Goal: Information Seeking & Learning: Find contact information

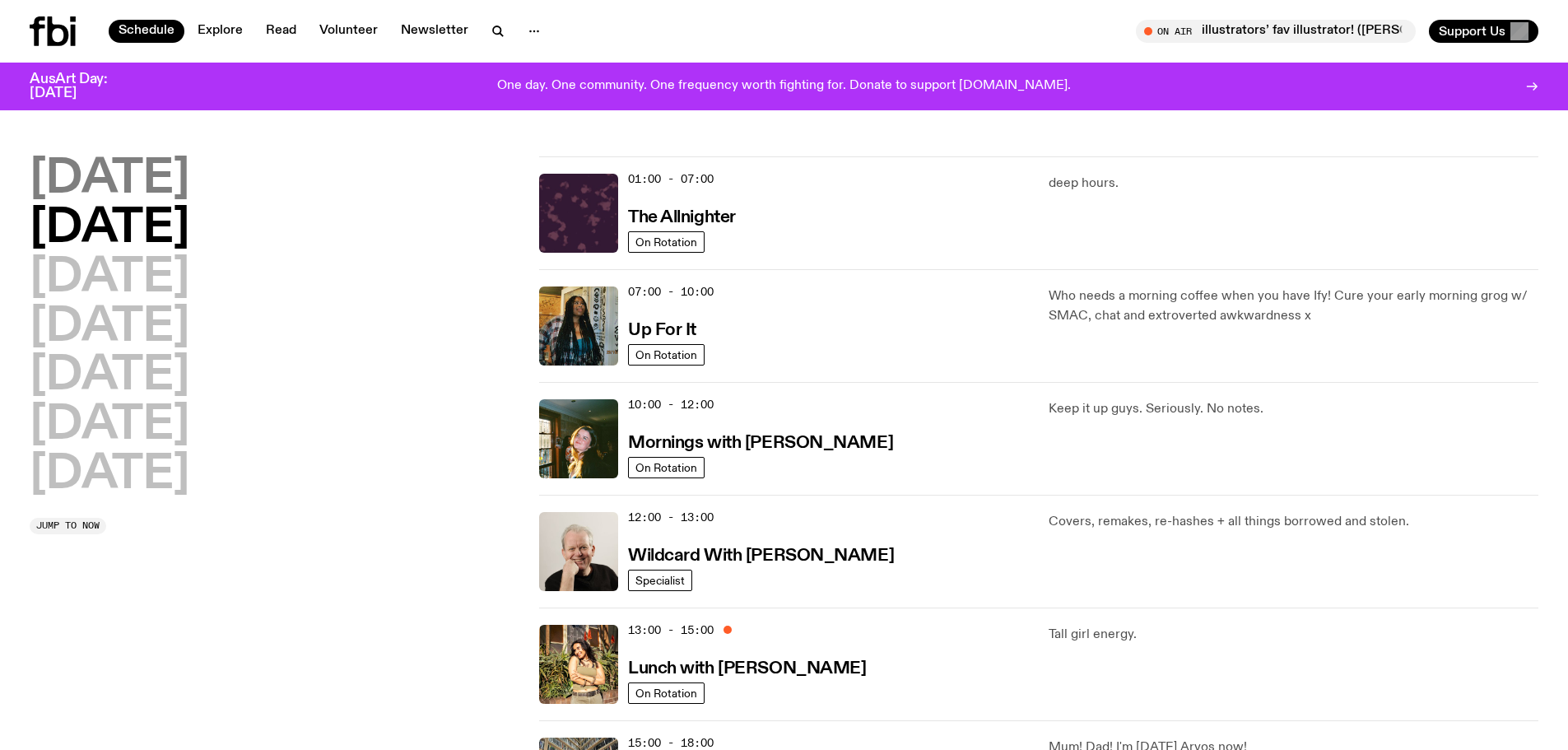
click at [176, 187] on h2 "Monday" at bounding box center [110, 179] width 160 height 46
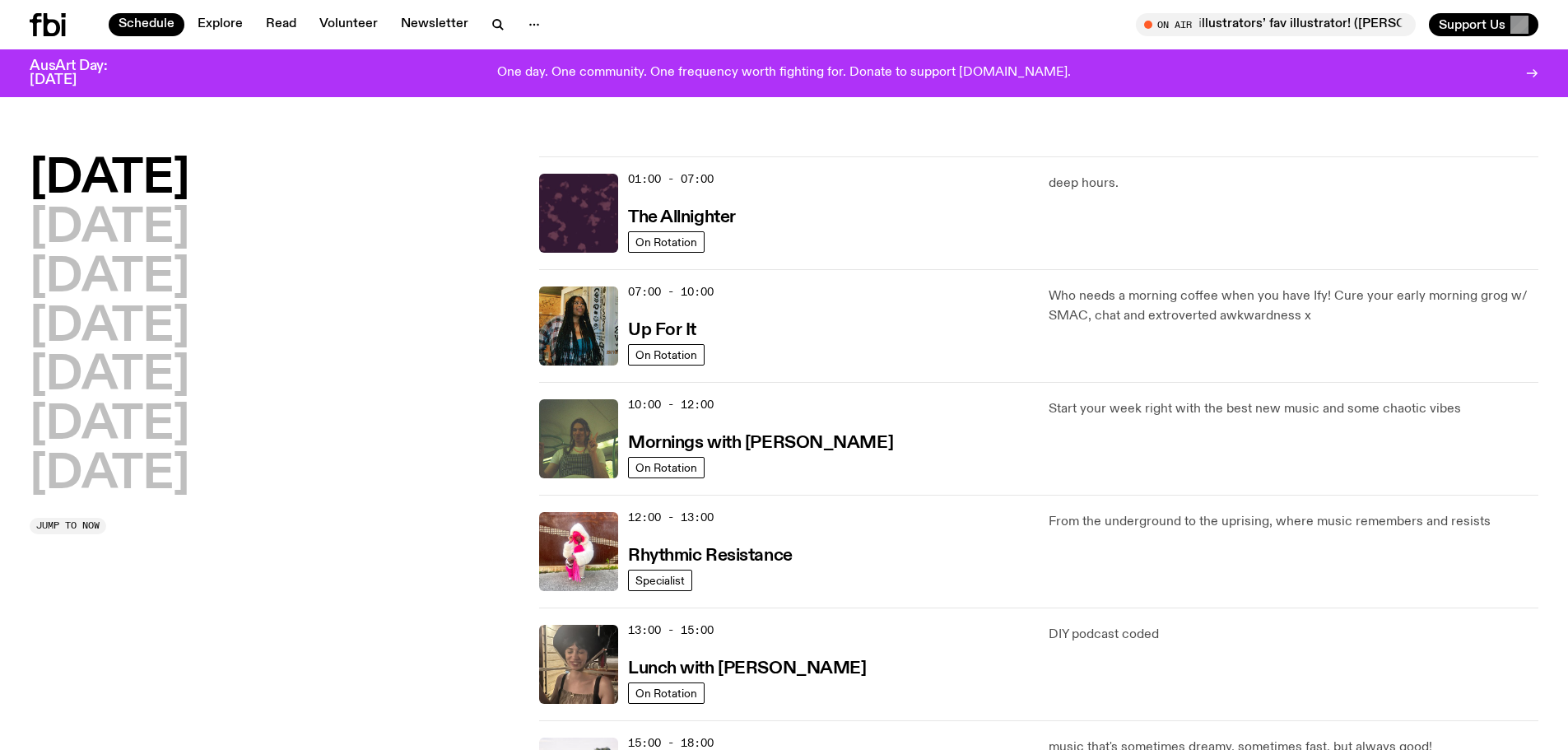
scroll to position [46, 0]
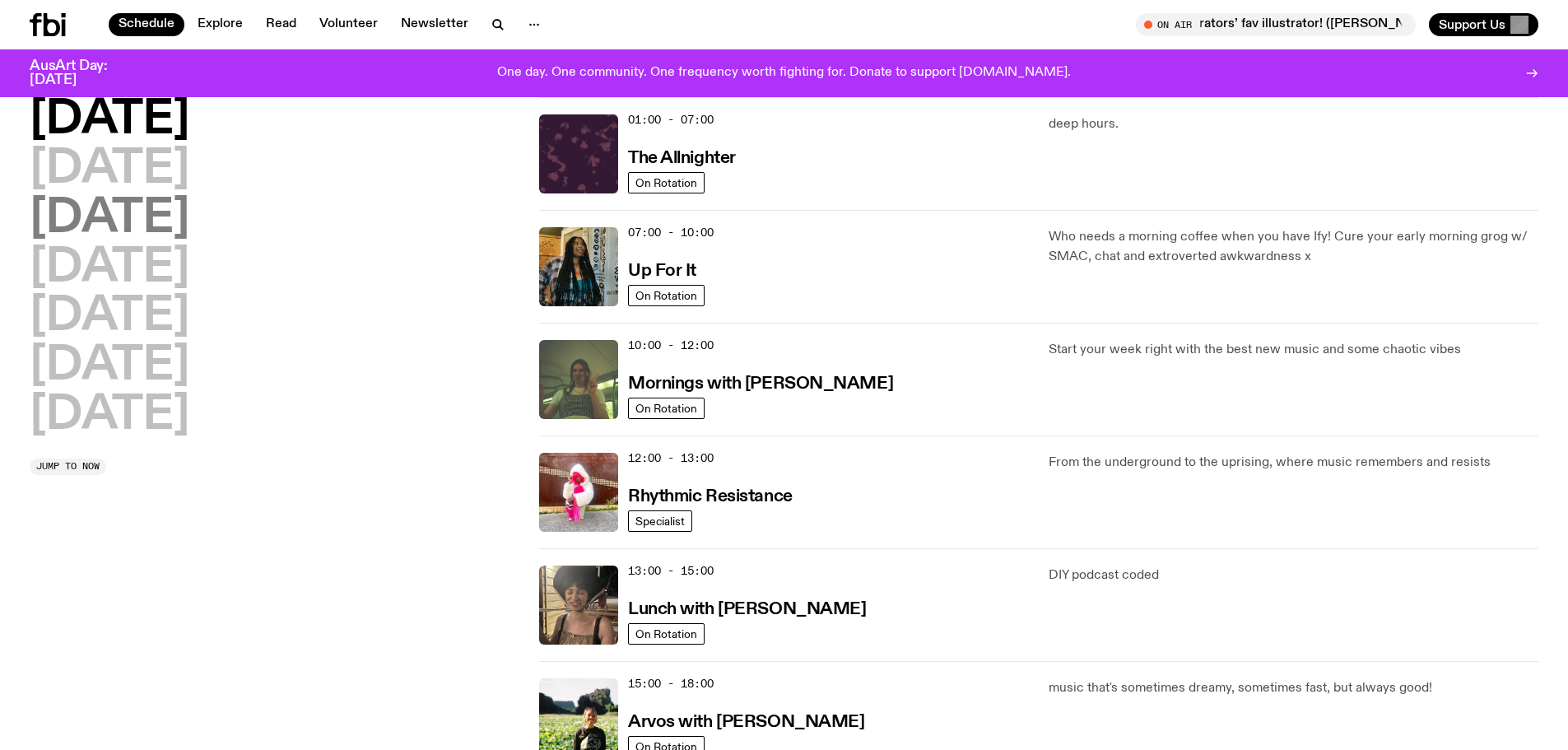
click at [160, 207] on h2 "Wednesday" at bounding box center [110, 219] width 160 height 46
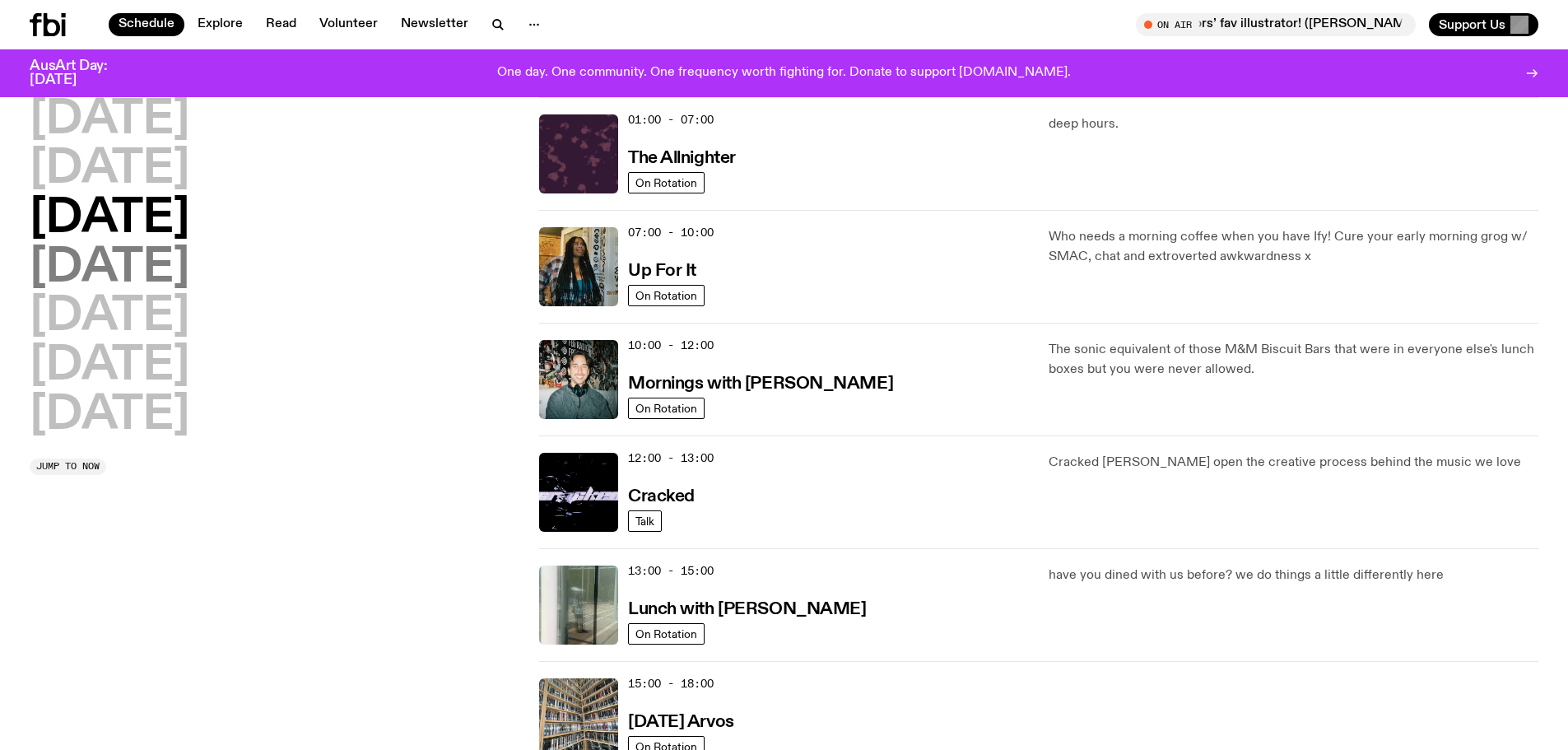
click at [182, 285] on h2 "Thursday" at bounding box center [110, 268] width 160 height 46
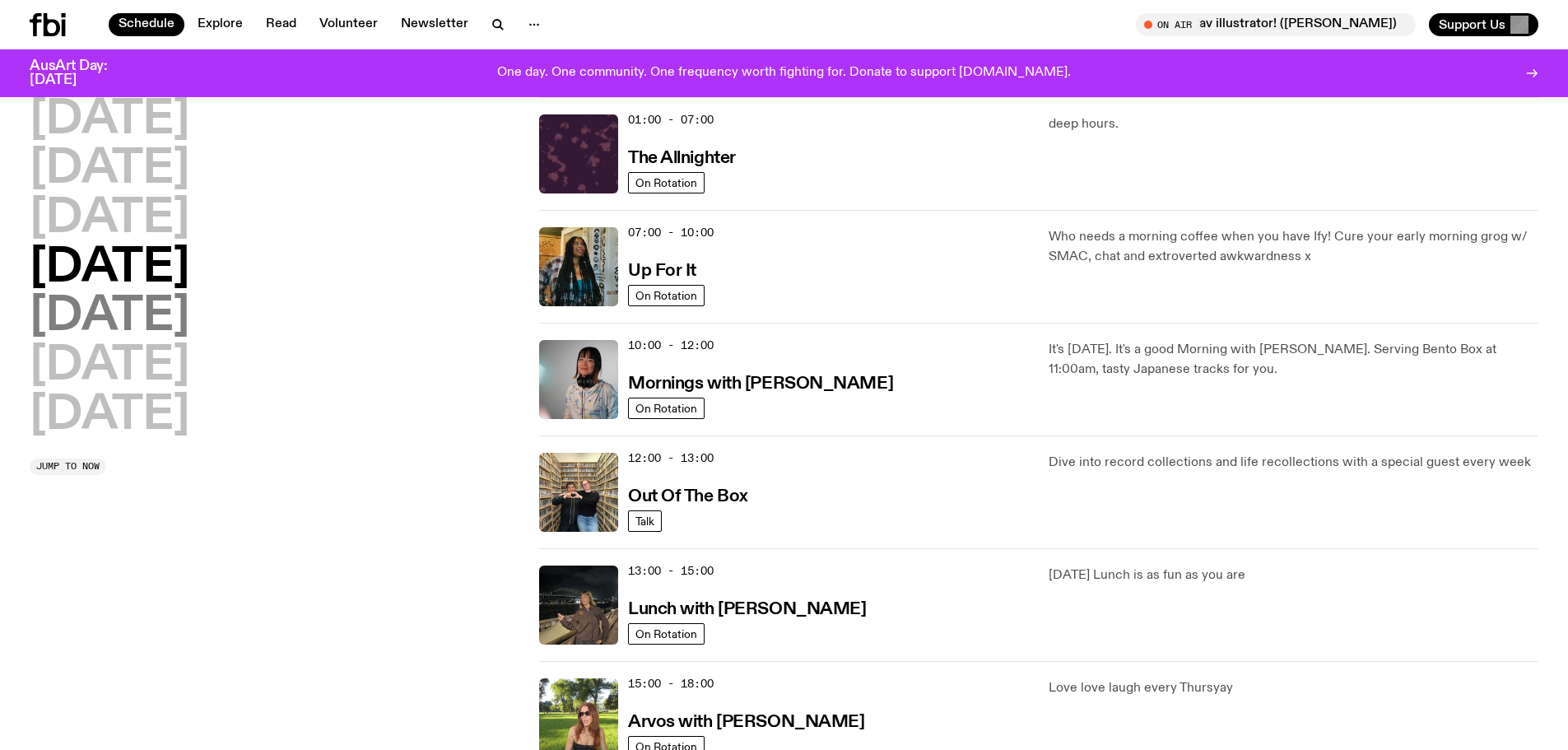
click at [116, 327] on h2 "Friday" at bounding box center [110, 317] width 160 height 46
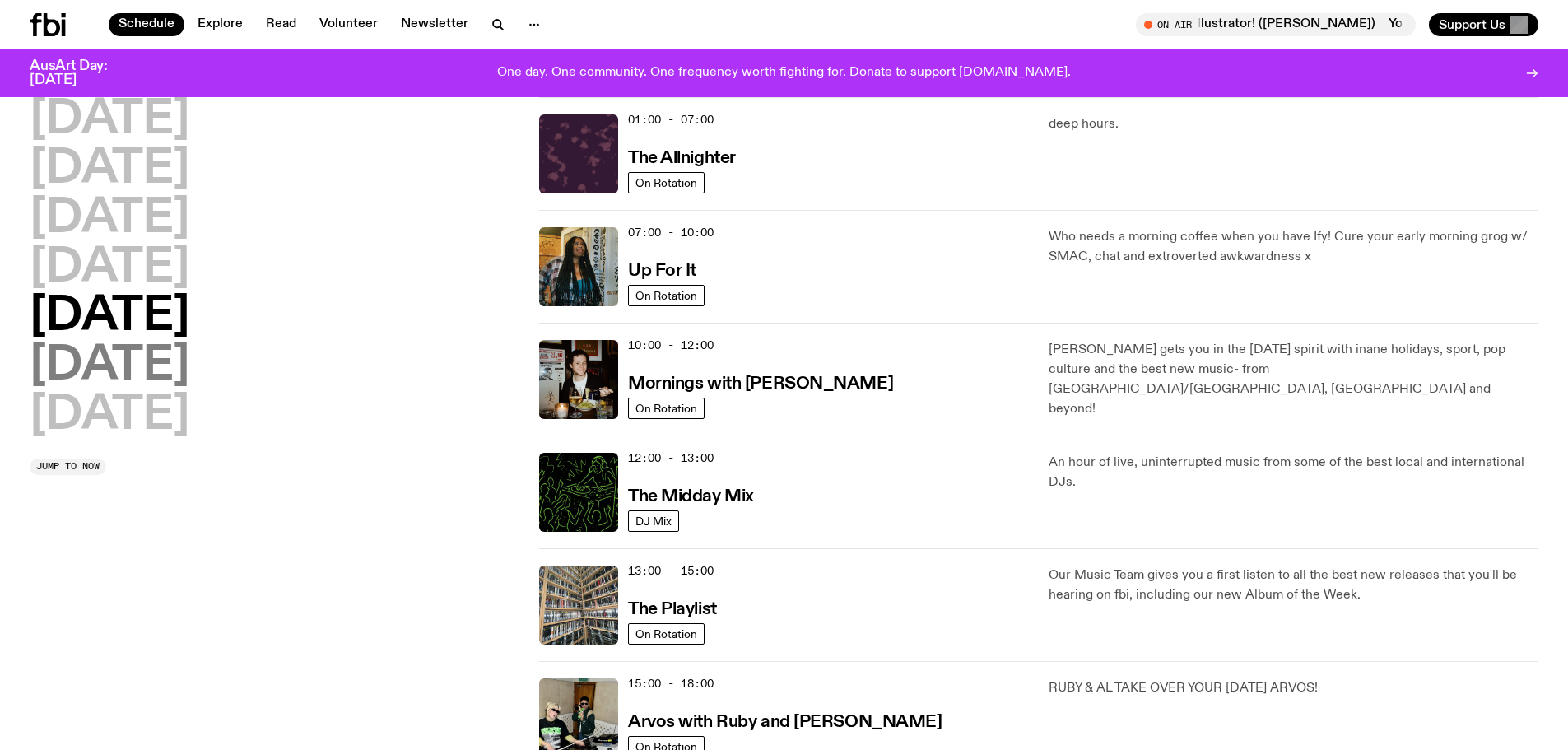
click at [136, 357] on h2 "Saturday" at bounding box center [110, 367] width 160 height 46
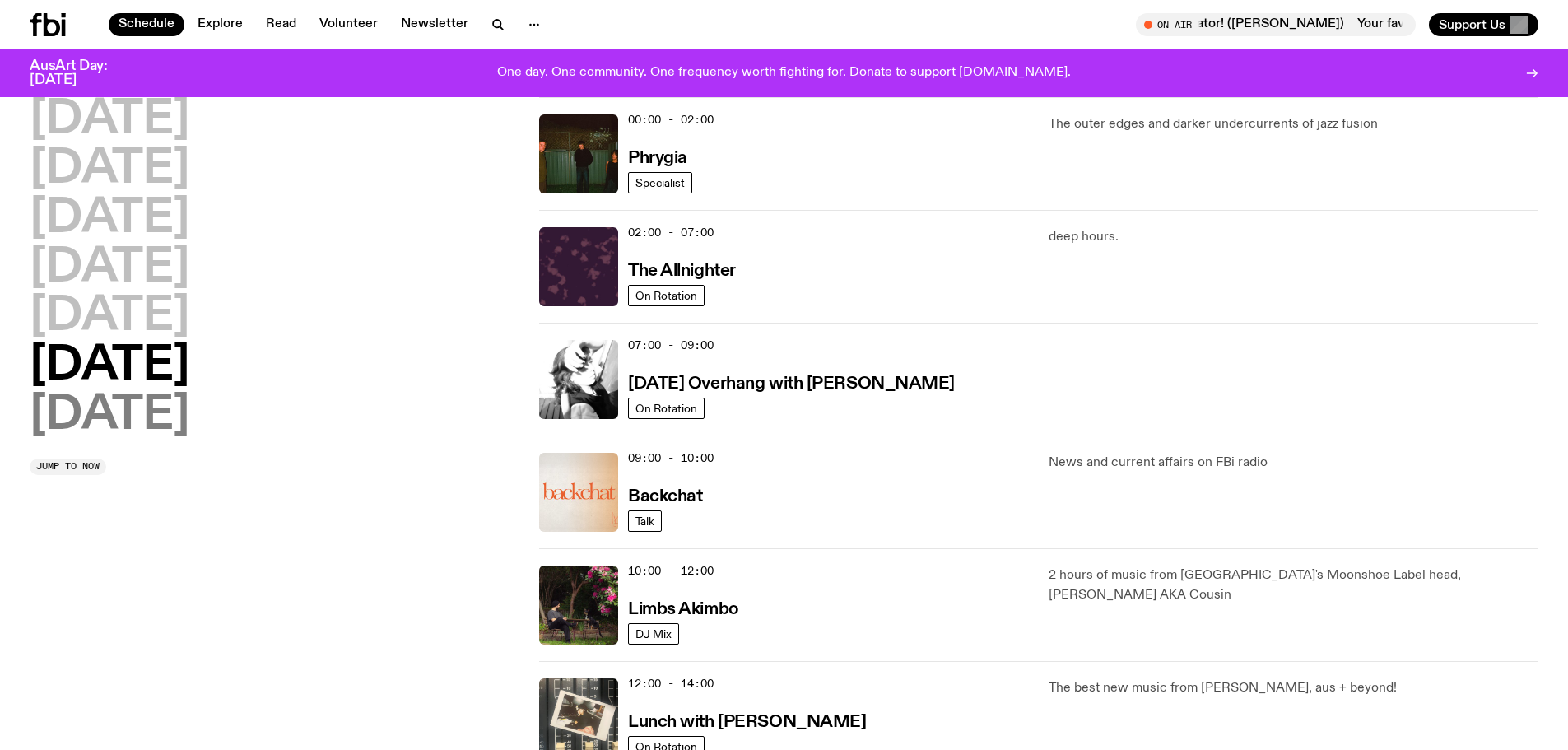
click at [120, 407] on h2 "Sunday" at bounding box center [110, 416] width 160 height 46
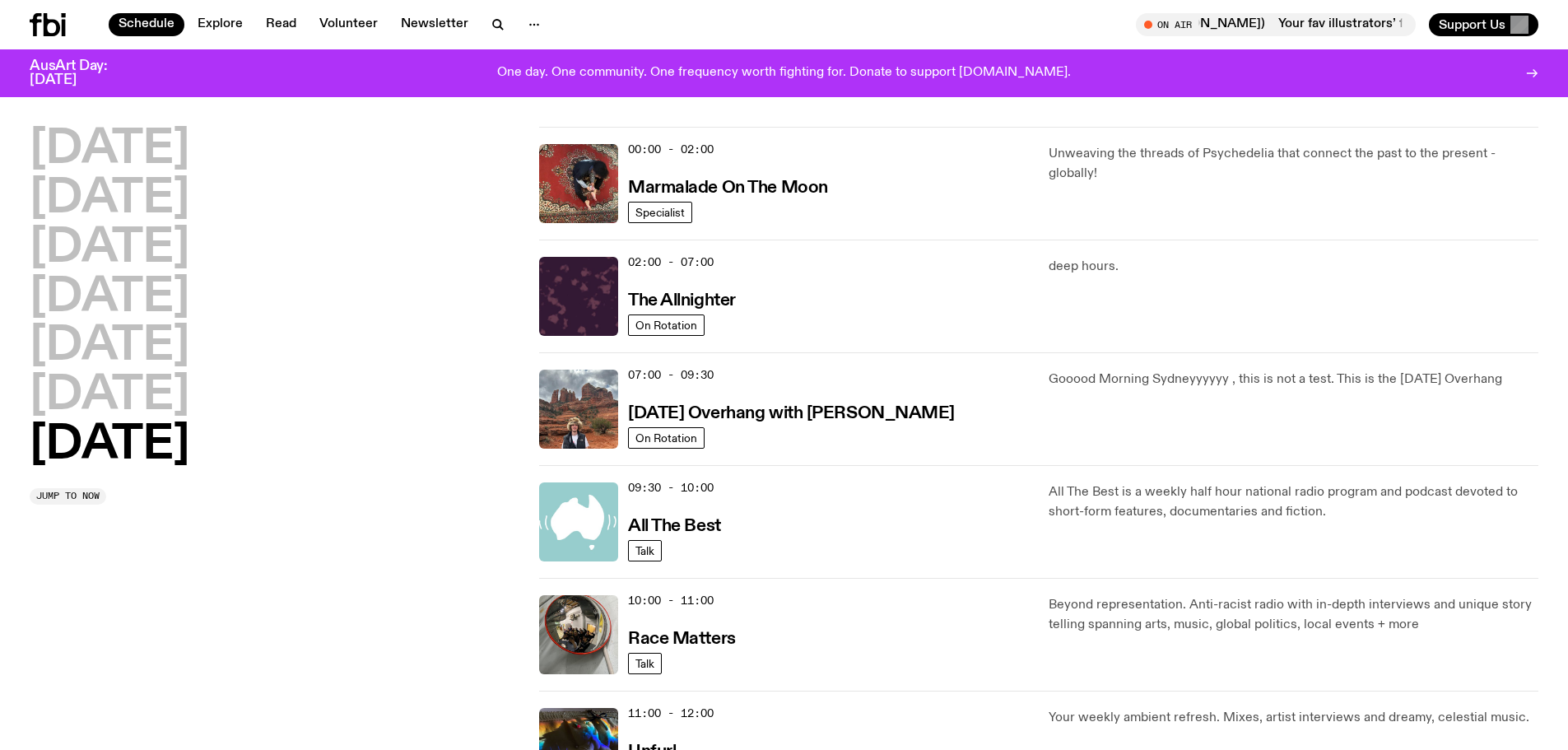
scroll to position [0, 0]
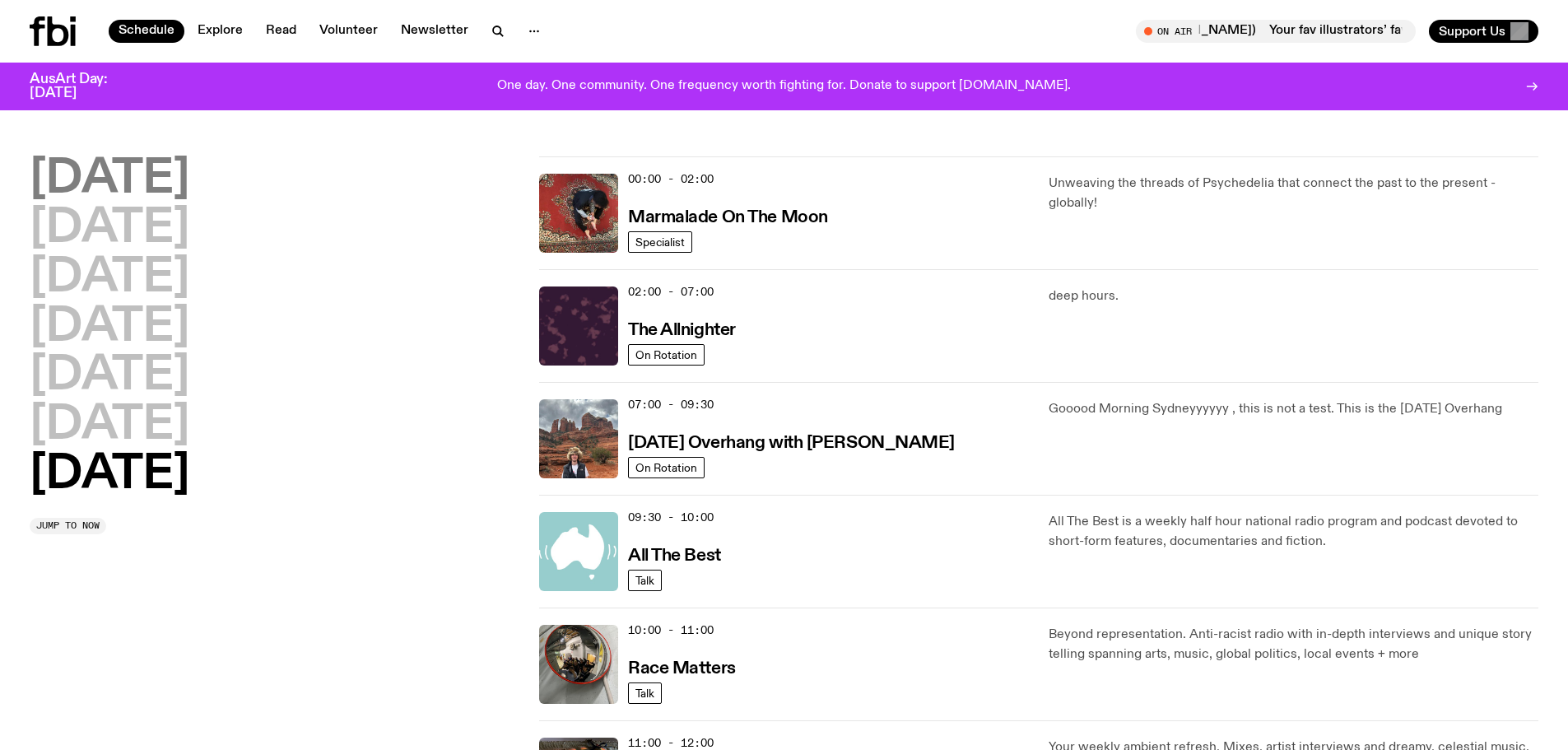
click at [141, 185] on h2 "Monday" at bounding box center [110, 179] width 160 height 46
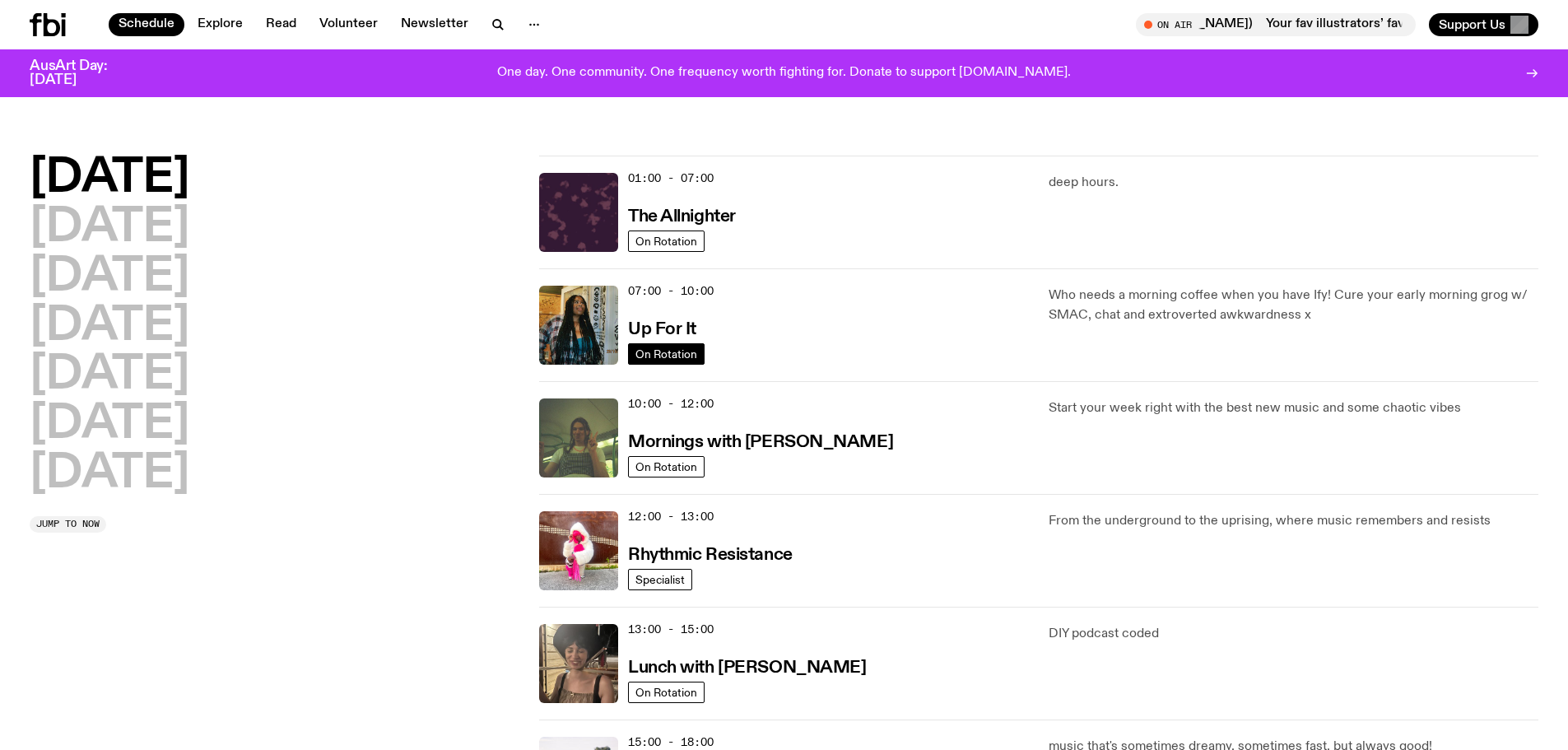
scroll to position [46, 0]
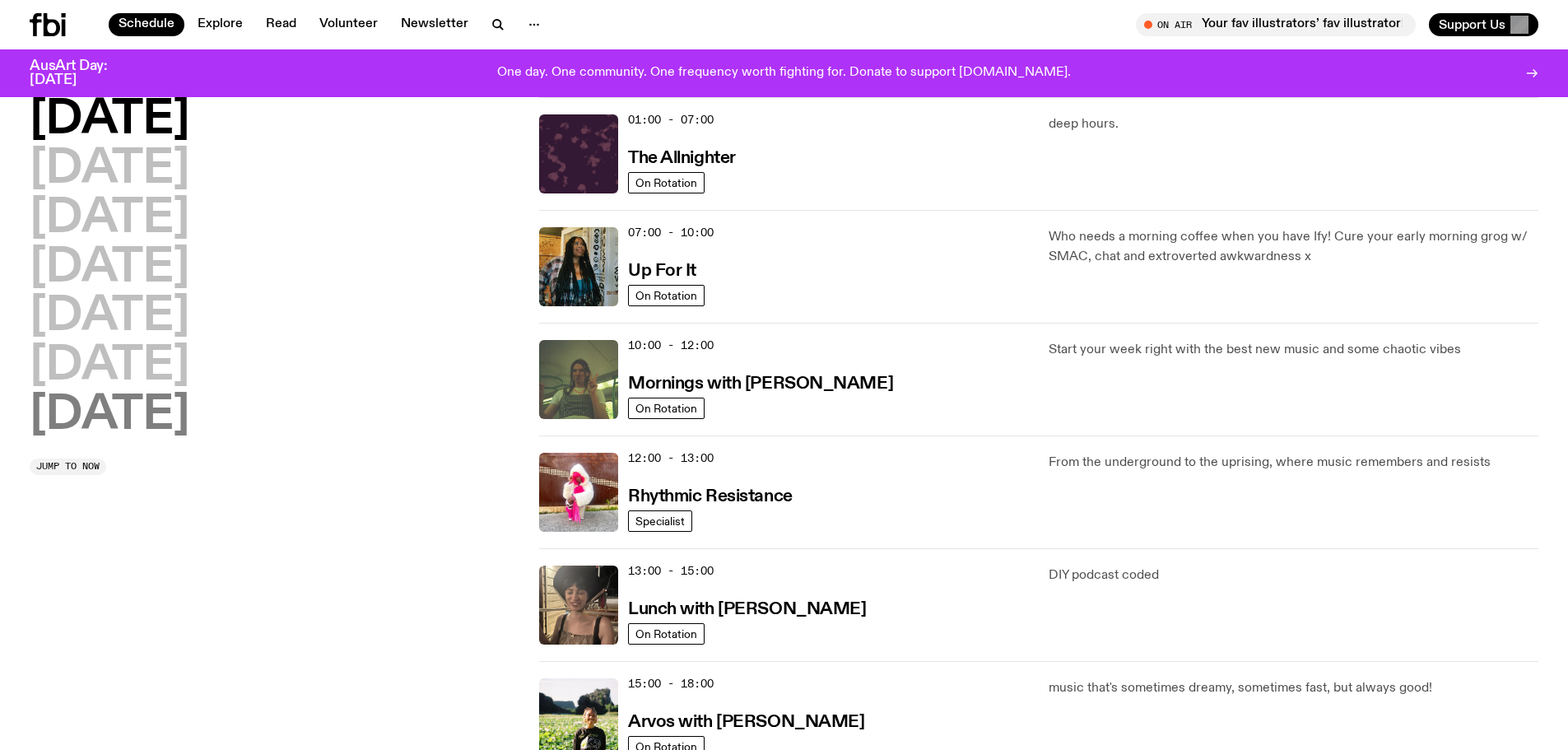
click at [173, 416] on h2 "Sunday" at bounding box center [110, 416] width 160 height 46
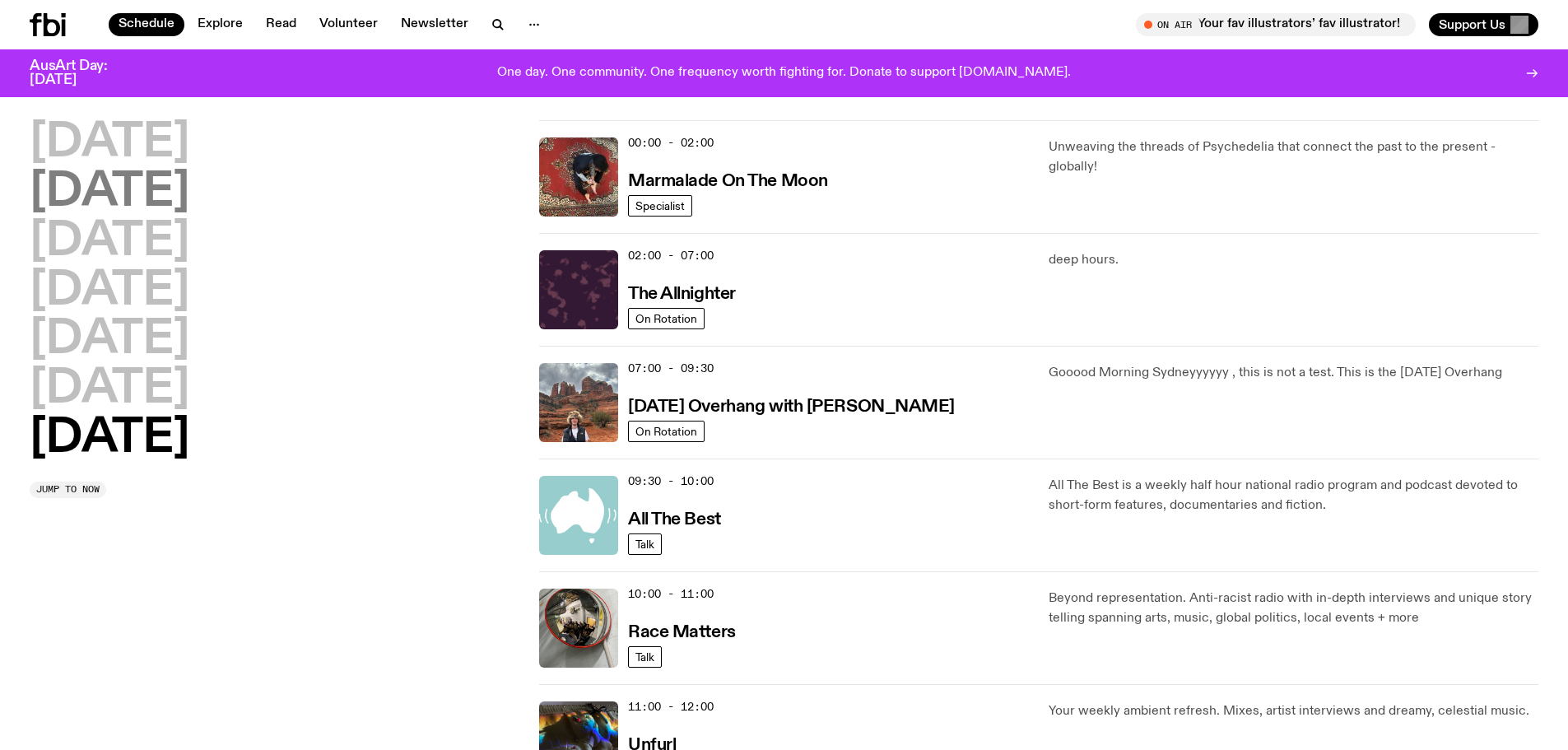
scroll to position [0, 0]
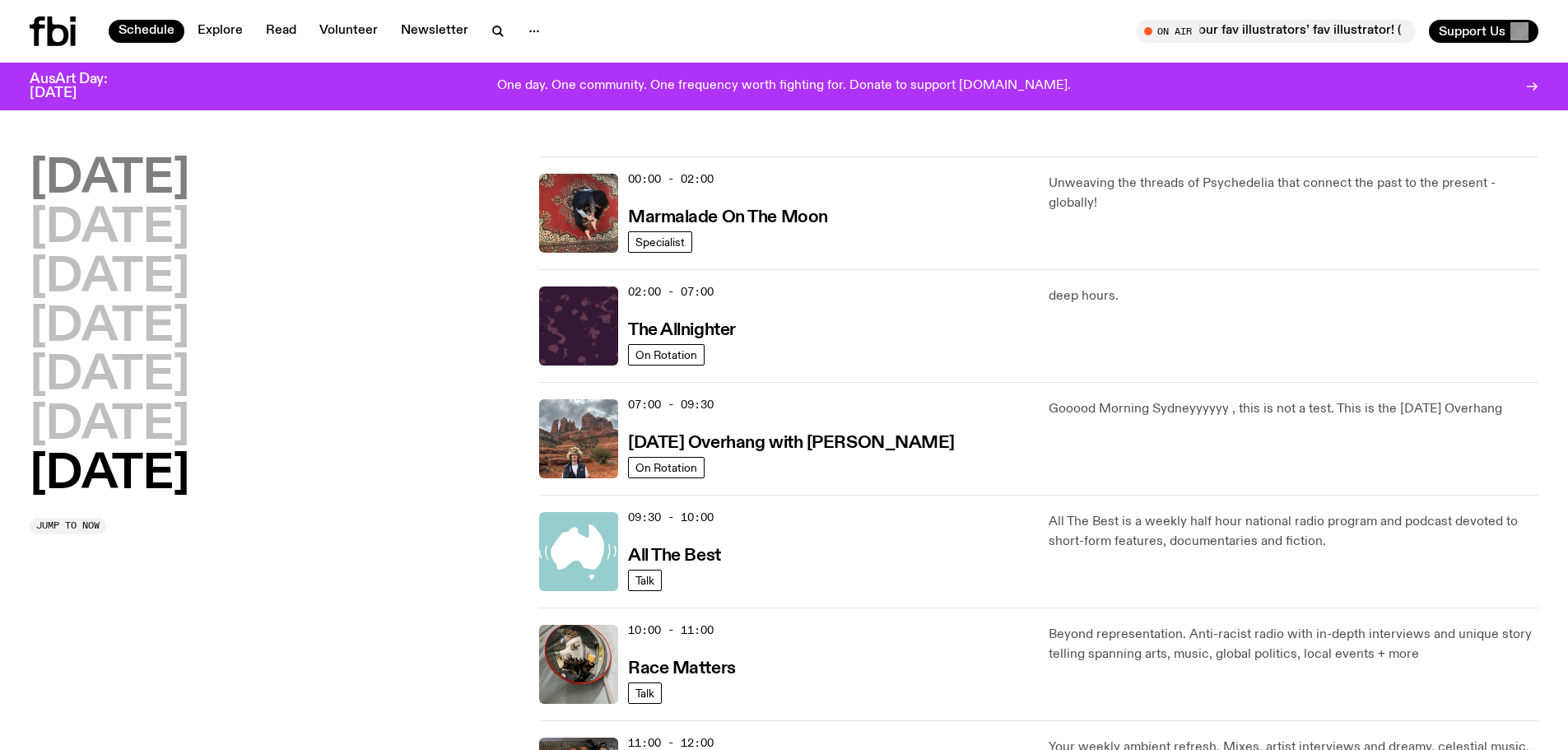
click at [189, 182] on h2 "Monday" at bounding box center [110, 179] width 160 height 46
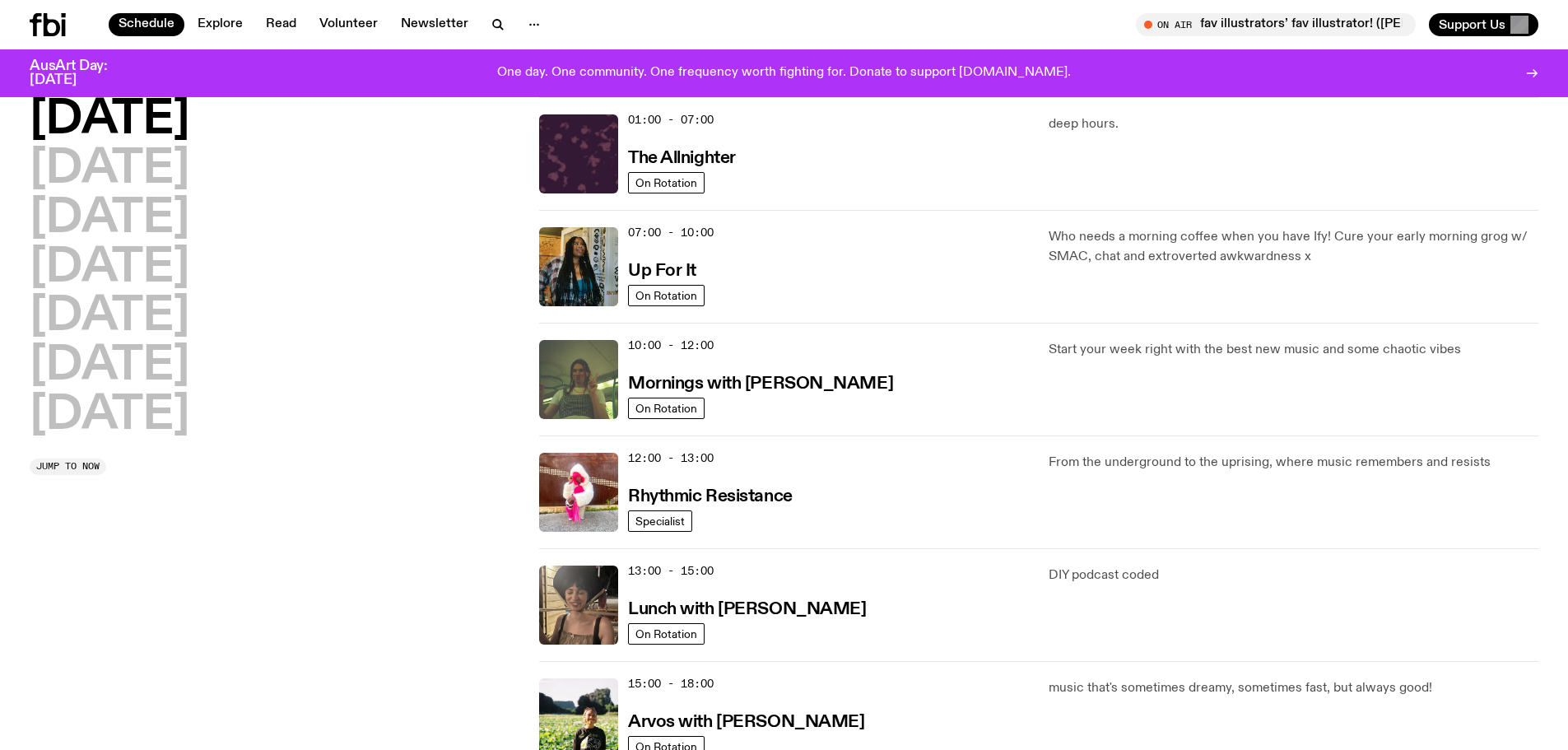
scroll to position [293, 0]
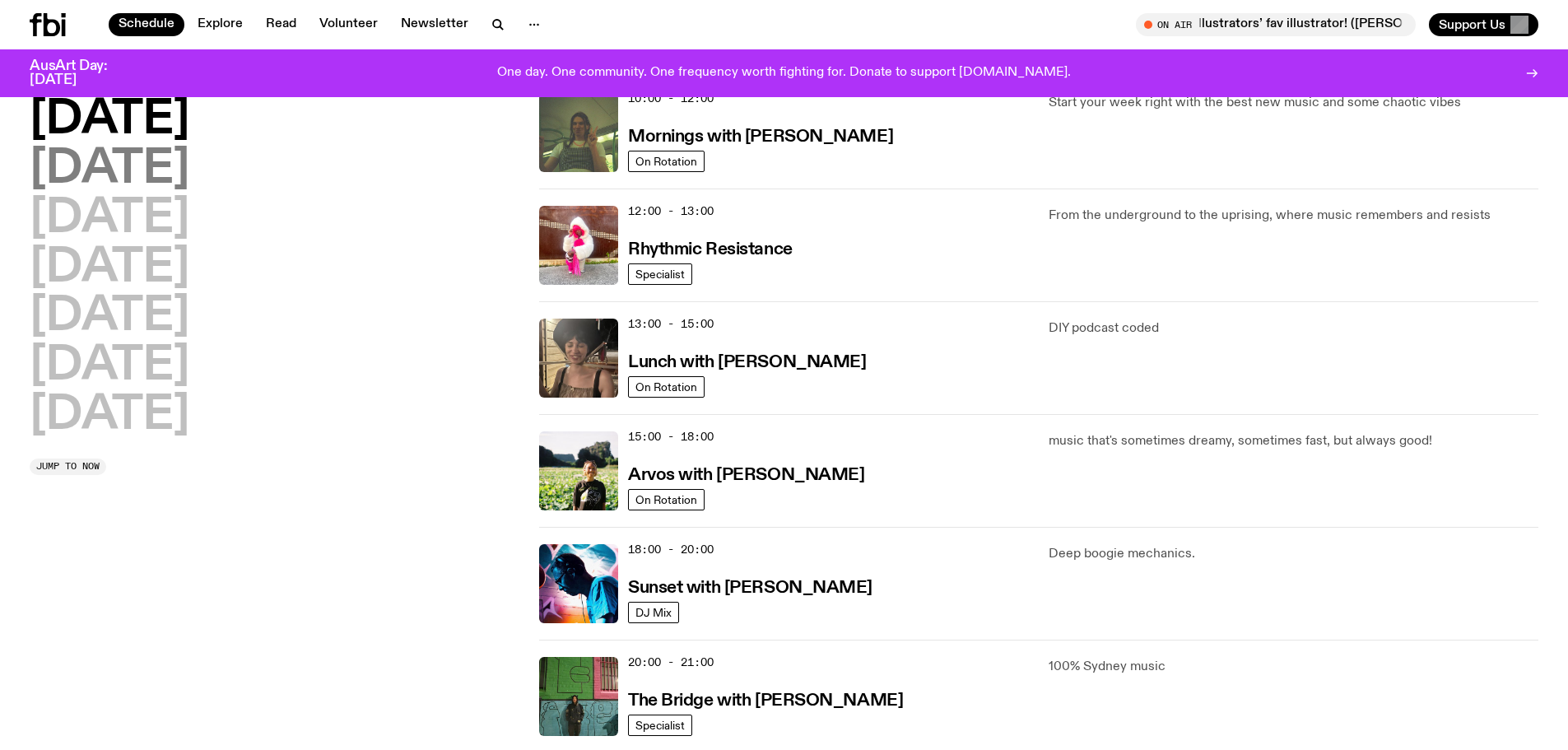
click at [164, 184] on h2 "Tuesday" at bounding box center [110, 170] width 160 height 46
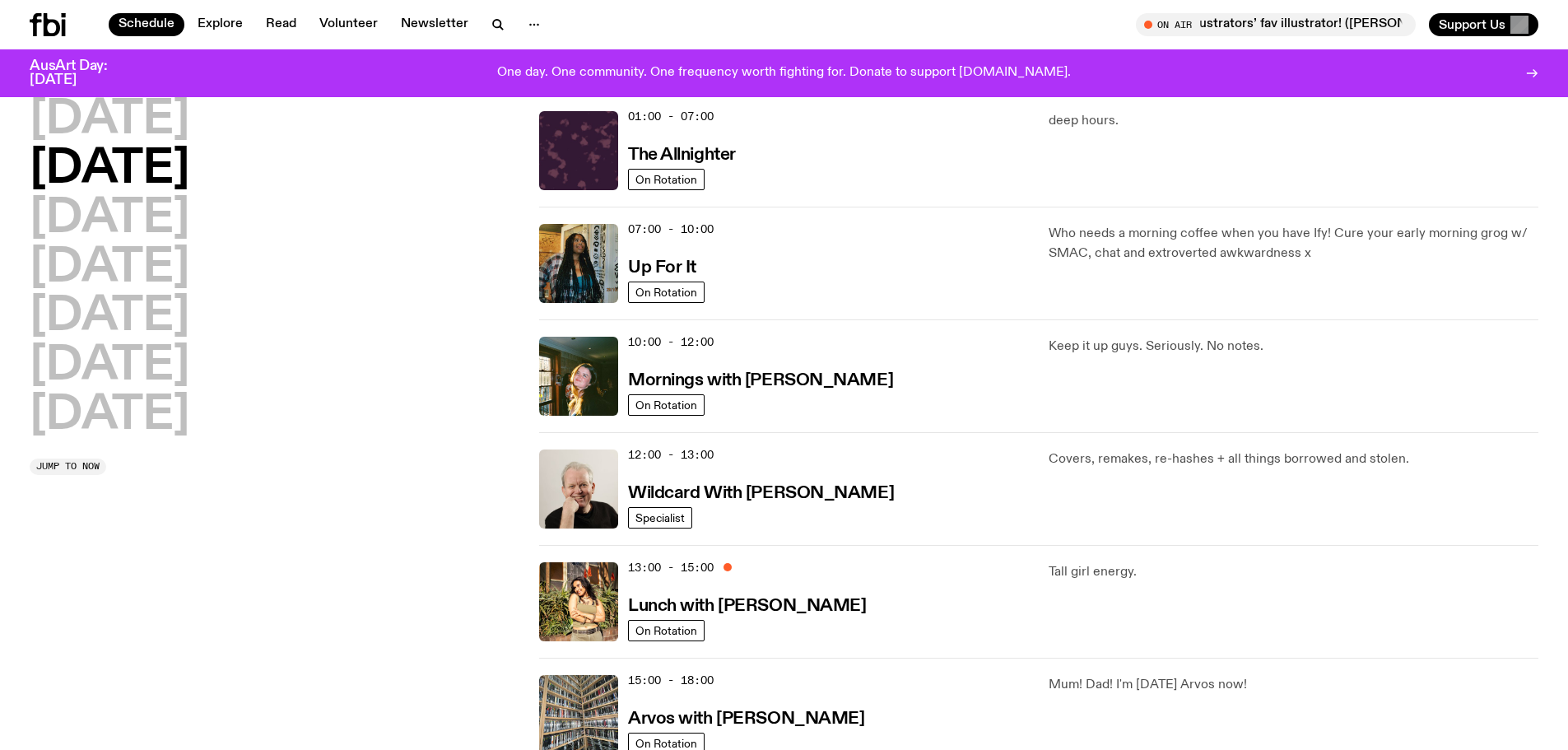
scroll to position [46, 0]
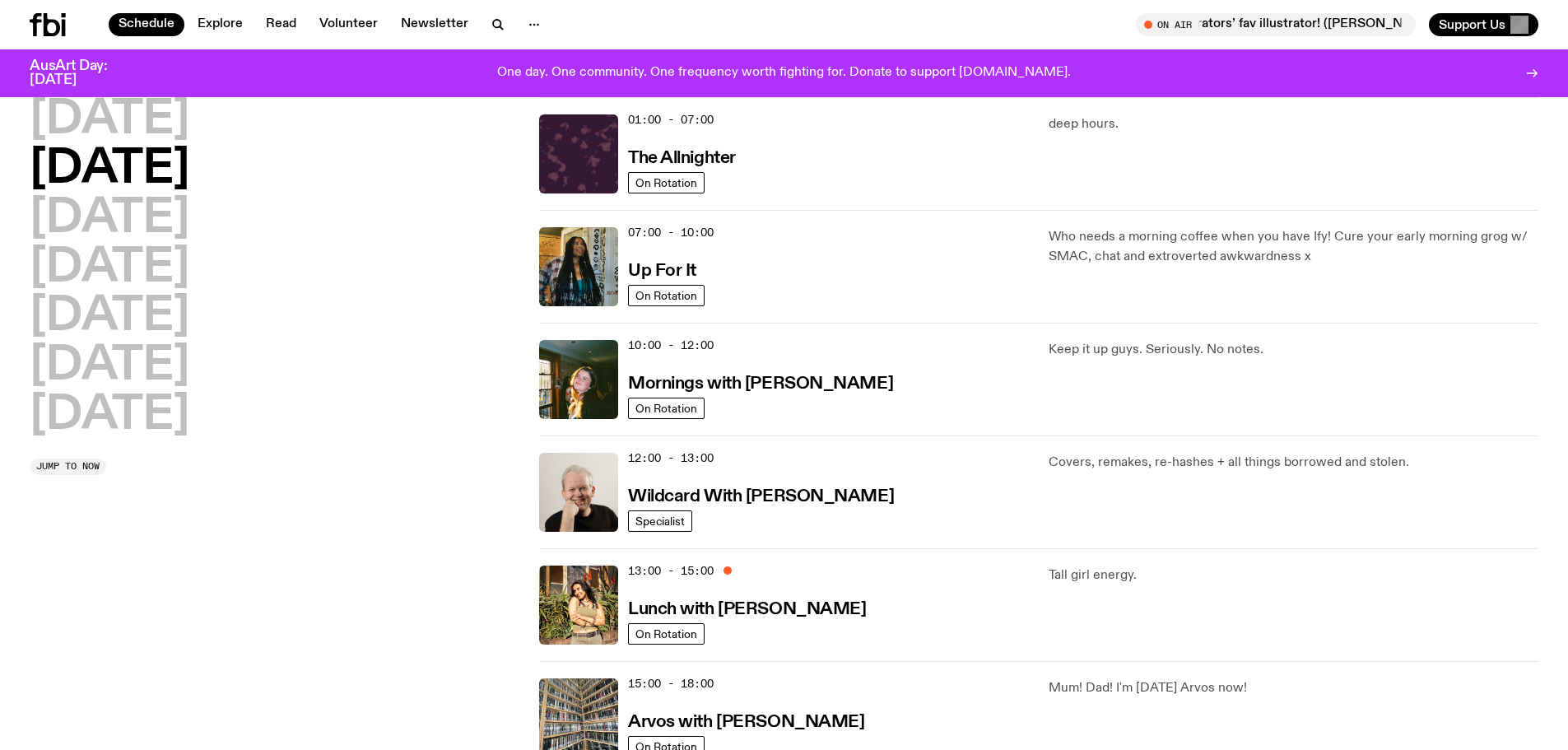
drag, startPoint x: 766, startPoint y: 386, endPoint x: 1005, endPoint y: 280, distance: 261.5
click at [1009, 278] on div "07:00 - 10:00 Up For It" at bounding box center [828, 266] width 401 height 79
click at [189, 221] on h2 "Wednesday" at bounding box center [110, 219] width 160 height 46
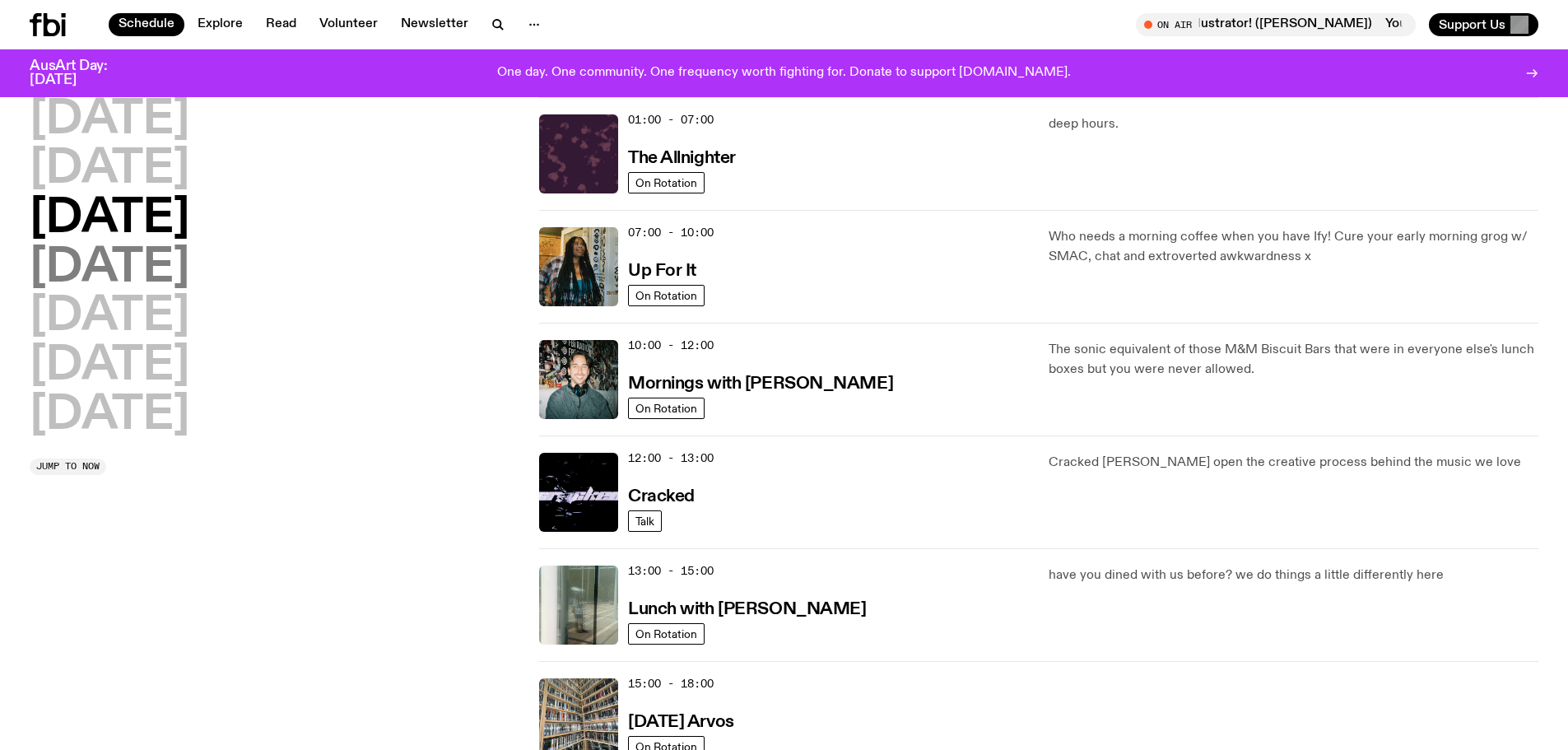
click at [148, 268] on h2 "Thursday" at bounding box center [110, 268] width 160 height 46
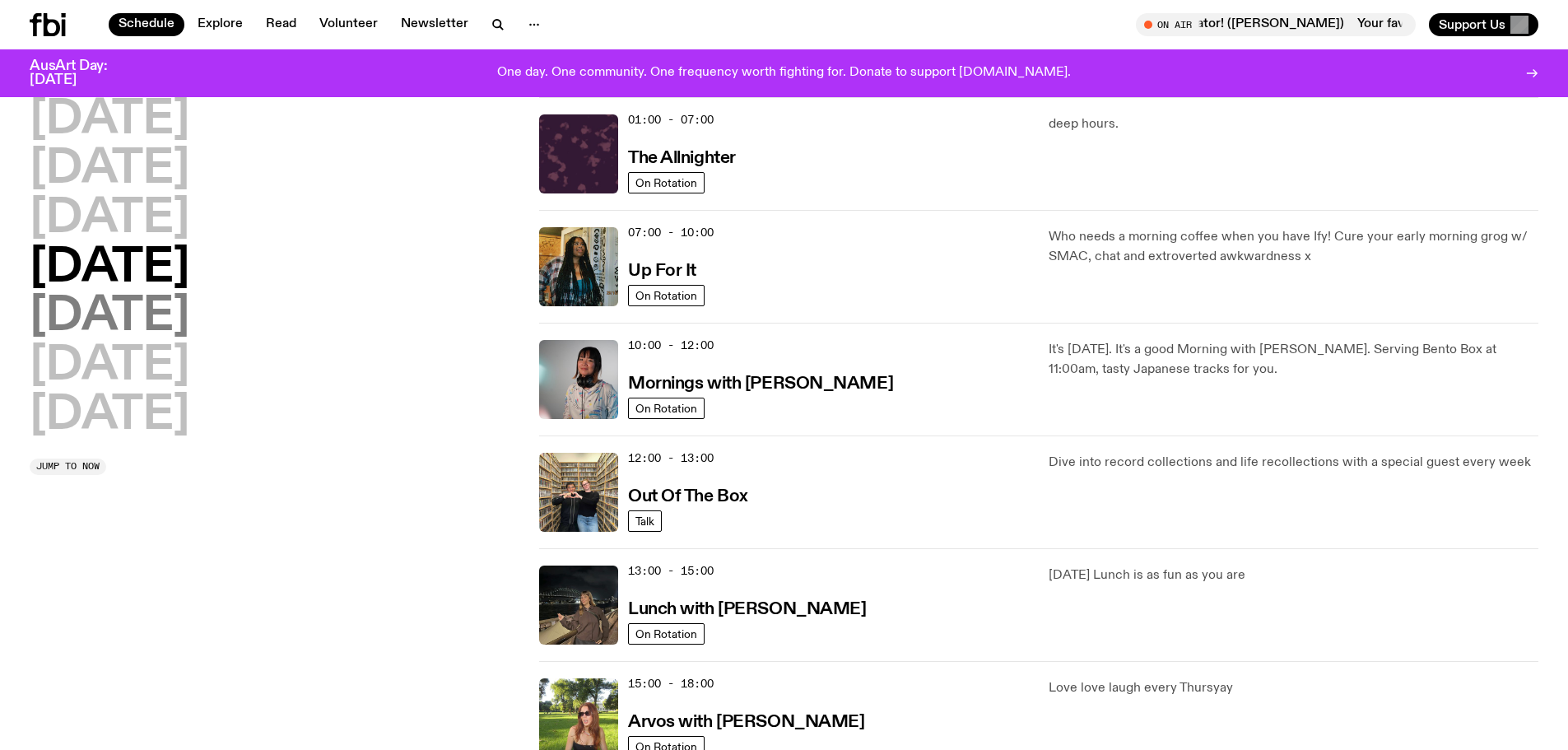
click at [97, 310] on h2 "Friday" at bounding box center [110, 317] width 160 height 46
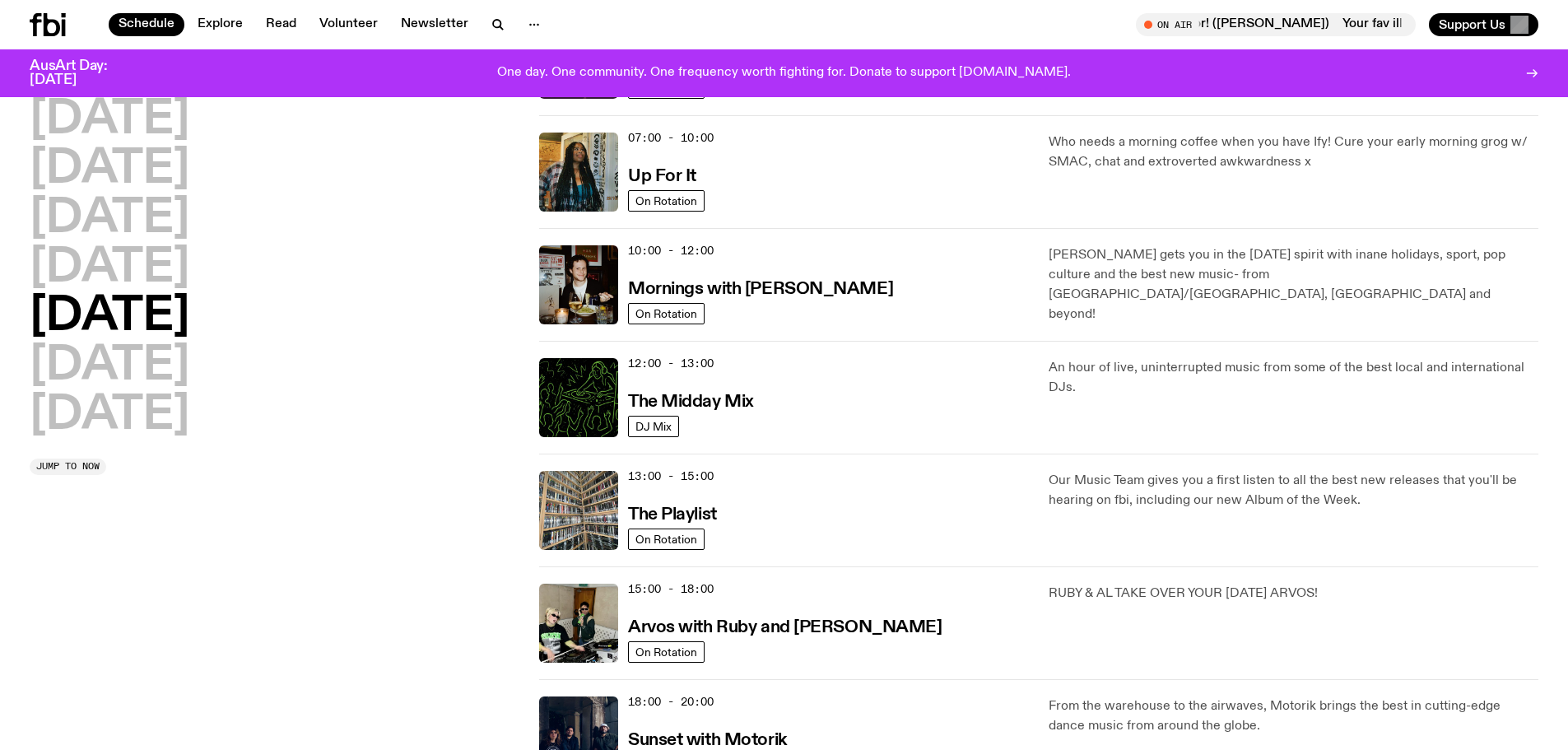
scroll to position [211, 0]
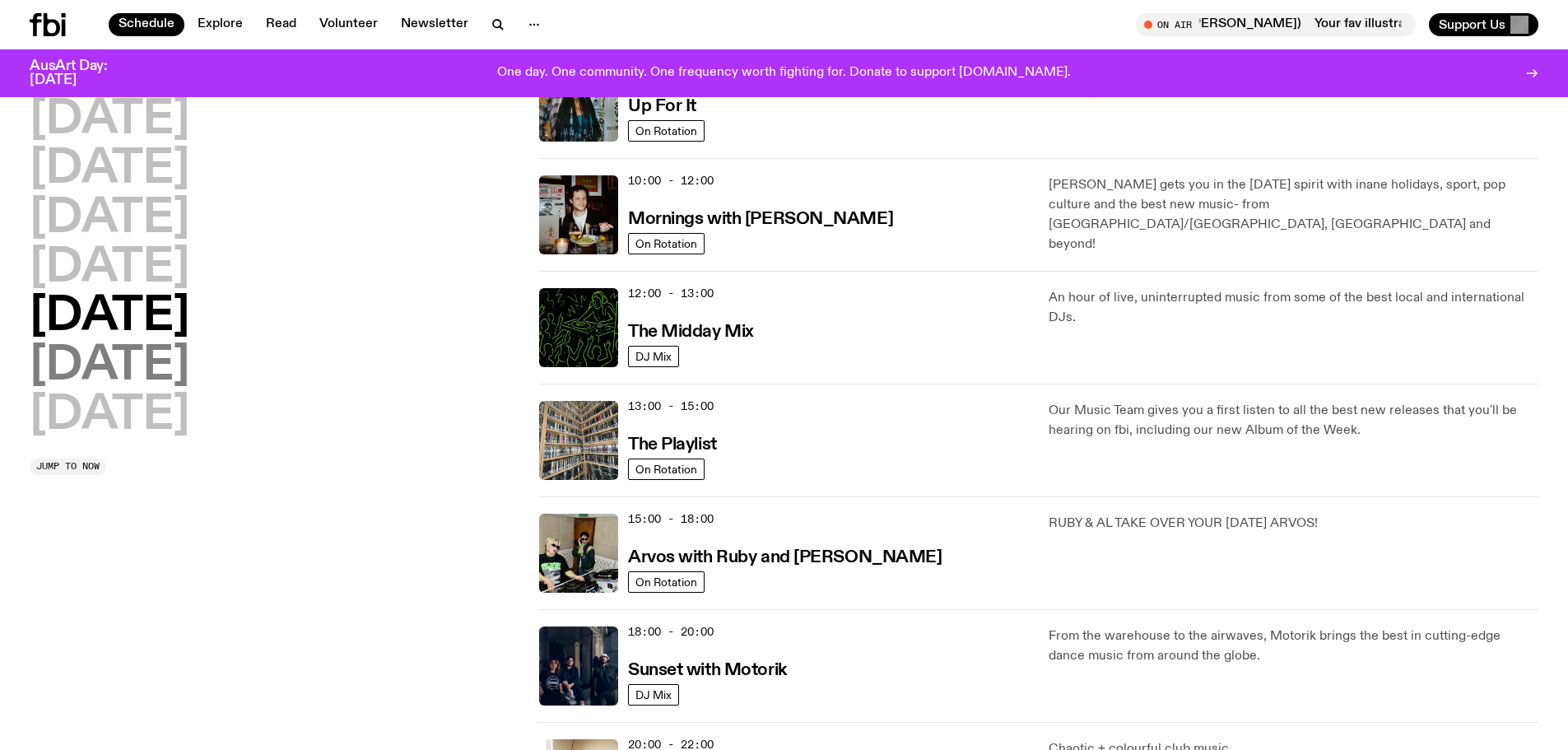
click at [126, 373] on h2 "Saturday" at bounding box center [110, 367] width 160 height 46
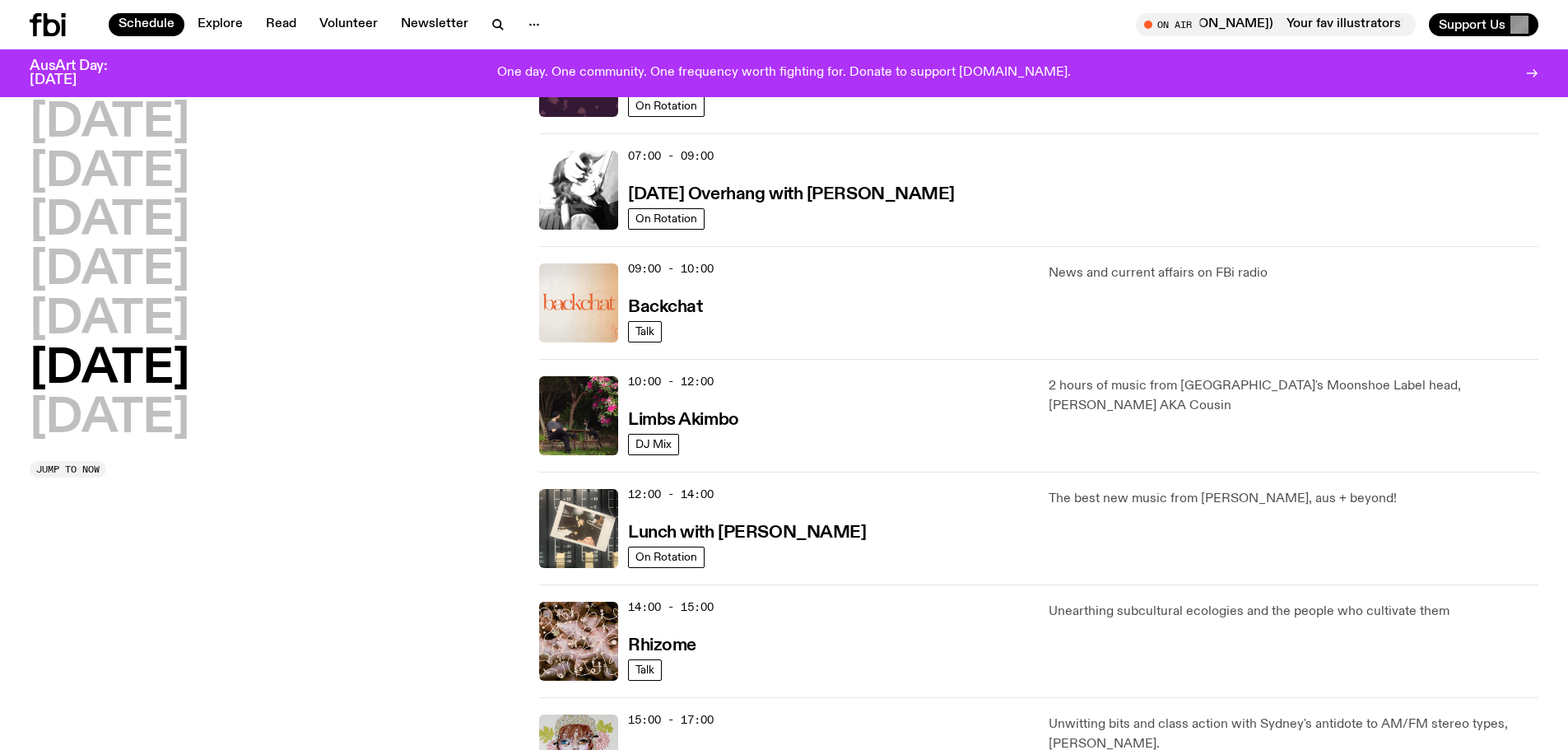
scroll to position [238, 0]
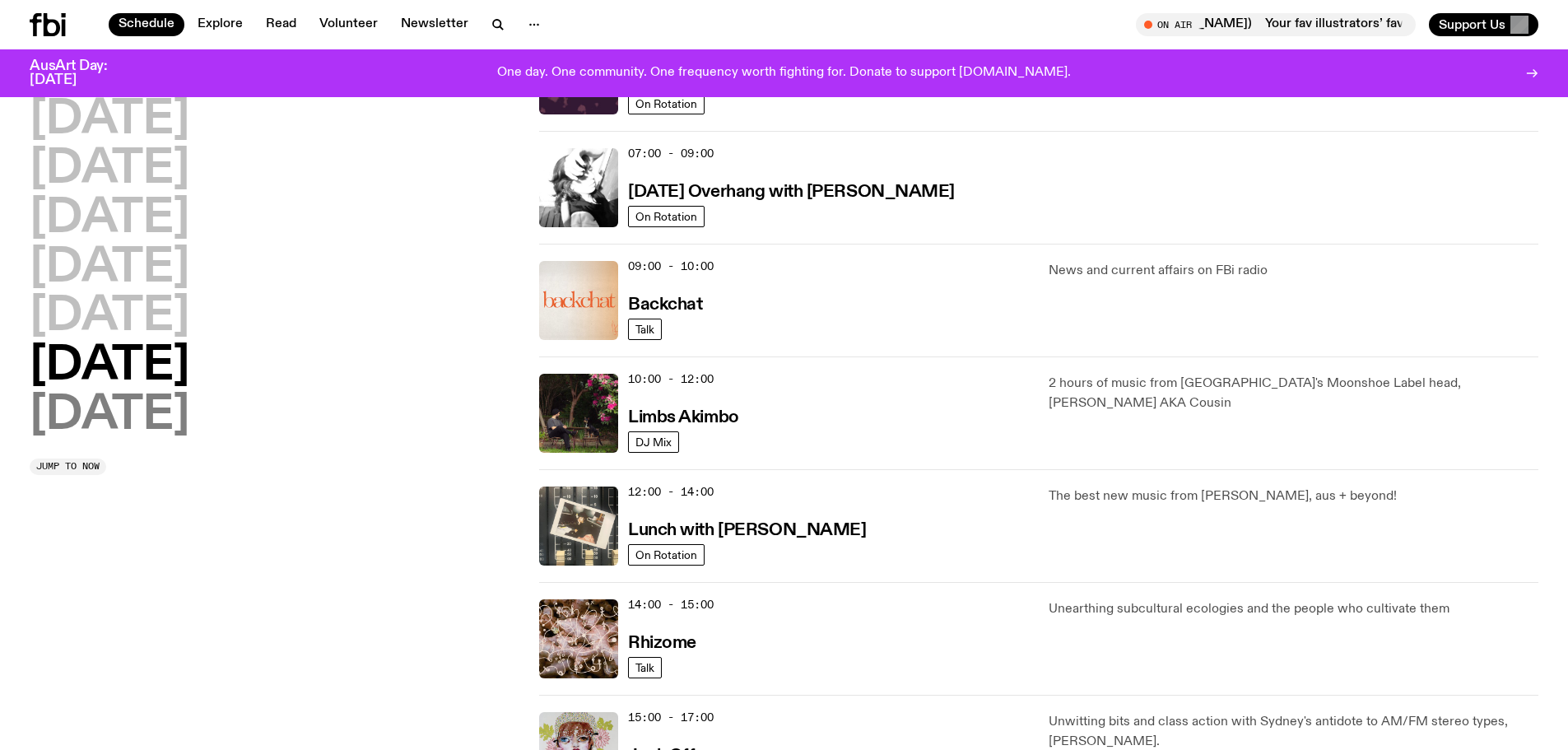
click at [98, 425] on h2 "Sunday" at bounding box center [110, 416] width 160 height 46
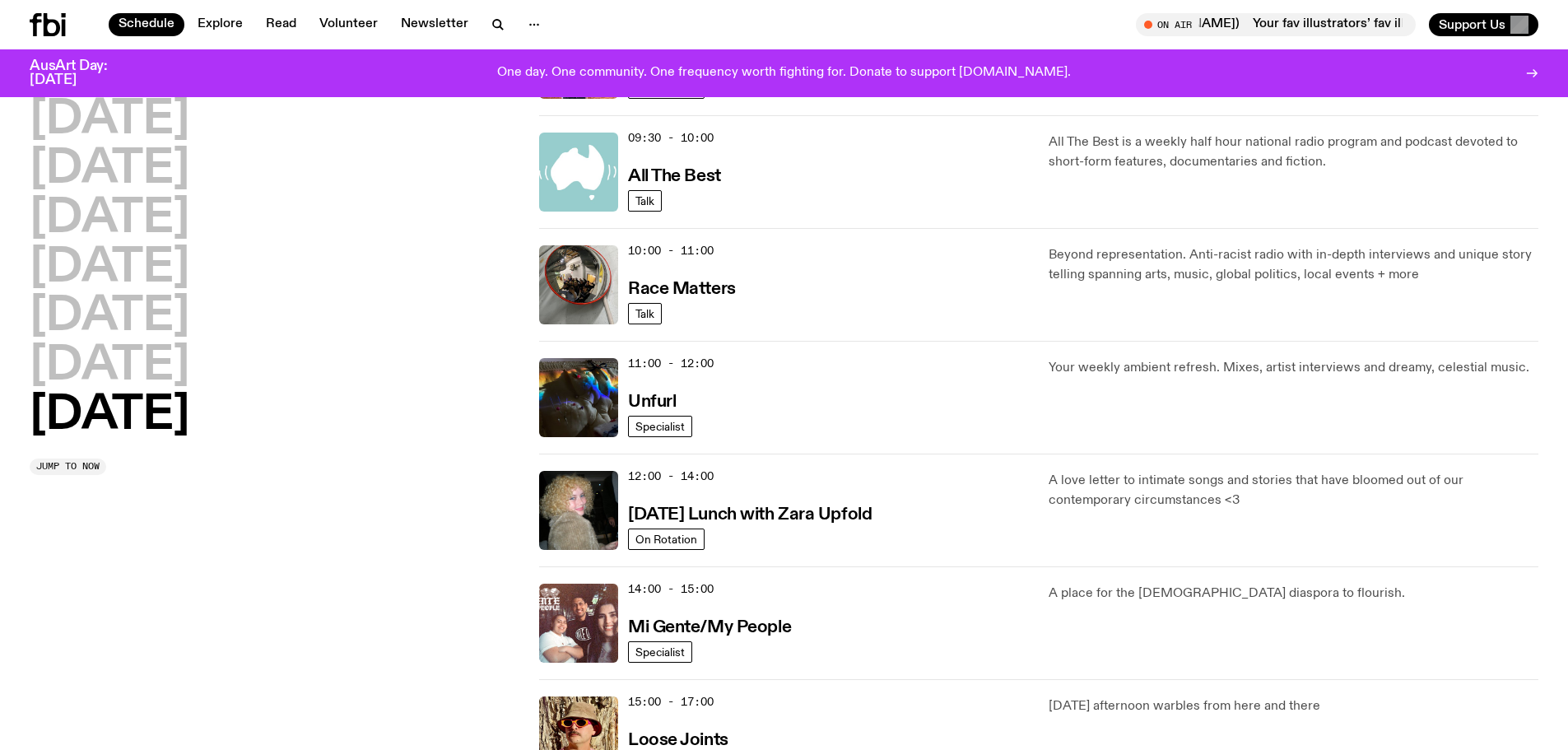
scroll to position [375, 0]
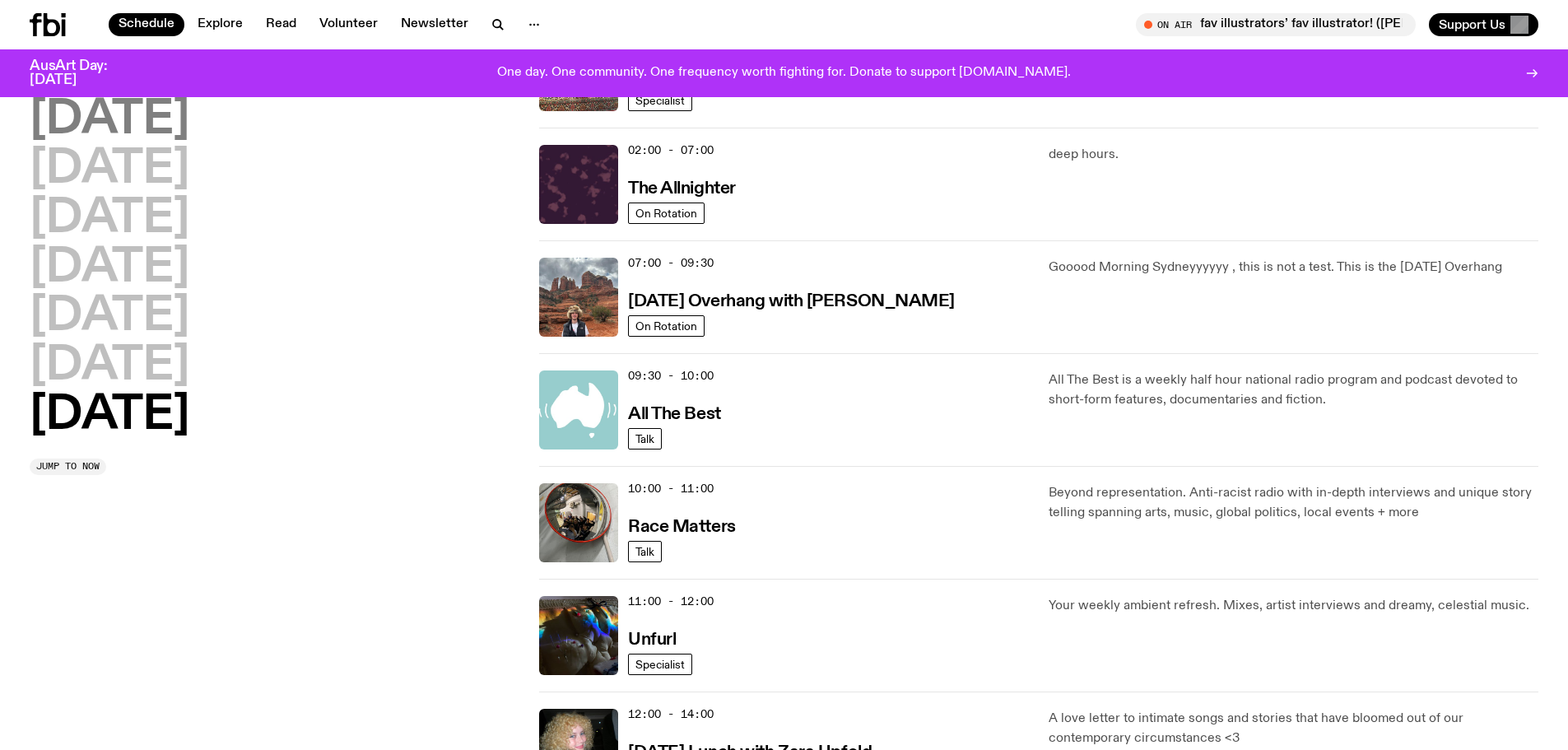
click at [179, 128] on h2 "Monday" at bounding box center [110, 121] width 160 height 46
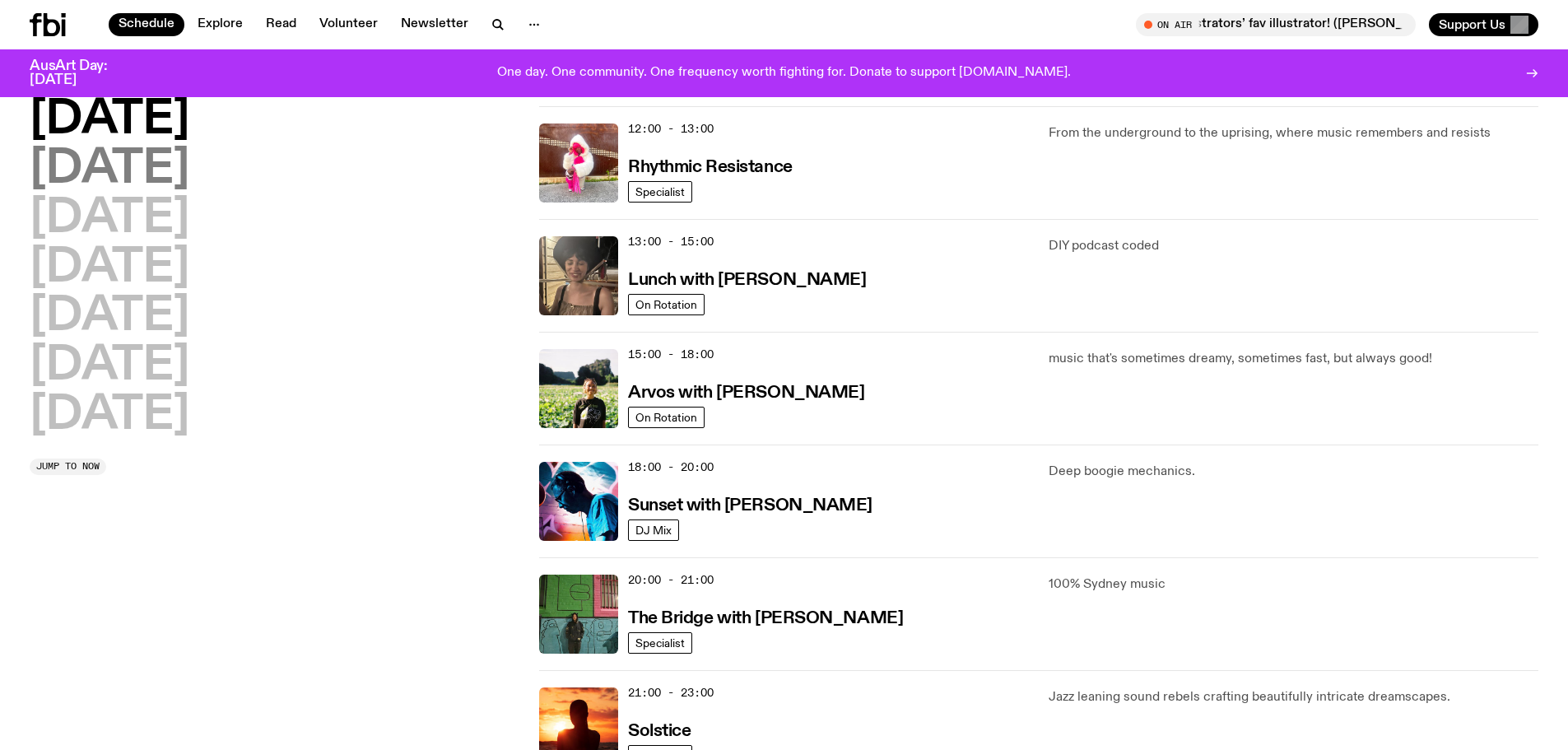
drag, startPoint x: 745, startPoint y: 392, endPoint x: 191, endPoint y: 170, distance: 596.8
click at [189, 170] on h2 "Tuesday" at bounding box center [110, 170] width 160 height 46
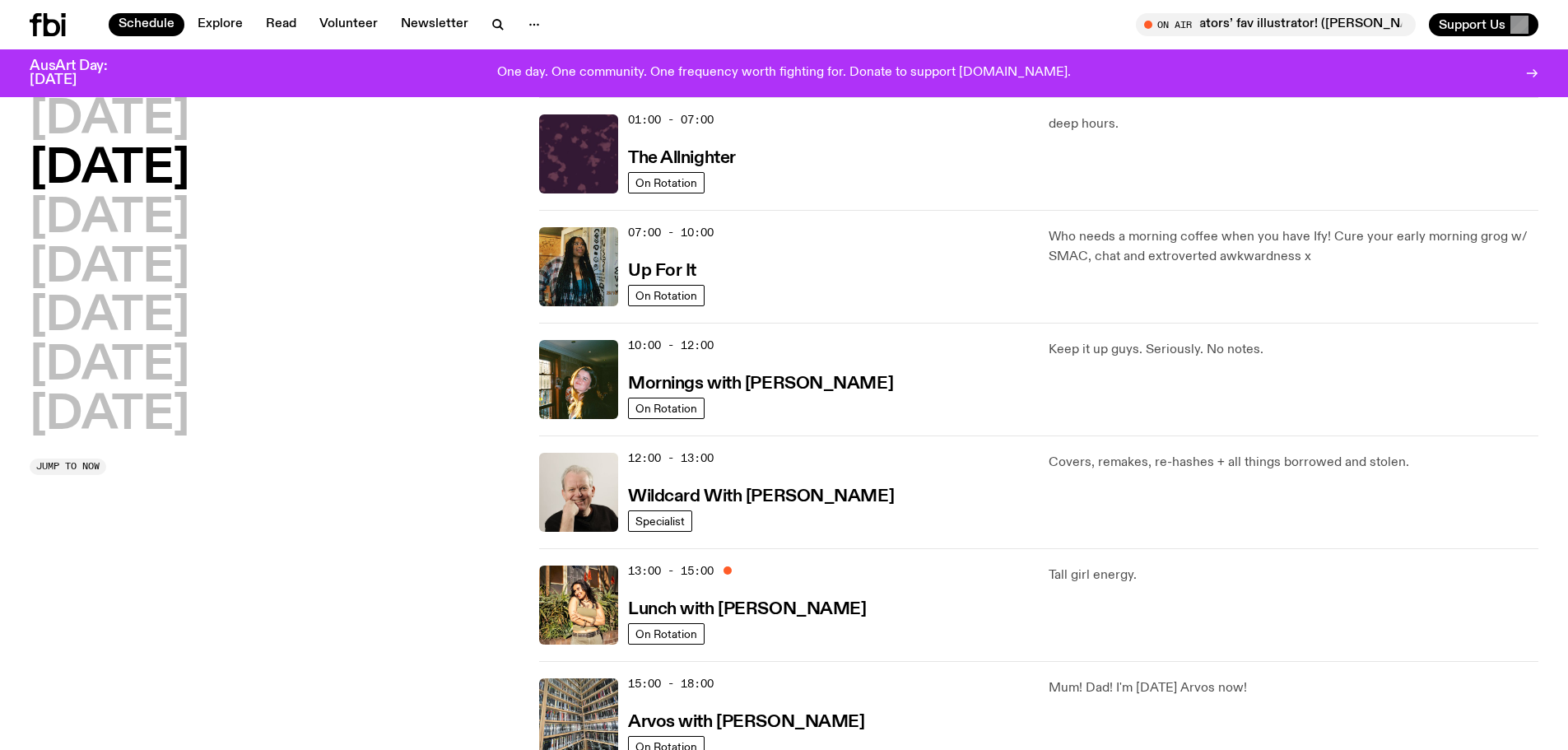
scroll to position [458, 0]
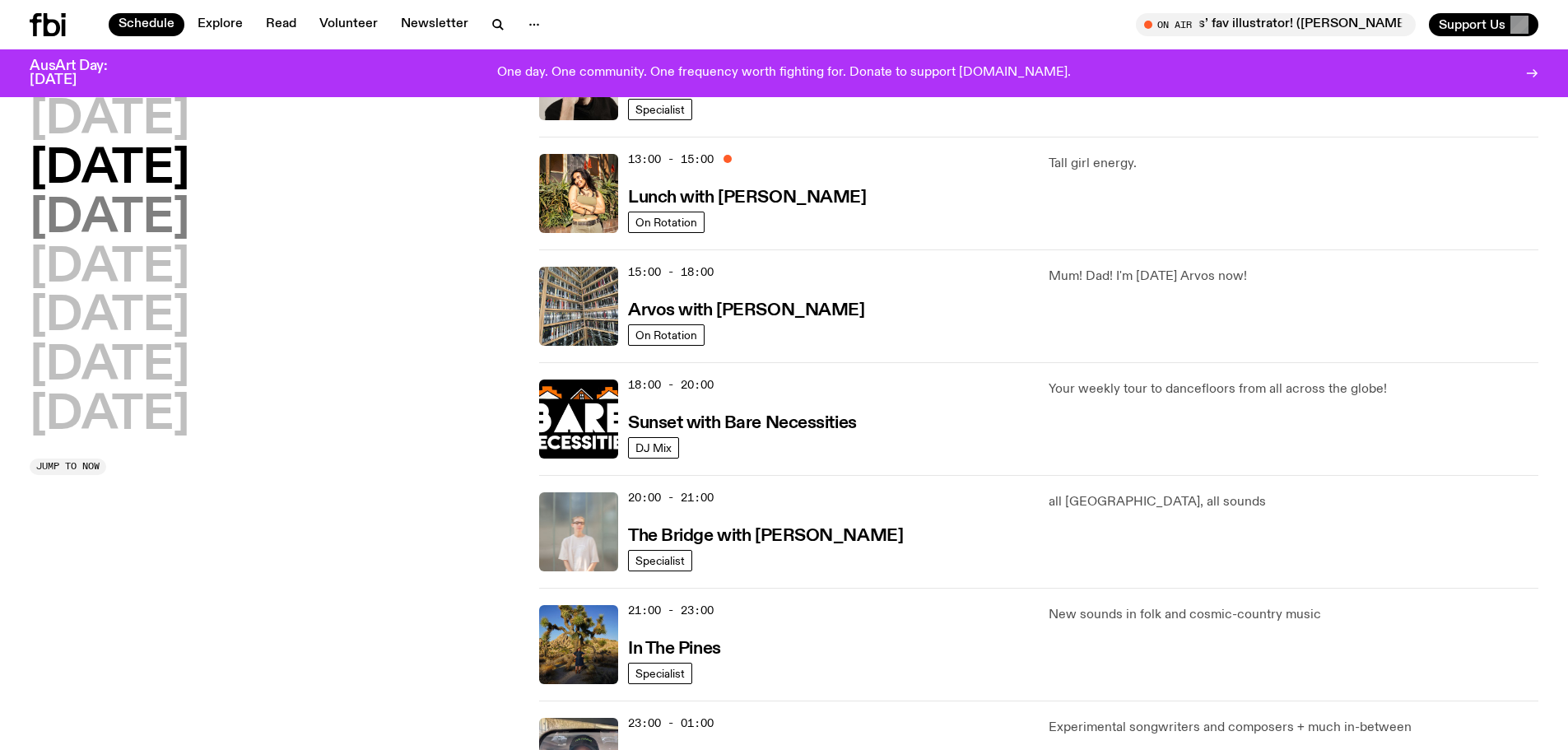
click at [146, 221] on h2 "Wednesday" at bounding box center [110, 219] width 160 height 46
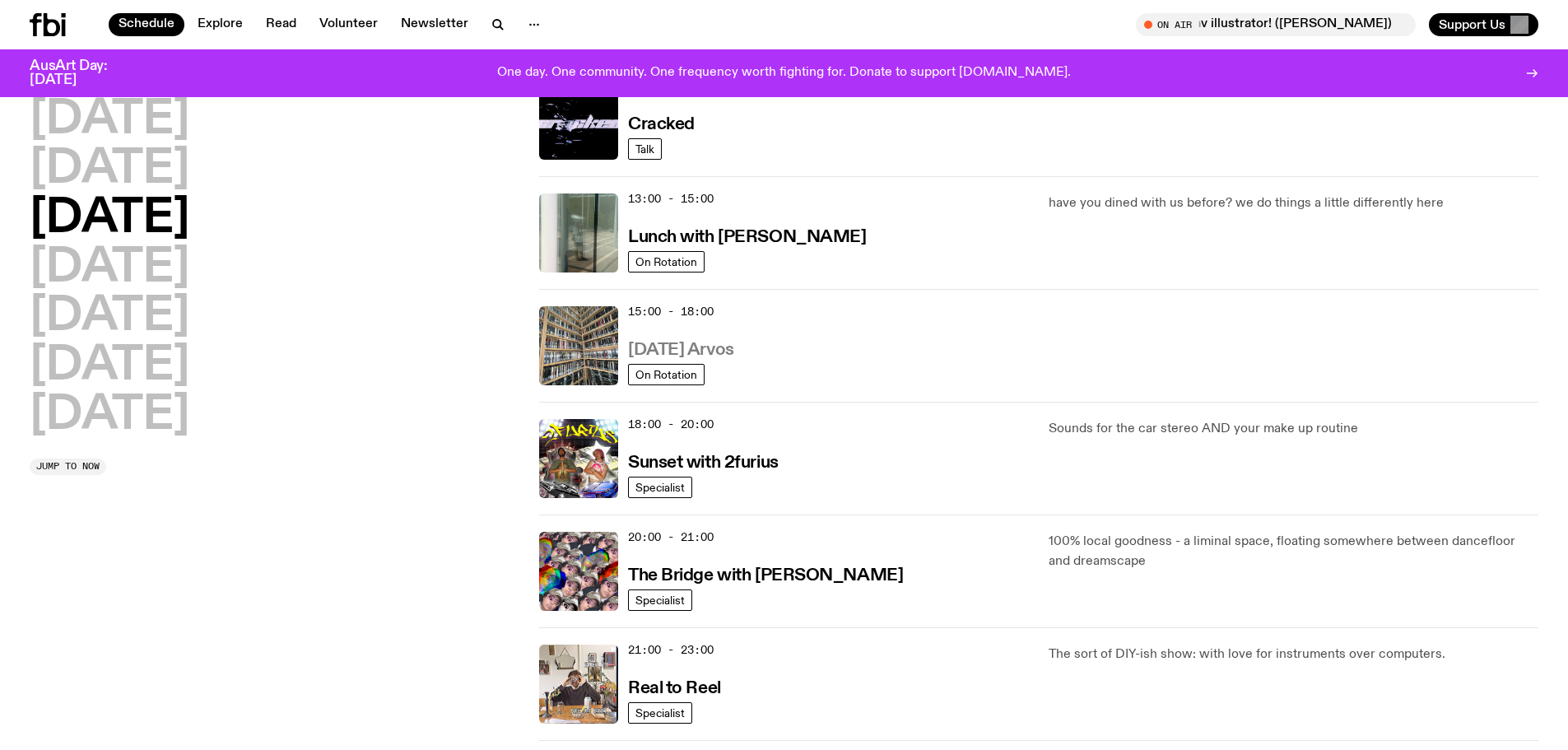
scroll to position [389, 0]
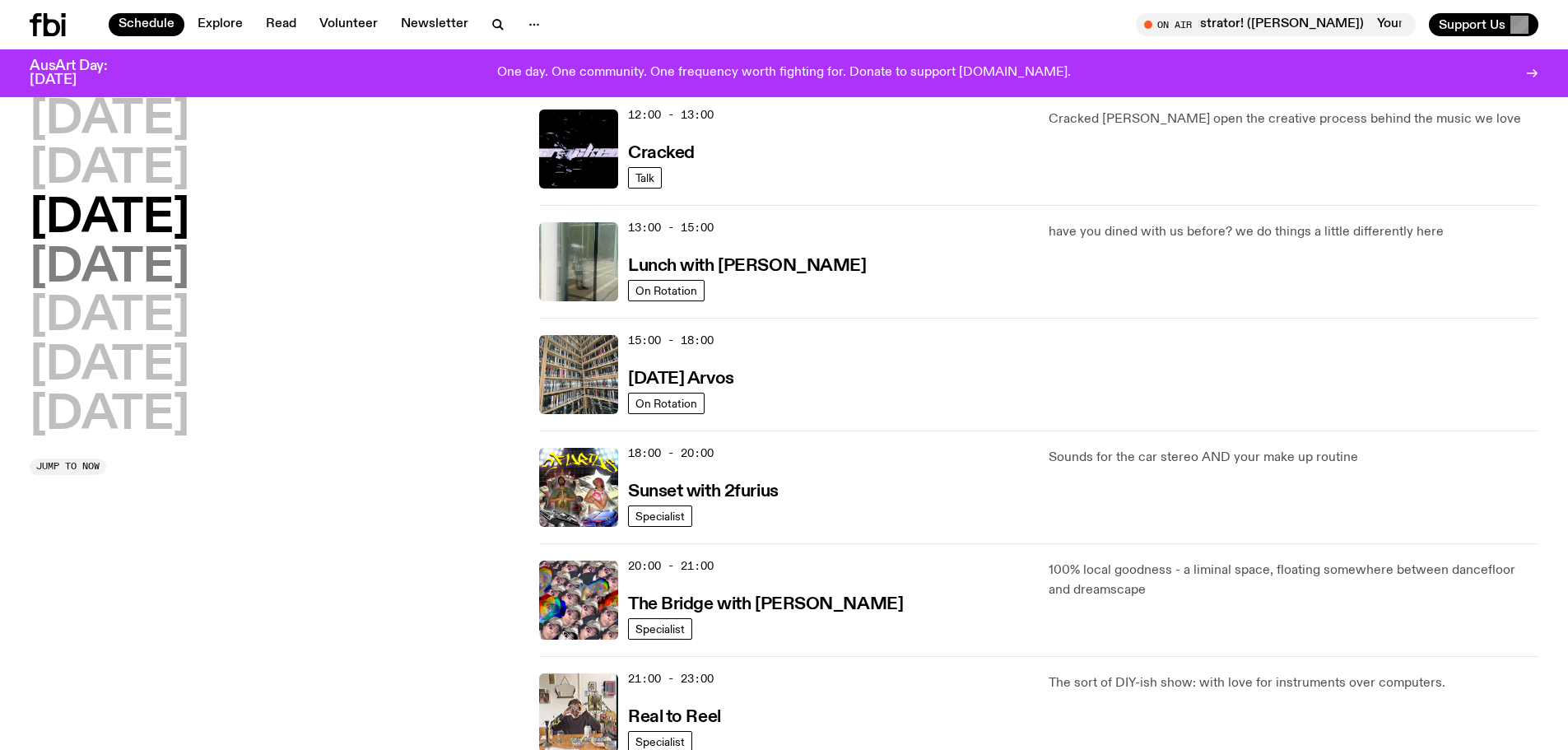
click at [138, 265] on h2 "Thursday" at bounding box center [110, 268] width 160 height 46
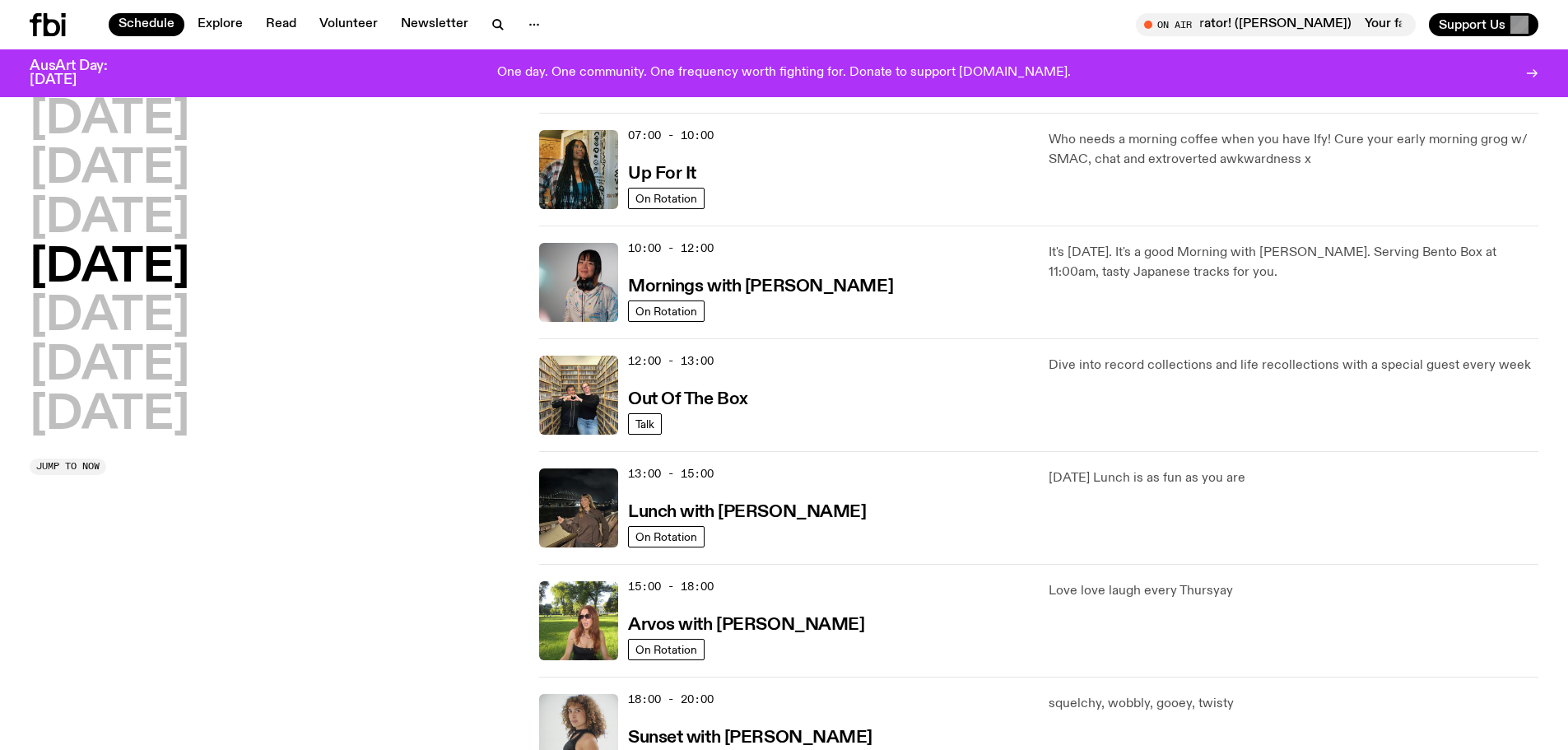
scroll to position [293, 0]
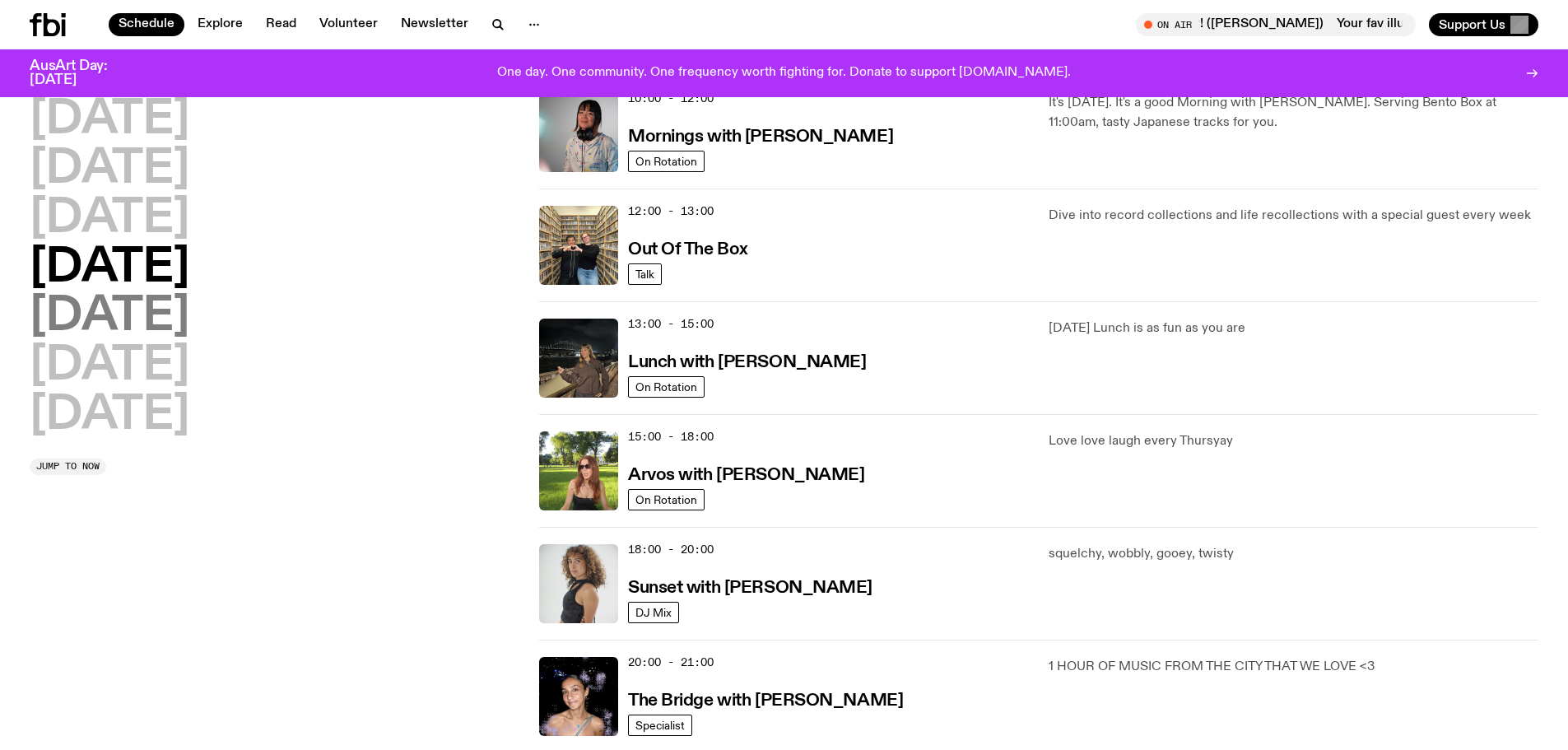
click at [135, 311] on h2 "Friday" at bounding box center [110, 317] width 160 height 46
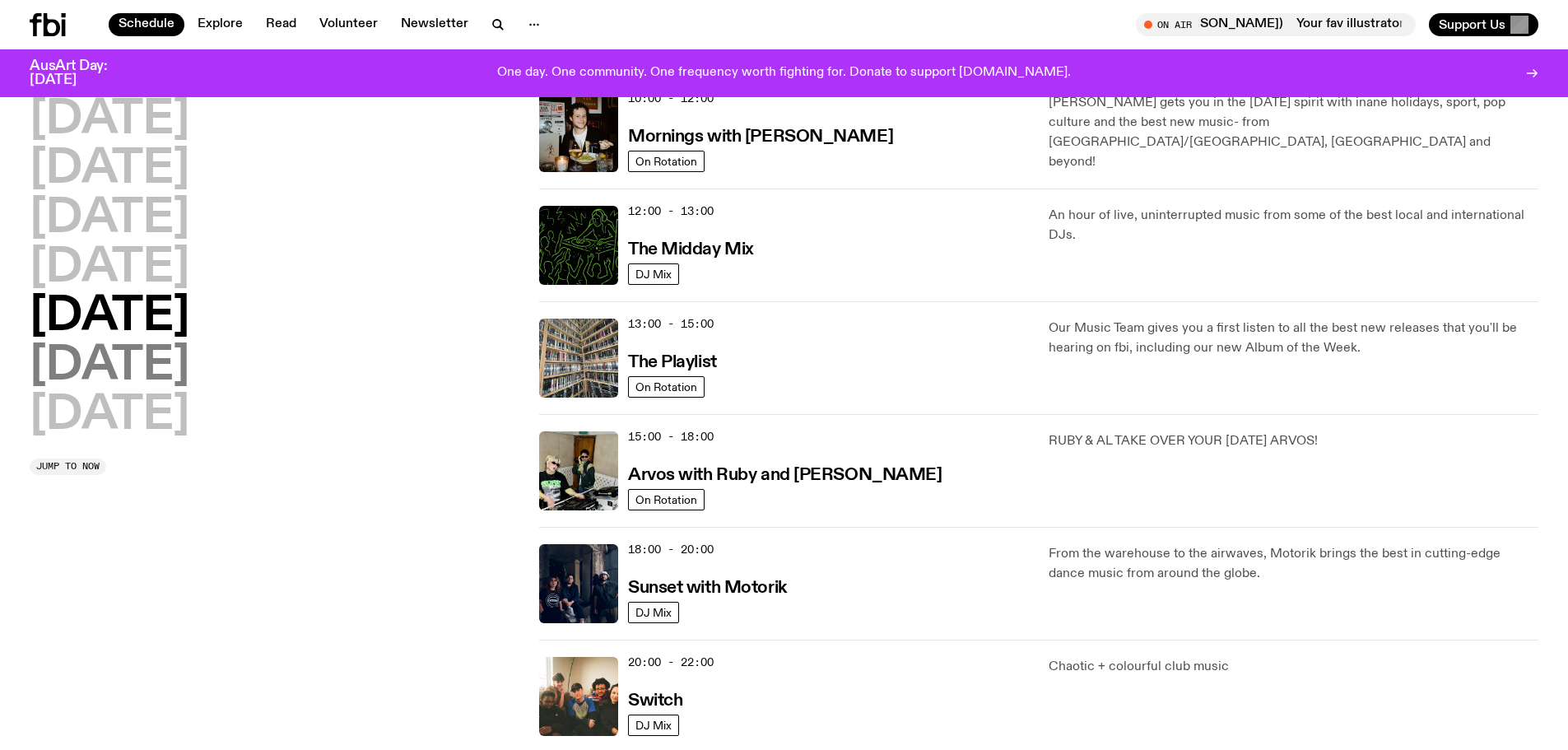
click at [134, 363] on h2 "Saturday" at bounding box center [110, 367] width 160 height 46
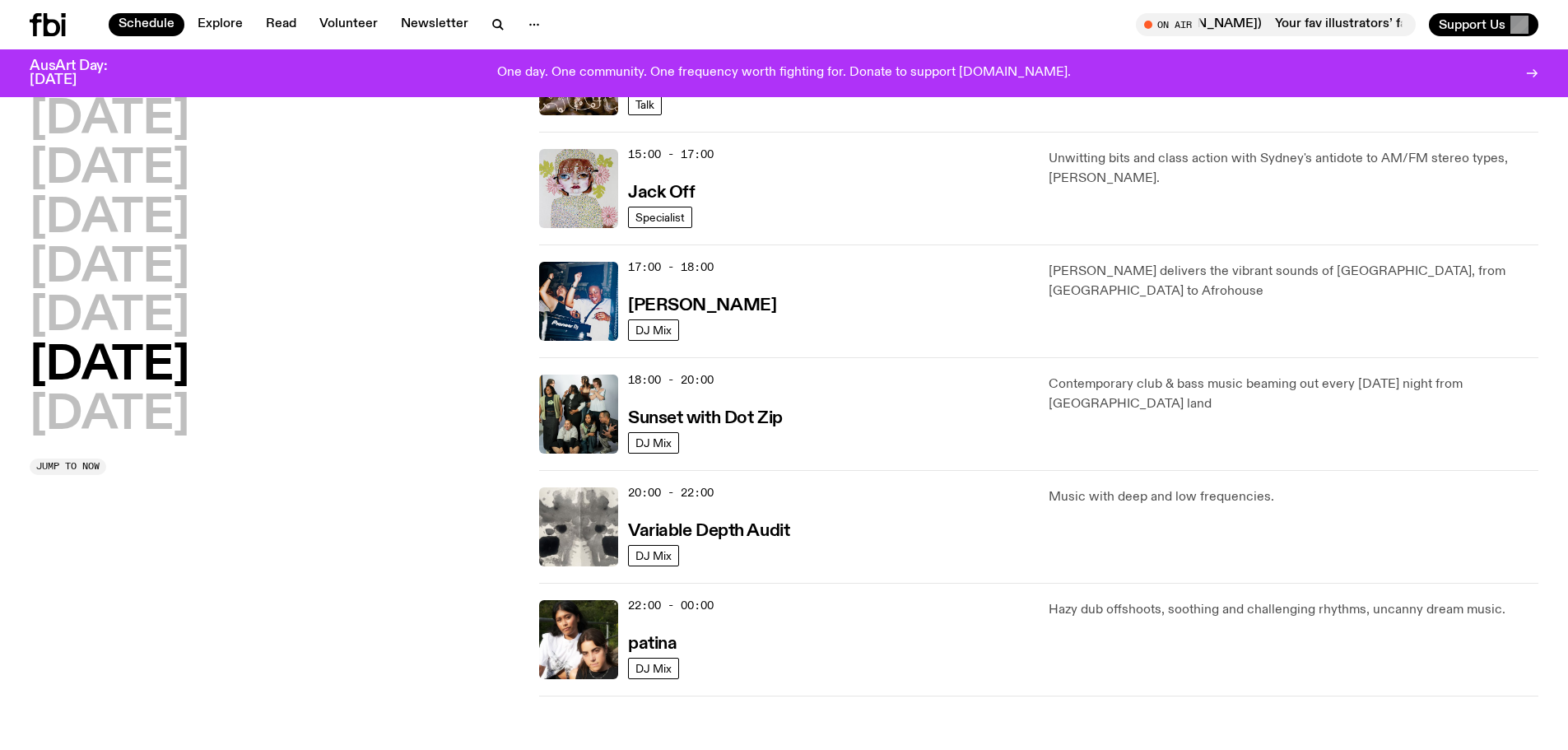
scroll to position [891, 0]
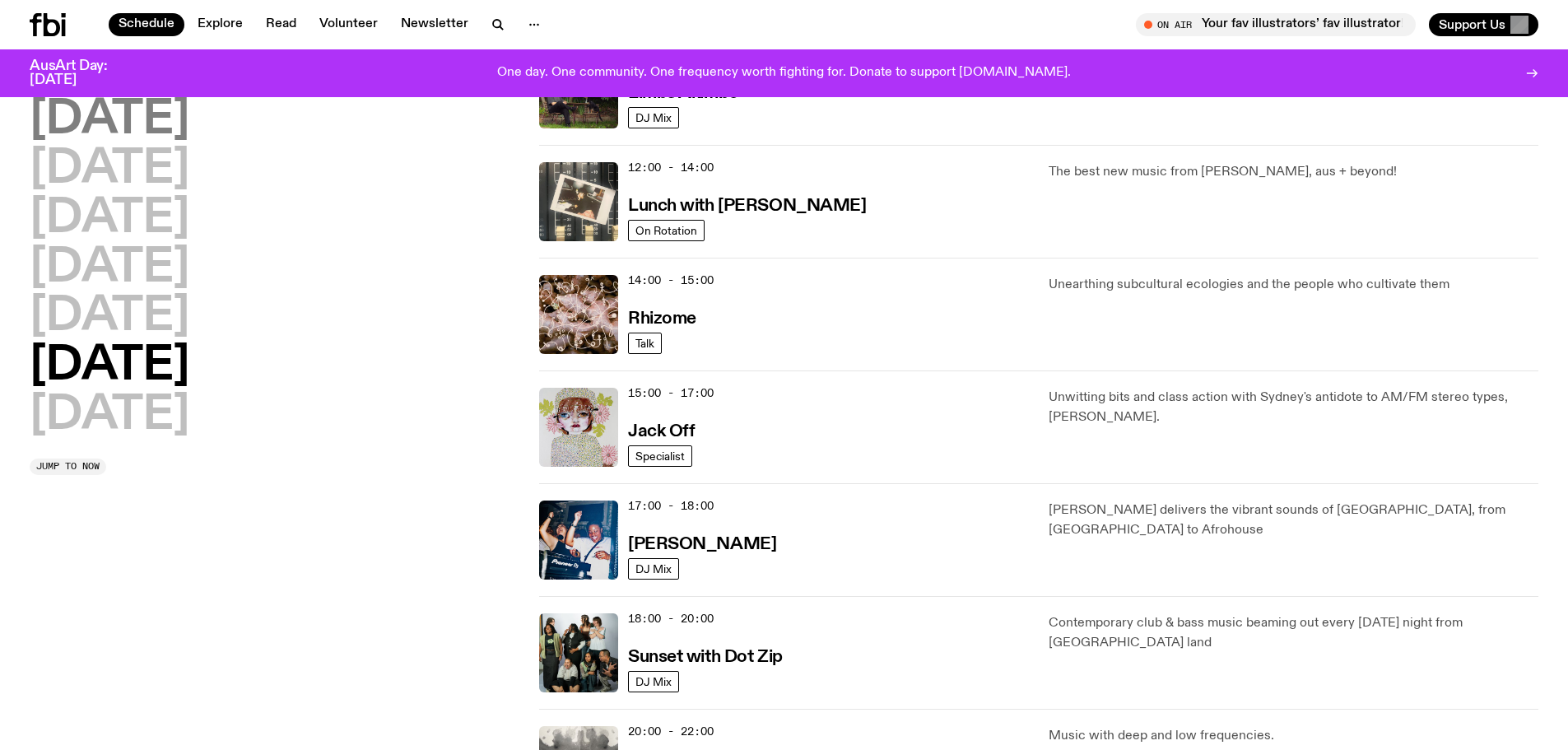
click at [102, 120] on h2 "Monday" at bounding box center [110, 121] width 160 height 46
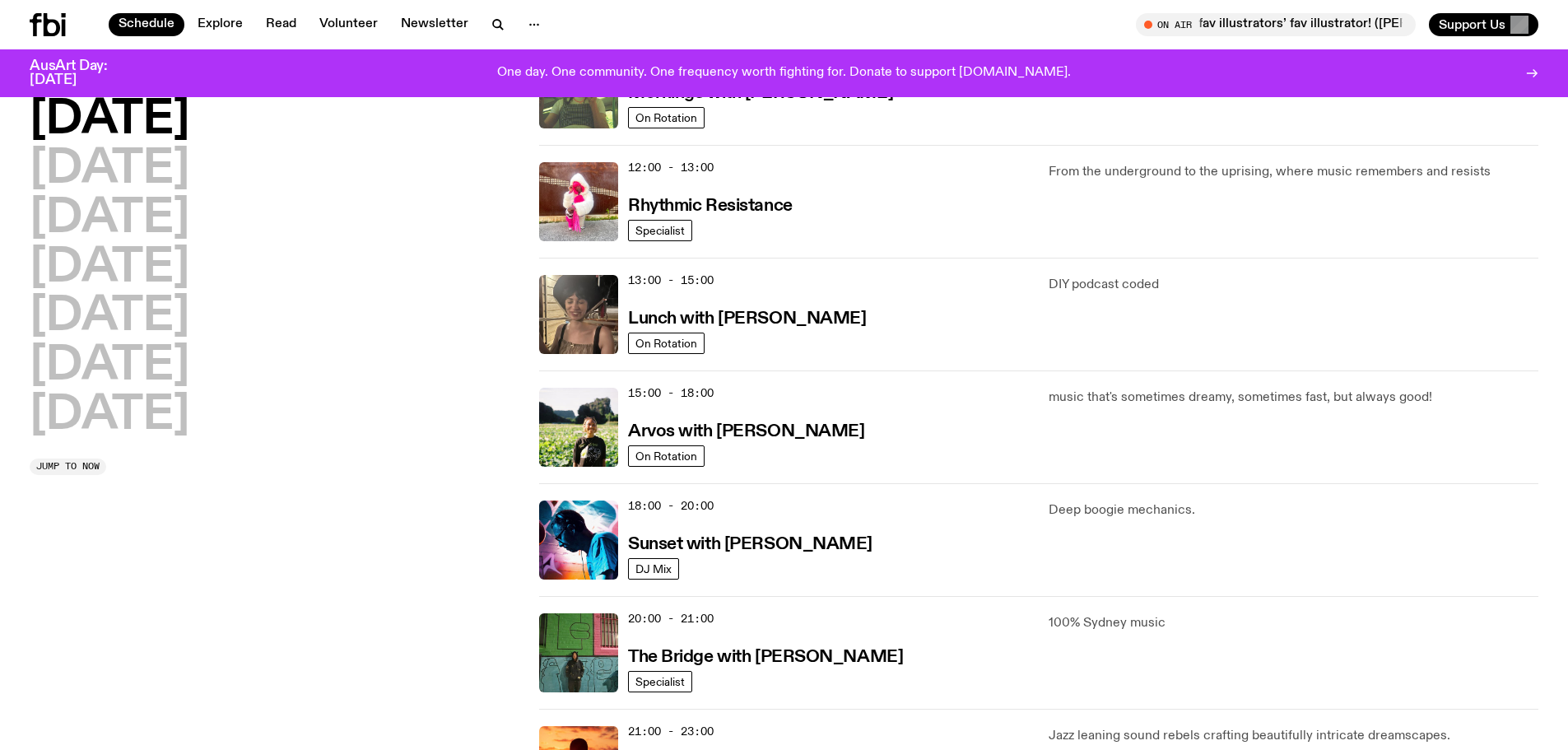
scroll to position [705, 0]
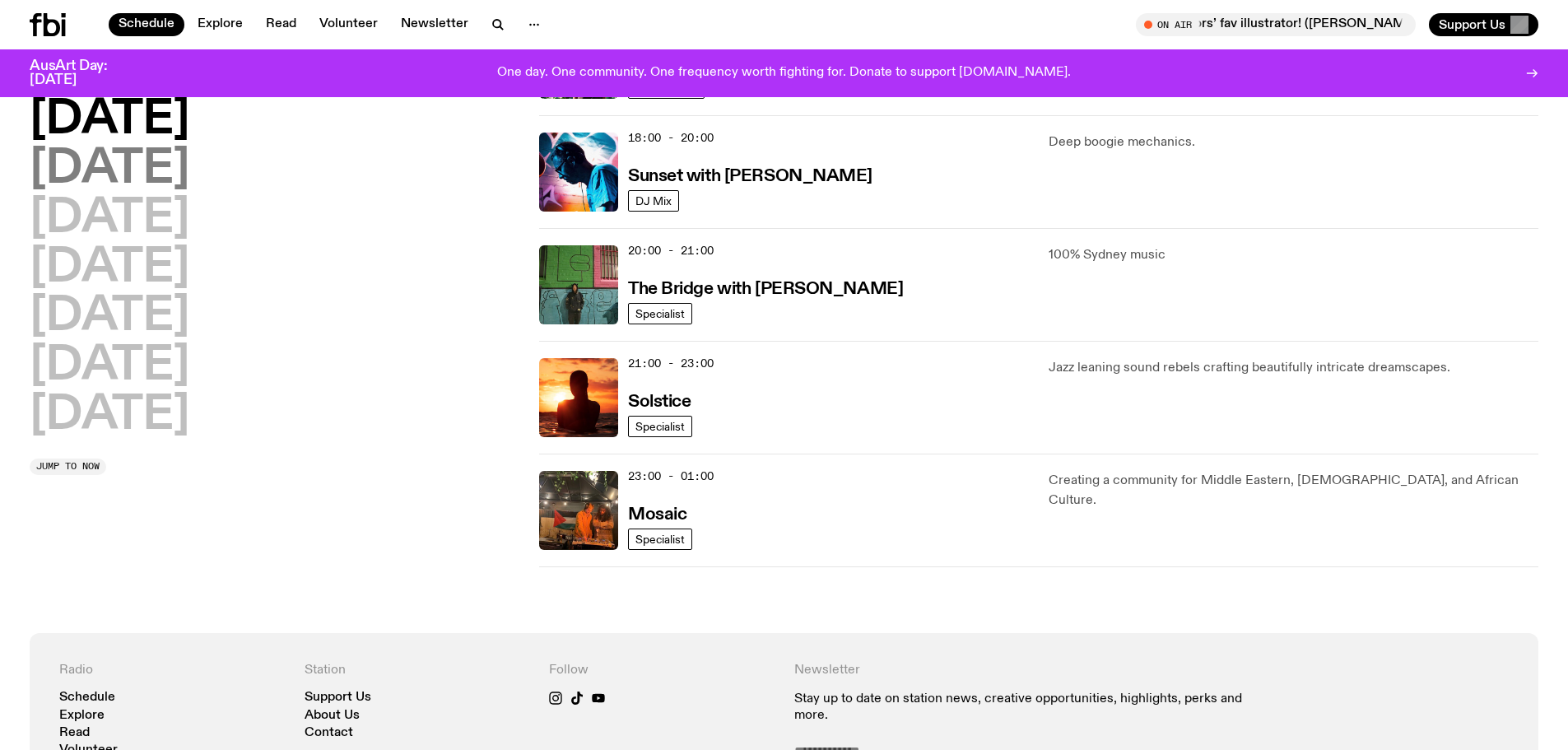
click at [164, 180] on h2 "Tuesday" at bounding box center [110, 170] width 160 height 46
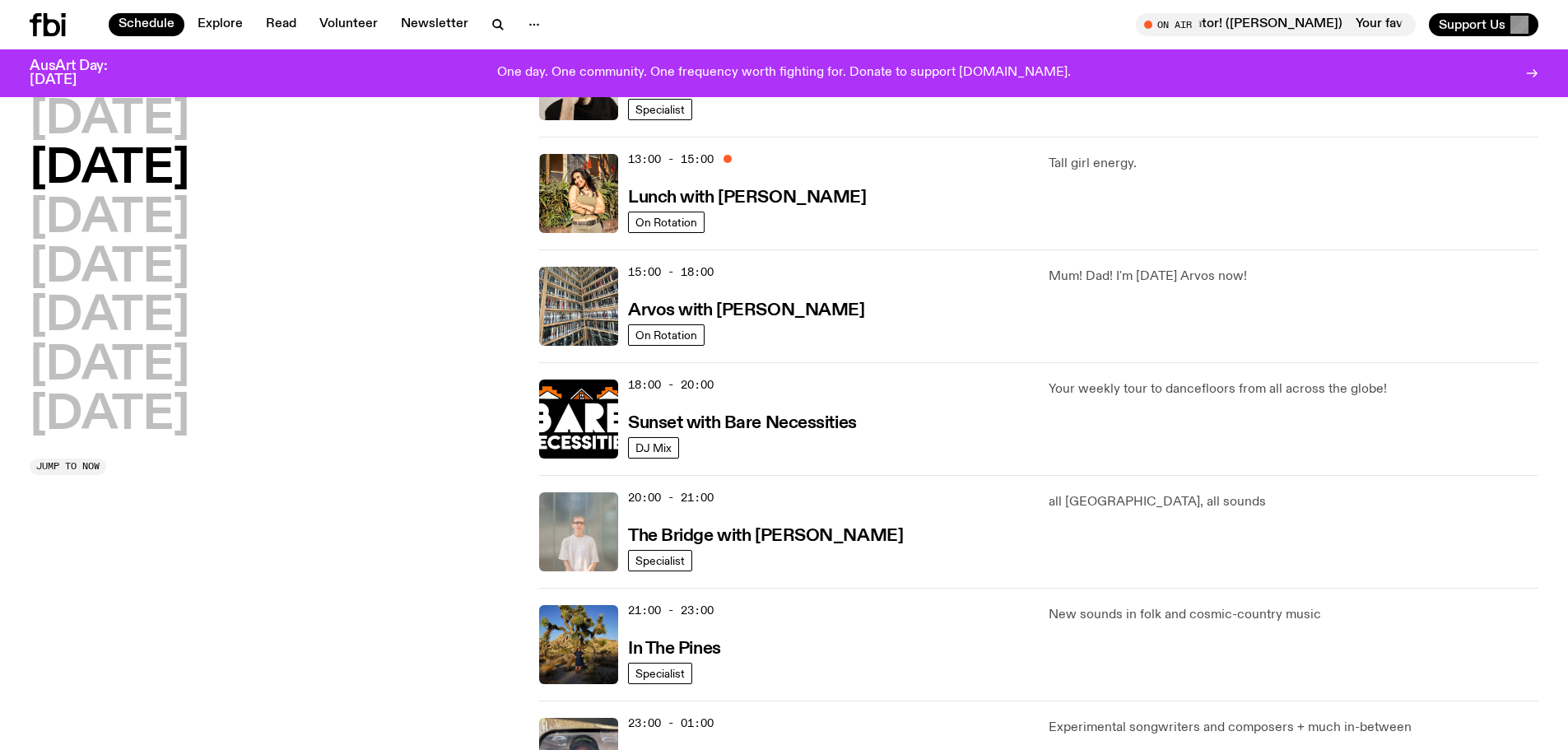
scroll to position [622, 0]
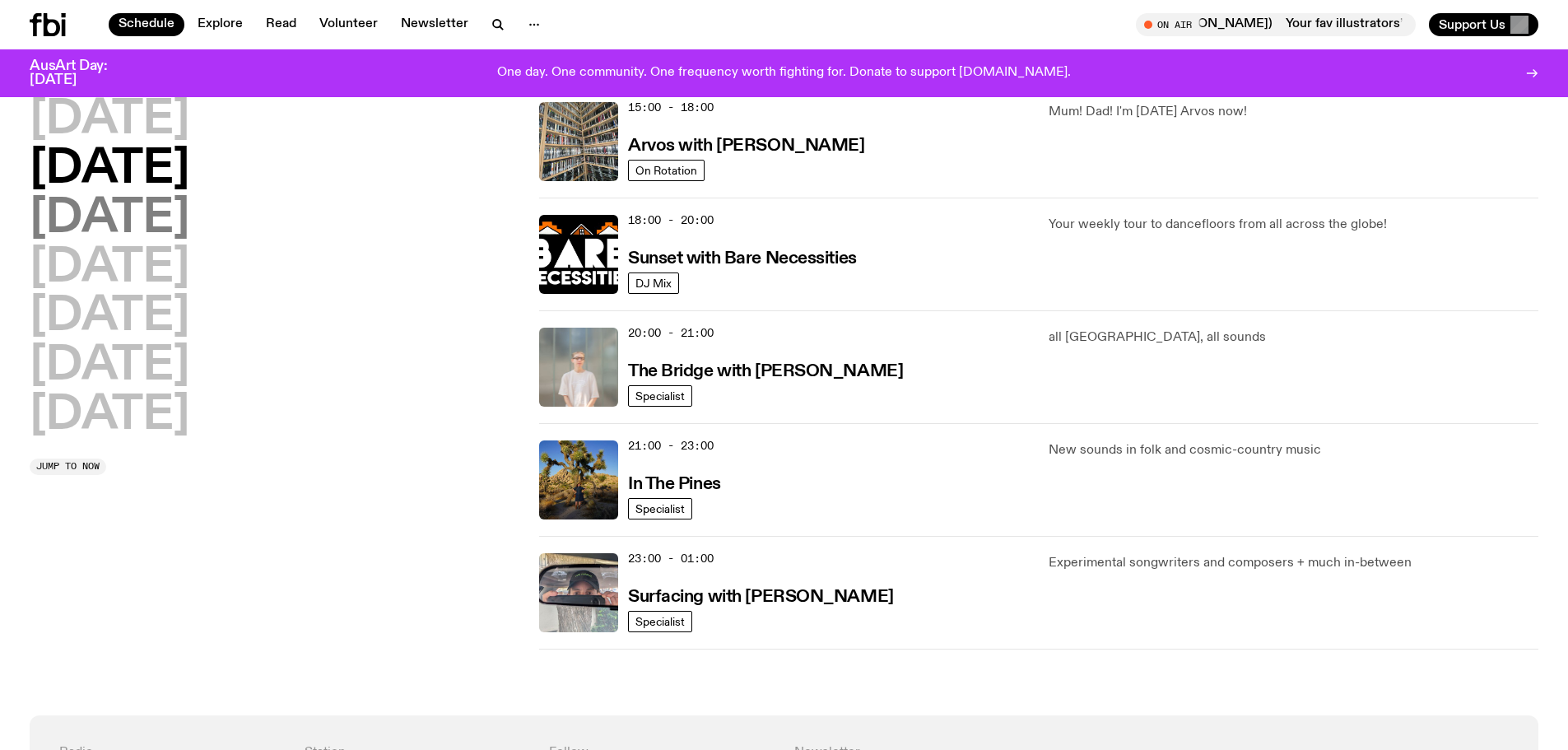
click at [154, 220] on h2 "Wednesday" at bounding box center [110, 219] width 160 height 46
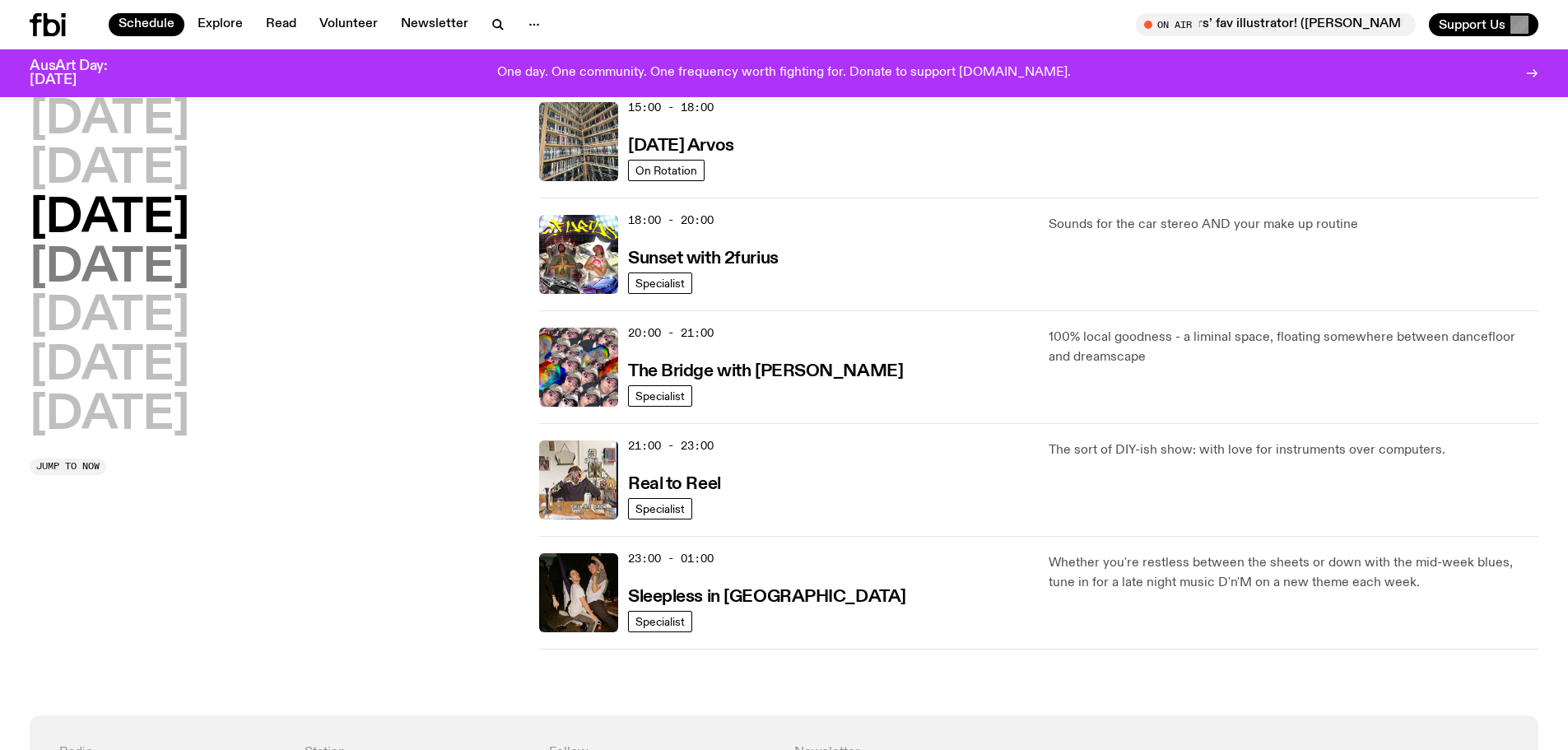
click at [142, 266] on h2 "Thursday" at bounding box center [110, 268] width 160 height 46
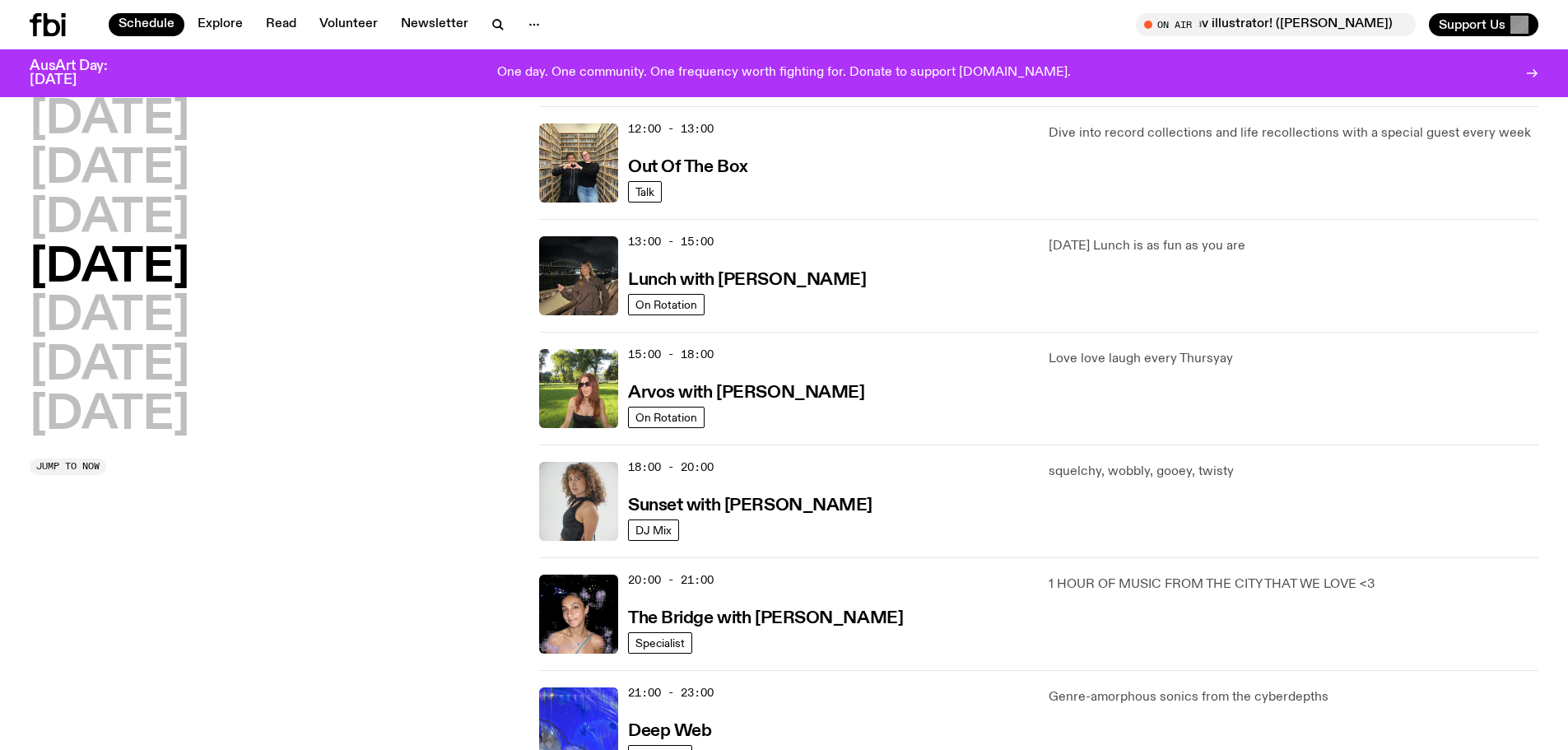
scroll to position [540, 0]
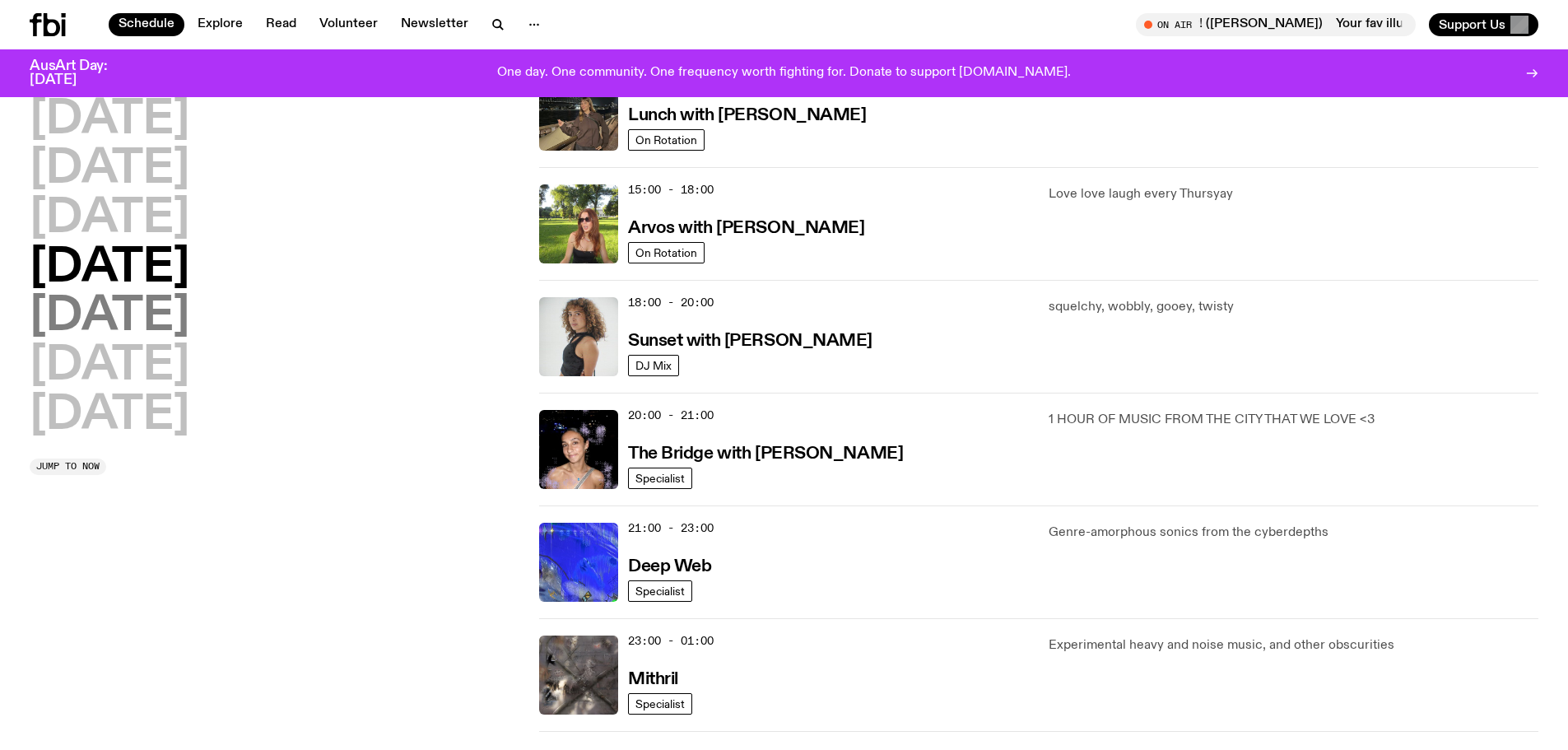
click at [97, 315] on h2 "Friday" at bounding box center [110, 317] width 160 height 46
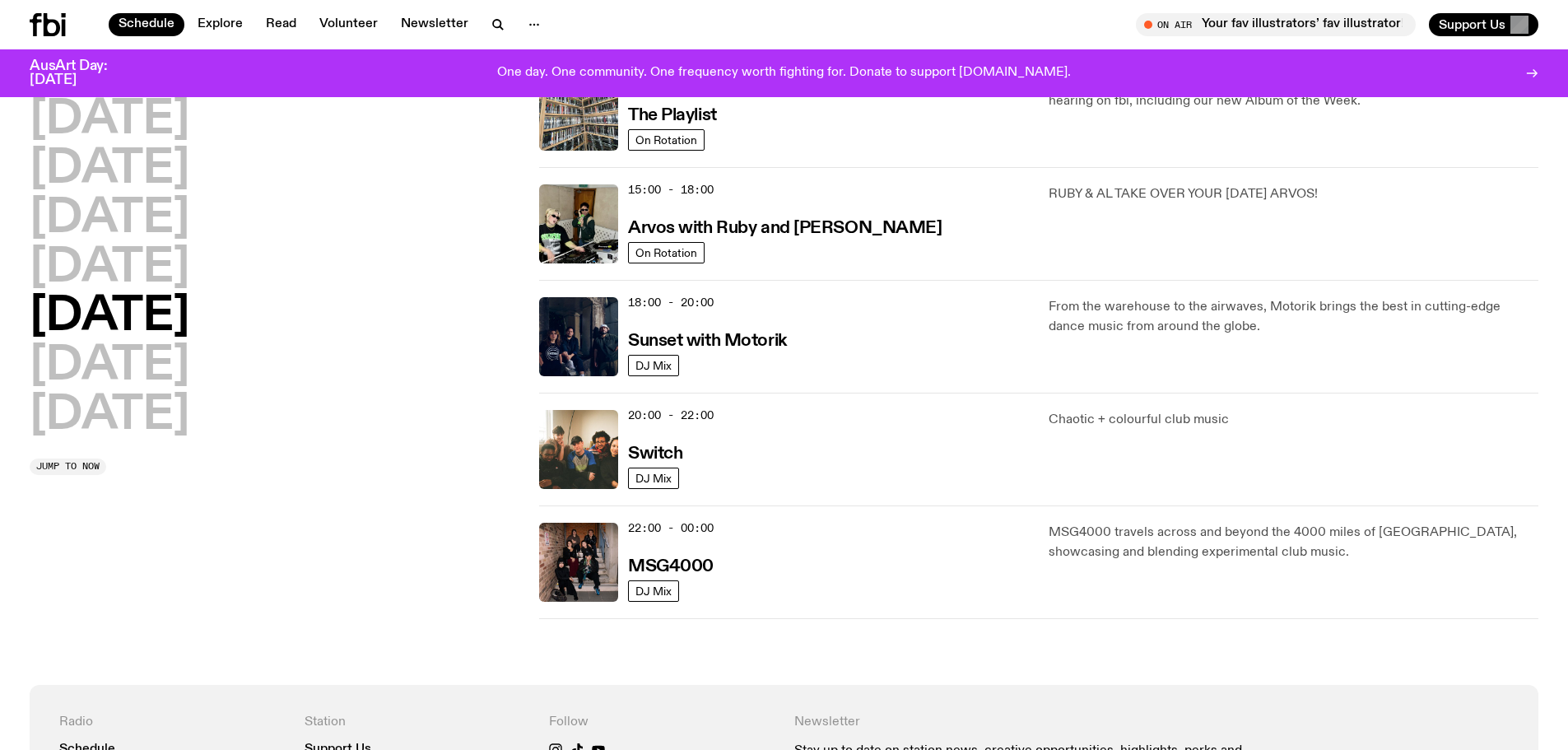
drag, startPoint x: 665, startPoint y: 556, endPoint x: 818, endPoint y: 448, distance: 187.3
click at [818, 448] on div "20:00 - 22:00 Switch" at bounding box center [828, 448] width 401 height 79
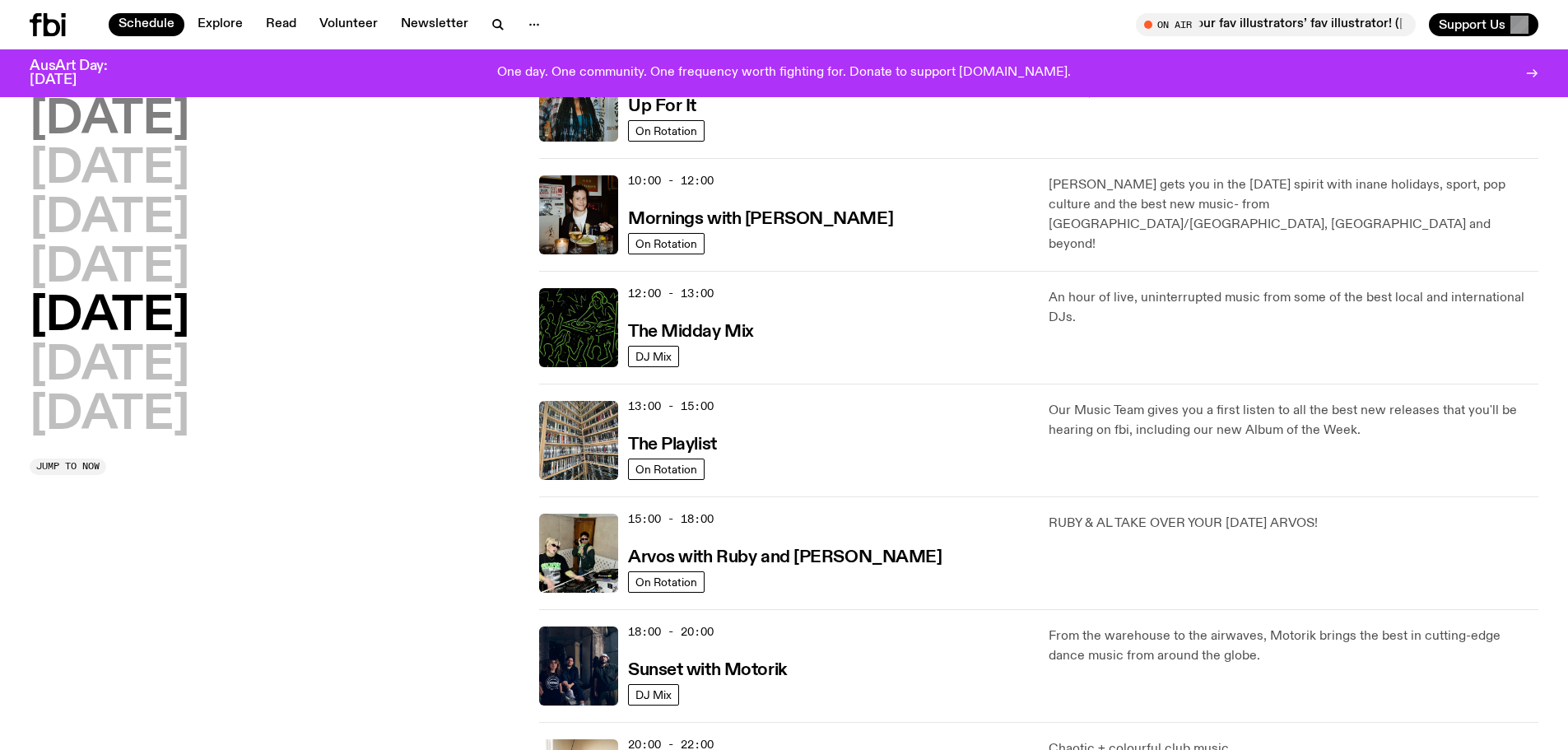
click at [127, 130] on h2 "Monday" at bounding box center [110, 121] width 160 height 46
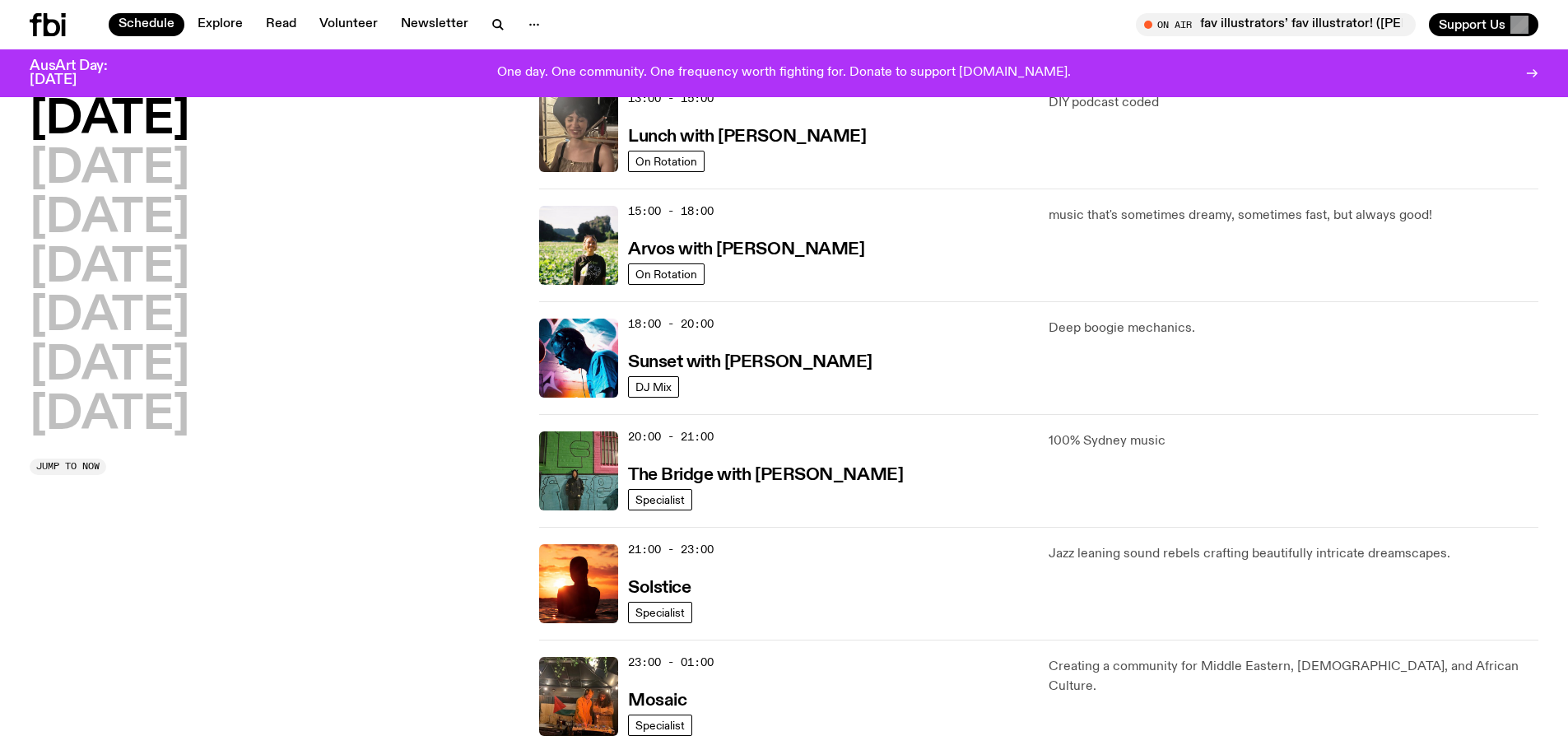
scroll to position [622, 0]
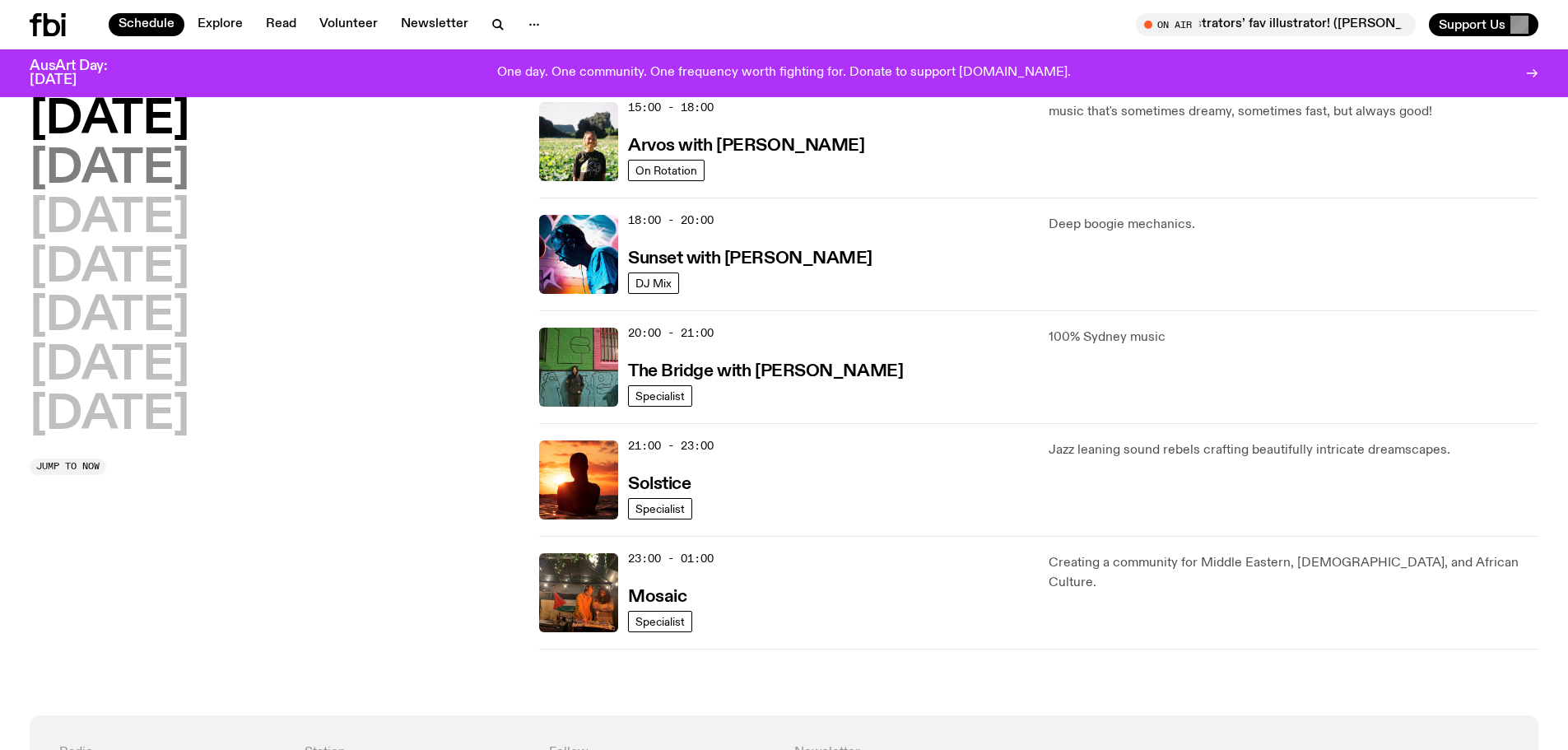
click at [100, 170] on h2 "Tuesday" at bounding box center [110, 170] width 160 height 46
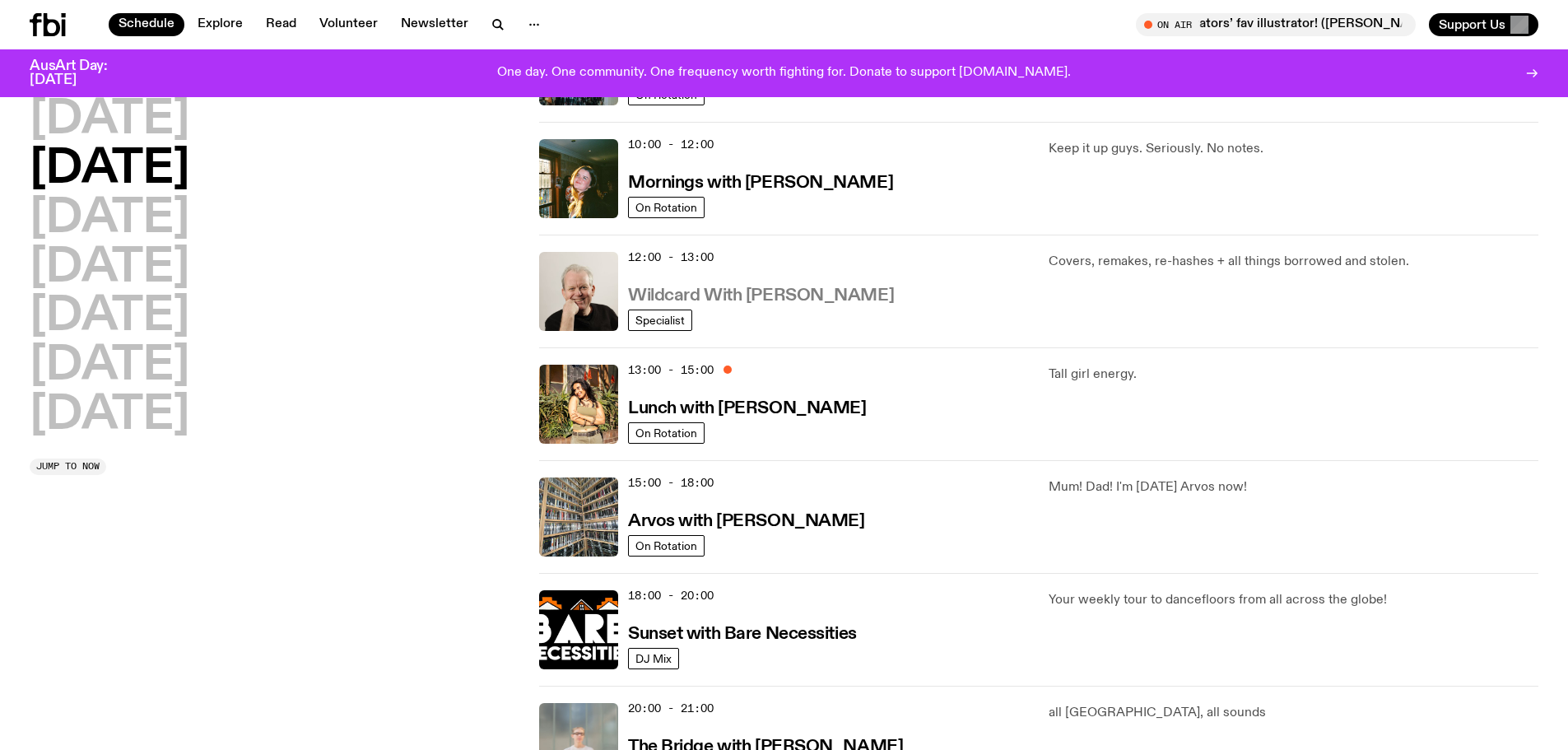
scroll to position [540, 0]
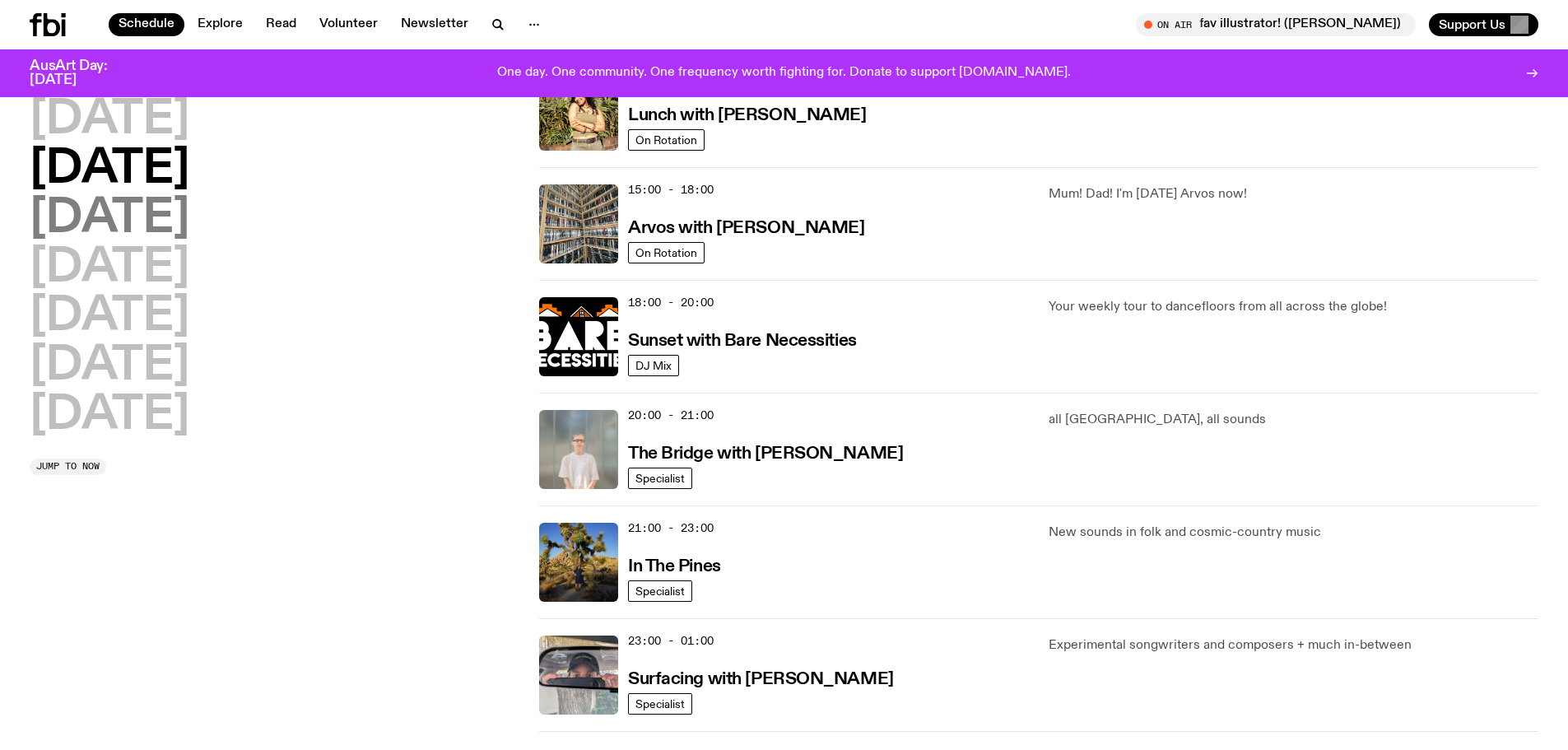
click at [189, 236] on h2 "Wednesday" at bounding box center [110, 219] width 160 height 46
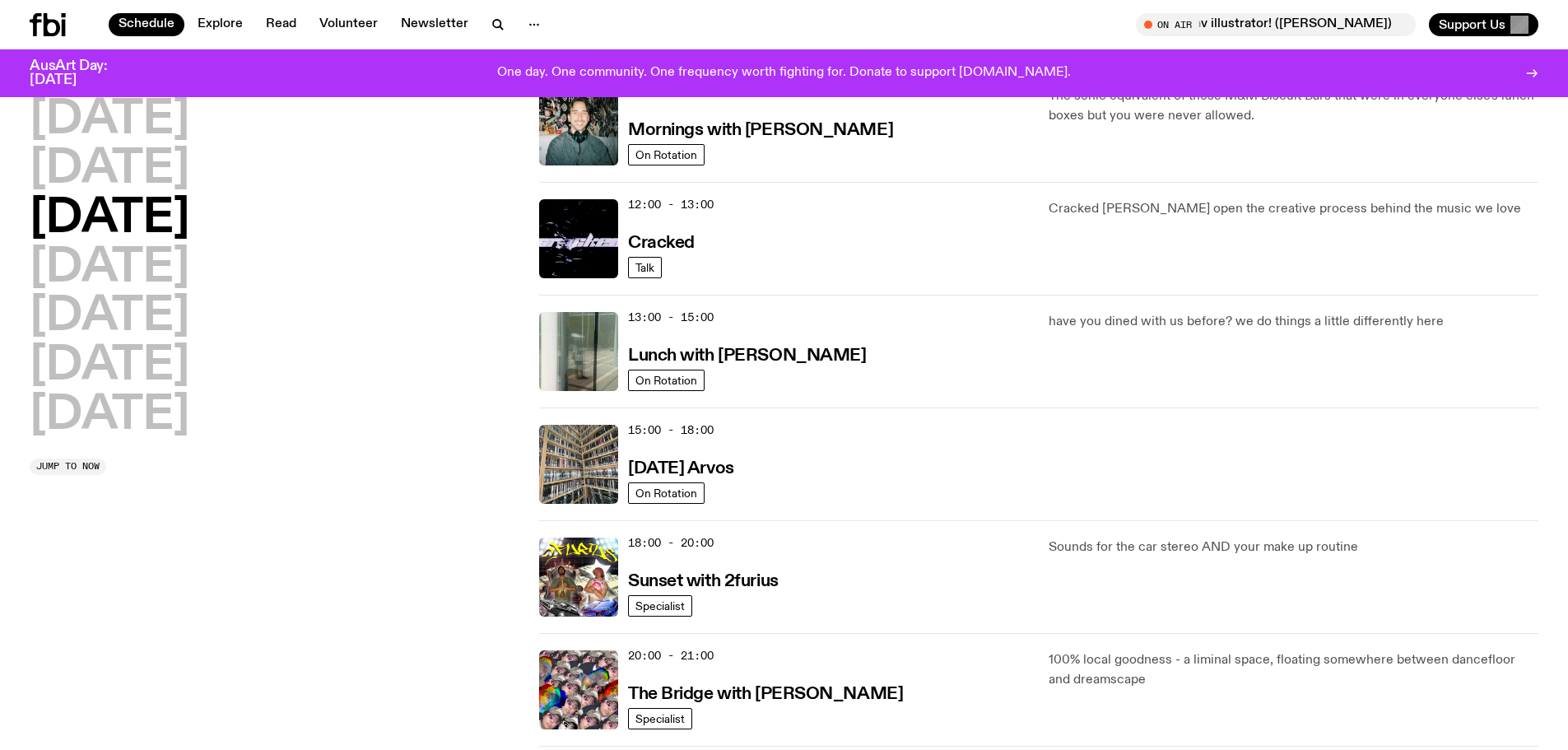
scroll to position [540, 0]
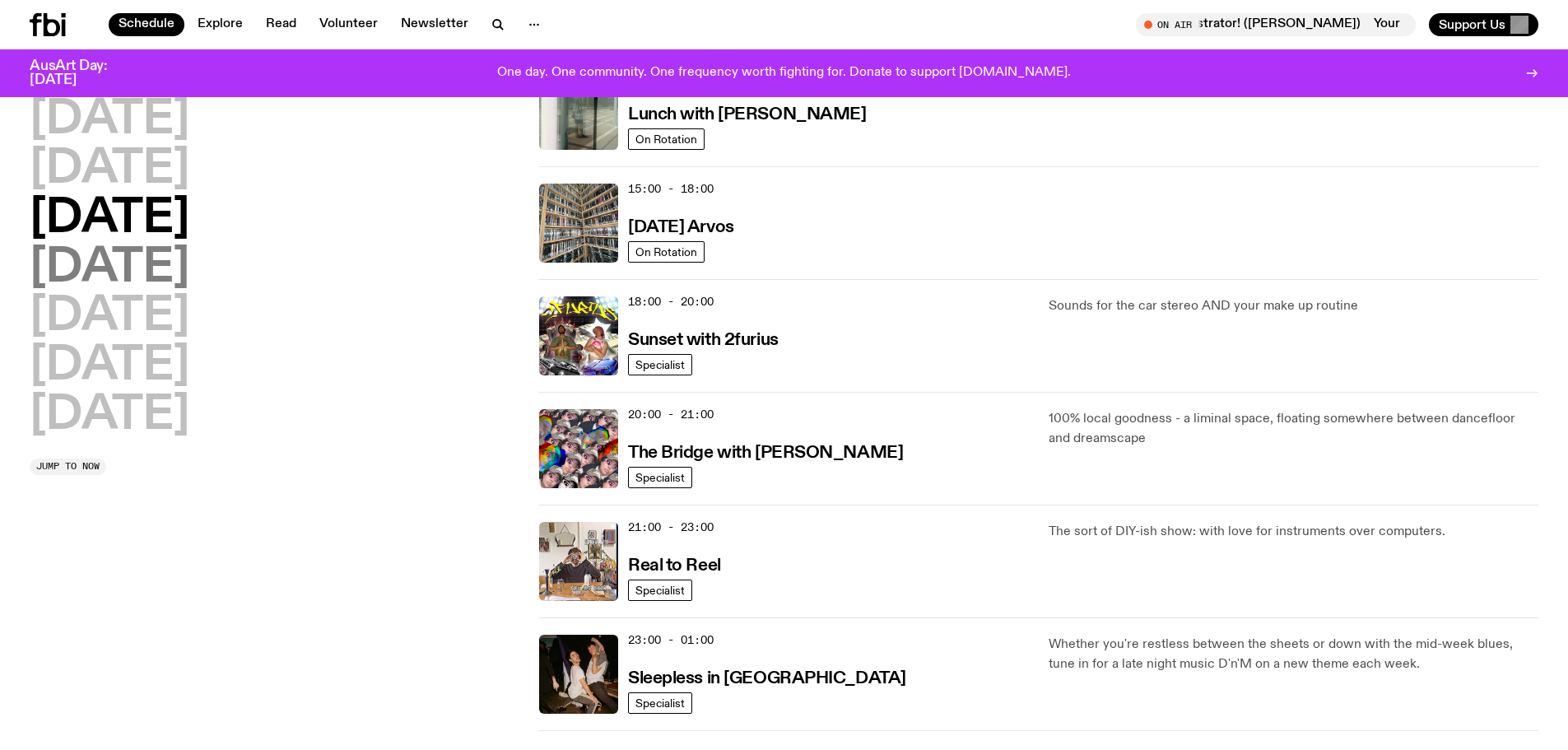
click at [120, 265] on h2 "Thursday" at bounding box center [110, 268] width 160 height 46
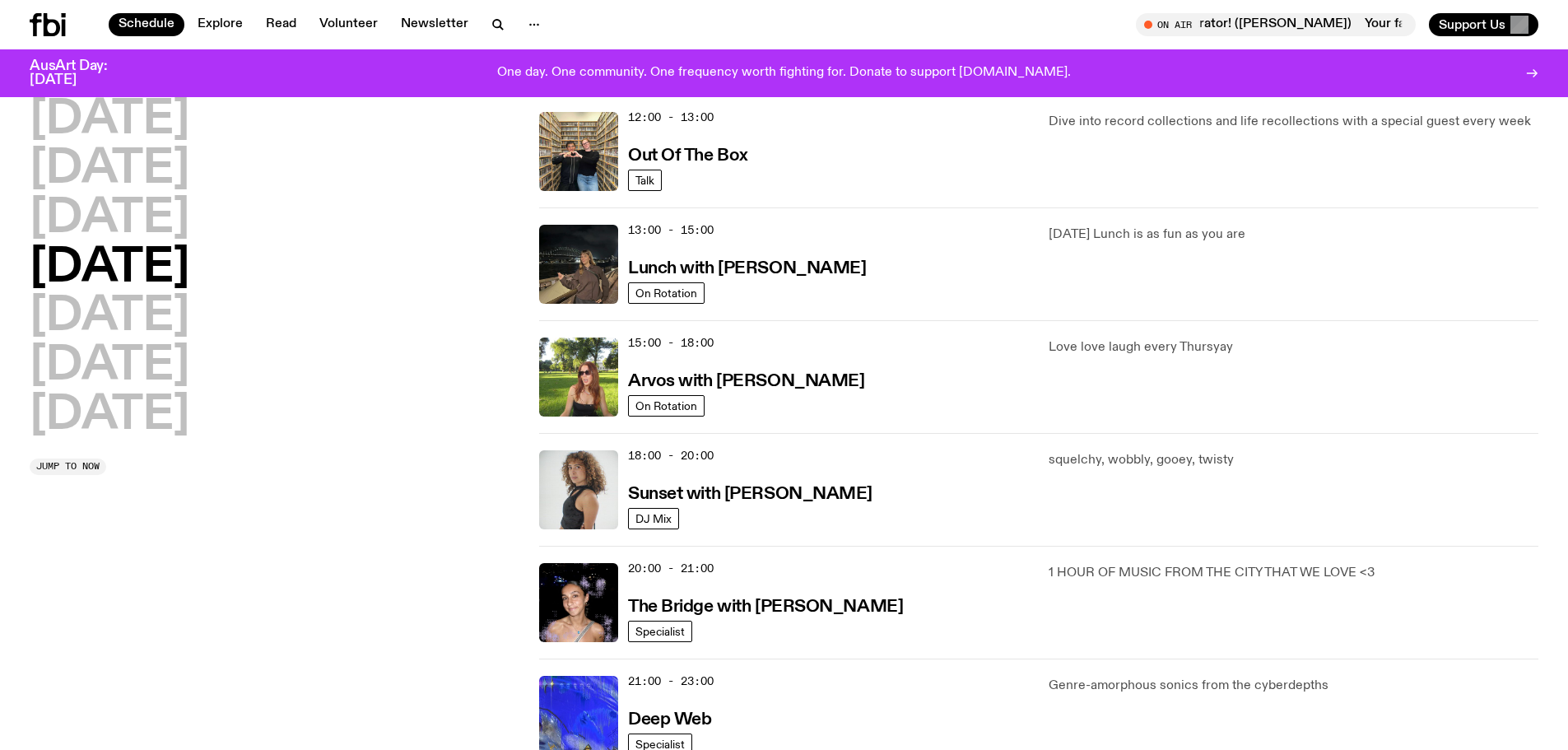
scroll to position [540, 0]
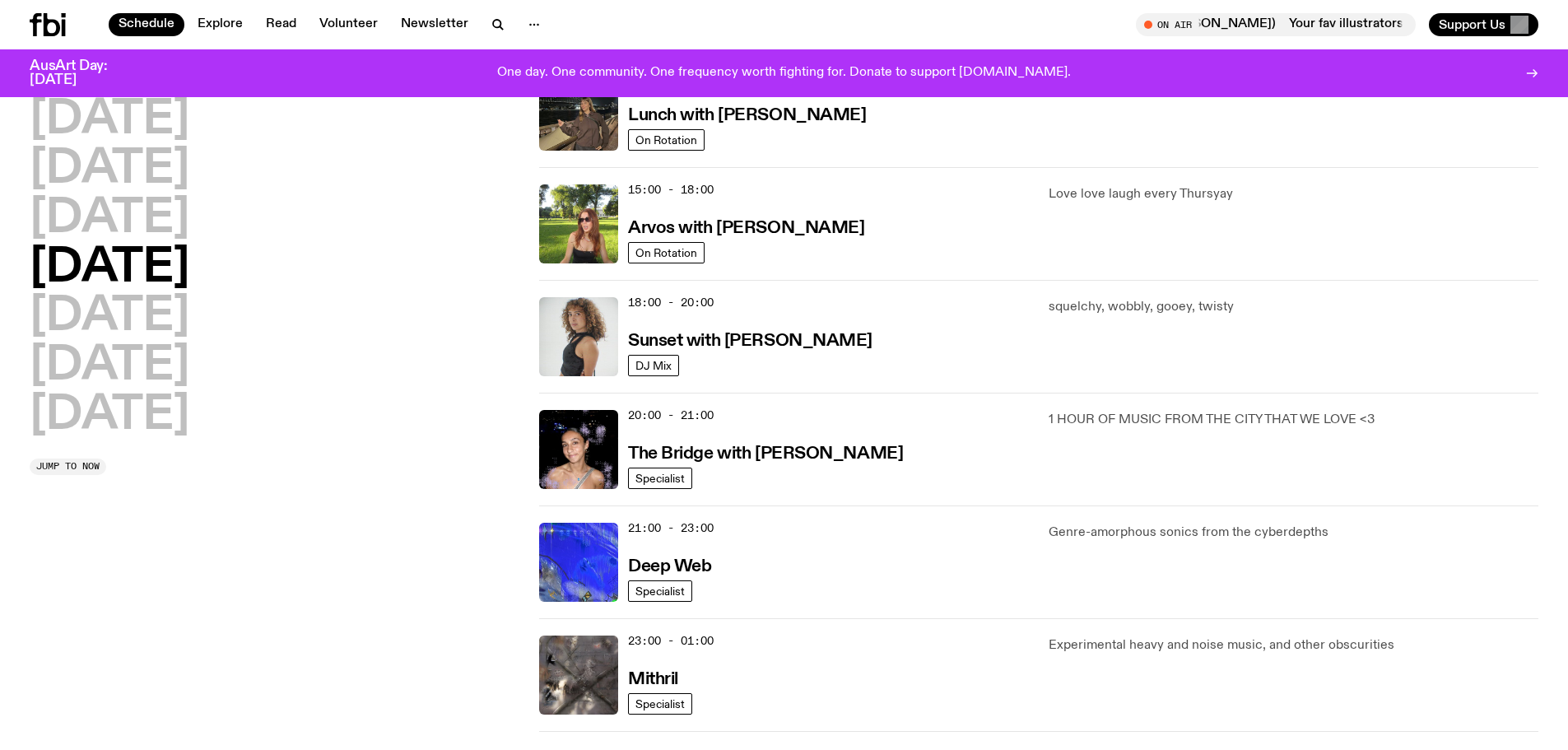
drag, startPoint x: 133, startPoint y: 217, endPoint x: 447, endPoint y: 283, distance: 320.9
click at [133, 217] on h2 "Wednesday" at bounding box center [110, 219] width 160 height 46
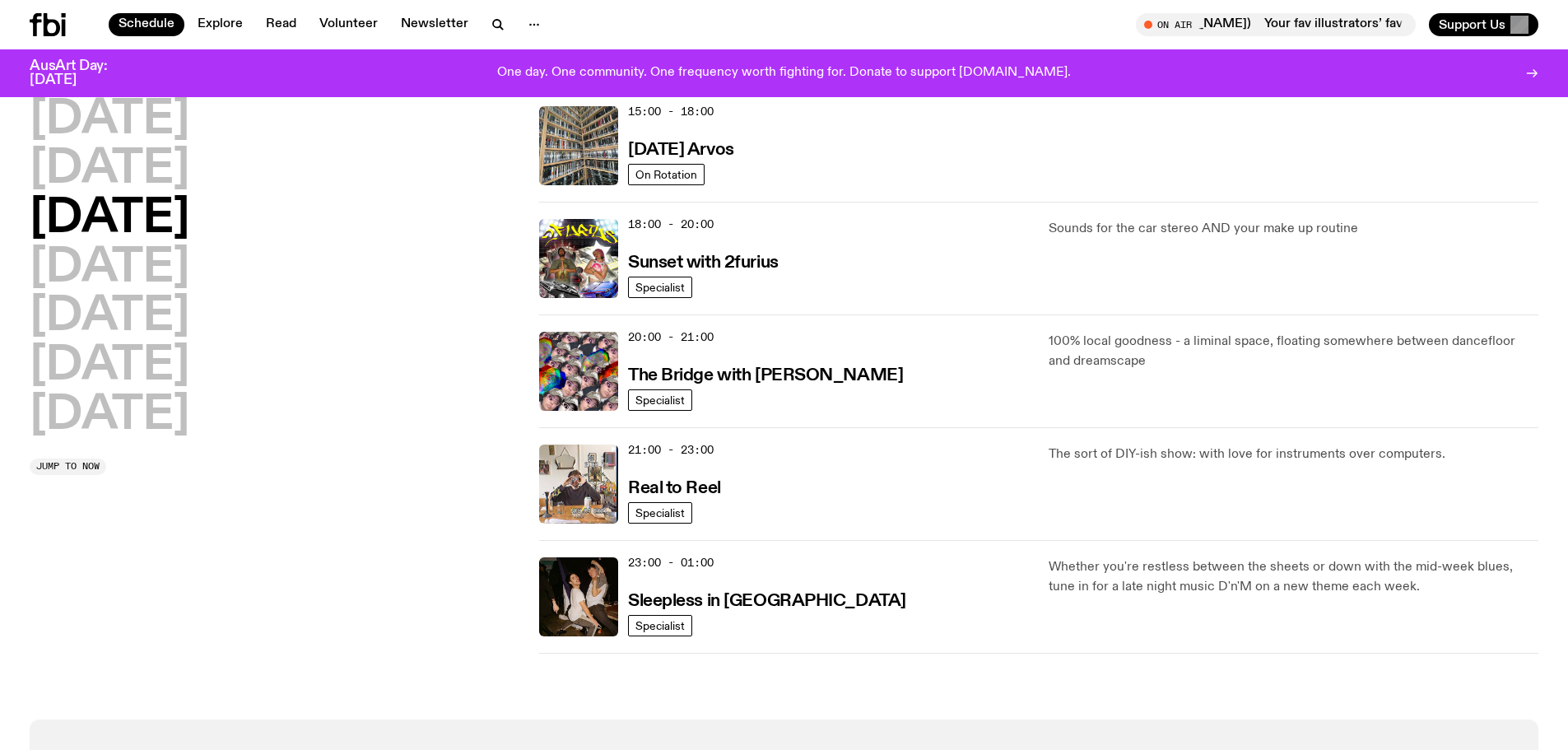
scroll to position [622, 0]
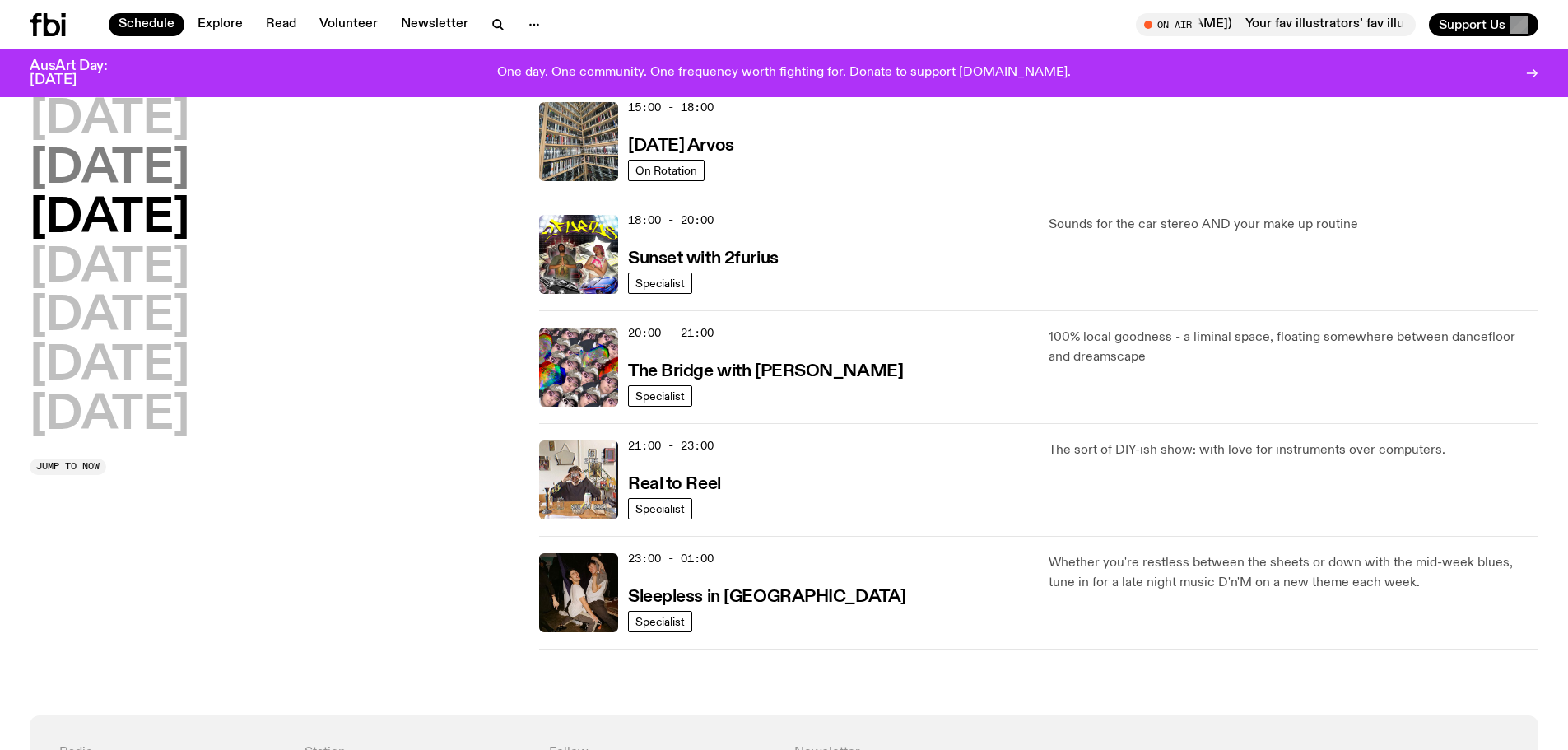
click at [158, 181] on h2 "Tuesday" at bounding box center [110, 170] width 160 height 46
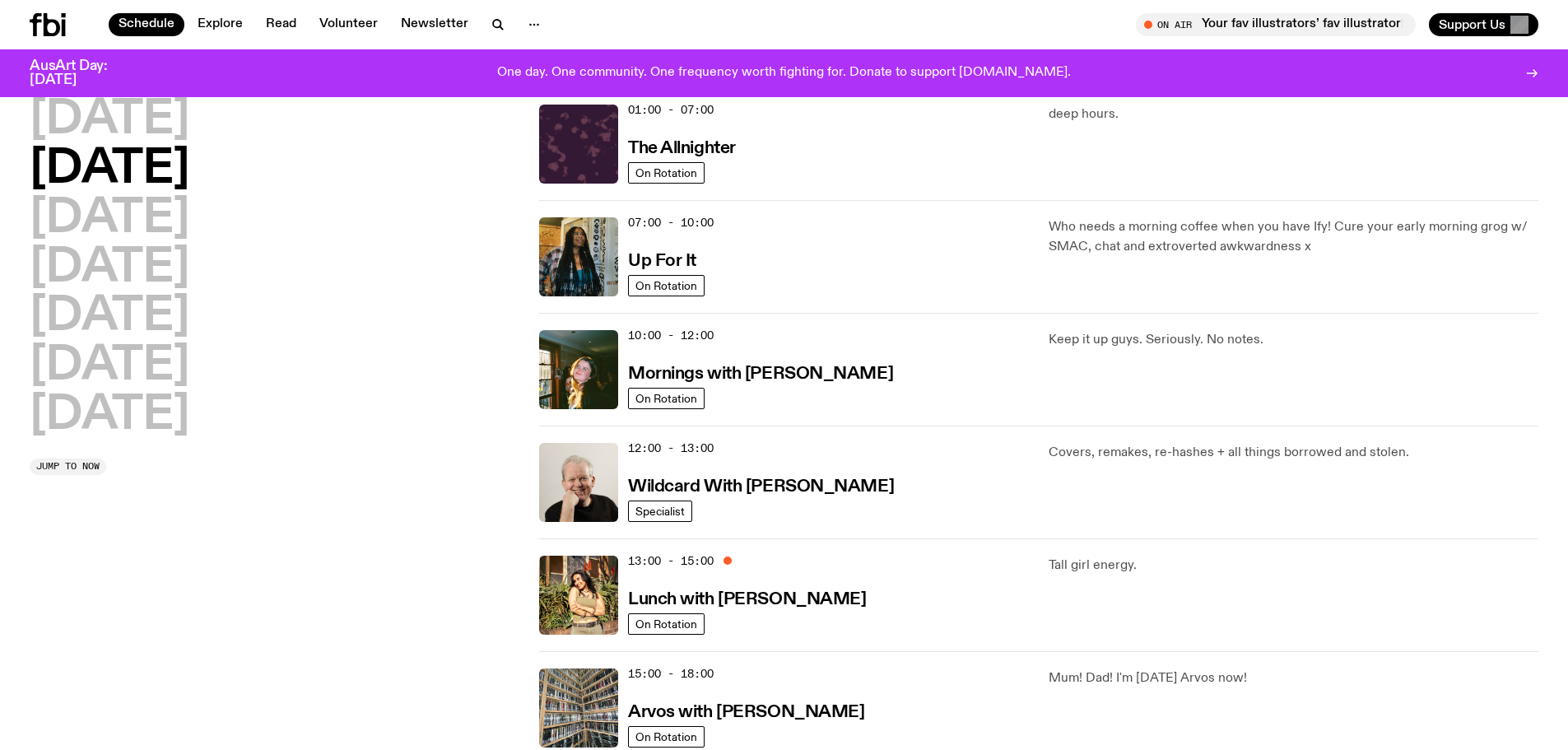
scroll to position [559, 0]
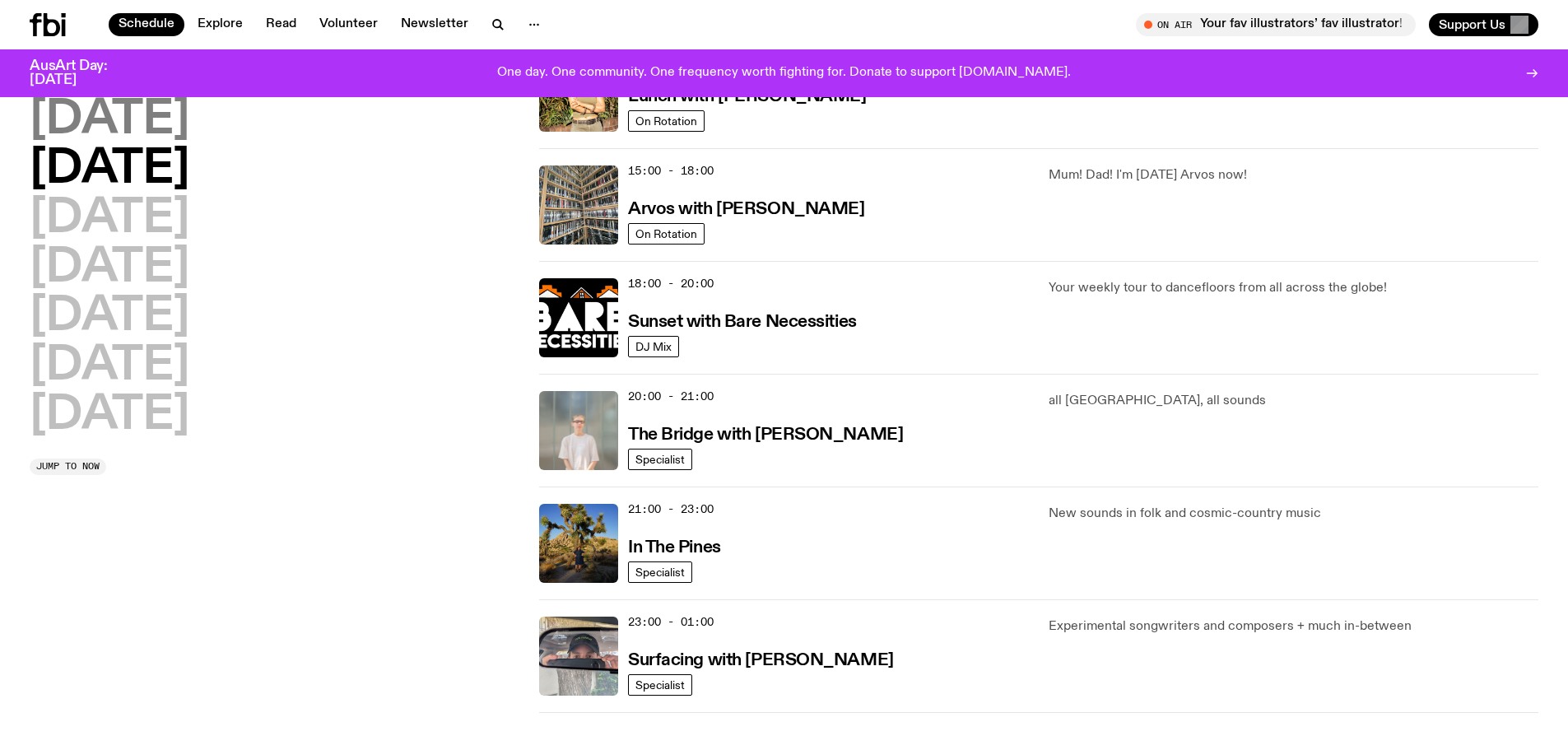
click at [82, 108] on h2 "Monday" at bounding box center [110, 121] width 160 height 46
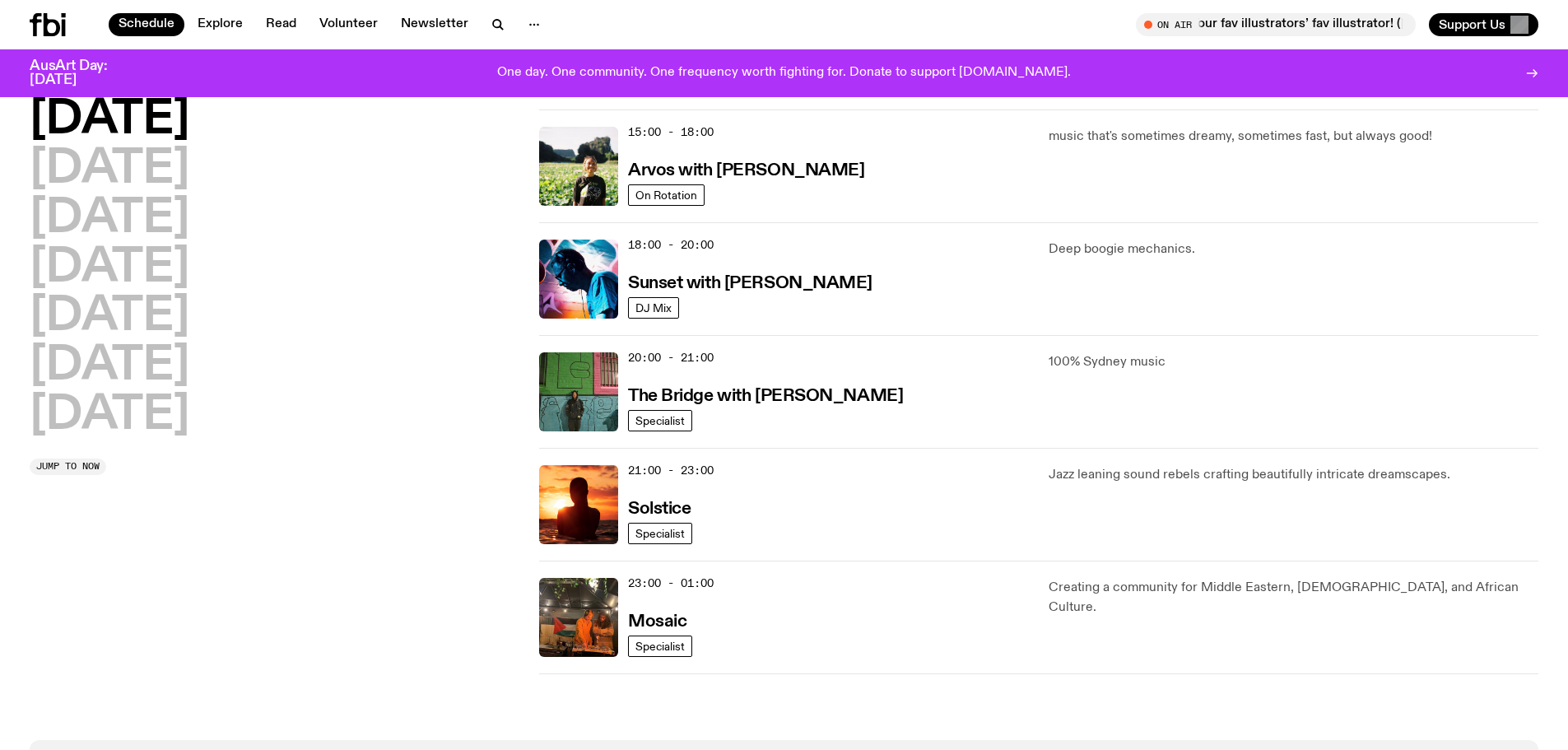
scroll to position [622, 0]
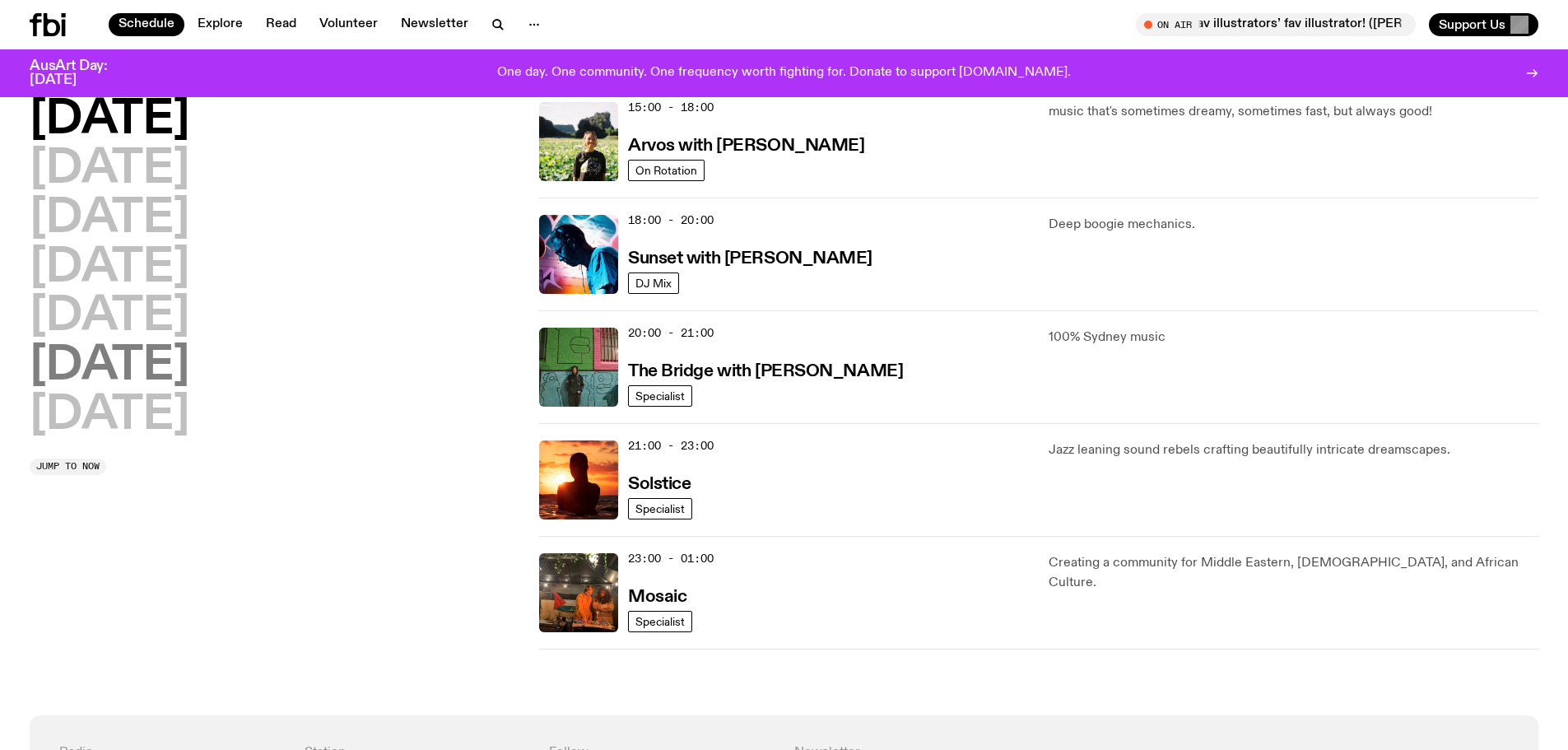
click at [81, 373] on h2 "Saturday" at bounding box center [110, 367] width 160 height 46
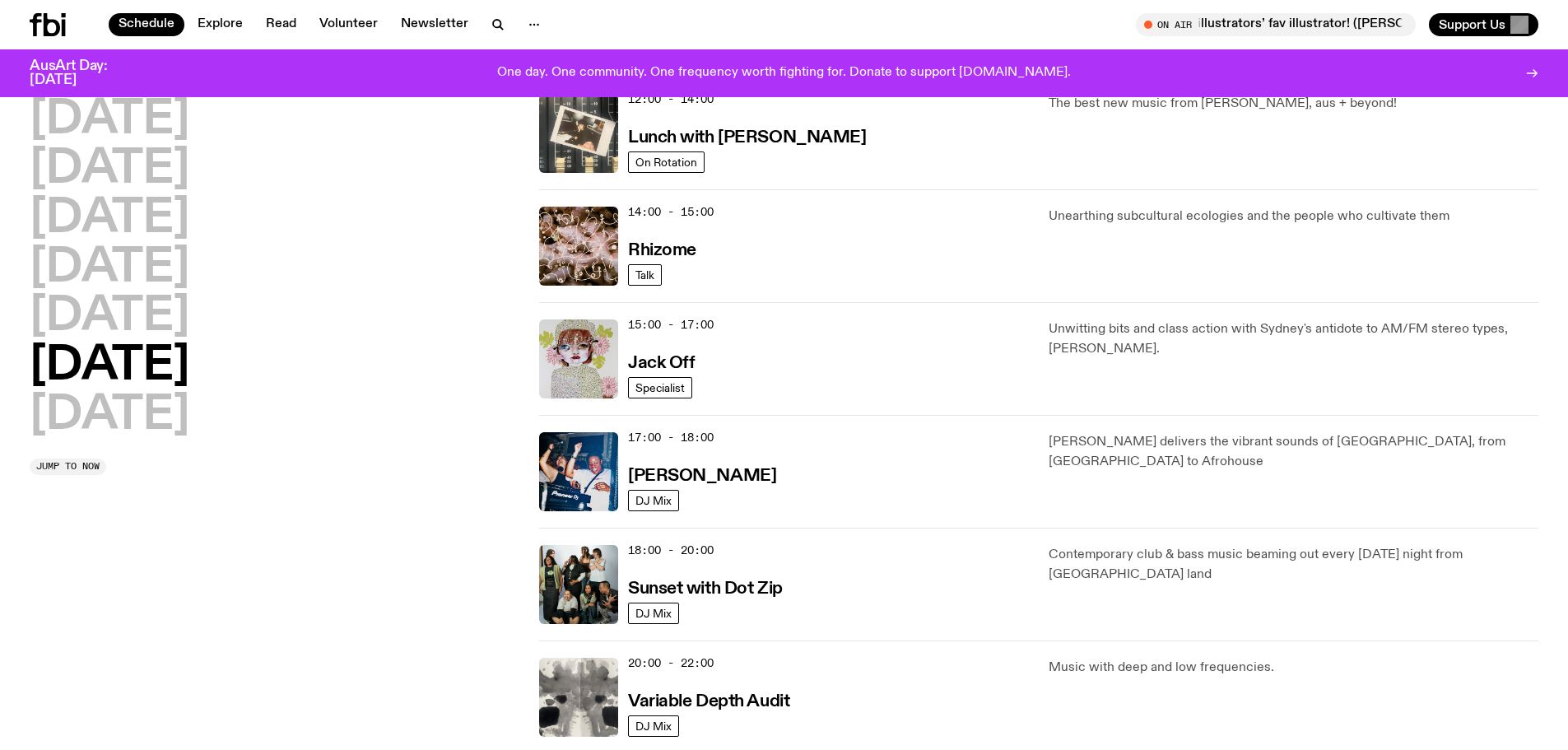
scroll to position [718, 0]
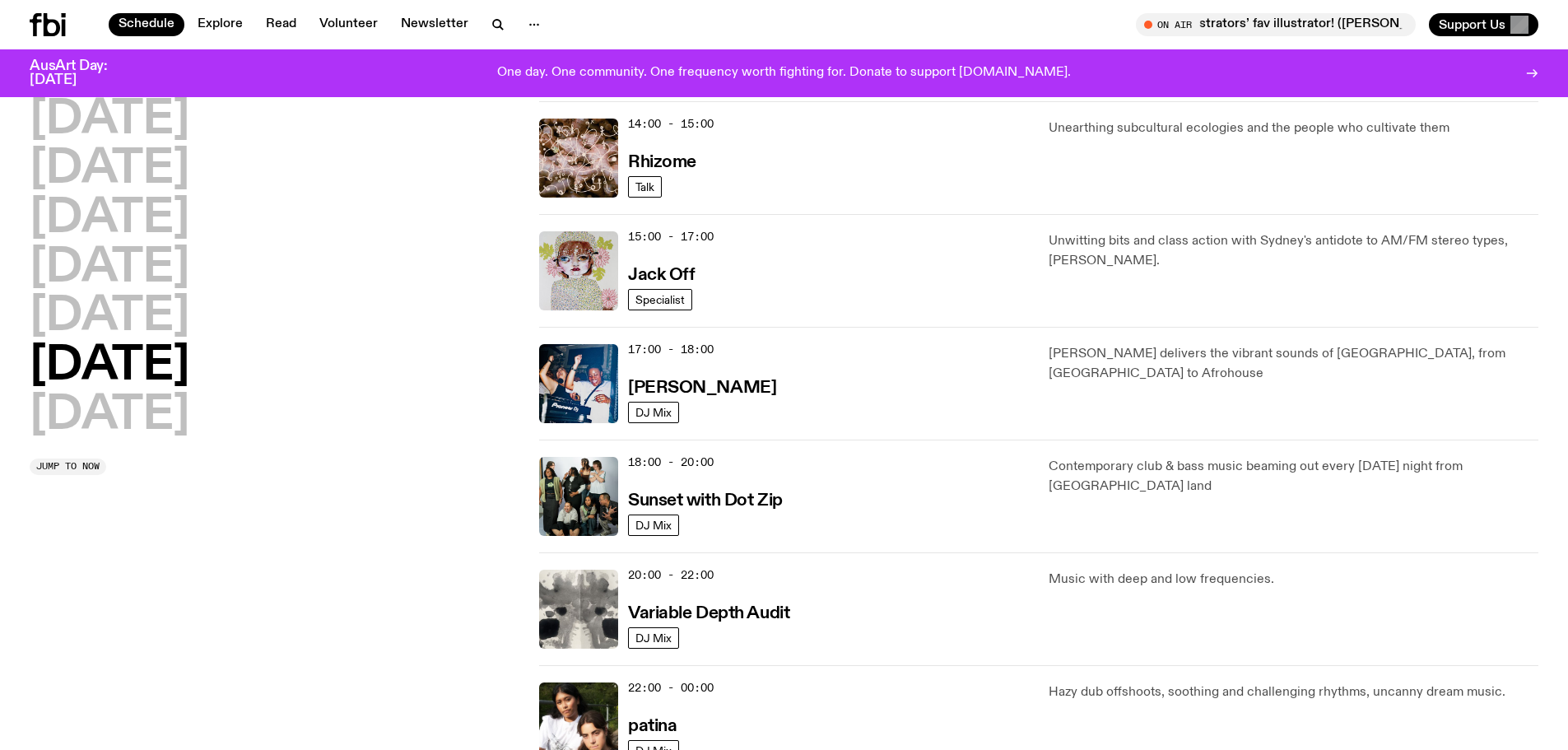
drag, startPoint x: 742, startPoint y: 488, endPoint x: 771, endPoint y: 530, distance: 51.0
click at [771, 530] on div "18:00 - 20:00 Sunset with Dot Zip" at bounding box center [828, 496] width 401 height 79
click at [155, 404] on h2 "Sunday" at bounding box center [110, 416] width 160 height 46
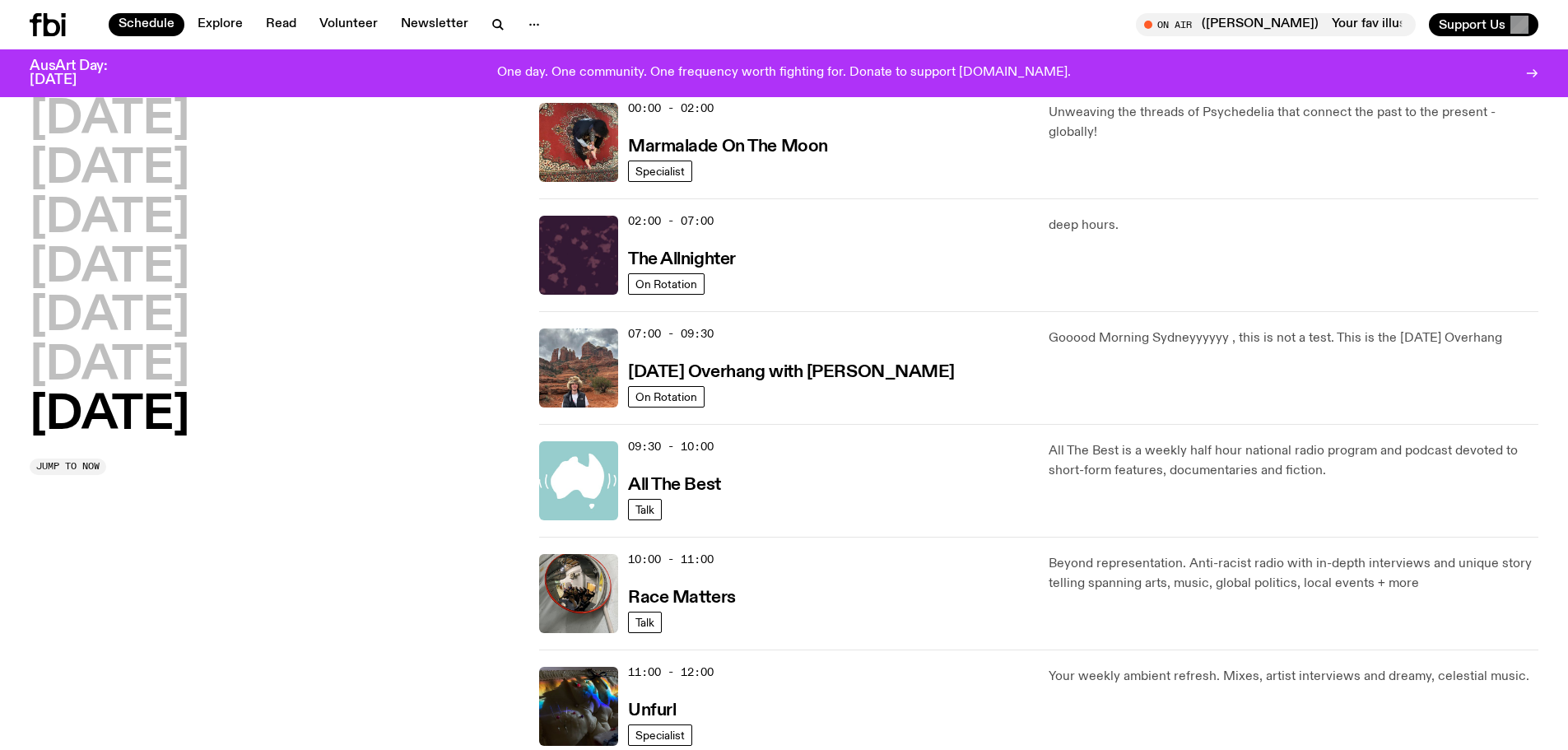
scroll to position [0, 0]
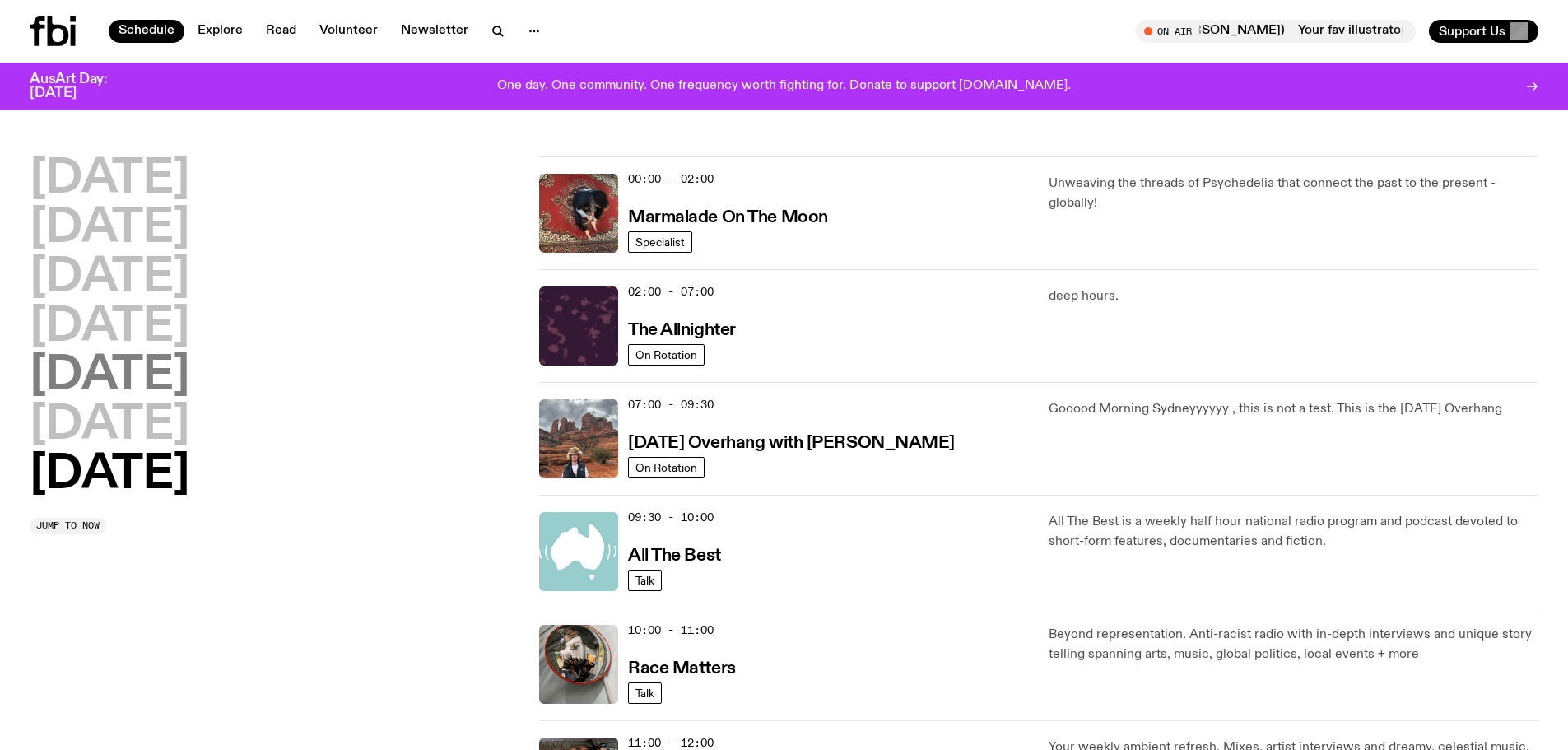
click at [93, 378] on h2 "Friday" at bounding box center [110, 376] width 160 height 46
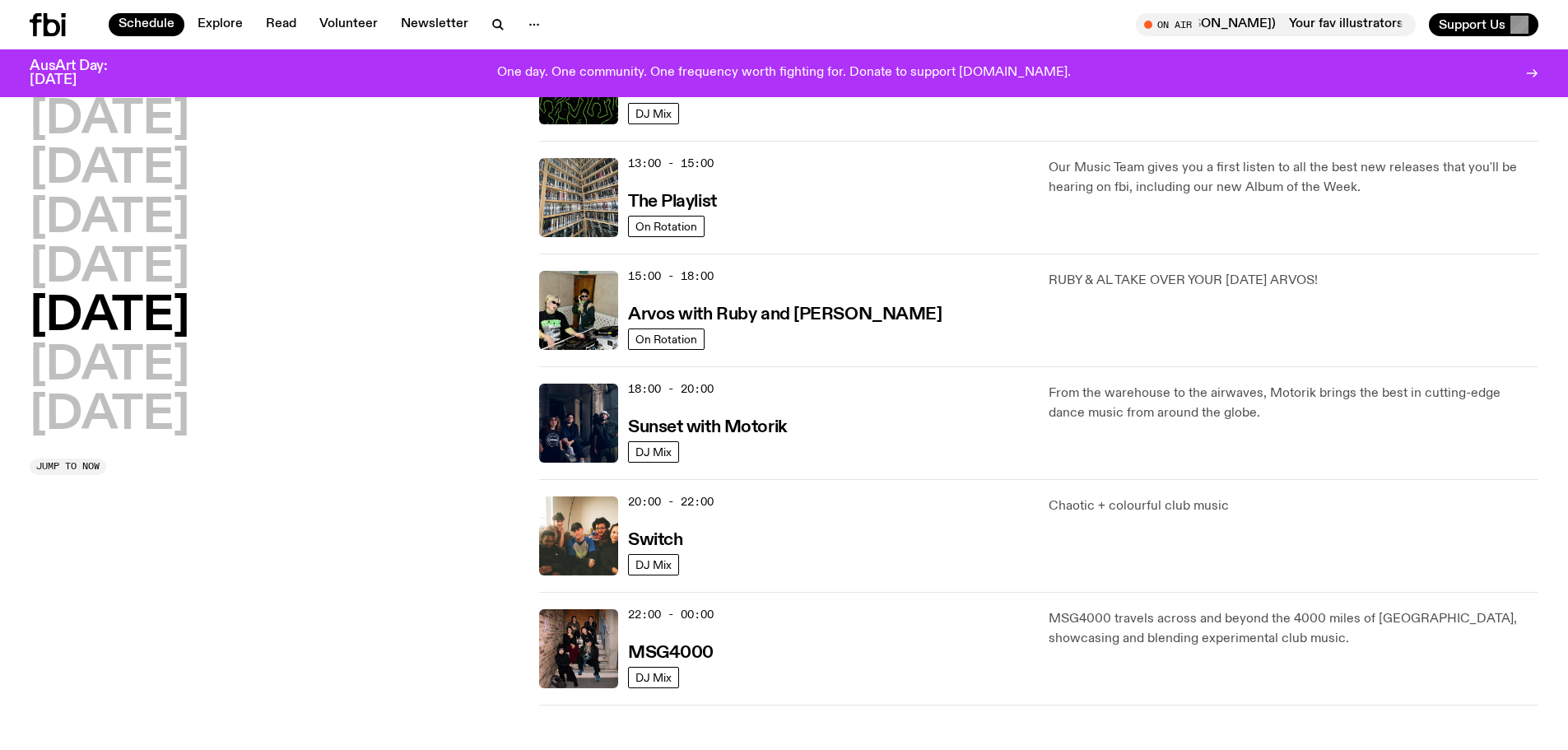
scroll to position [458, 0]
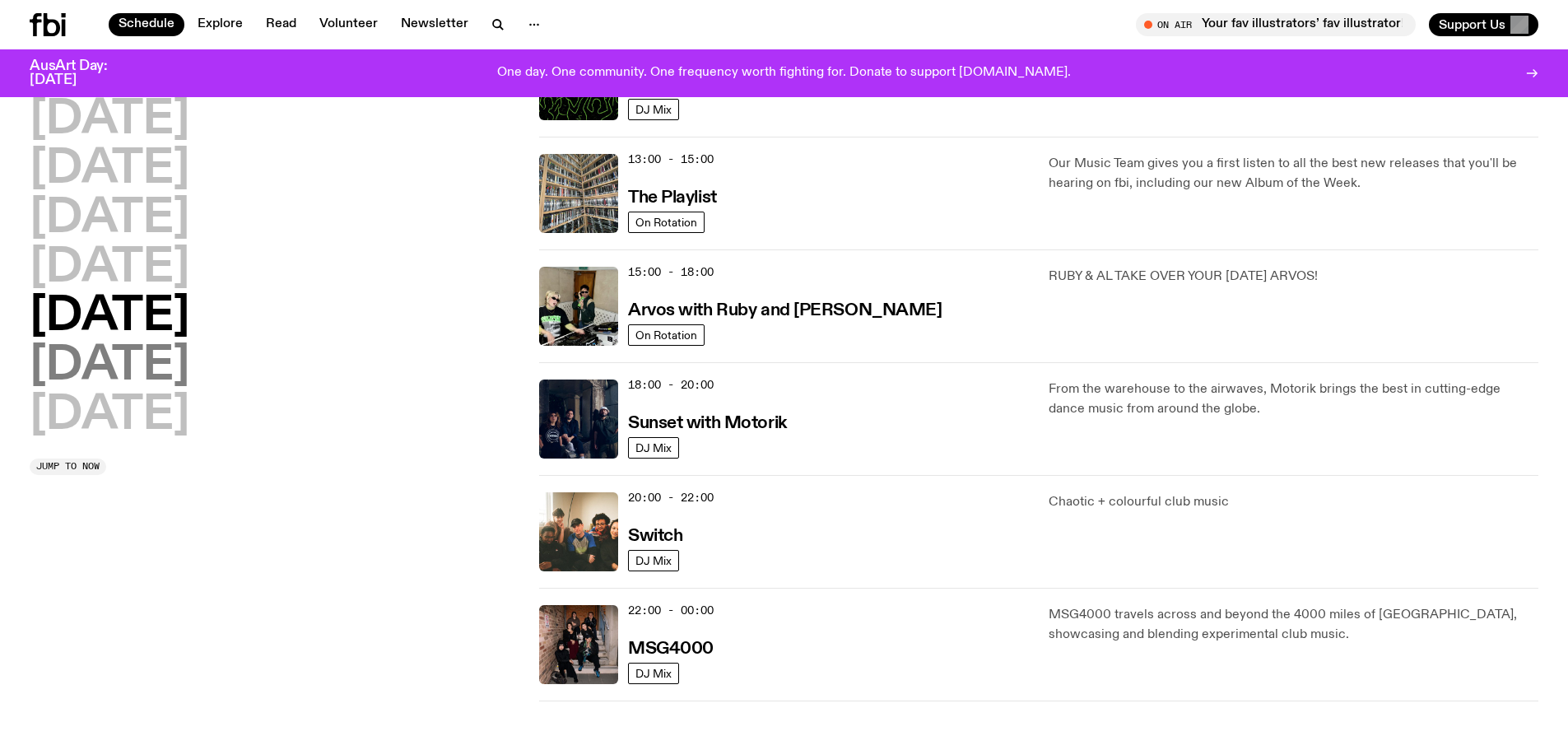
click at [183, 369] on h2 "Saturday" at bounding box center [110, 367] width 160 height 46
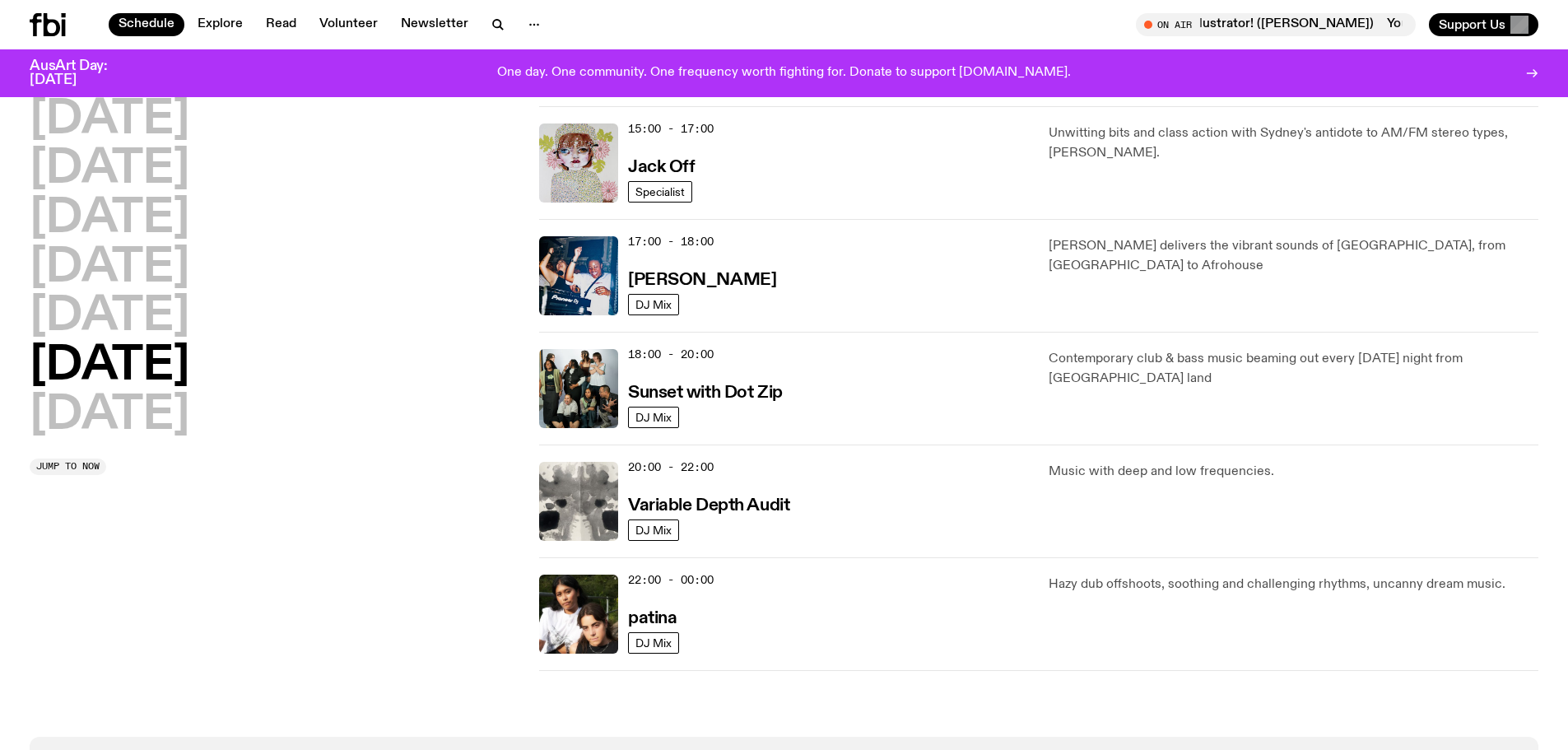
scroll to position [978, 0]
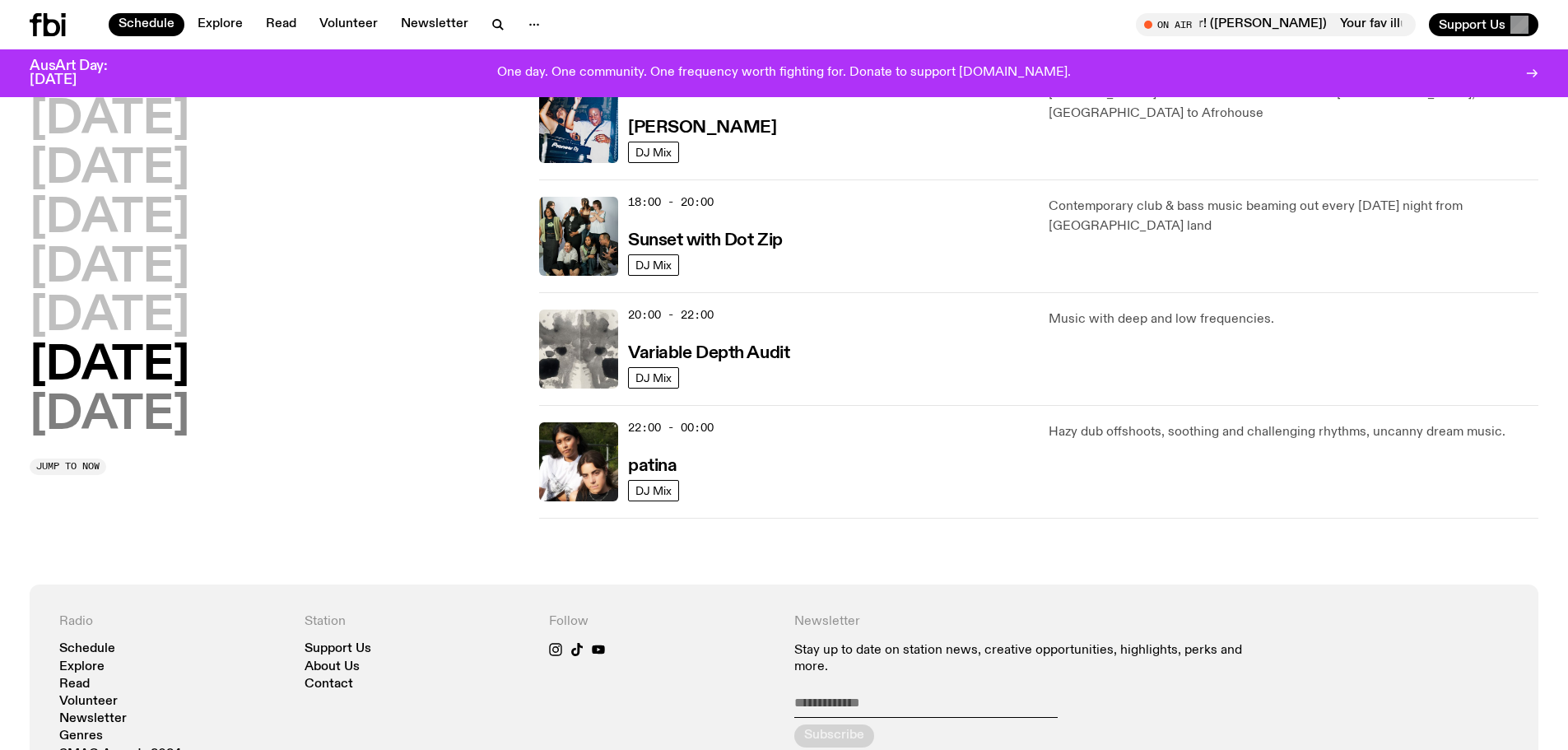
click at [127, 411] on h2 "Sunday" at bounding box center [110, 416] width 160 height 46
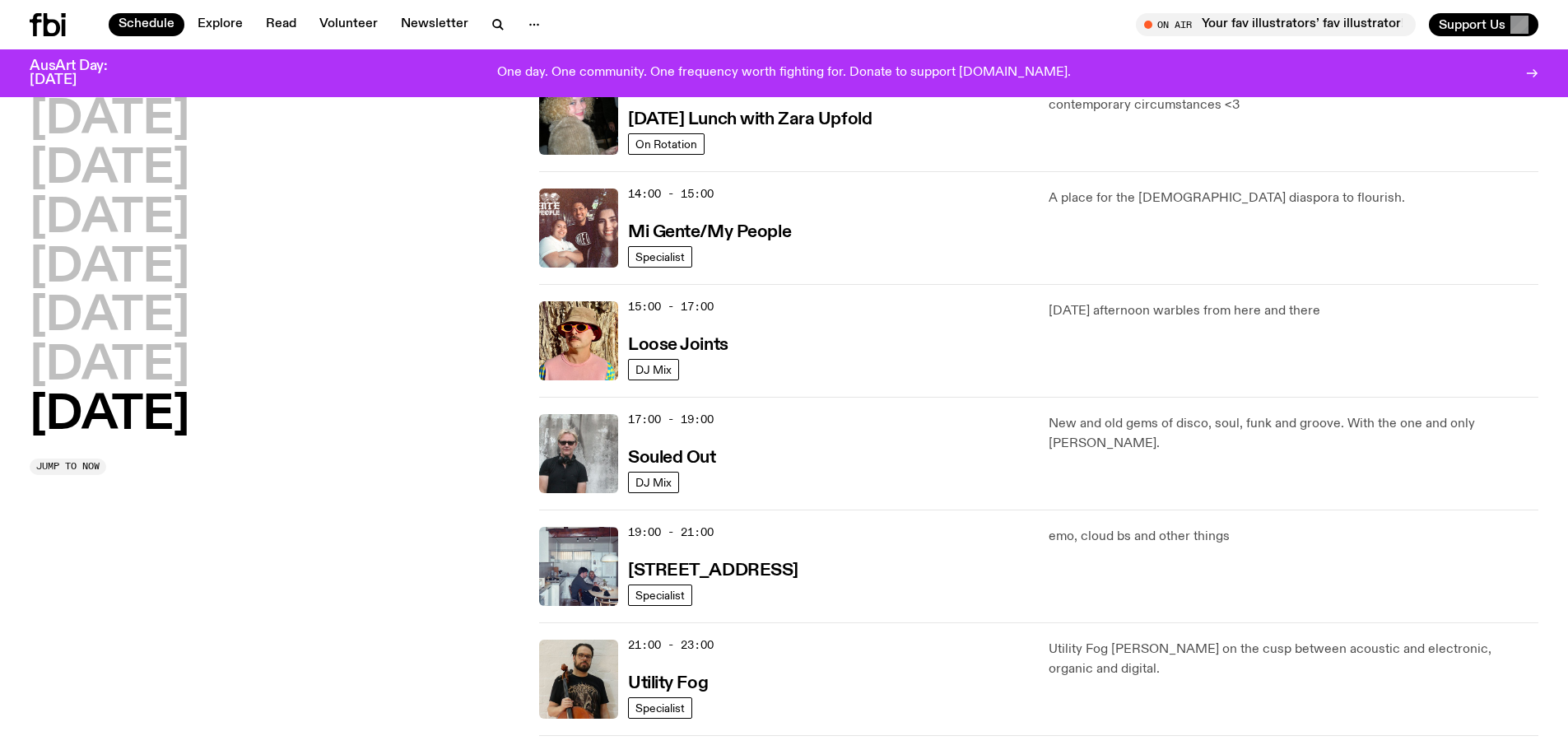
scroll to position [622, 0]
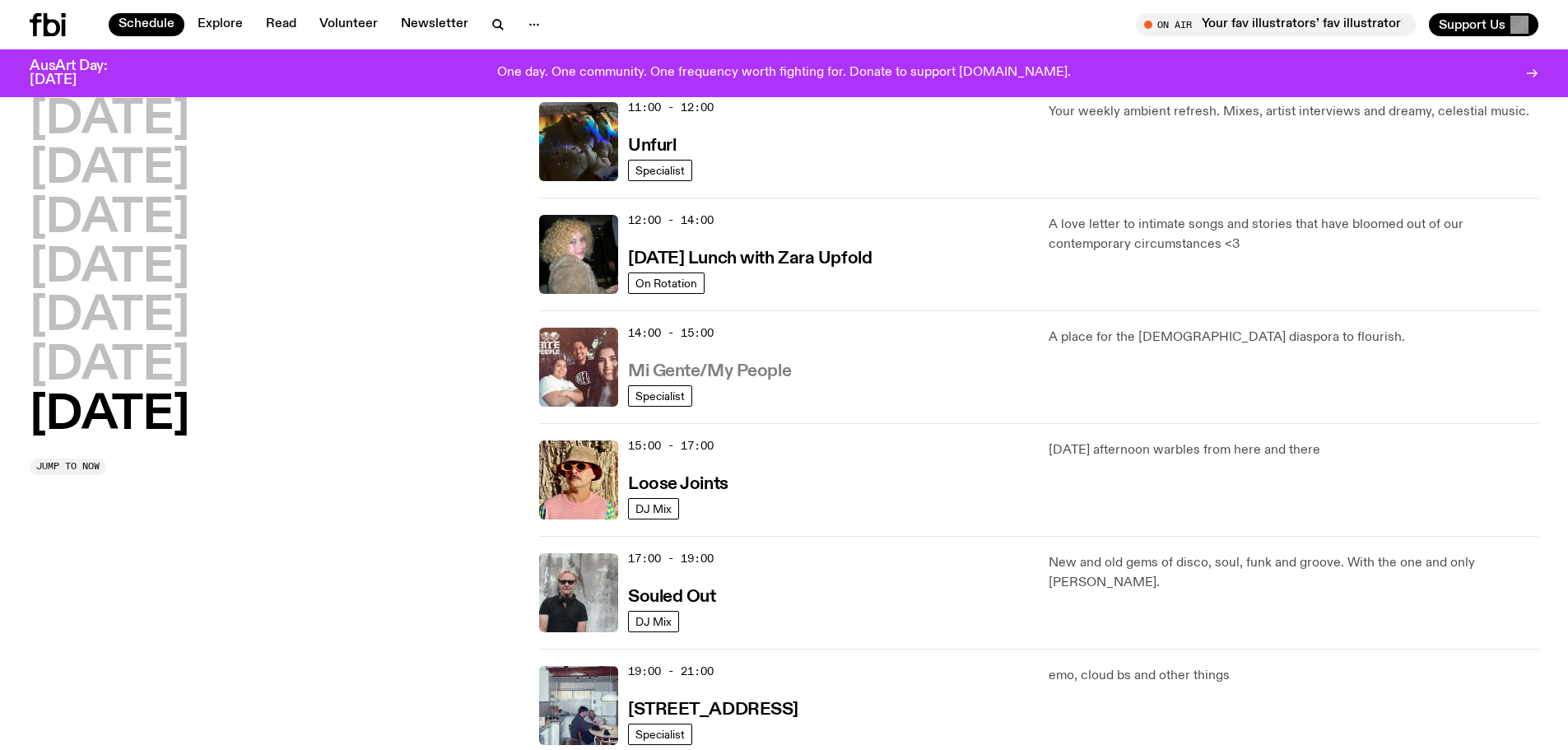
click at [736, 372] on h3 "Mi Gente/My People" at bounding box center [709, 371] width 163 height 18
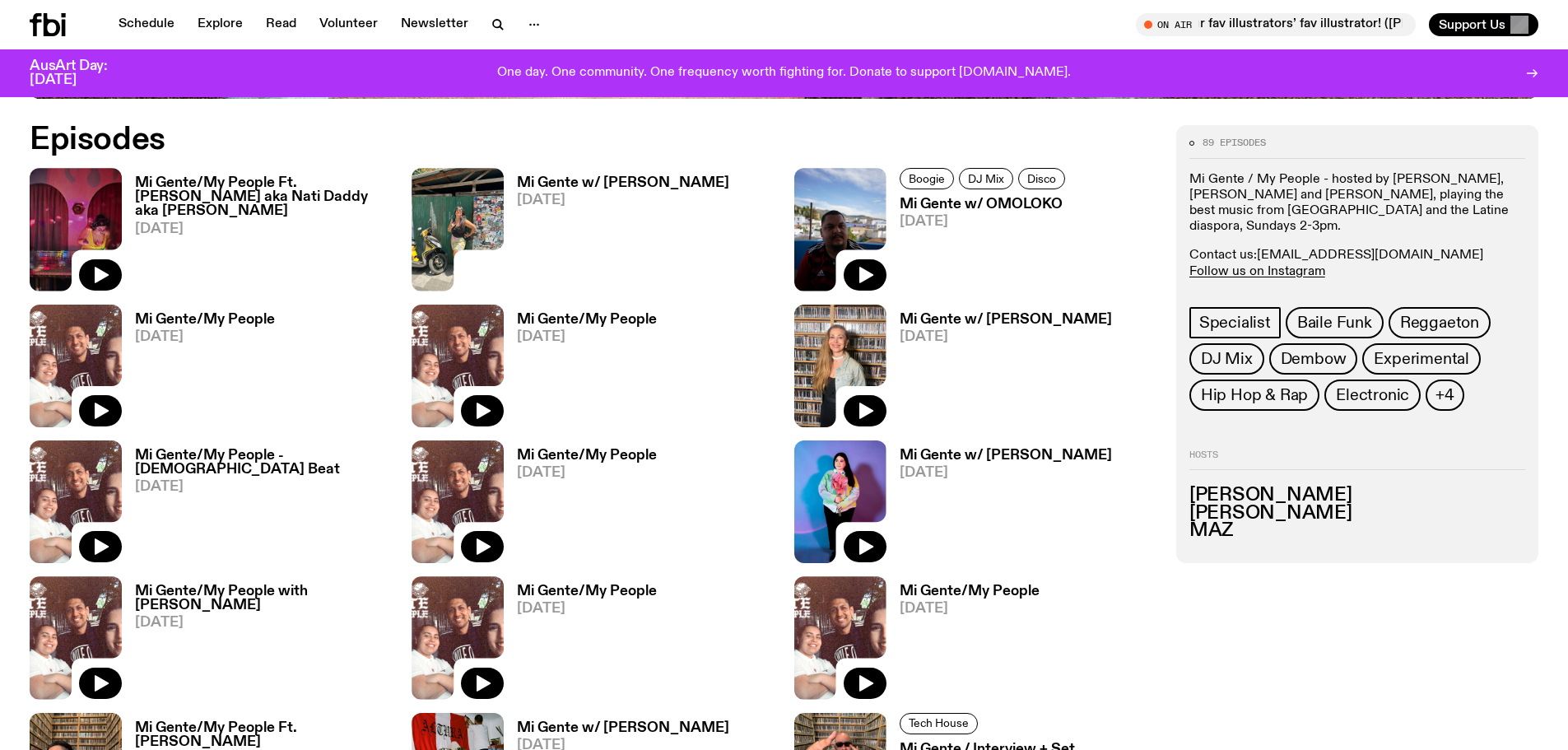
scroll to position [895, 0]
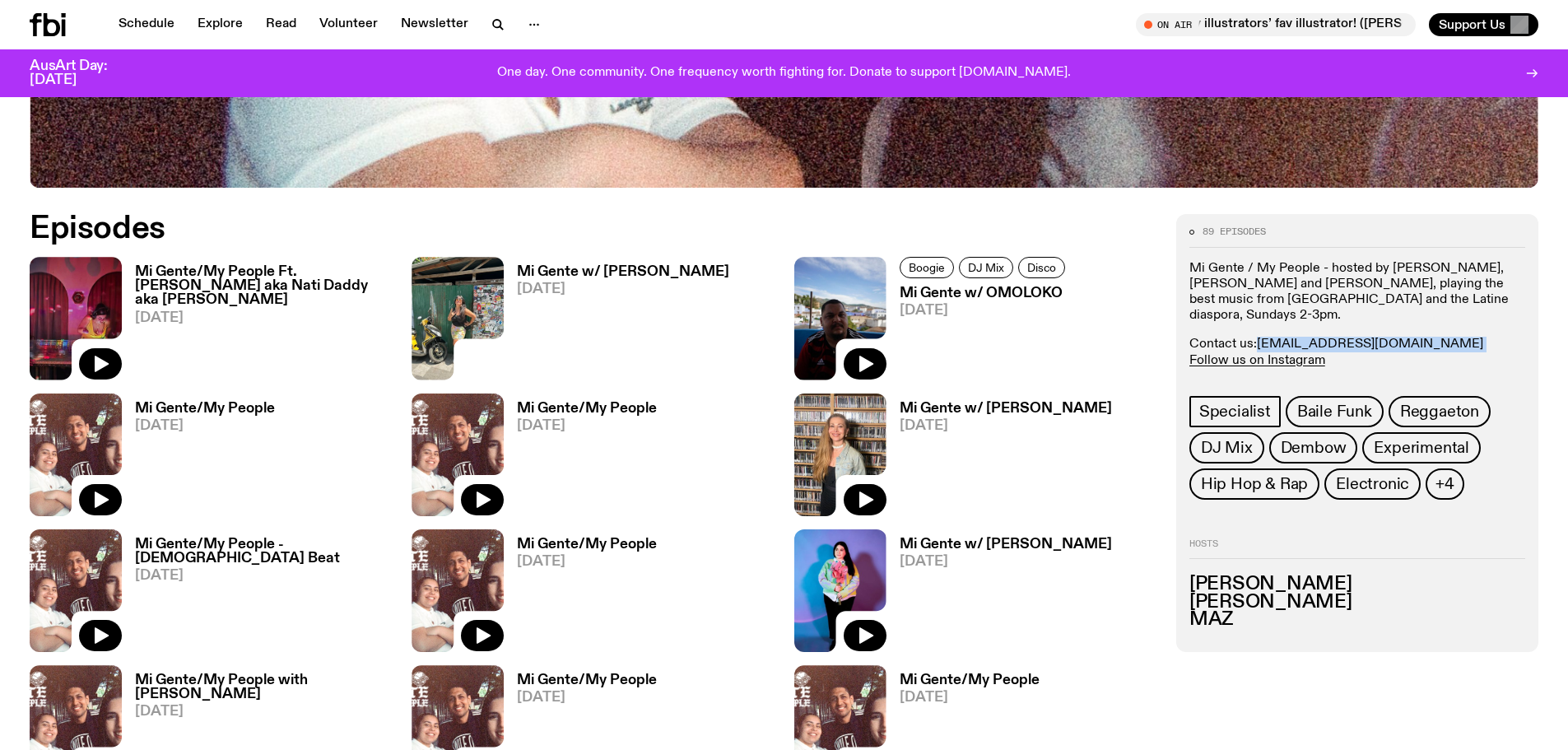
drag, startPoint x: 1401, startPoint y: 324, endPoint x: 1259, endPoint y: 330, distance: 142.1
click at [1259, 337] on p "Contact us: migente@fbiradio.com Follow us on Instagram" at bounding box center [1357, 353] width 336 height 32
copy p "migente@fbiradio.com"
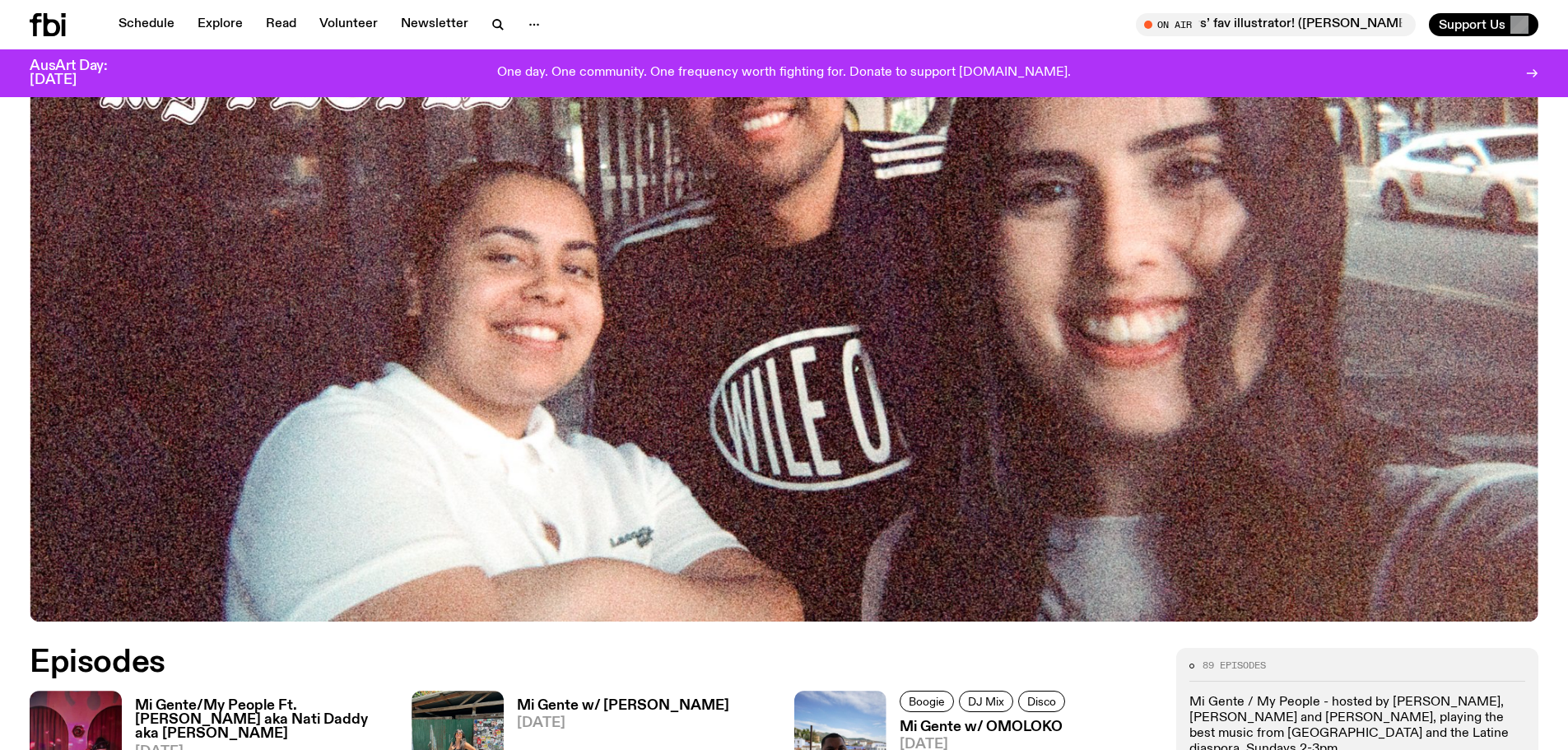
scroll to position [812, 0]
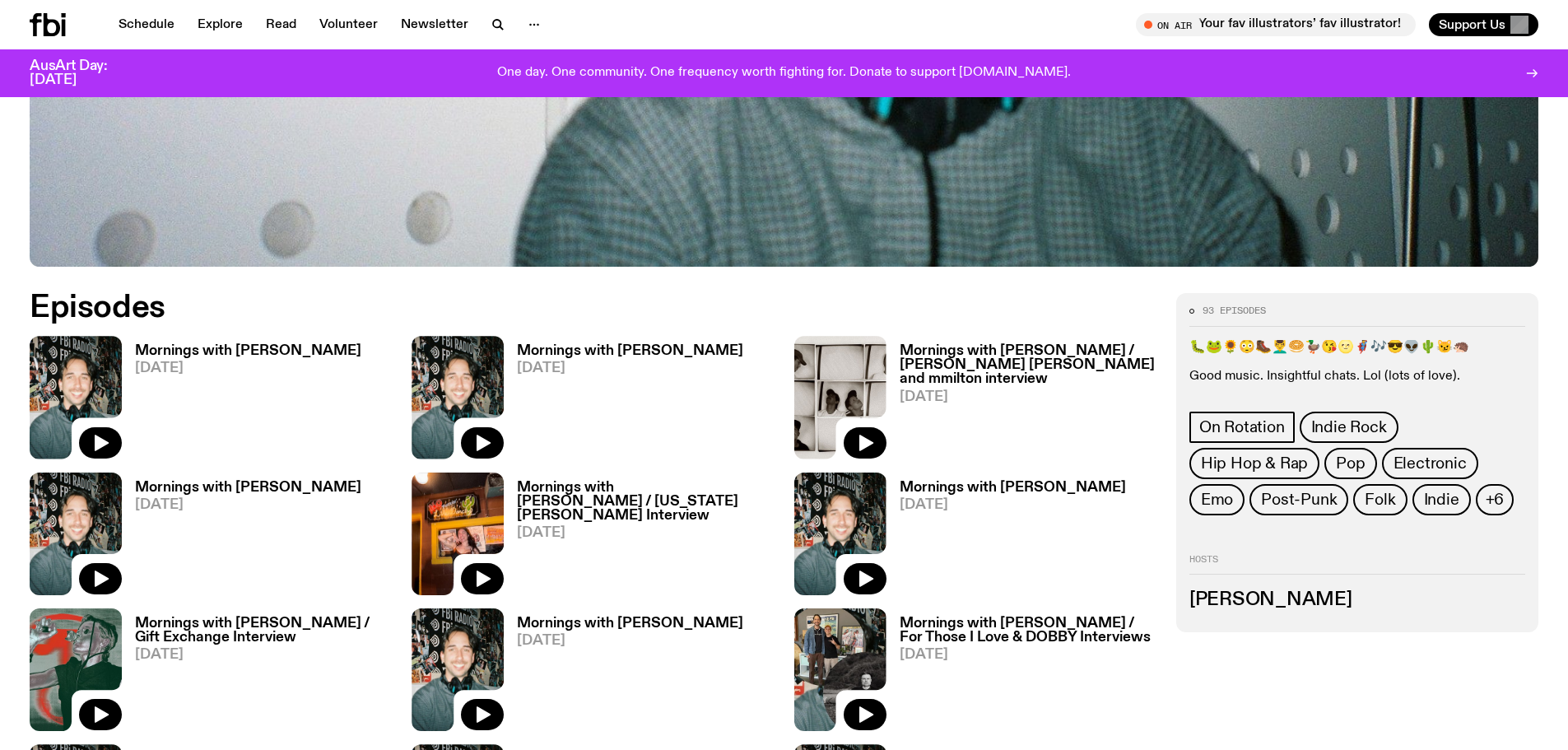
scroll to position [895, 0]
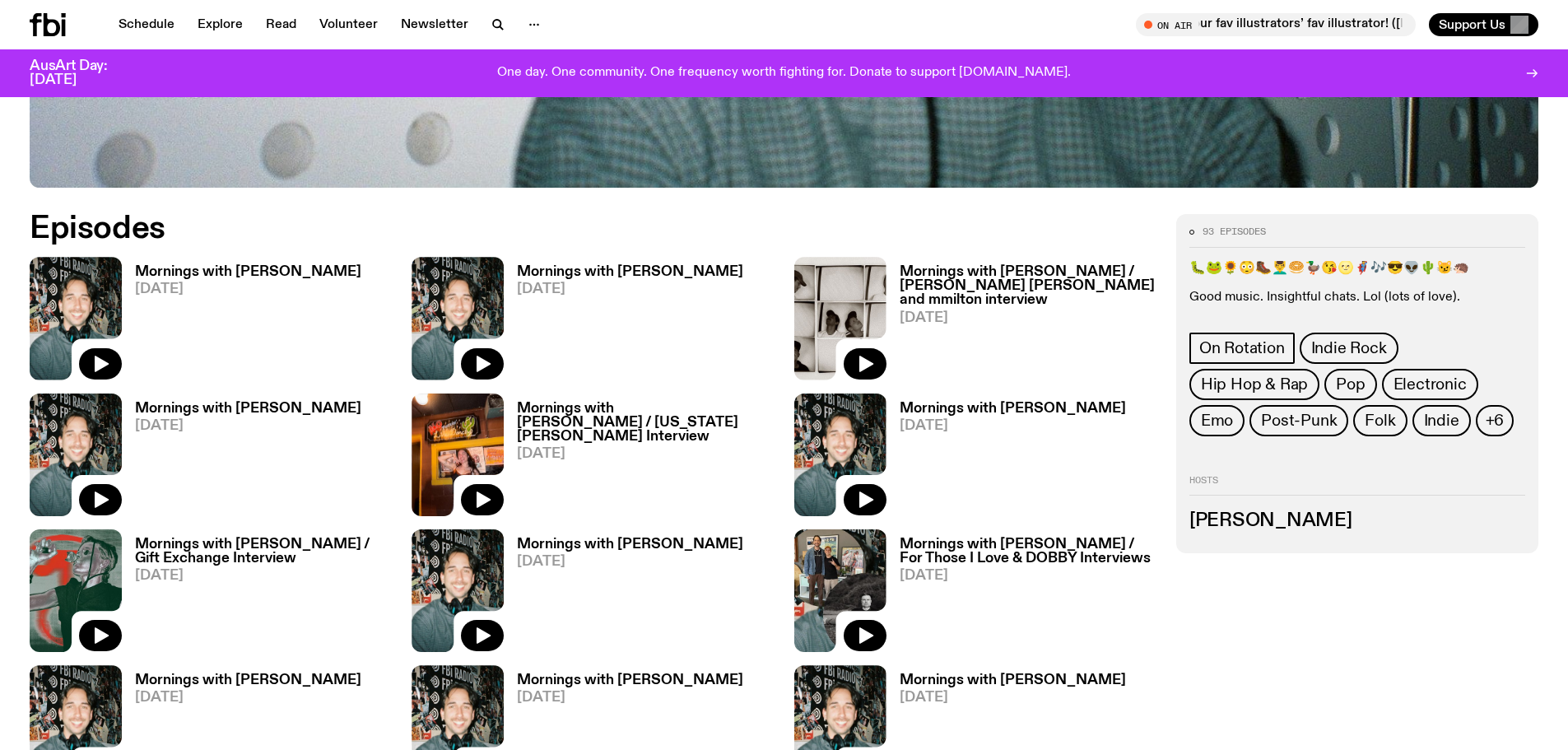
click at [297, 273] on h3 "Mornings with Ben Hansen" at bounding box center [248, 271] width 227 height 14
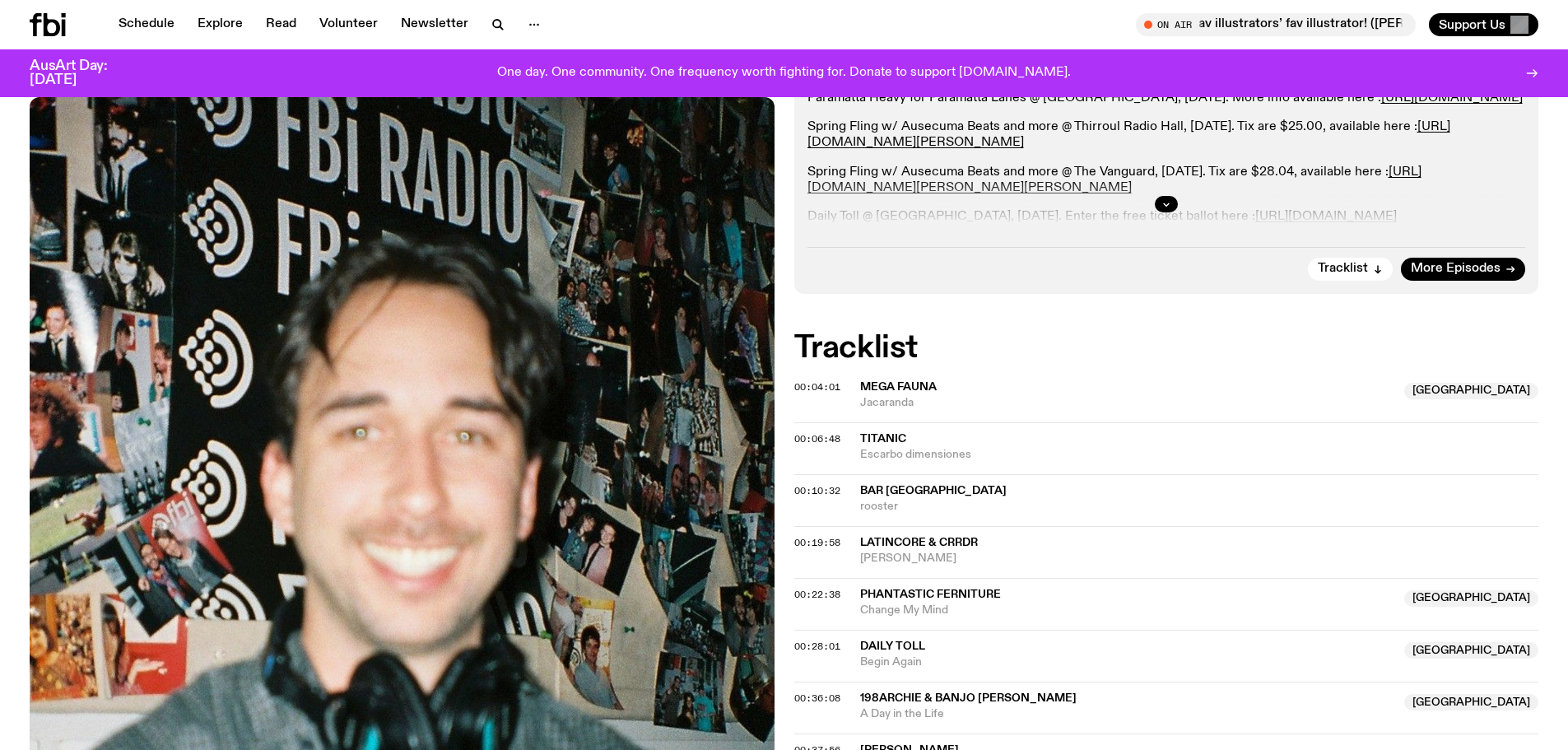
scroll to position [238, 0]
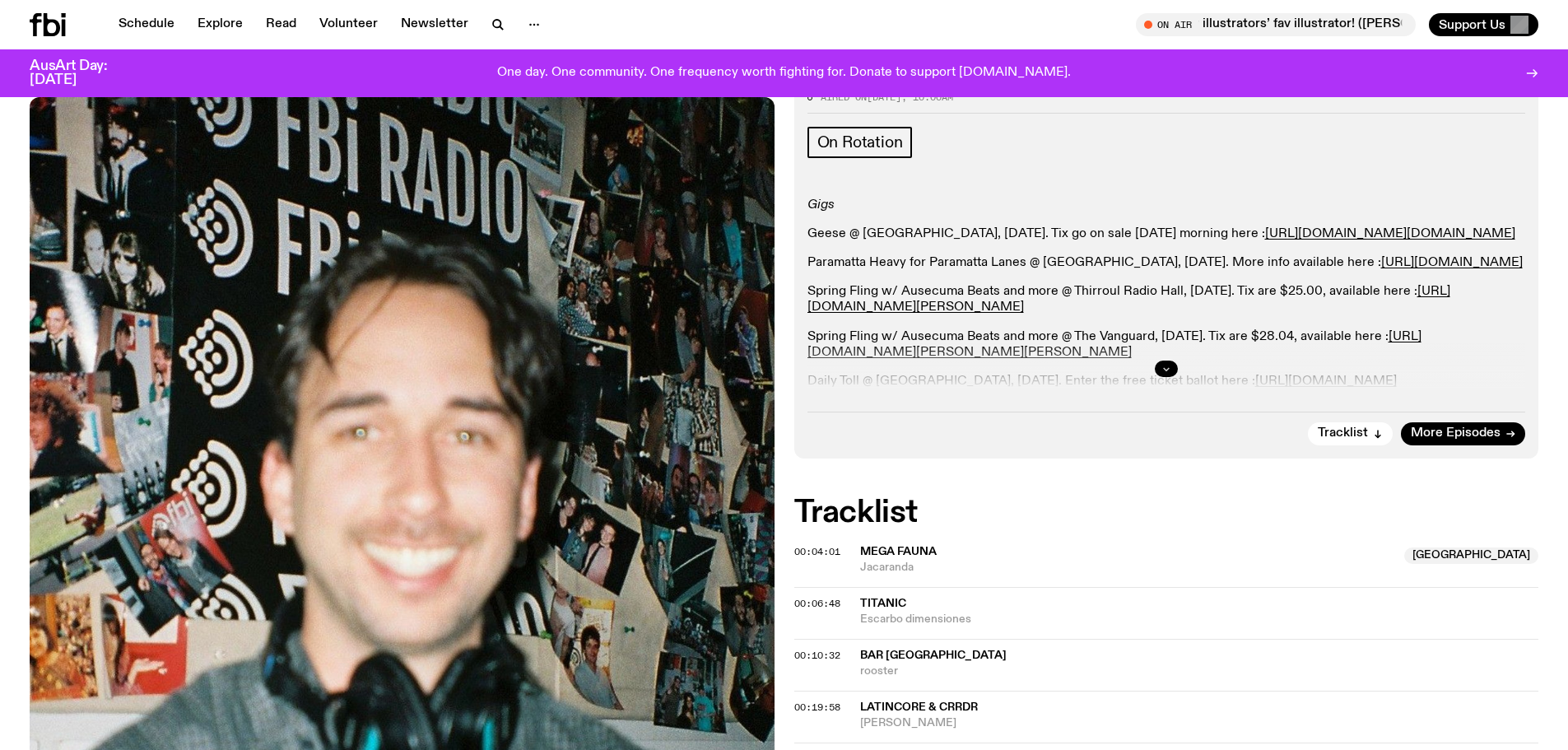
click at [1169, 373] on icon "button" at bounding box center [1166, 369] width 10 height 10
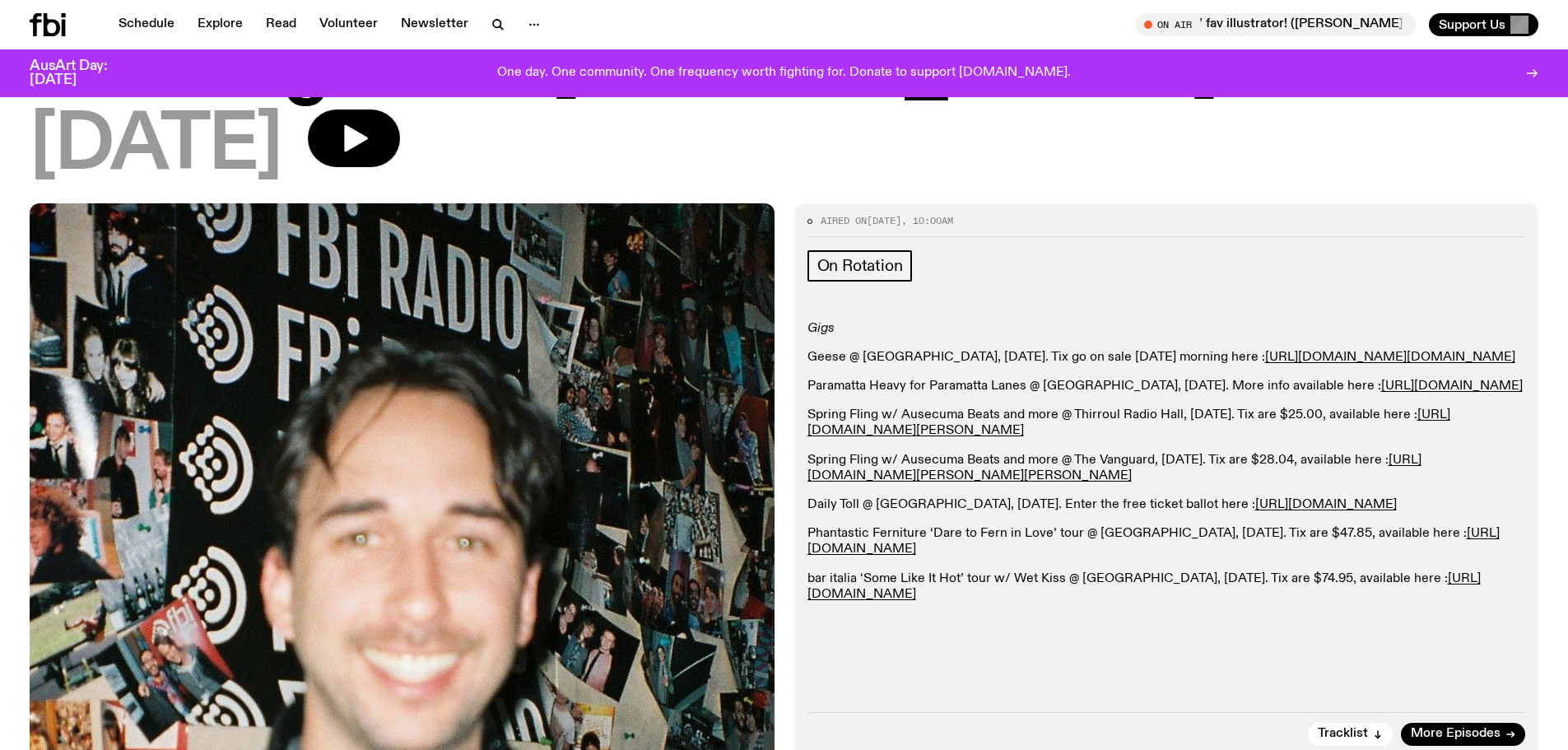
scroll to position [0, 0]
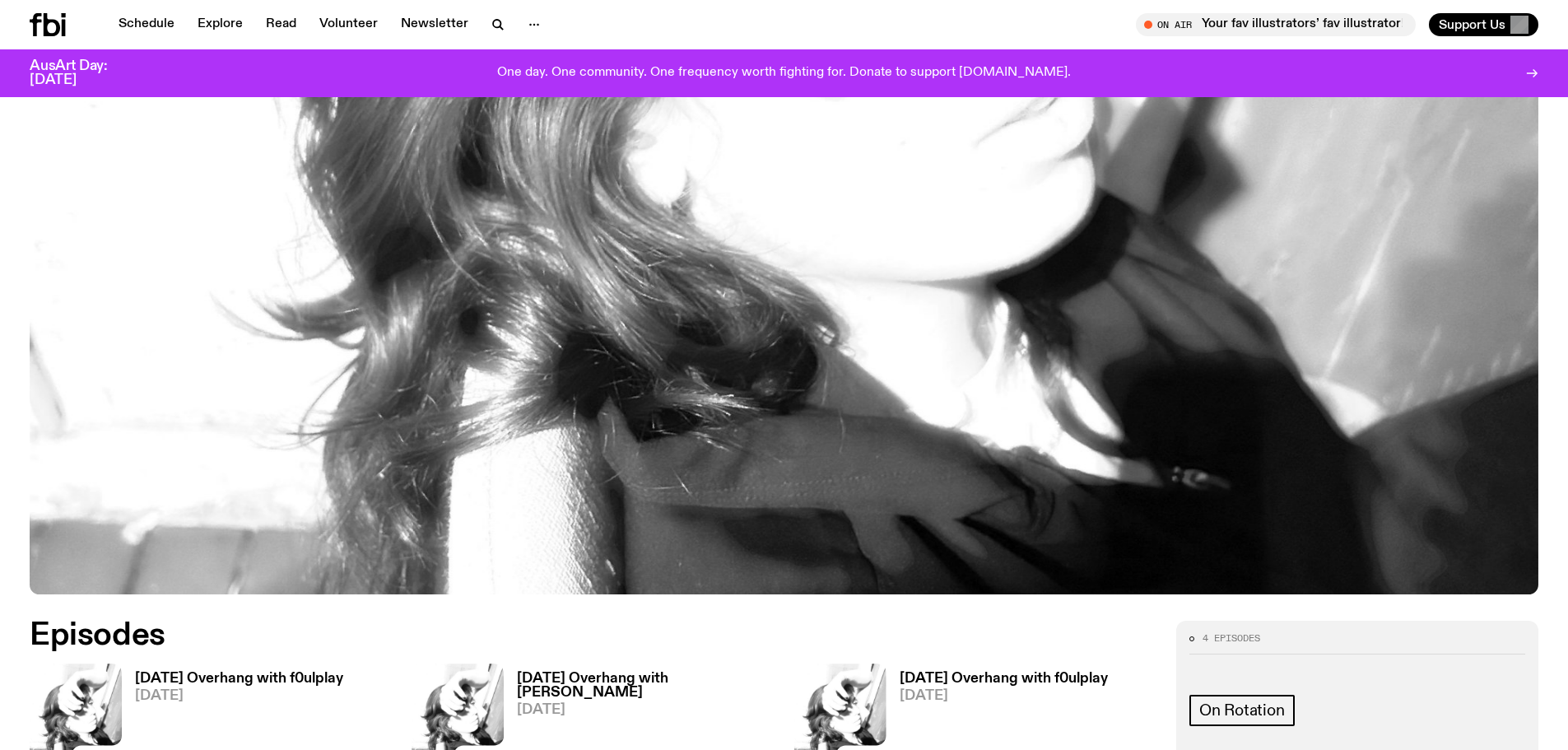
scroll to position [895, 0]
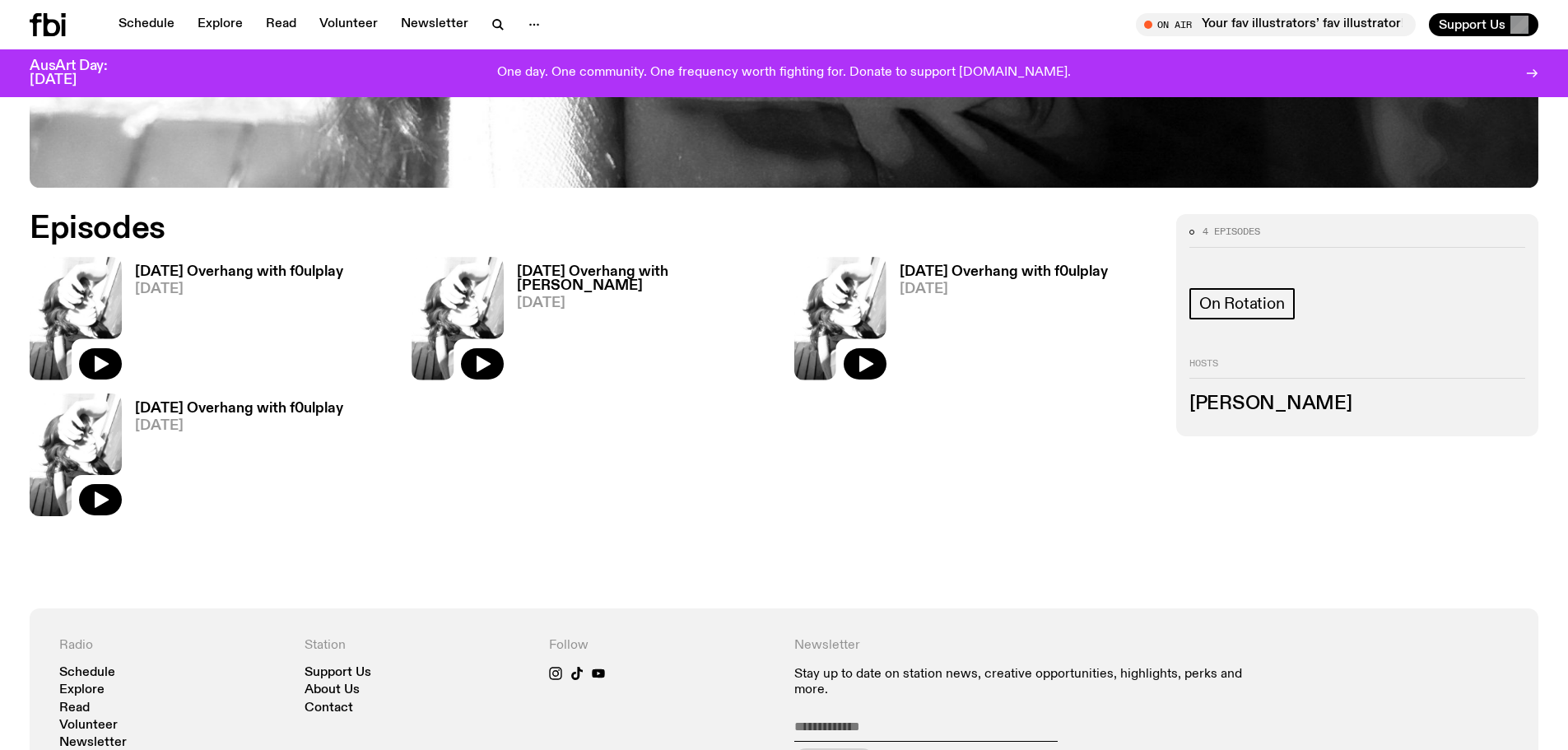
click at [239, 266] on h3 "[DATE] Overhang with f0ulplay" at bounding box center [239, 271] width 208 height 14
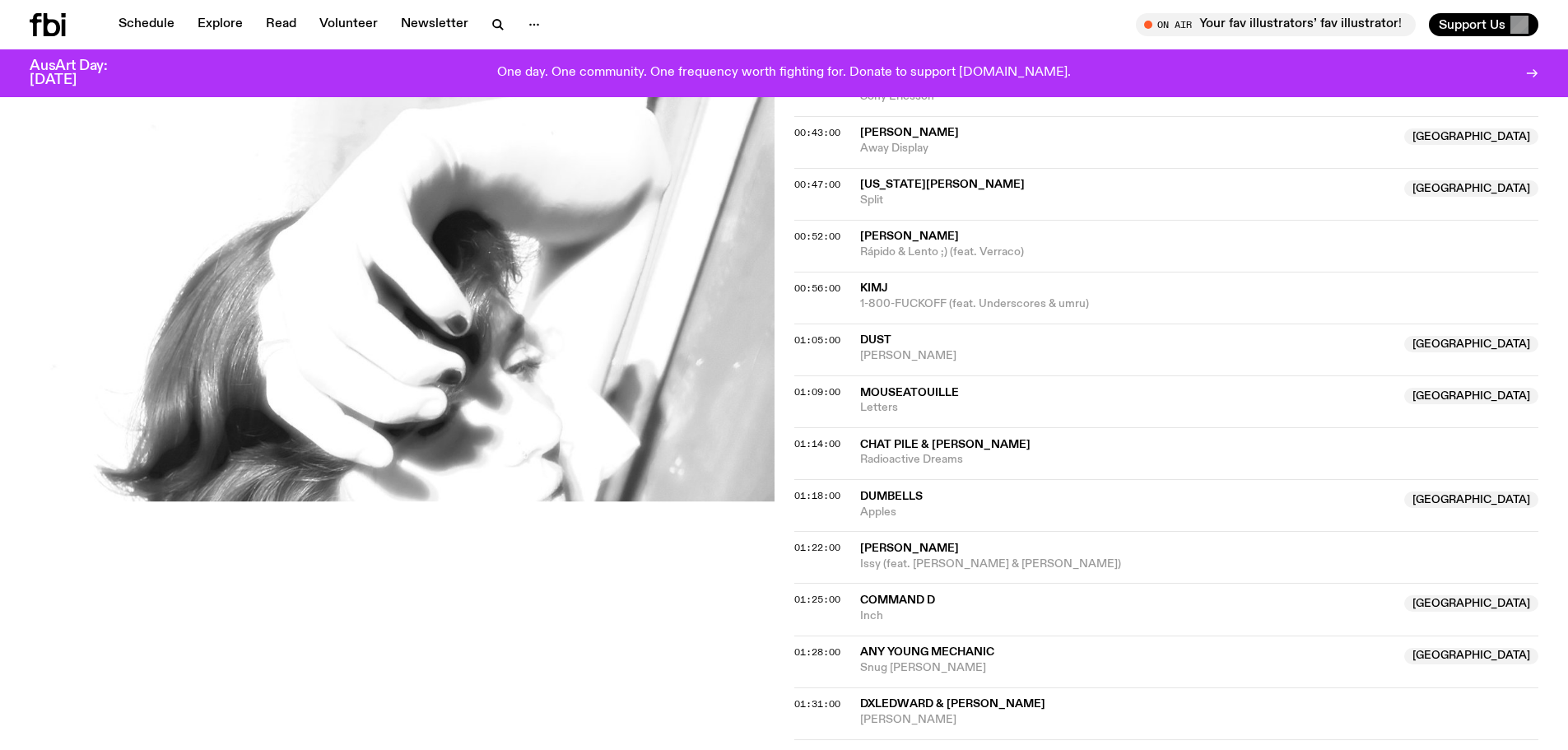
scroll to position [1472, 0]
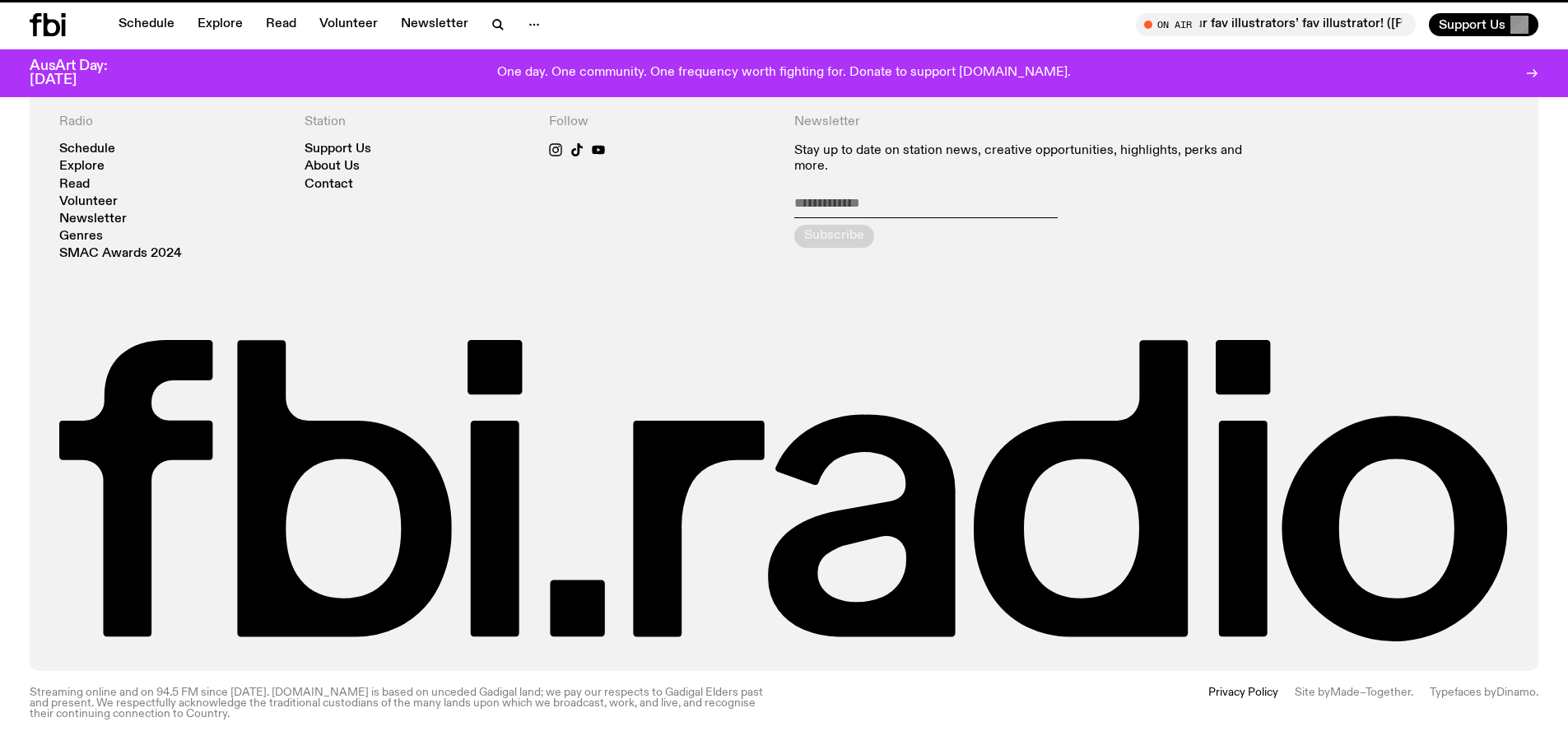
scroll to position [895, 0]
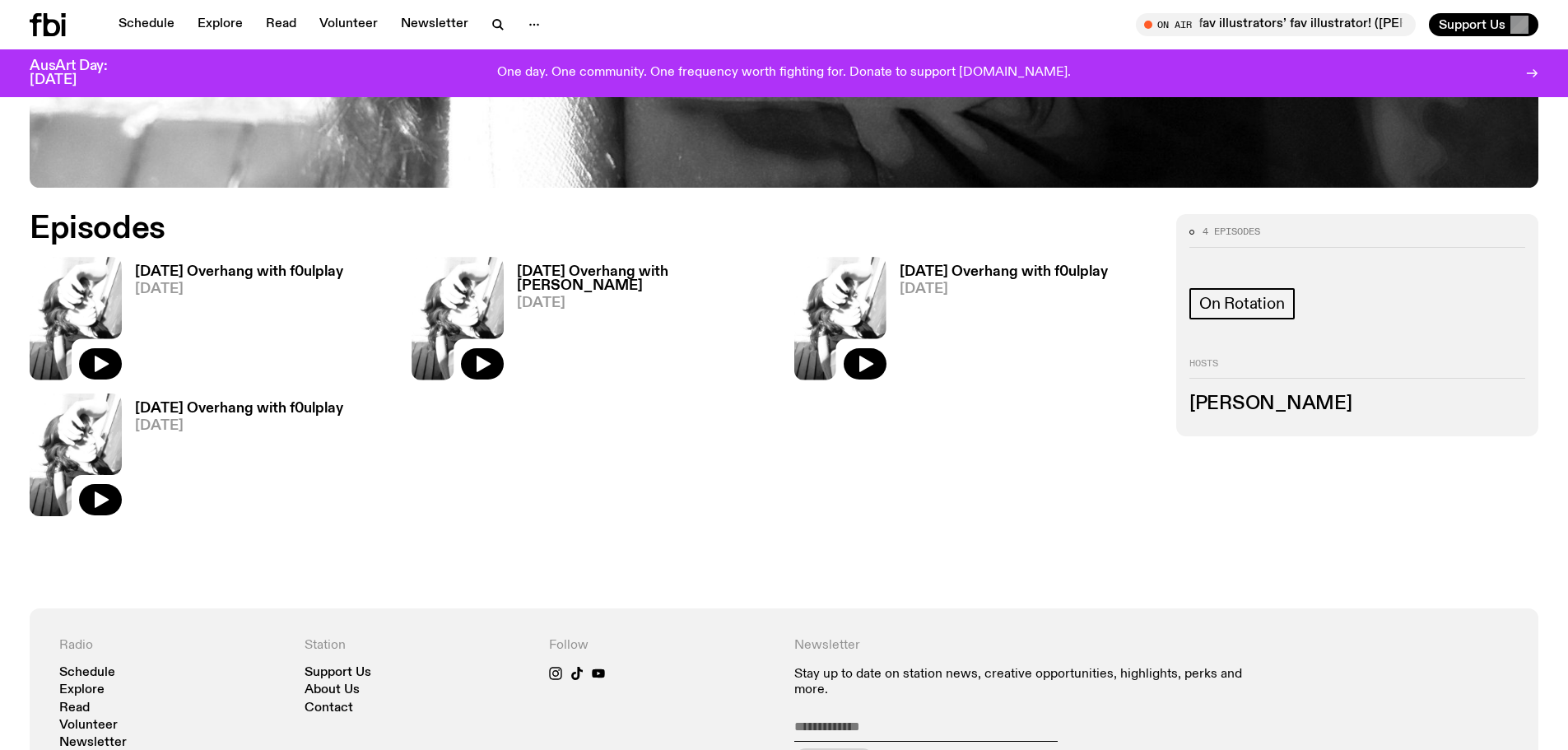
click at [616, 286] on h3 "Saturday Overhang with Kate Stanbridge" at bounding box center [645, 278] width 257 height 28
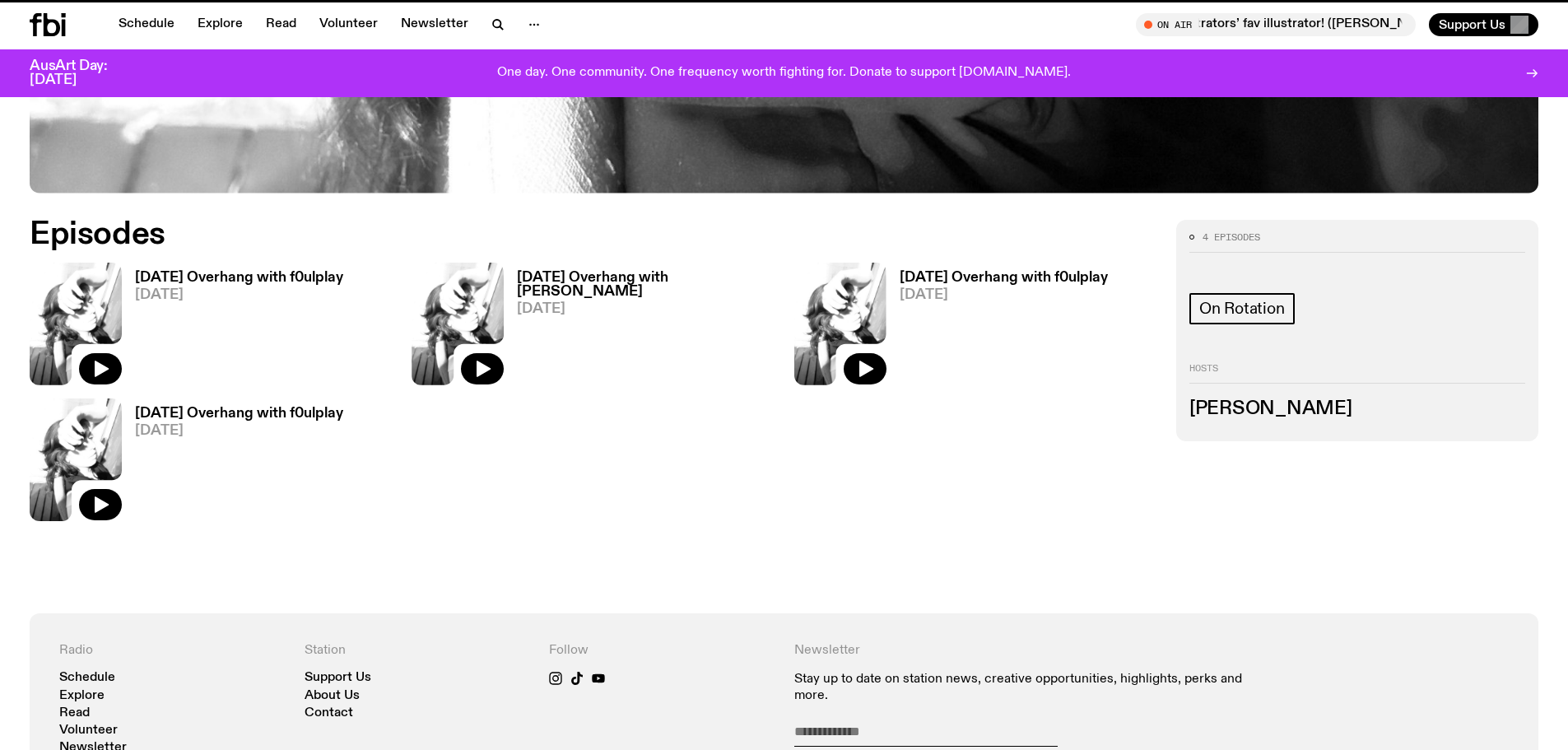
scroll to position [881, 0]
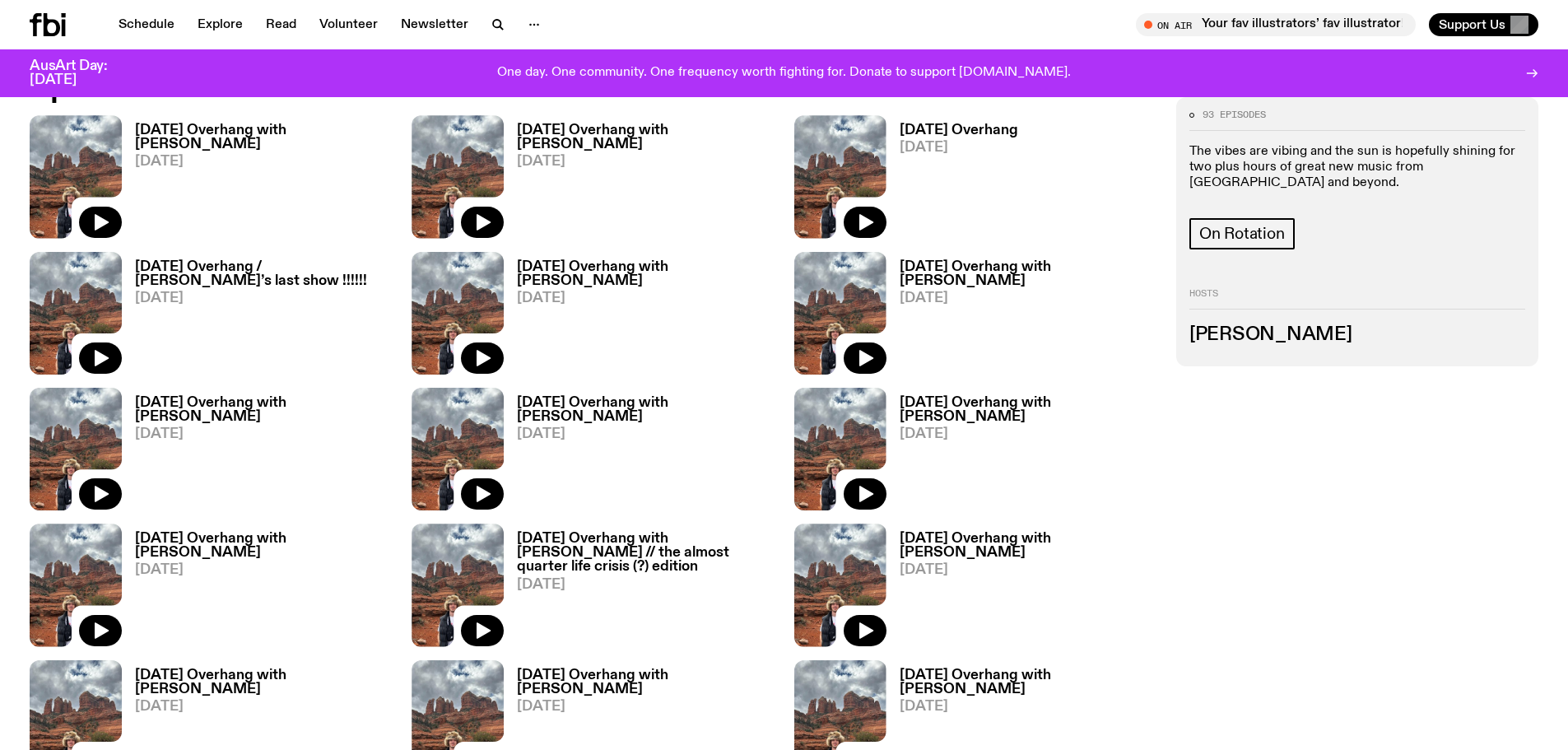
scroll to position [976, 0]
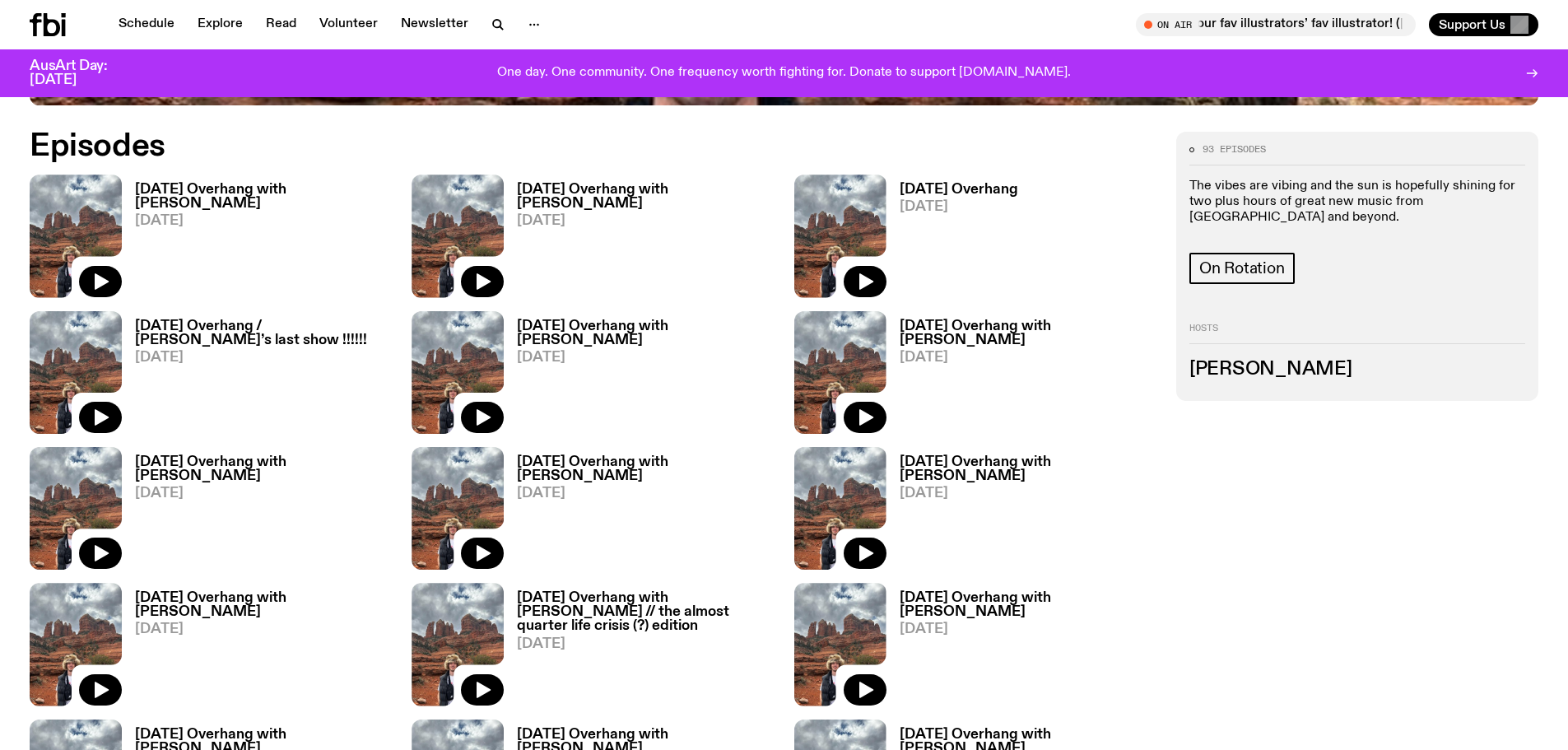
click at [1254, 368] on h3 "Patrick Hilder" at bounding box center [1357, 369] width 336 height 19
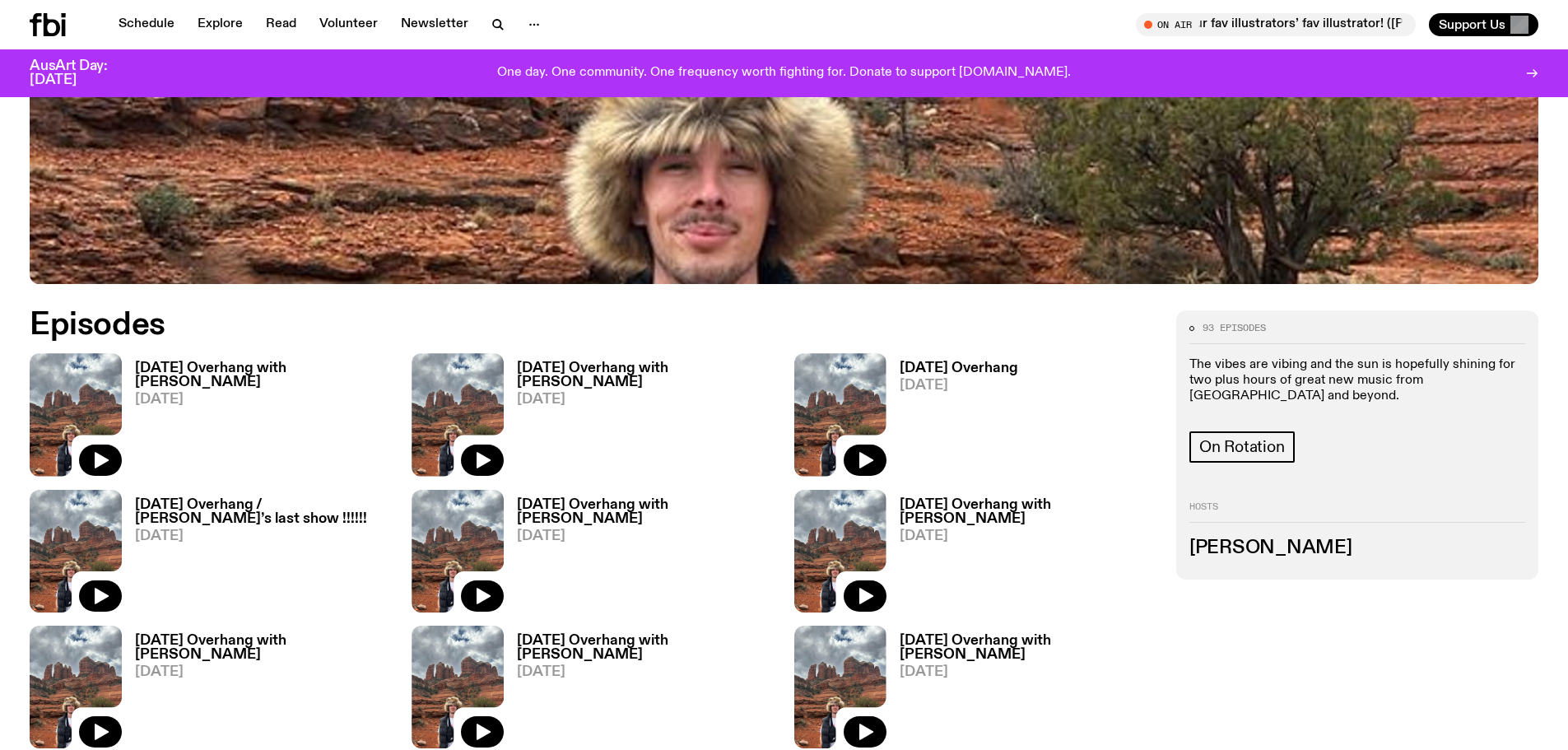
scroll to position [565, 0]
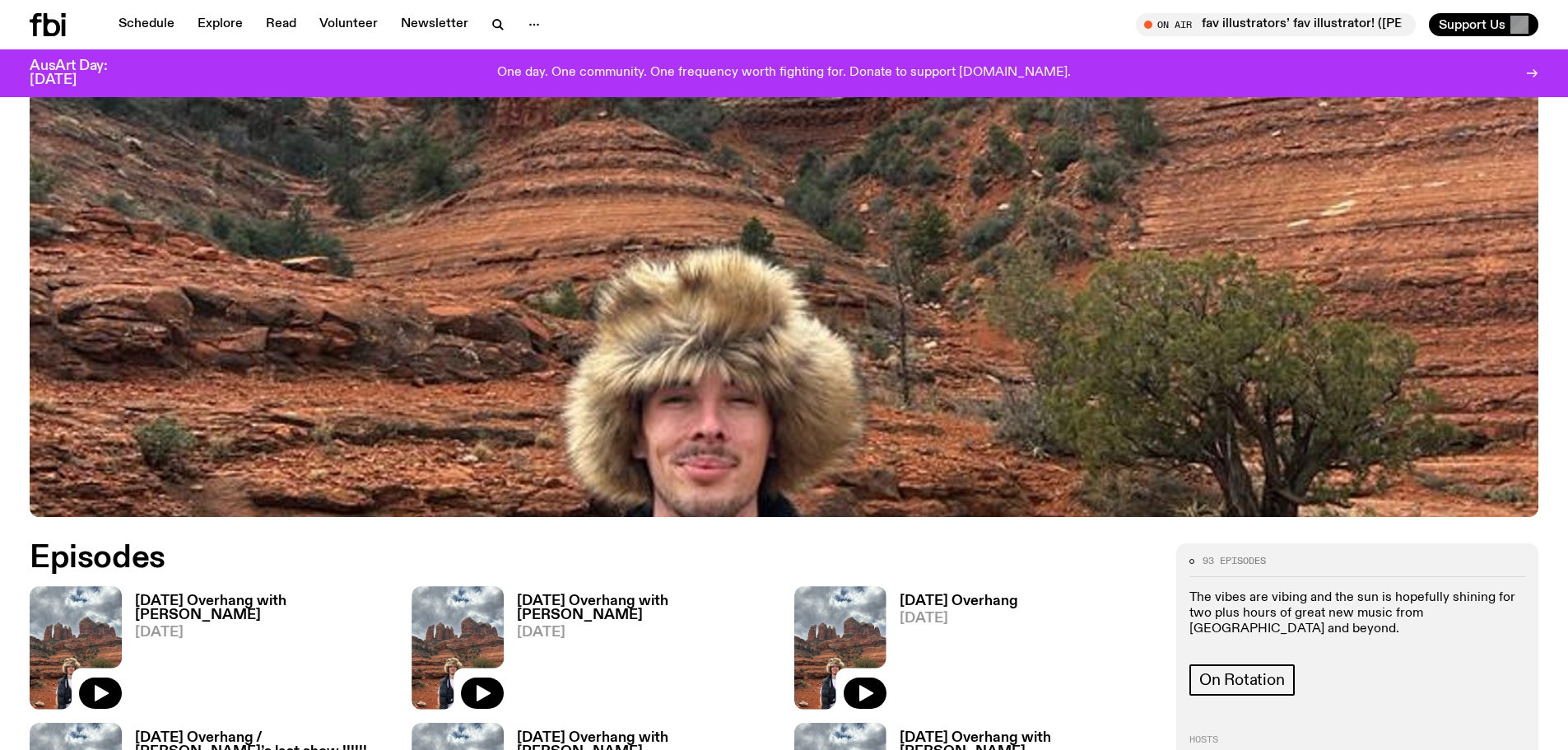
click at [163, 600] on h3 "Sunday Overhang with Pat Hilder" at bounding box center [263, 608] width 257 height 28
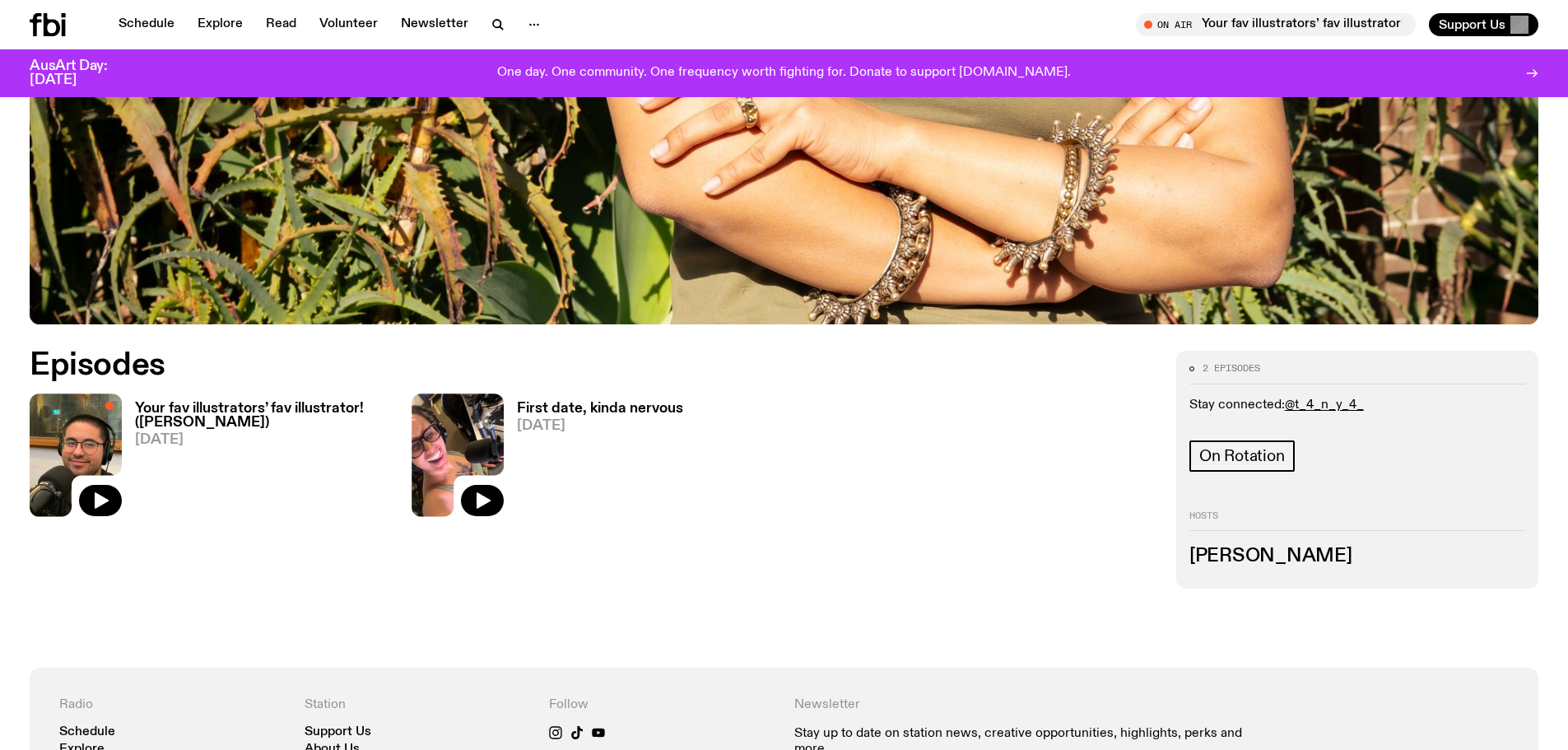
scroll to position [896, 0]
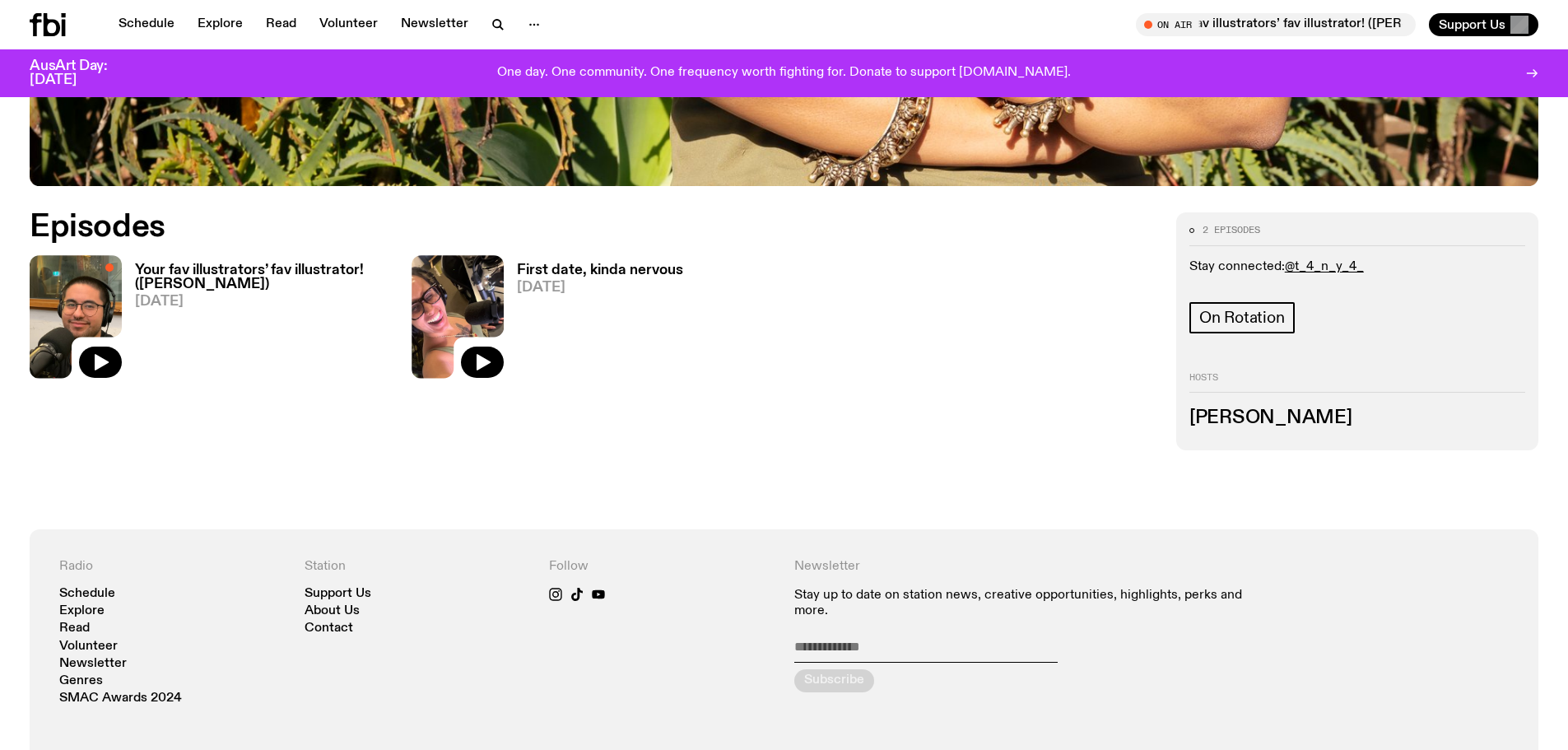
click at [248, 272] on h3 "Your fav illustrators’ fav illustrator! ([PERSON_NAME])" at bounding box center [263, 278] width 257 height 28
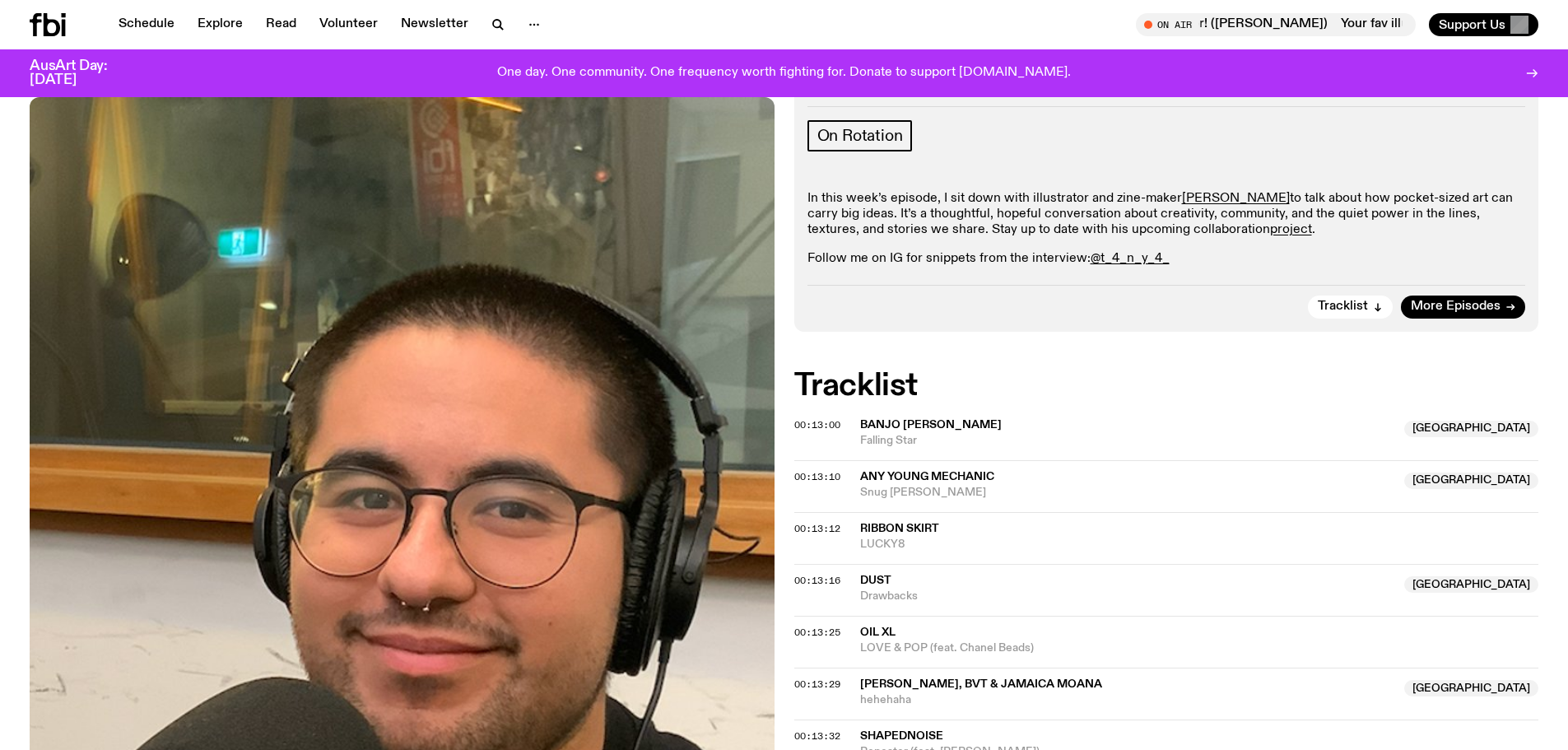
scroll to position [316, 0]
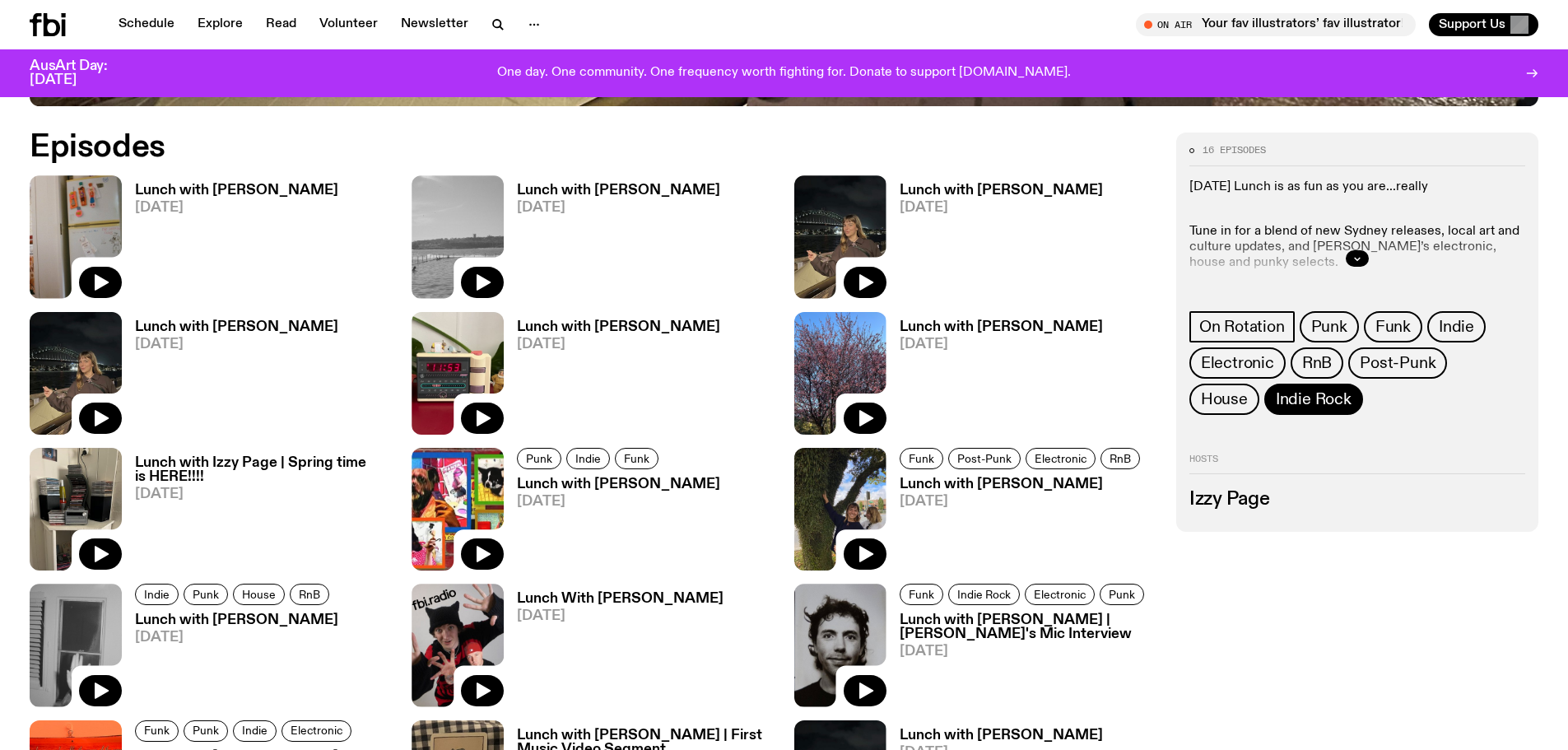
scroll to position [976, 0]
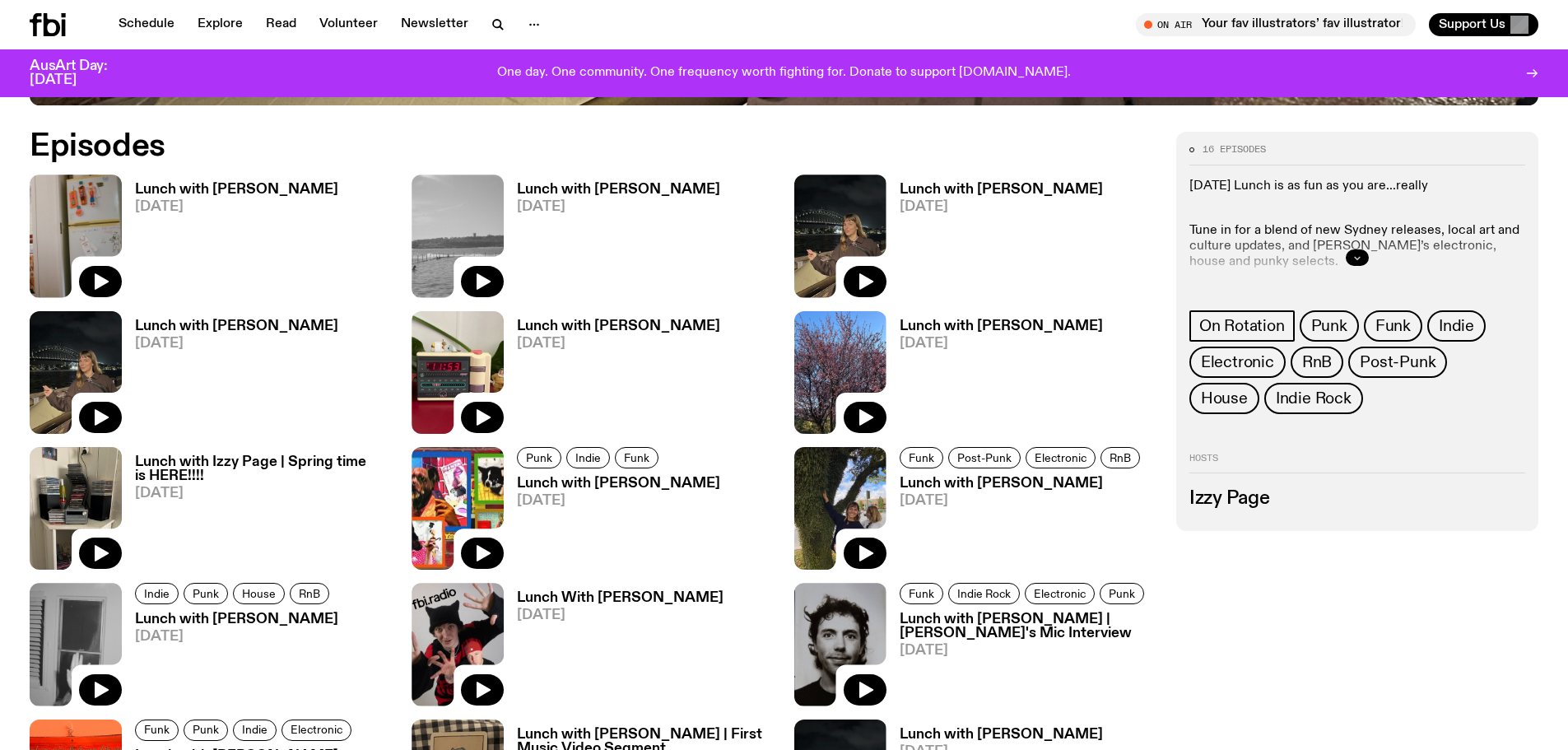
click at [1354, 259] on icon "button" at bounding box center [1356, 257] width 10 height 10
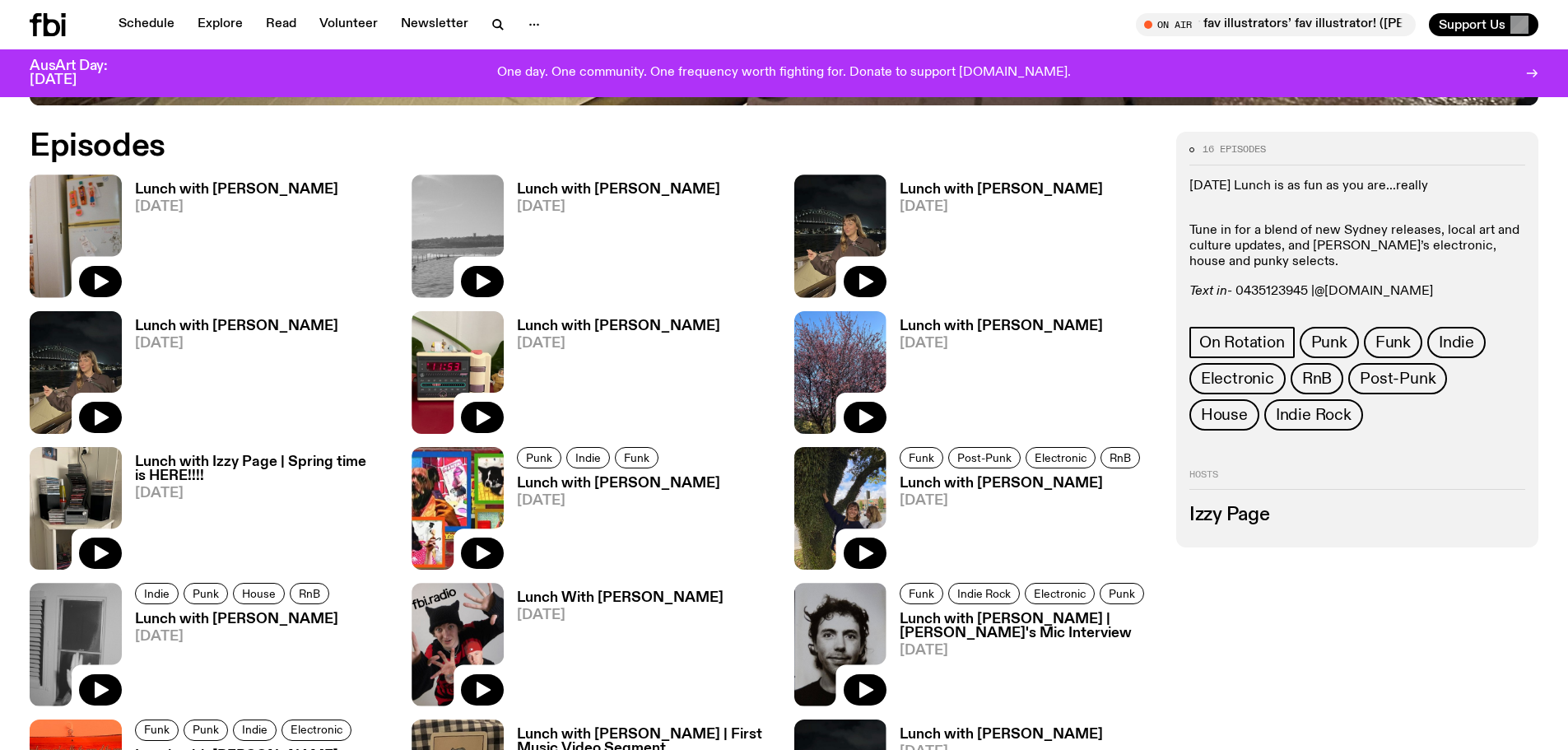
click at [1391, 292] on link "@swedishh.fish" at bounding box center [1374, 291] width 119 height 13
click at [213, 188] on h3 "Lunch with Izzy Page" at bounding box center [236, 189] width 203 height 14
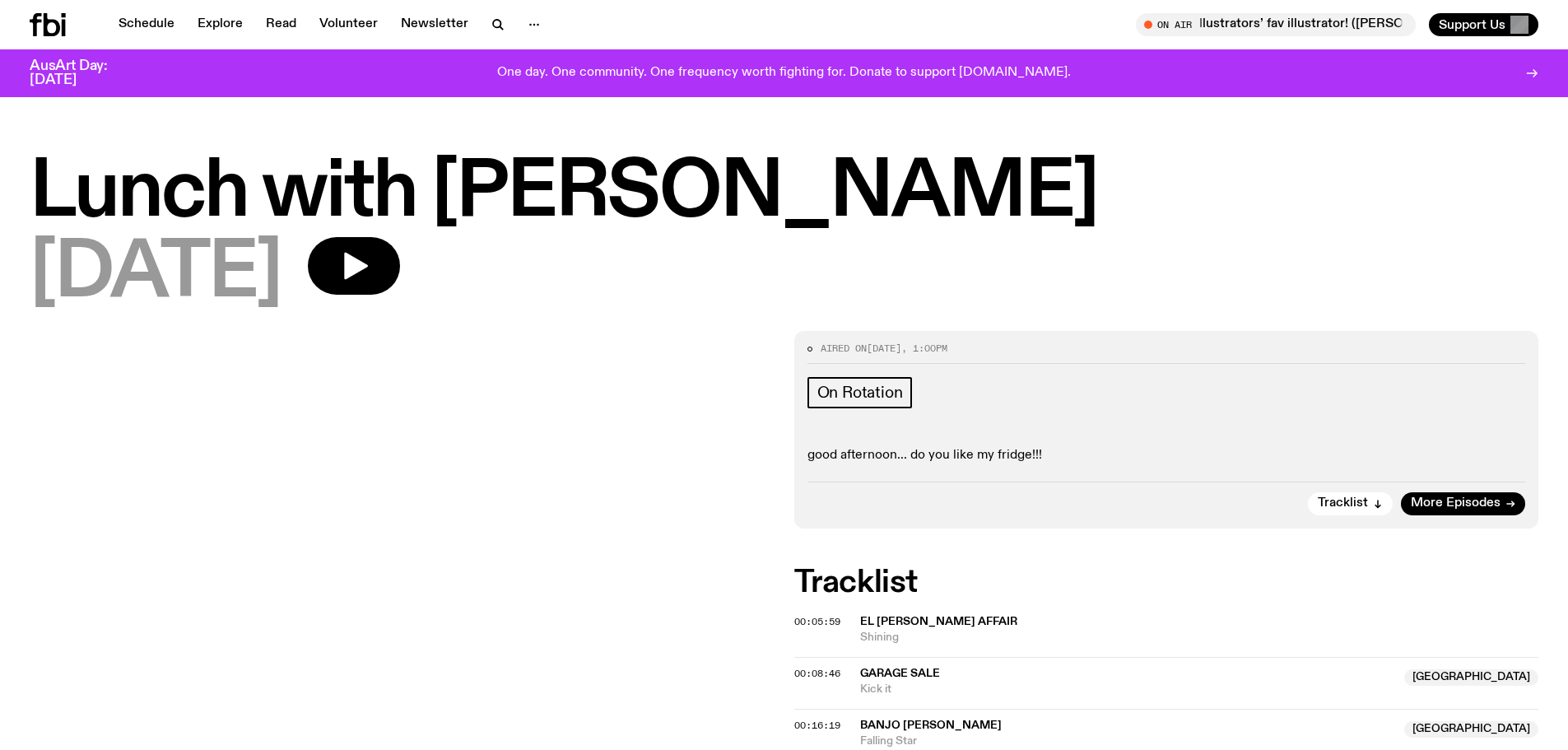
scroll to position [83, 0]
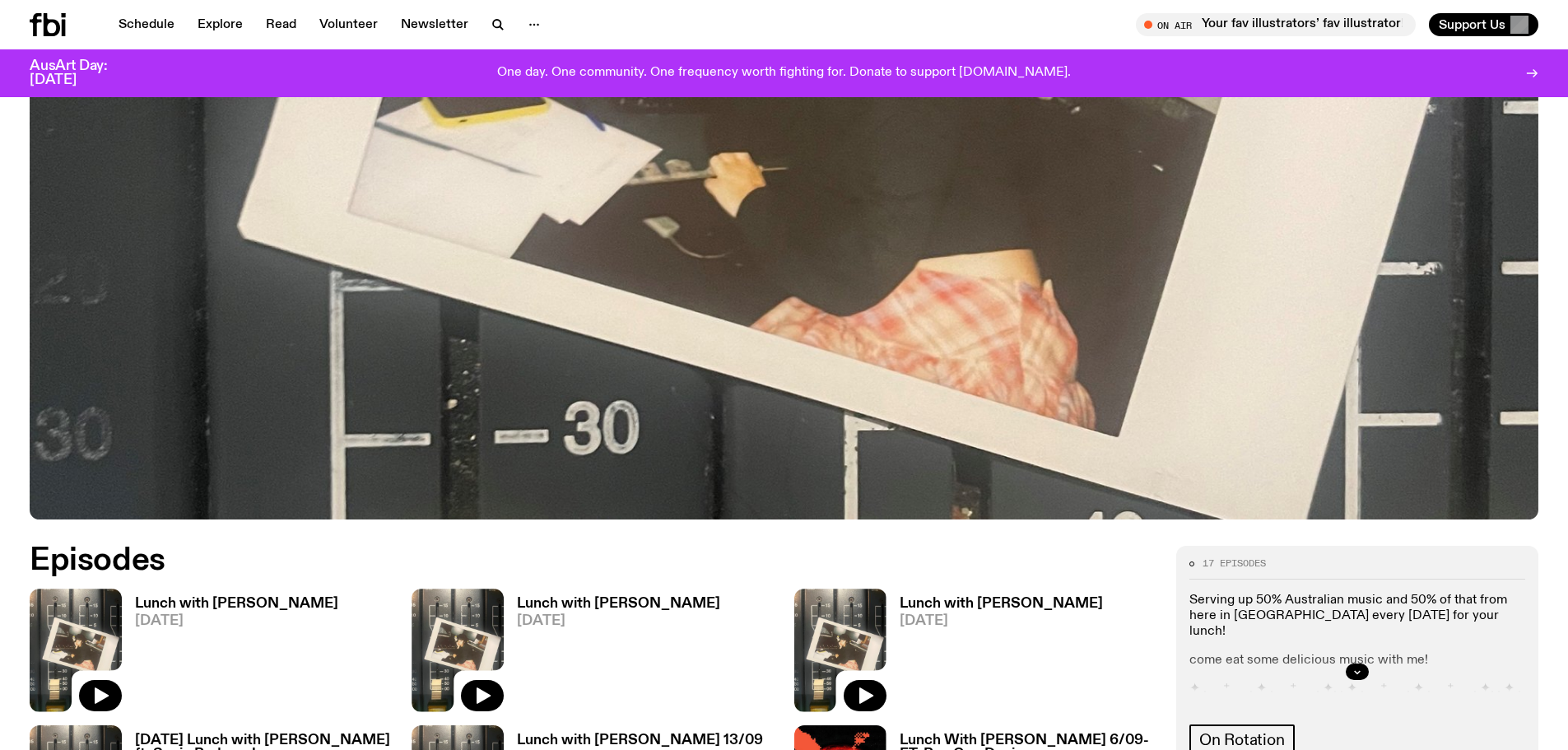
scroll to position [976, 0]
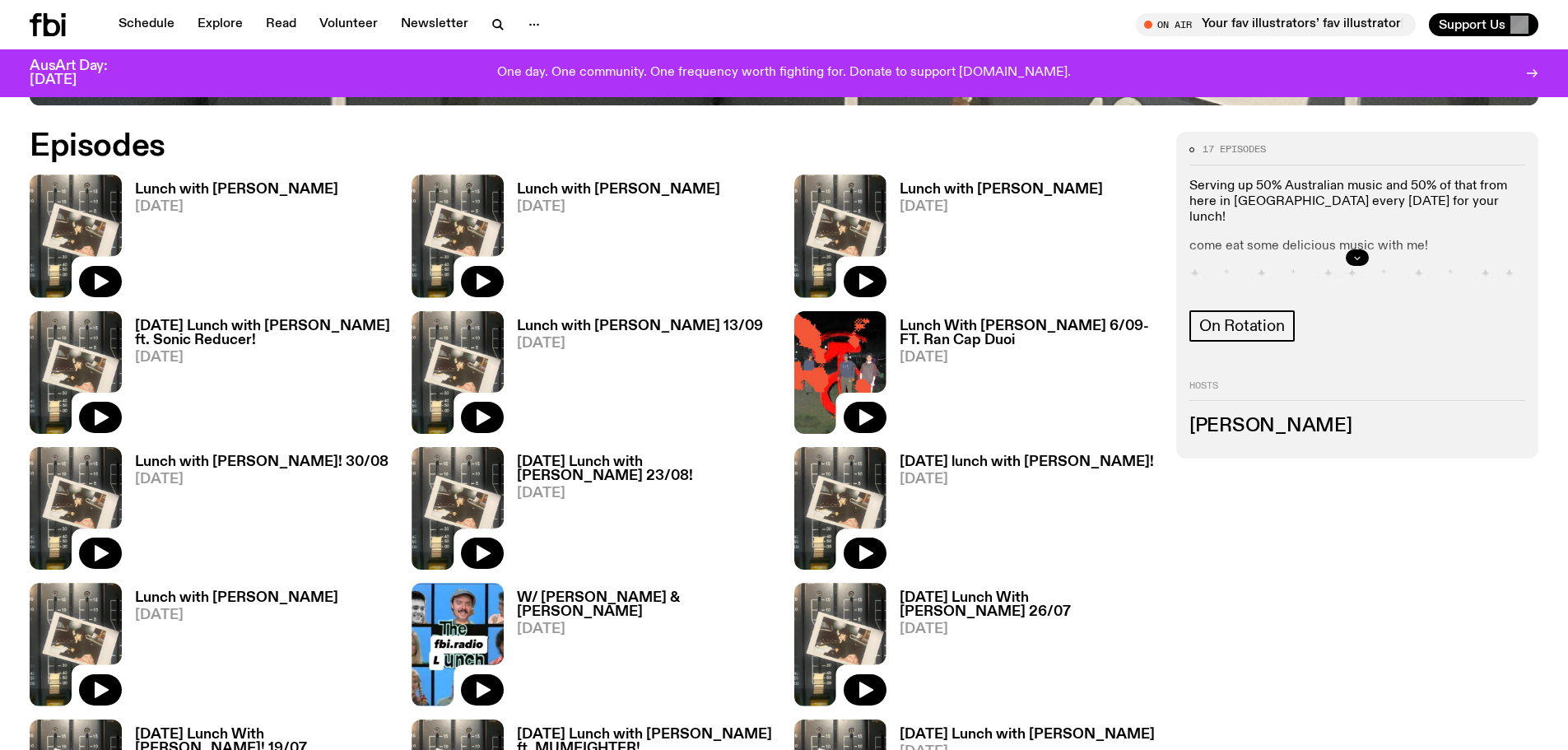
click at [1352, 257] on icon "button" at bounding box center [1356, 257] width 10 height 10
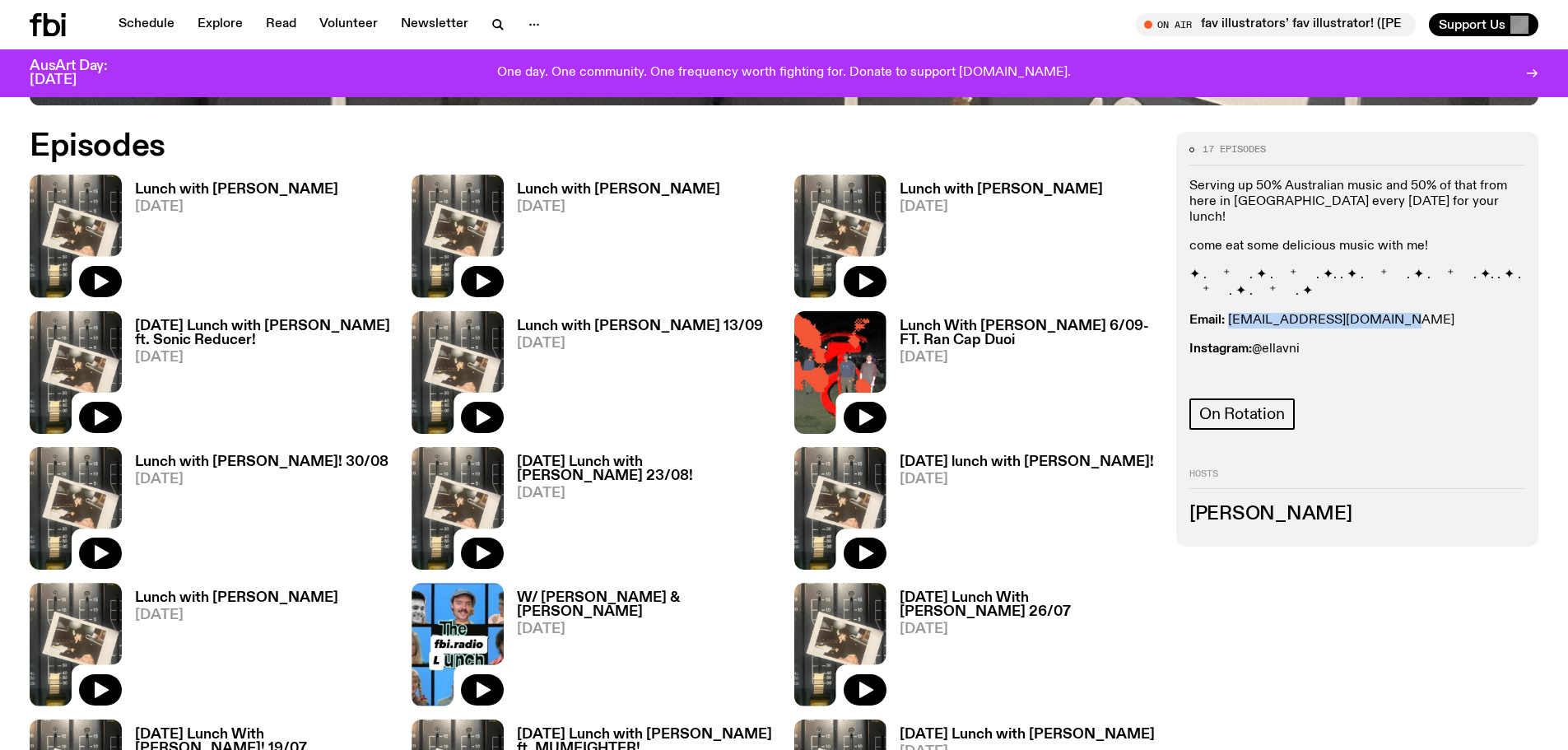
drag, startPoint x: 1380, startPoint y: 301, endPoint x: 1229, endPoint y: 307, distance: 151.1
click at [1229, 313] on p "Email: ellalouiseavni@gmail.com" at bounding box center [1357, 320] width 336 height 16
copy link "ellalouiseavni@gmail.com"
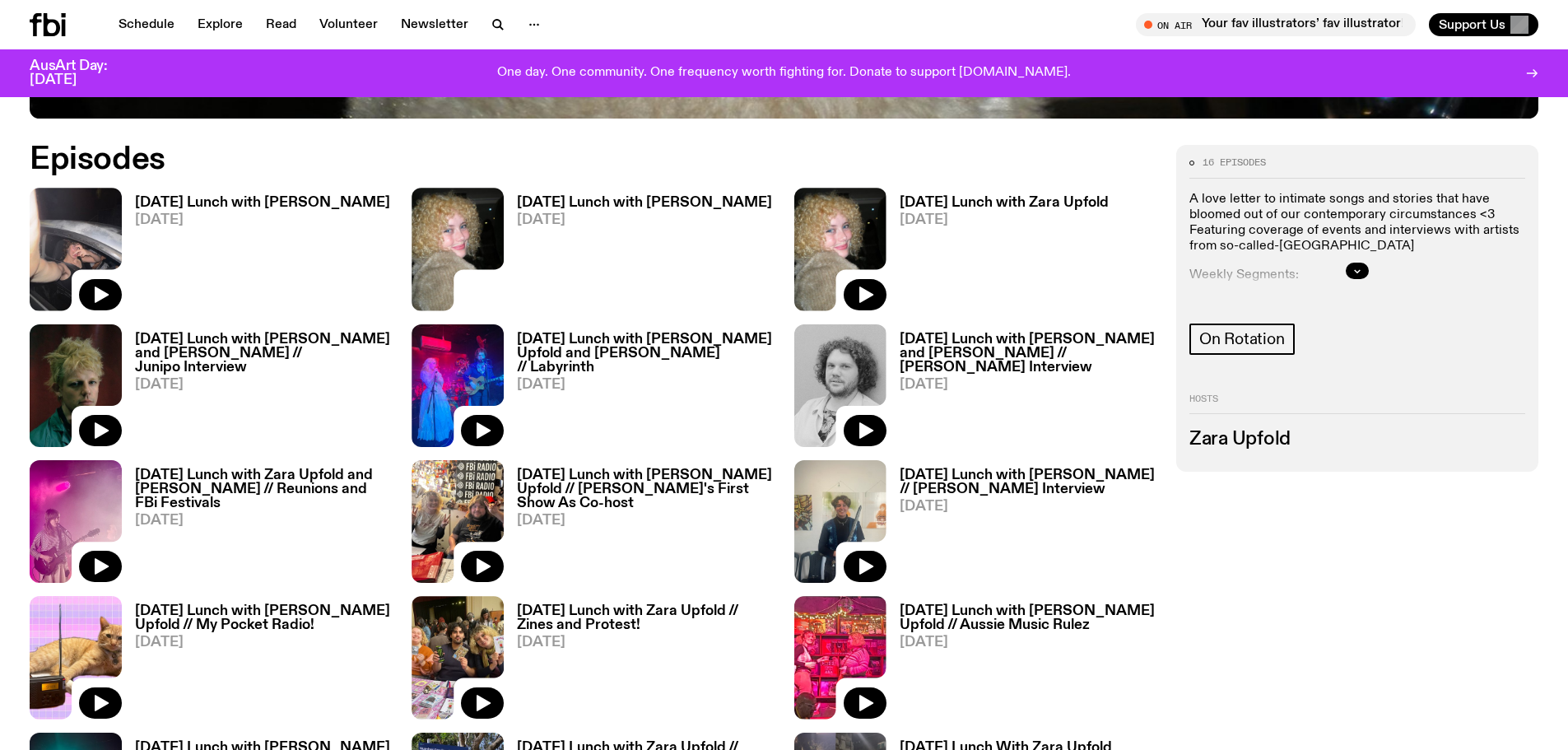
scroll to position [976, 0]
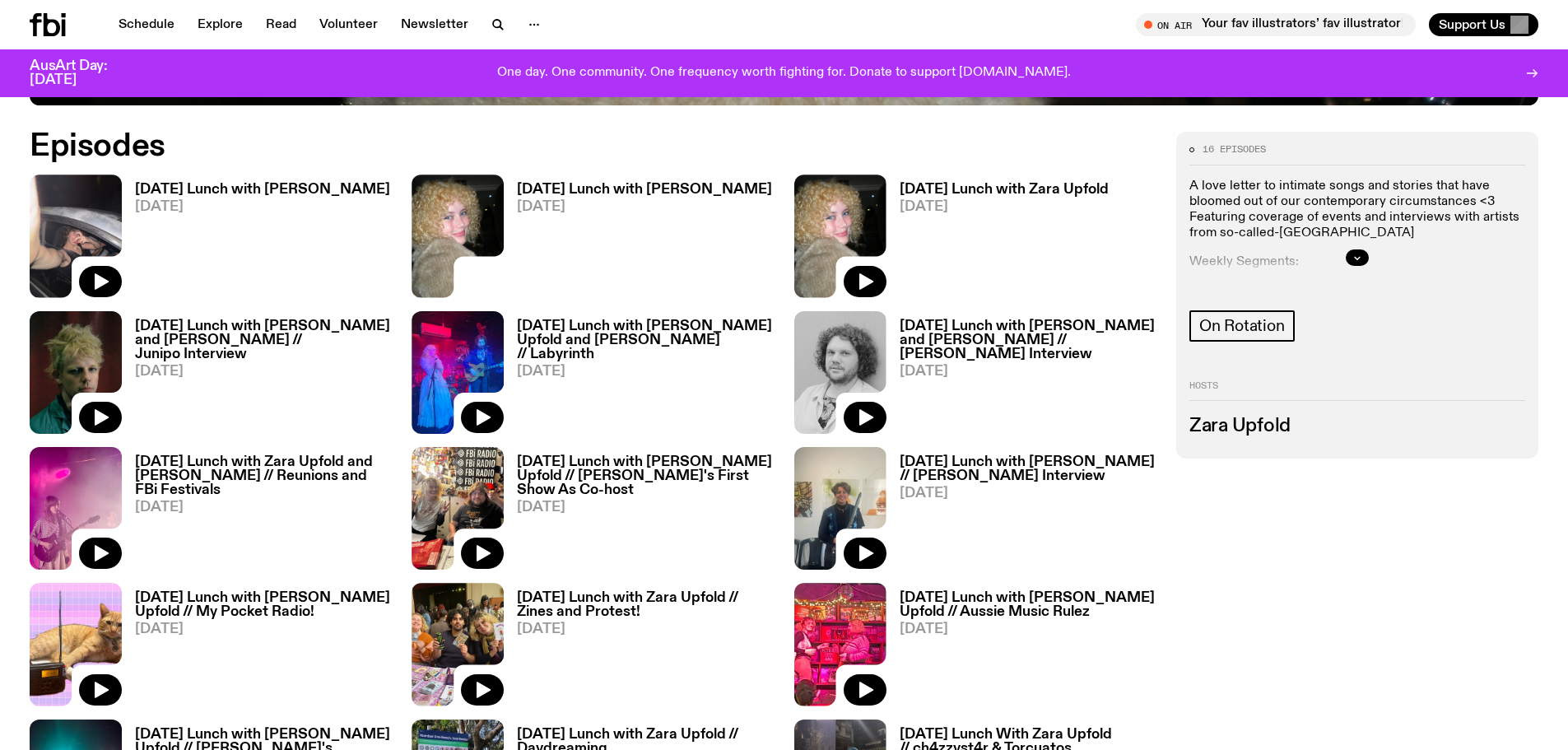
click at [1366, 265] on div at bounding box center [1357, 257] width 336 height 53
click at [1357, 257] on icon "button" at bounding box center [1356, 257] width 10 height 10
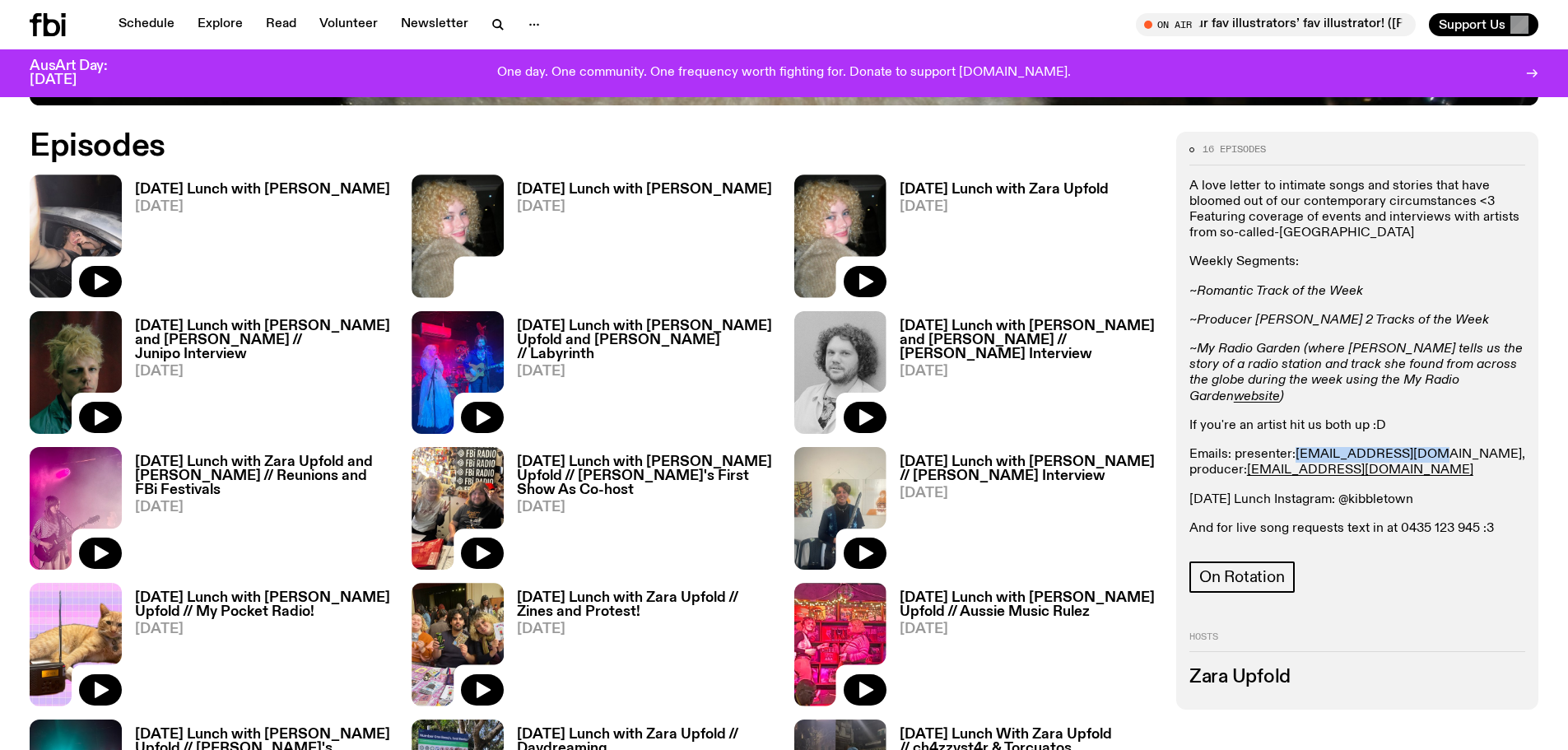
drag, startPoint x: 1413, startPoint y: 438, endPoint x: 1297, endPoint y: 438, distance: 116.0
click at [1297, 446] on p "Emails: presenter: zara.u@fbiradio.com , producer: cook.adam451@gmail.com" at bounding box center [1357, 462] width 336 height 32
copy link "zara.u@fbiradio.com"
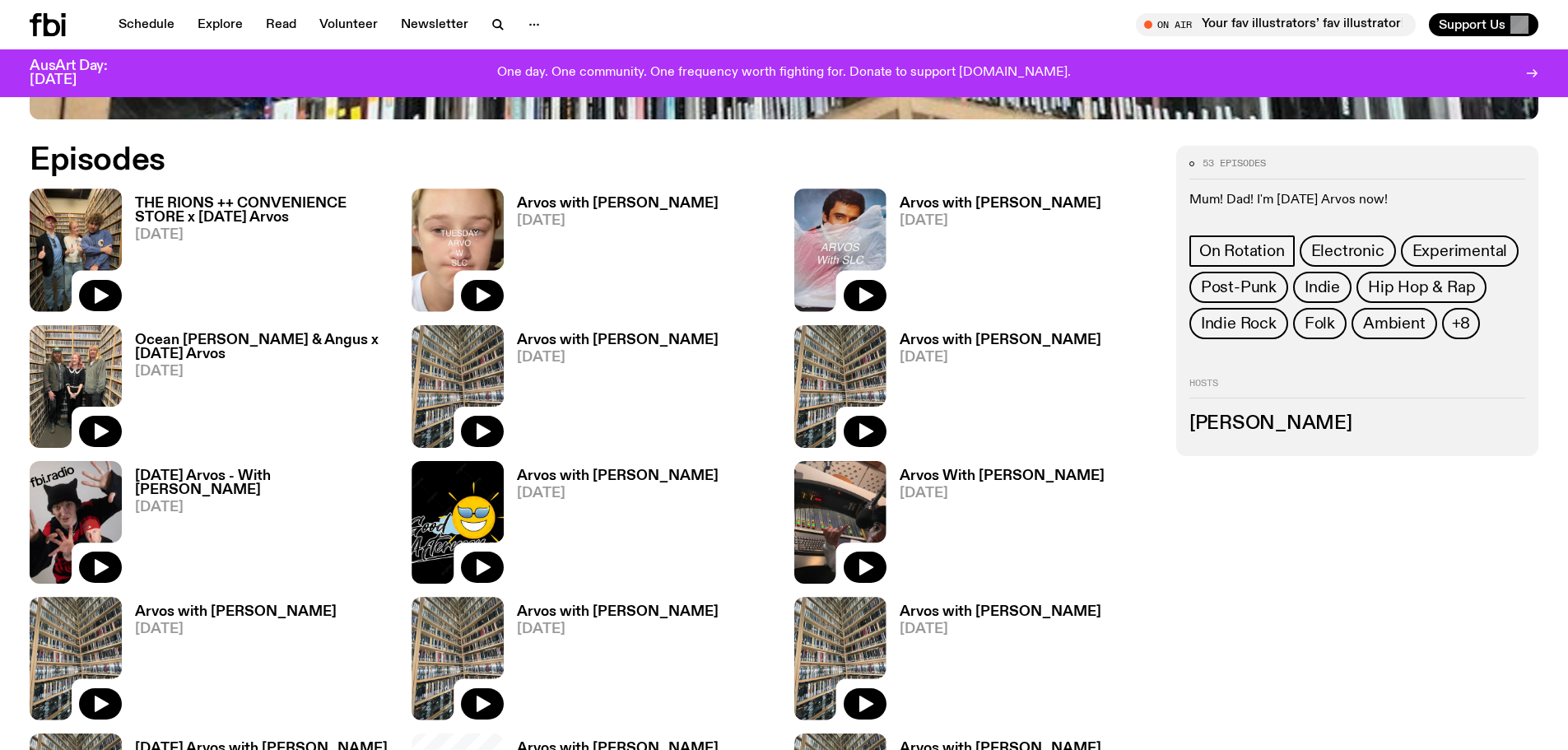
scroll to position [976, 0]
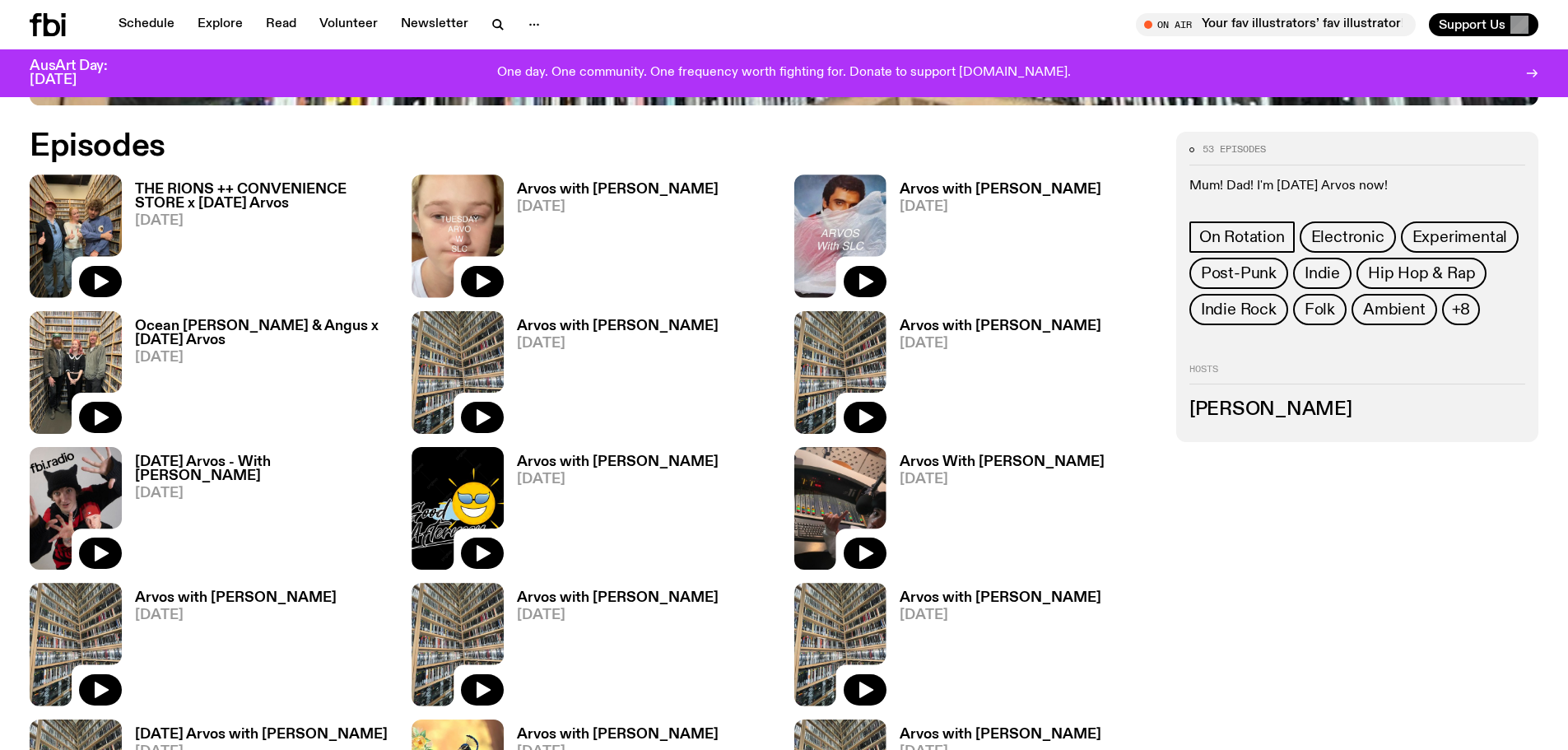
click at [677, 193] on h3 "Arvos with Sabine Lee Cook" at bounding box center [617, 189] width 201 height 14
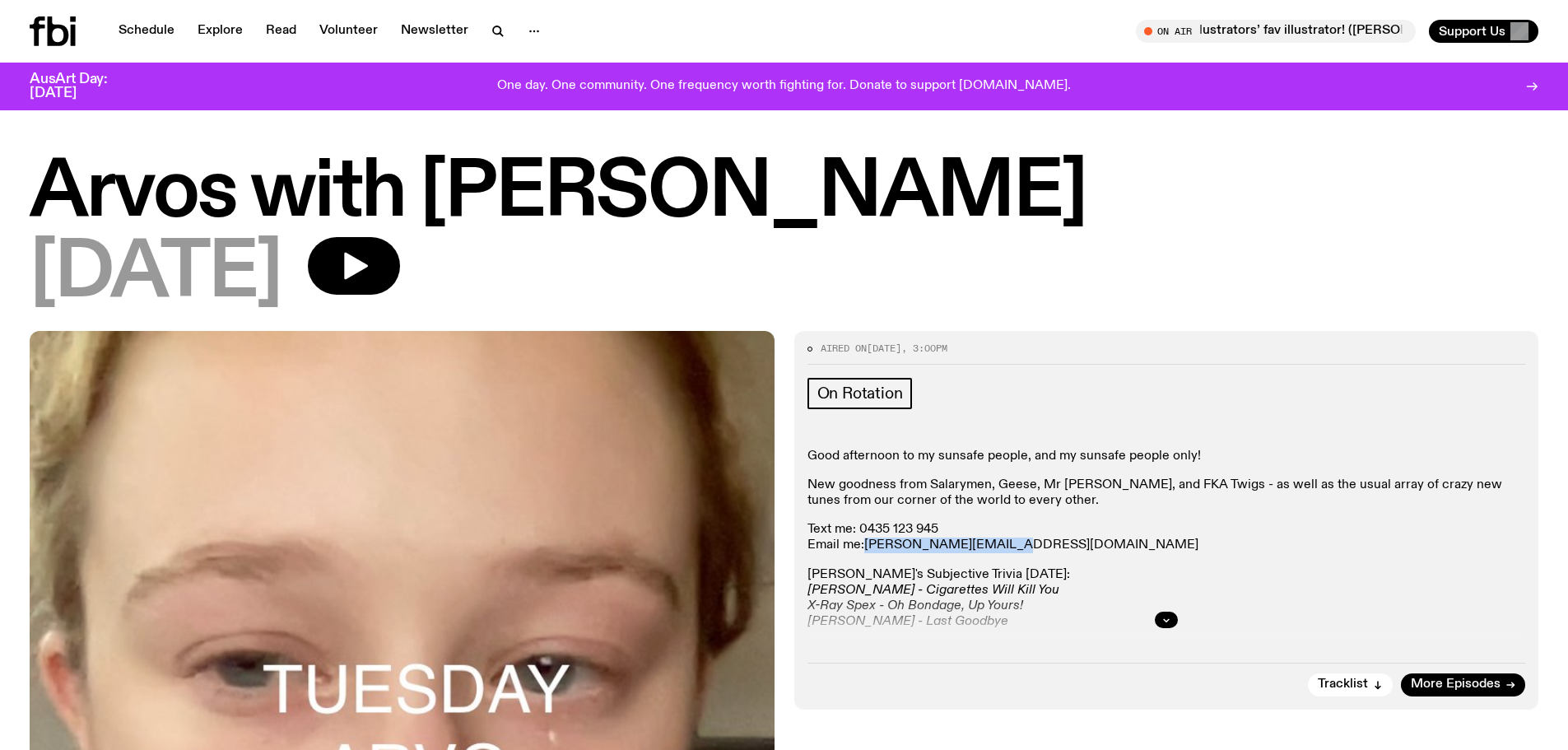
drag, startPoint x: 999, startPoint y: 545, endPoint x: 866, endPoint y: 545, distance: 133.0
click at [866, 545] on p "Text me: 0435 123 945 Email me: sabine.l@fbiradio.com" at bounding box center [1167, 537] width 719 height 32
copy link "sabine.l@fbiradio.com"
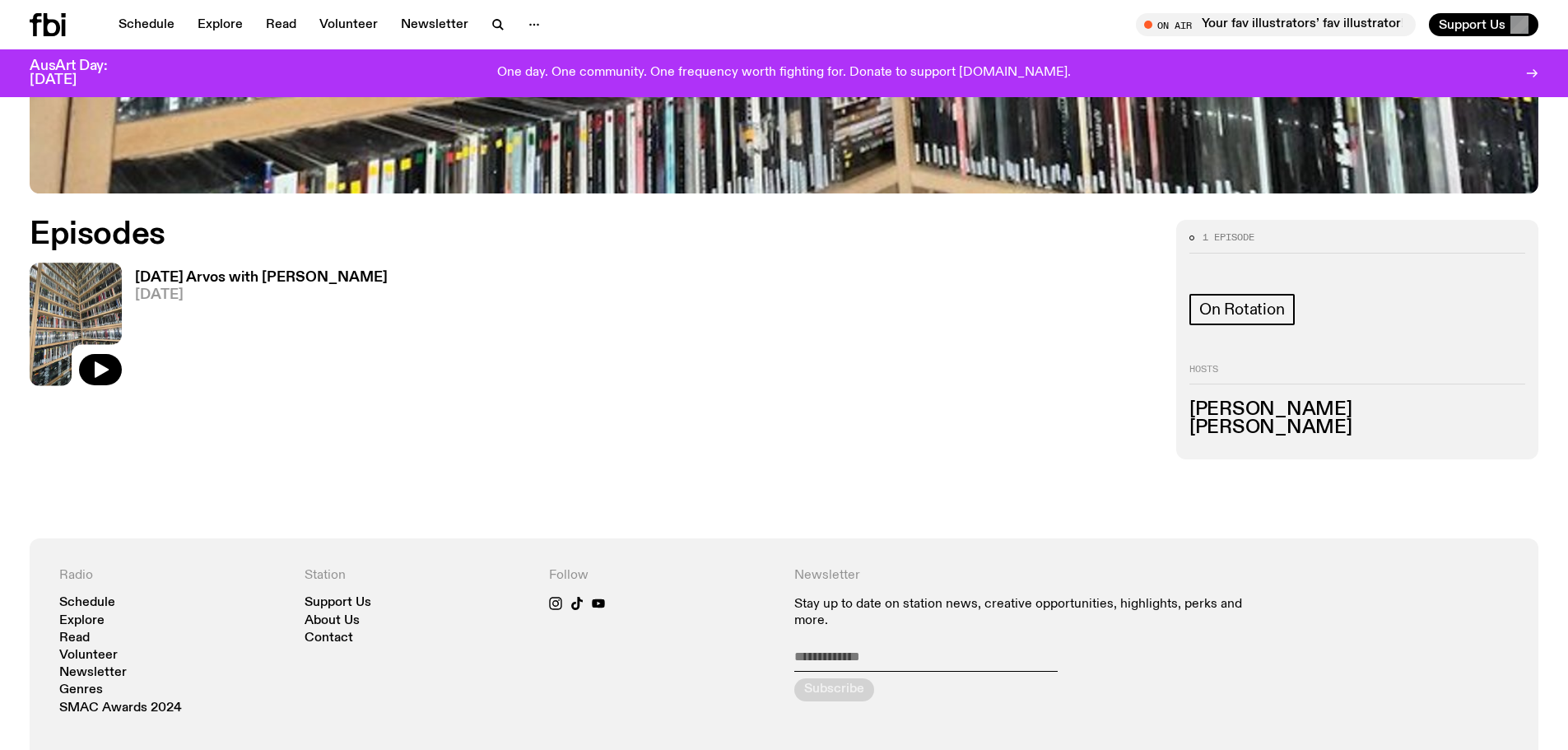
scroll to position [895, 0]
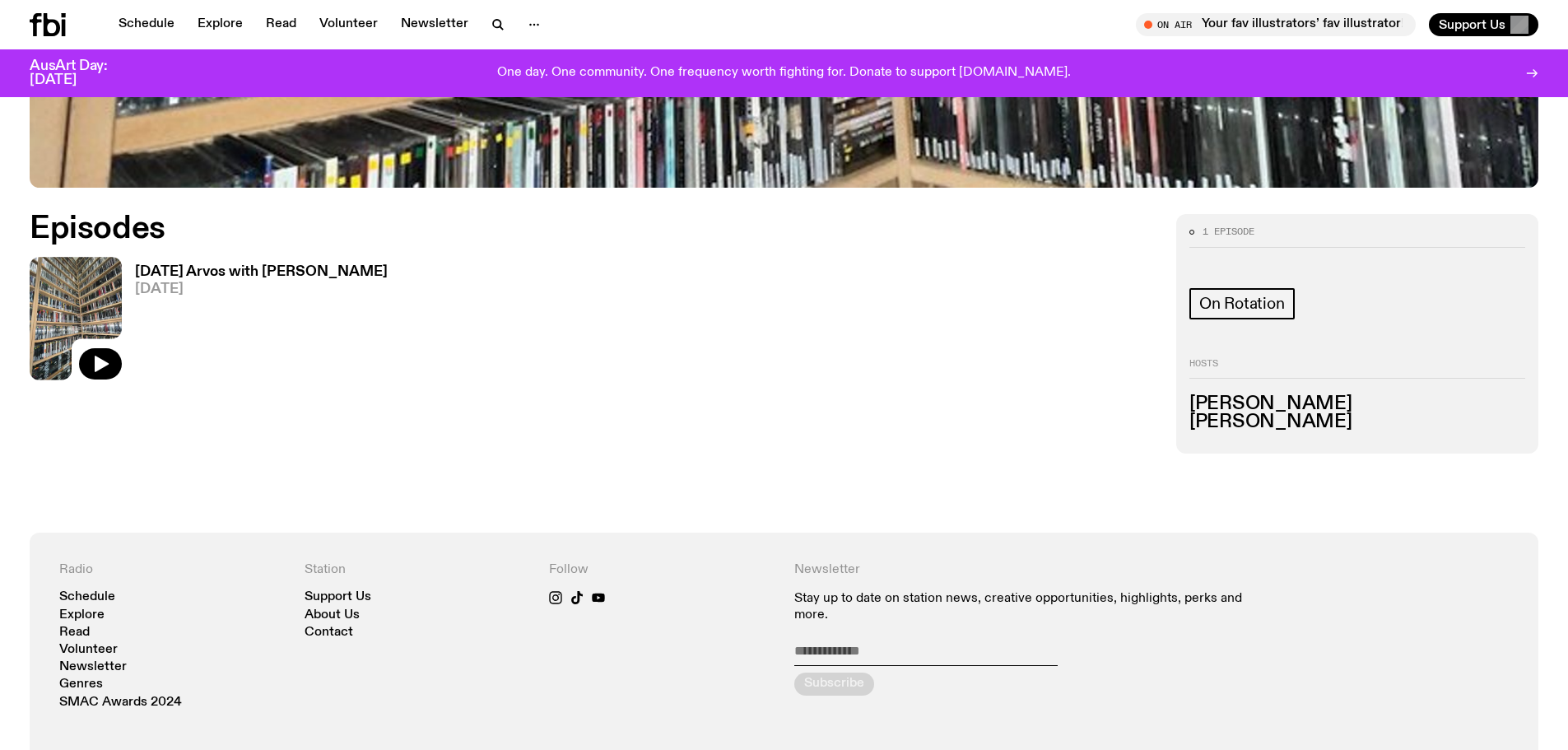
click at [253, 271] on h3 "[DATE] Arvos with [PERSON_NAME]" at bounding box center [261, 271] width 253 height 14
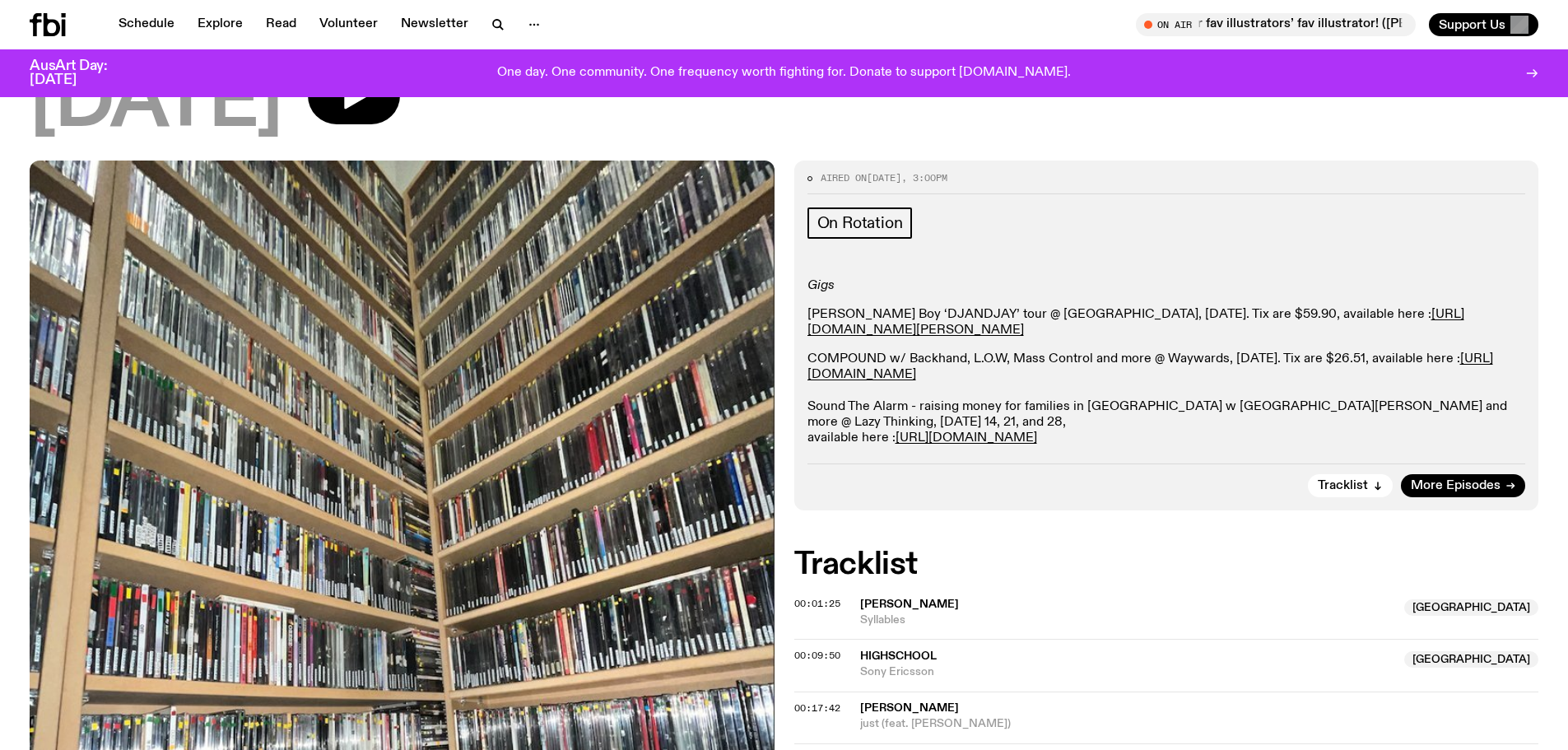
scroll to position [486, 0]
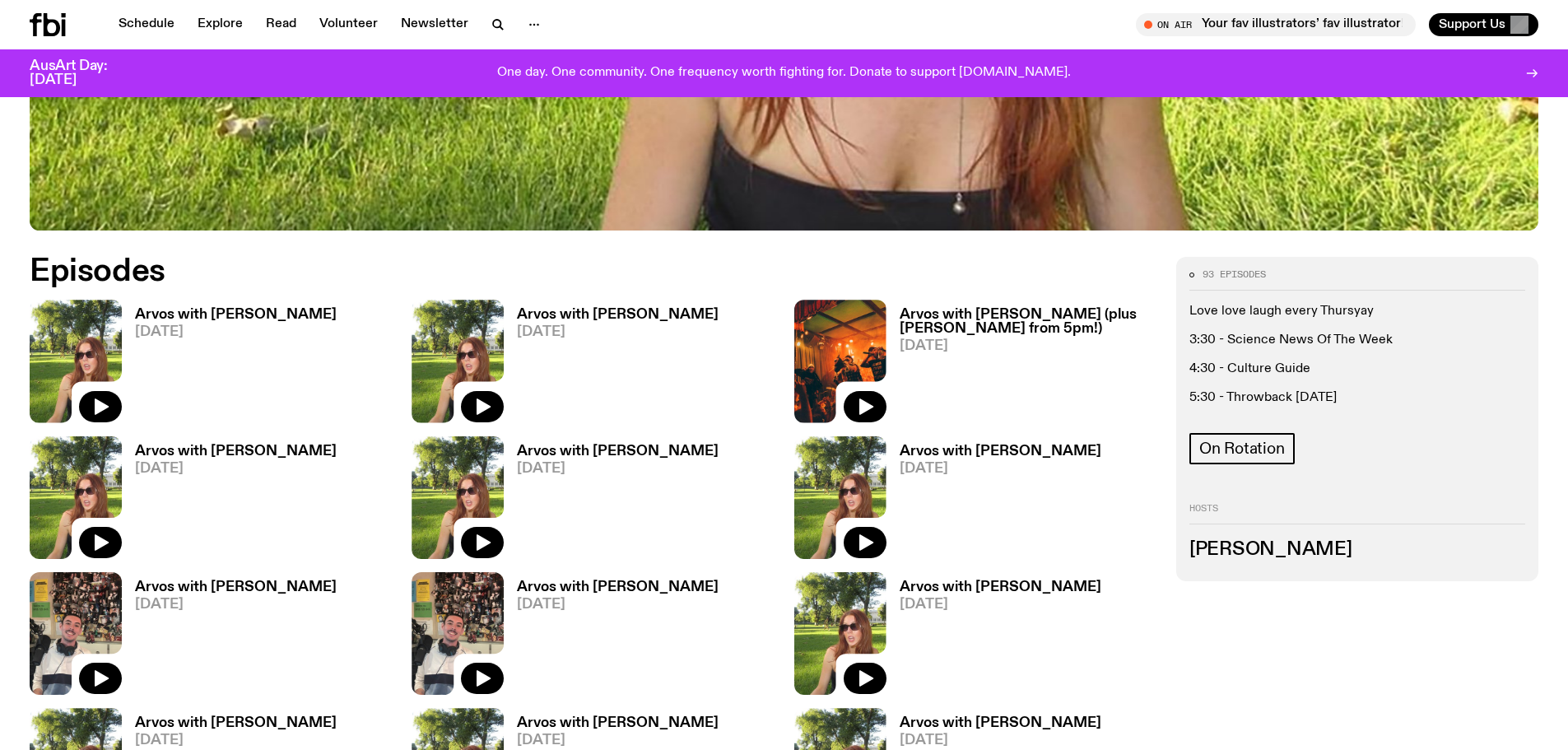
scroll to position [729, 0]
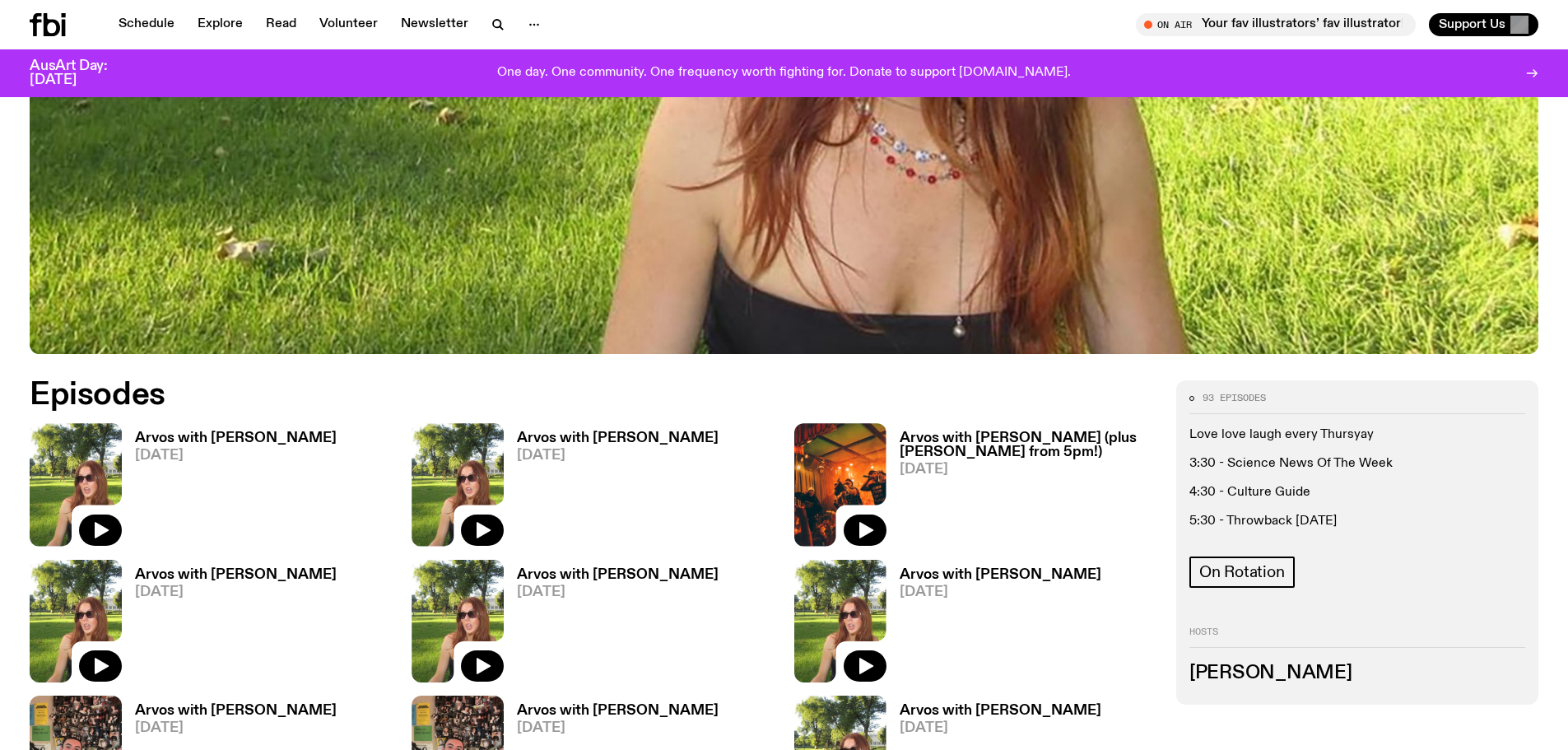
click at [236, 429] on div "Arvos with Lizzie Bowles 09.10.25" at bounding box center [228, 485] width 214 height 123
click at [236, 434] on h3 "Arvos with Lizzie Bowles" at bounding box center [235, 438] width 201 height 14
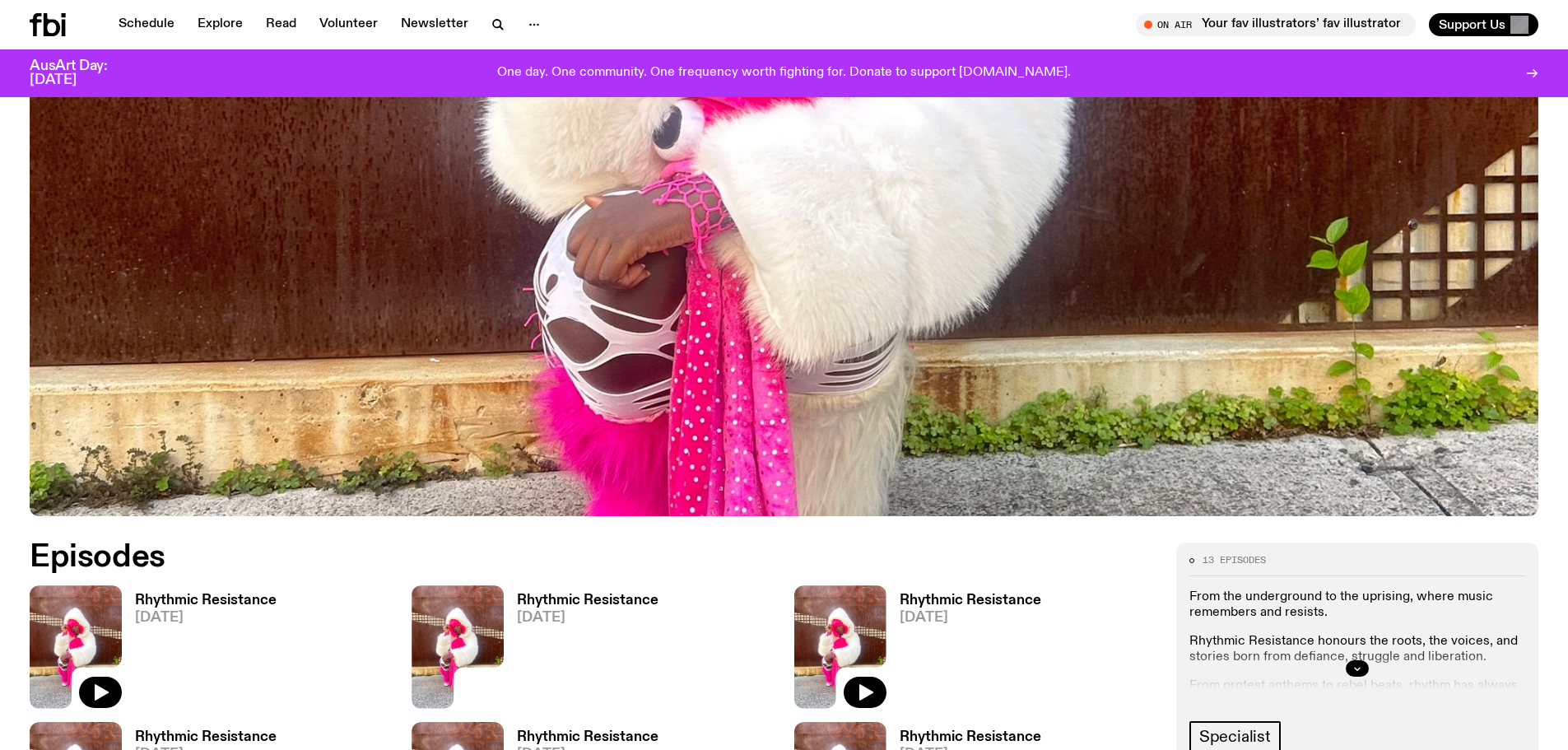
scroll to position [565, 0]
click at [1362, 674] on button "button" at bounding box center [1356, 669] width 23 height 17
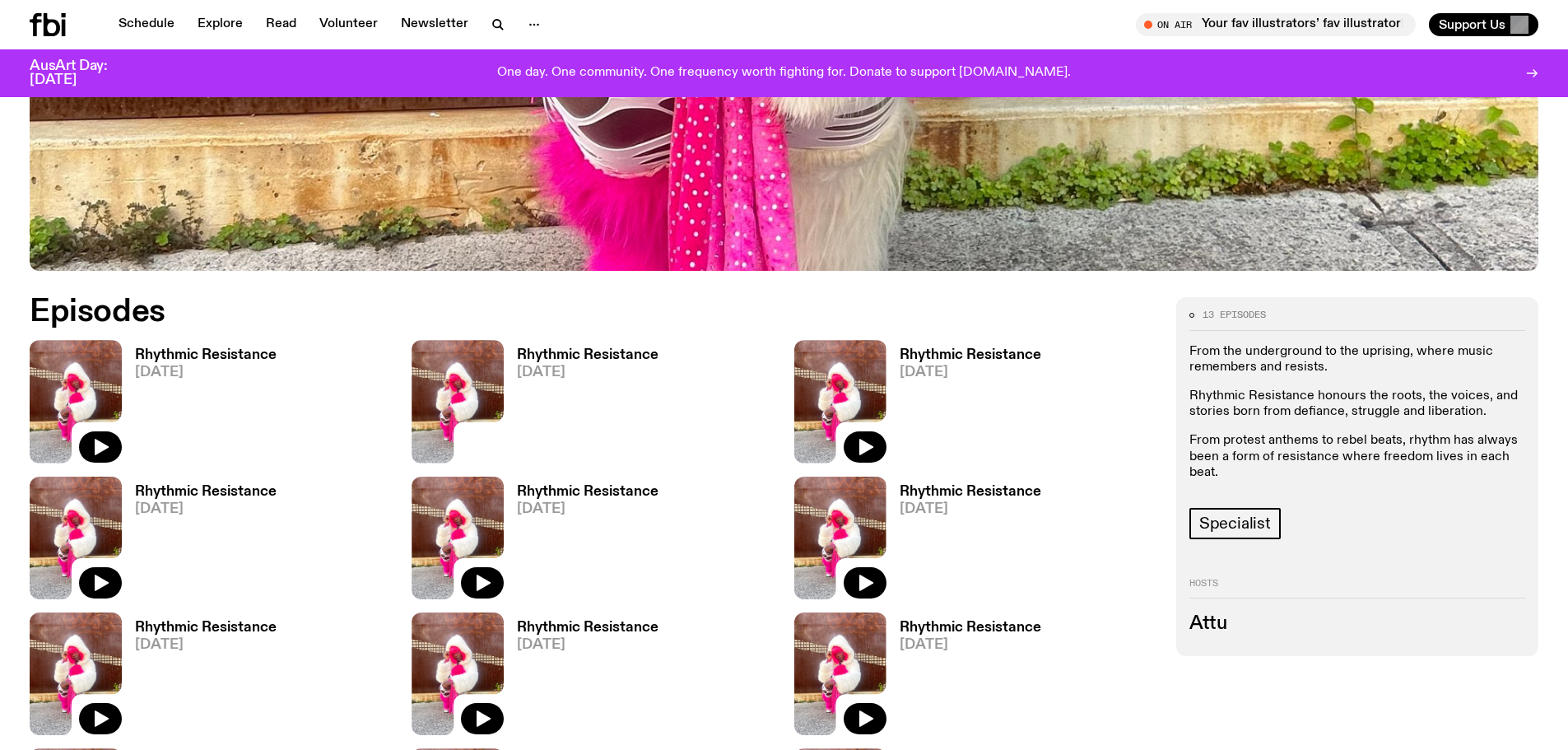
scroll to position [812, 0]
click at [174, 347] on h3 "Rhythmic Resistance" at bounding box center [205, 354] width 141 height 14
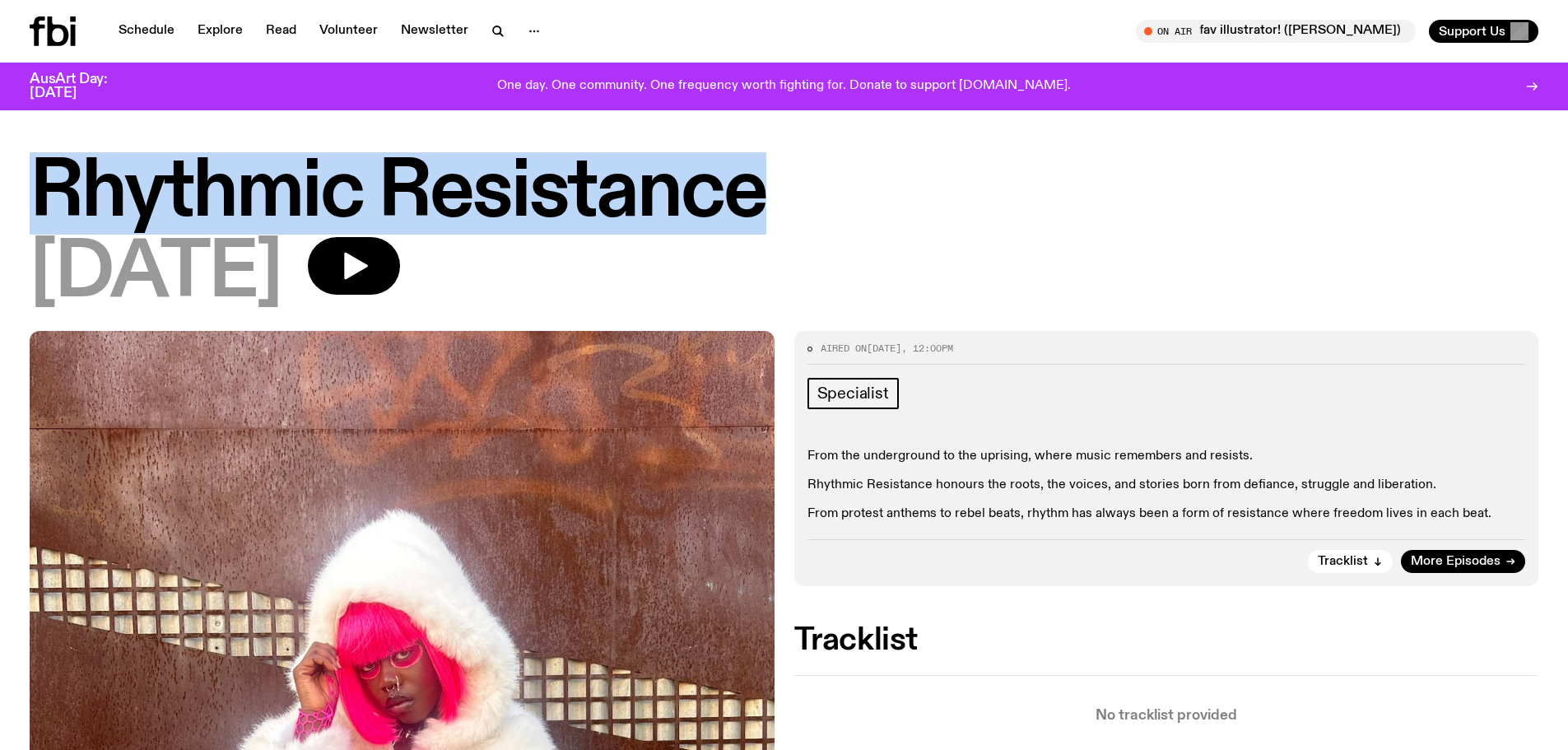
drag, startPoint x: 799, startPoint y: 213, endPoint x: 20, endPoint y: 190, distance: 779.3
click at [20, 190] on div "Rhythmic Resistance 13.10.25" at bounding box center [784, 243] width 1568 height 175
copy h1 "Rhythmic Resistance"
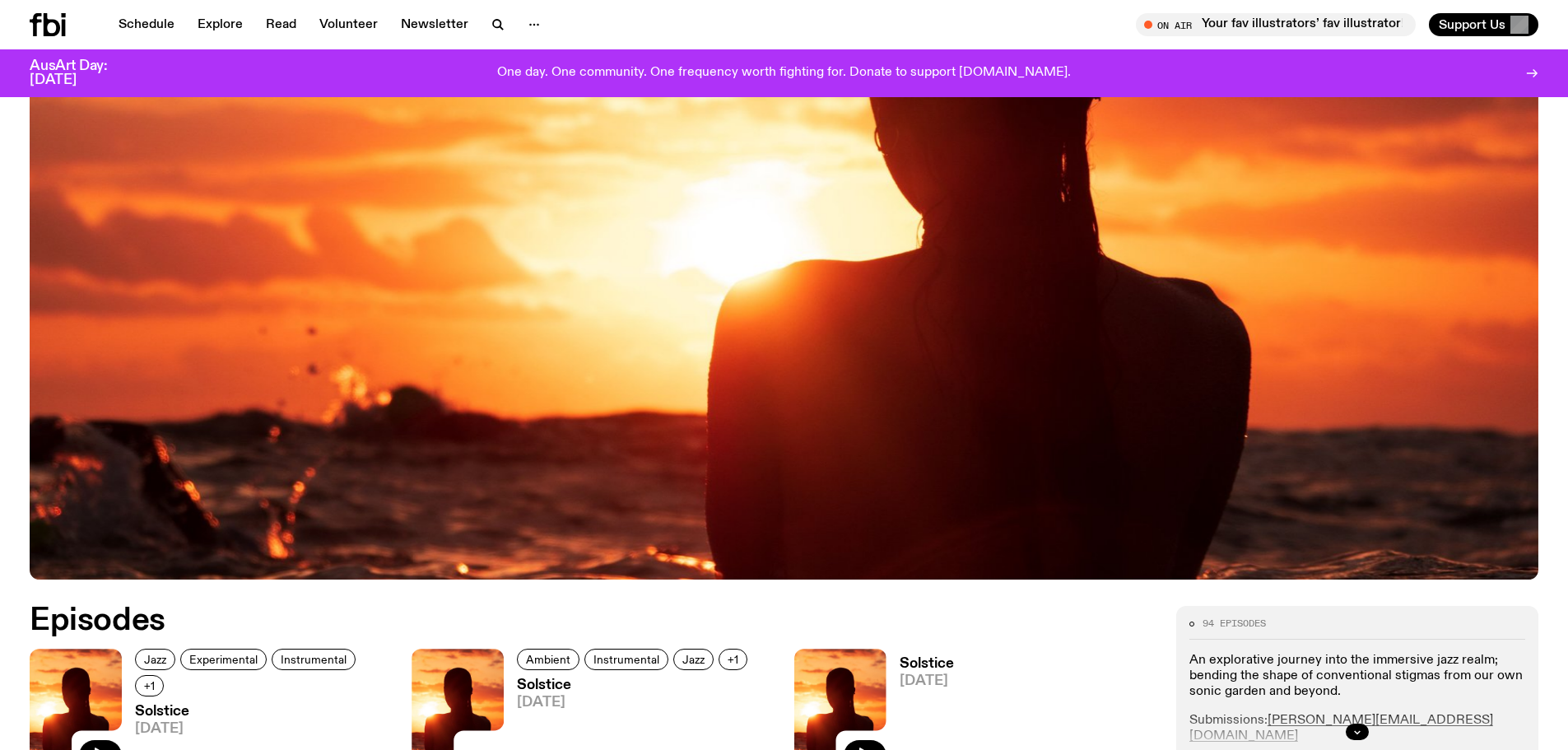
scroll to position [893, 0]
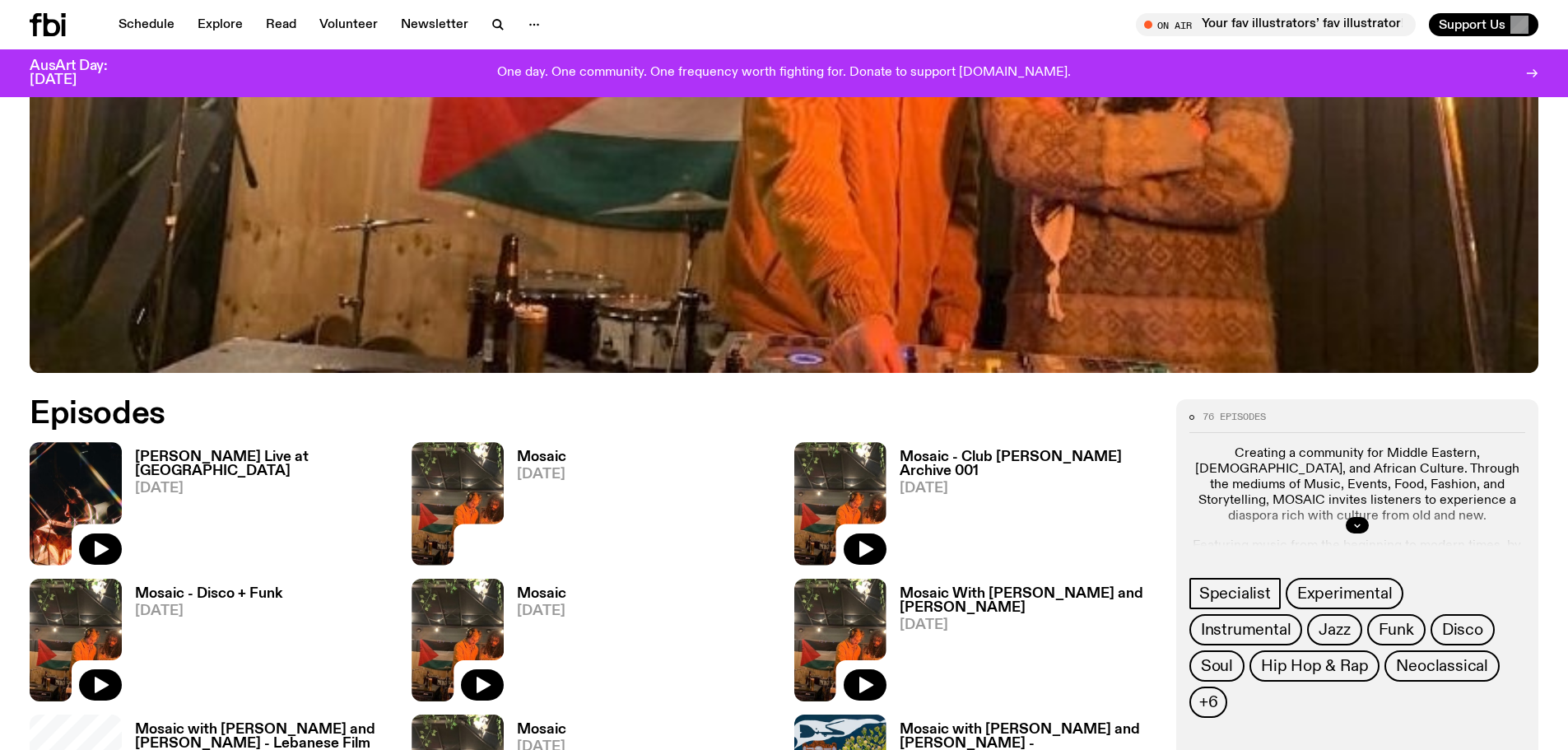
scroll to position [882, 0]
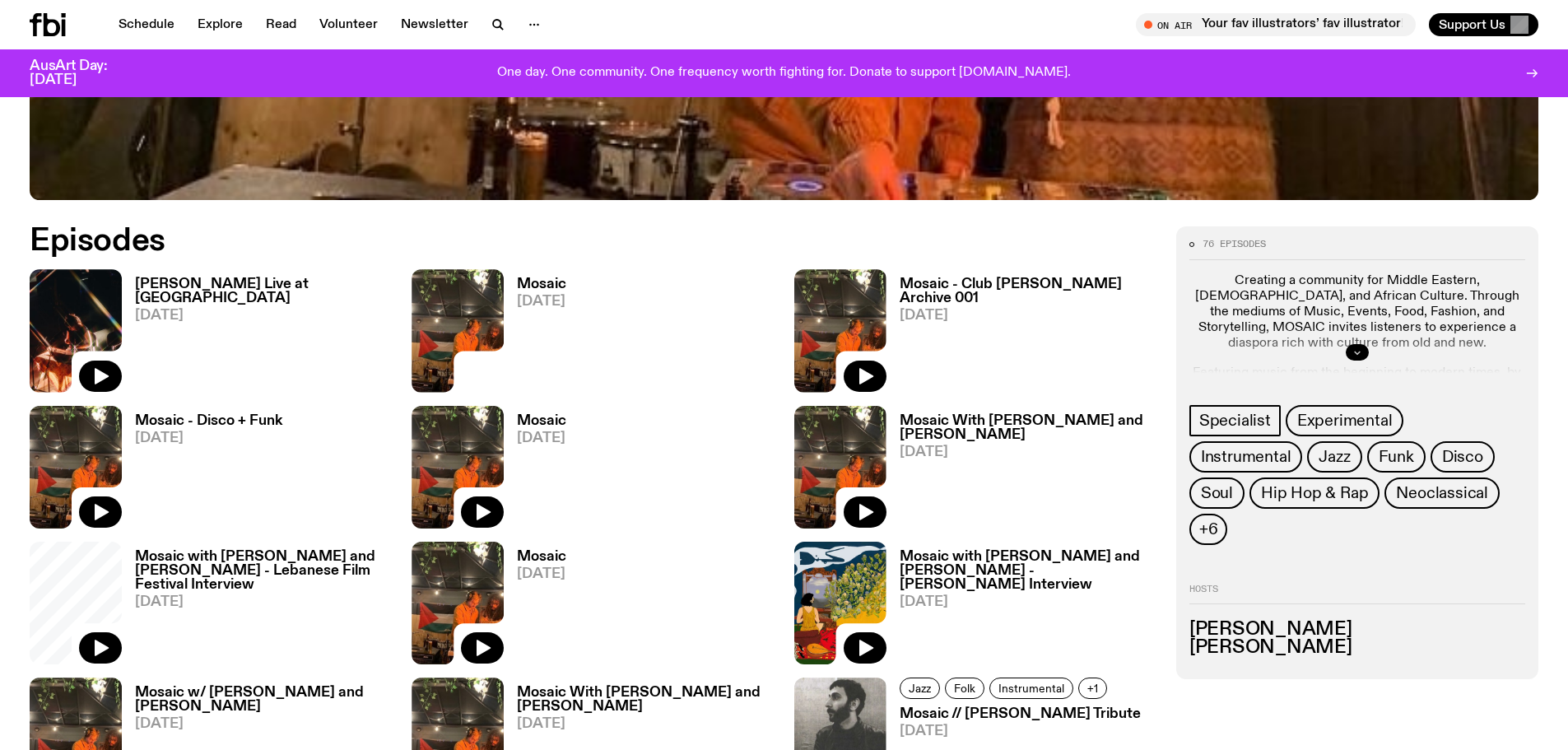
click at [1353, 356] on icon "button" at bounding box center [1356, 352] width 10 height 10
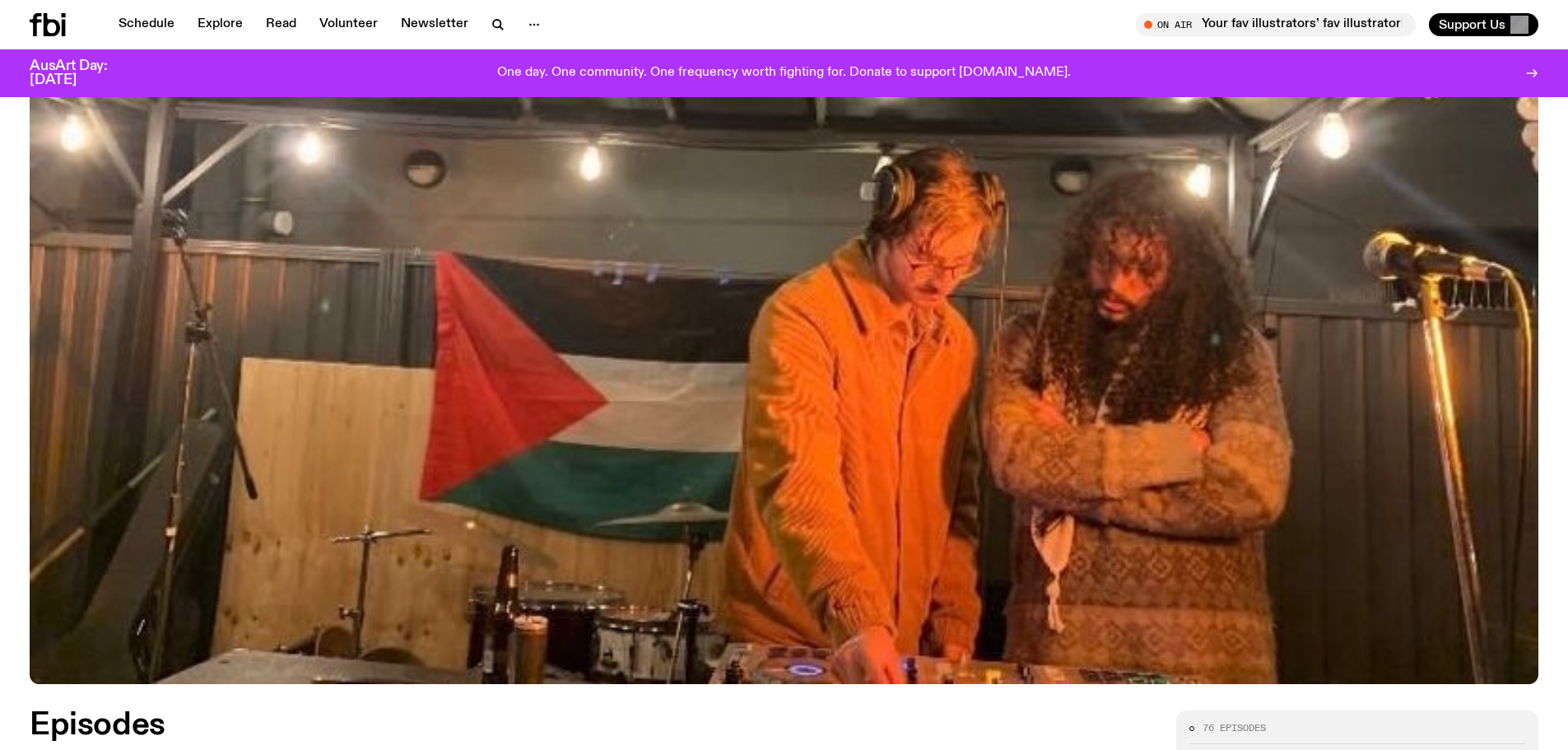
scroll to position [306, 0]
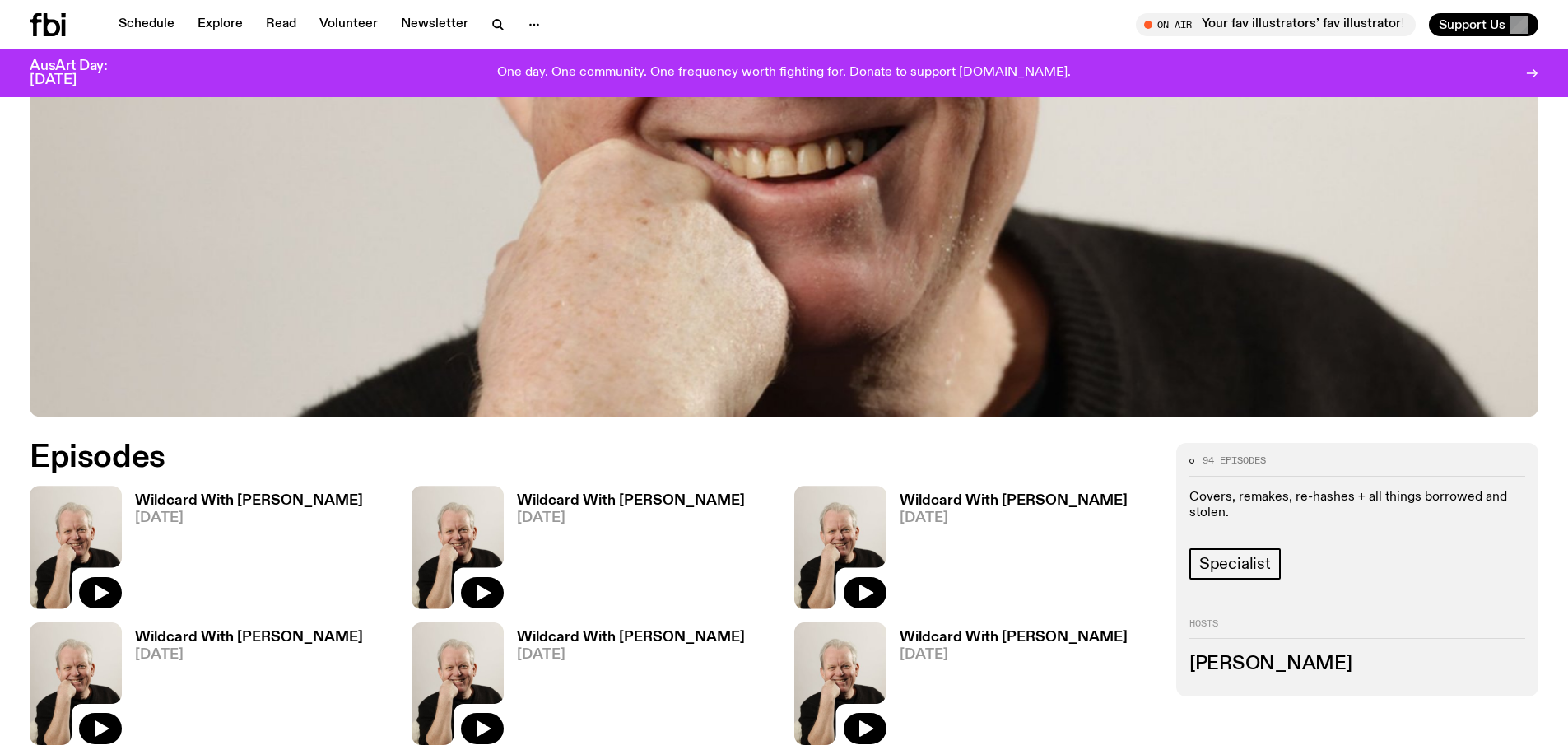
scroll to position [893, 0]
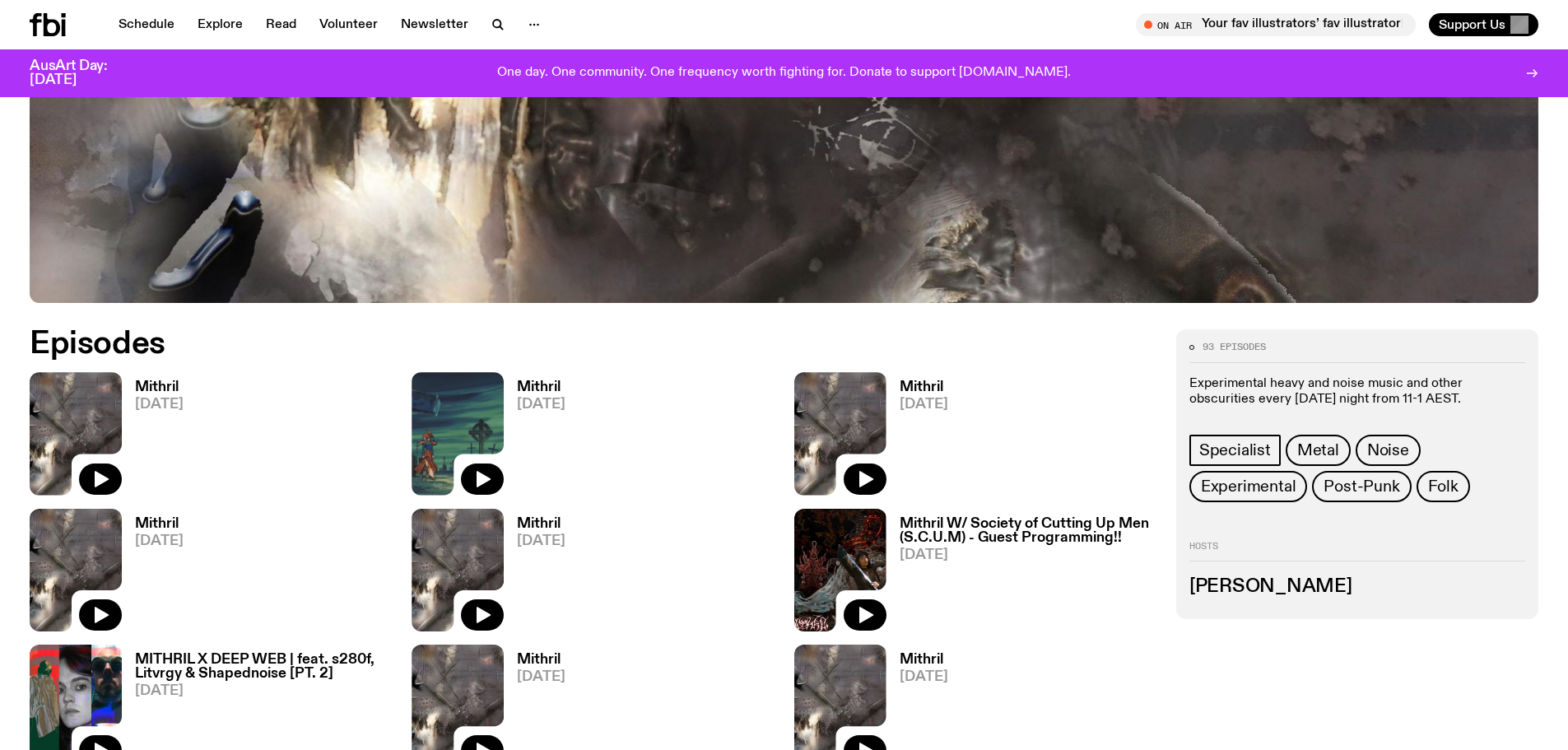
scroll to position [893, 0]
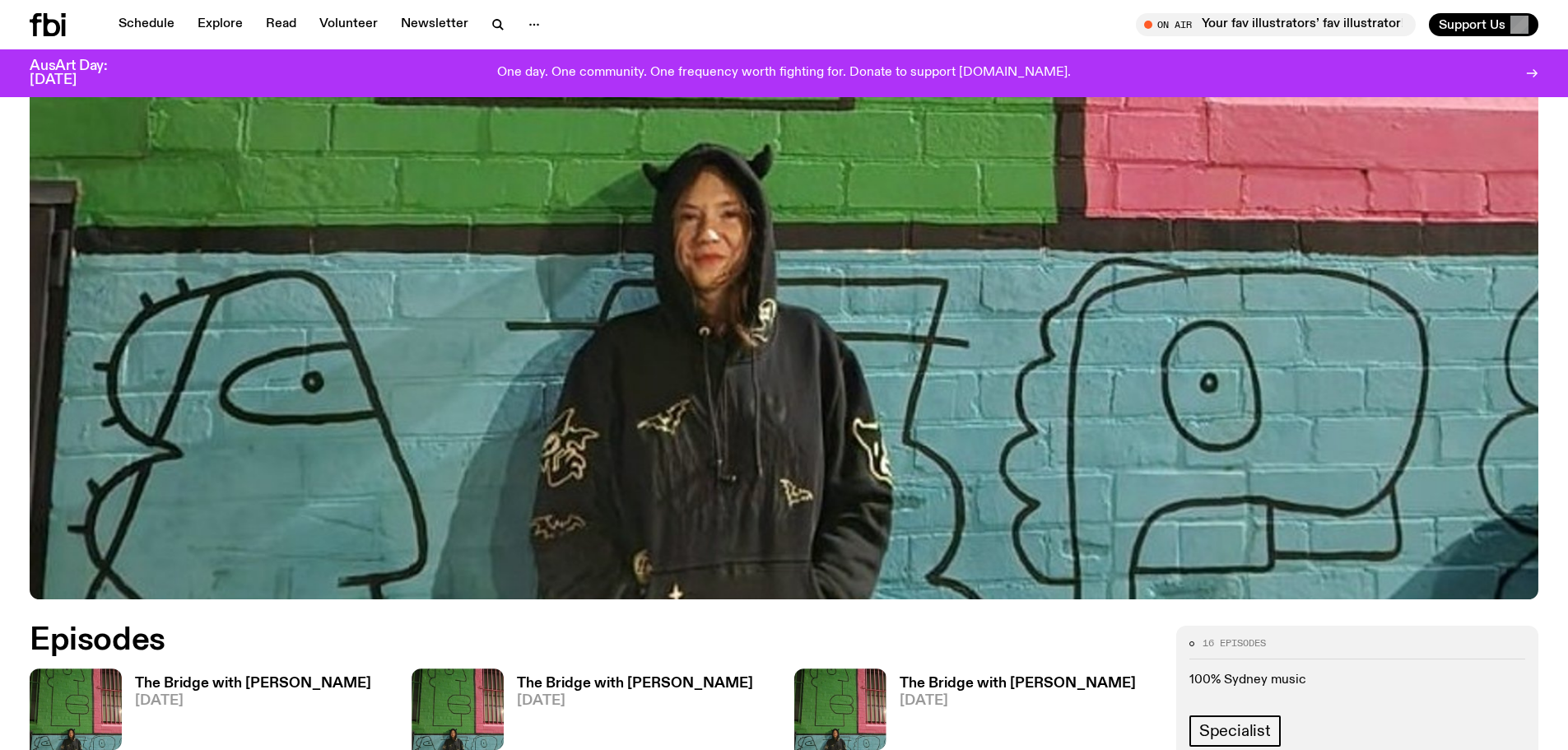
scroll to position [812, 0]
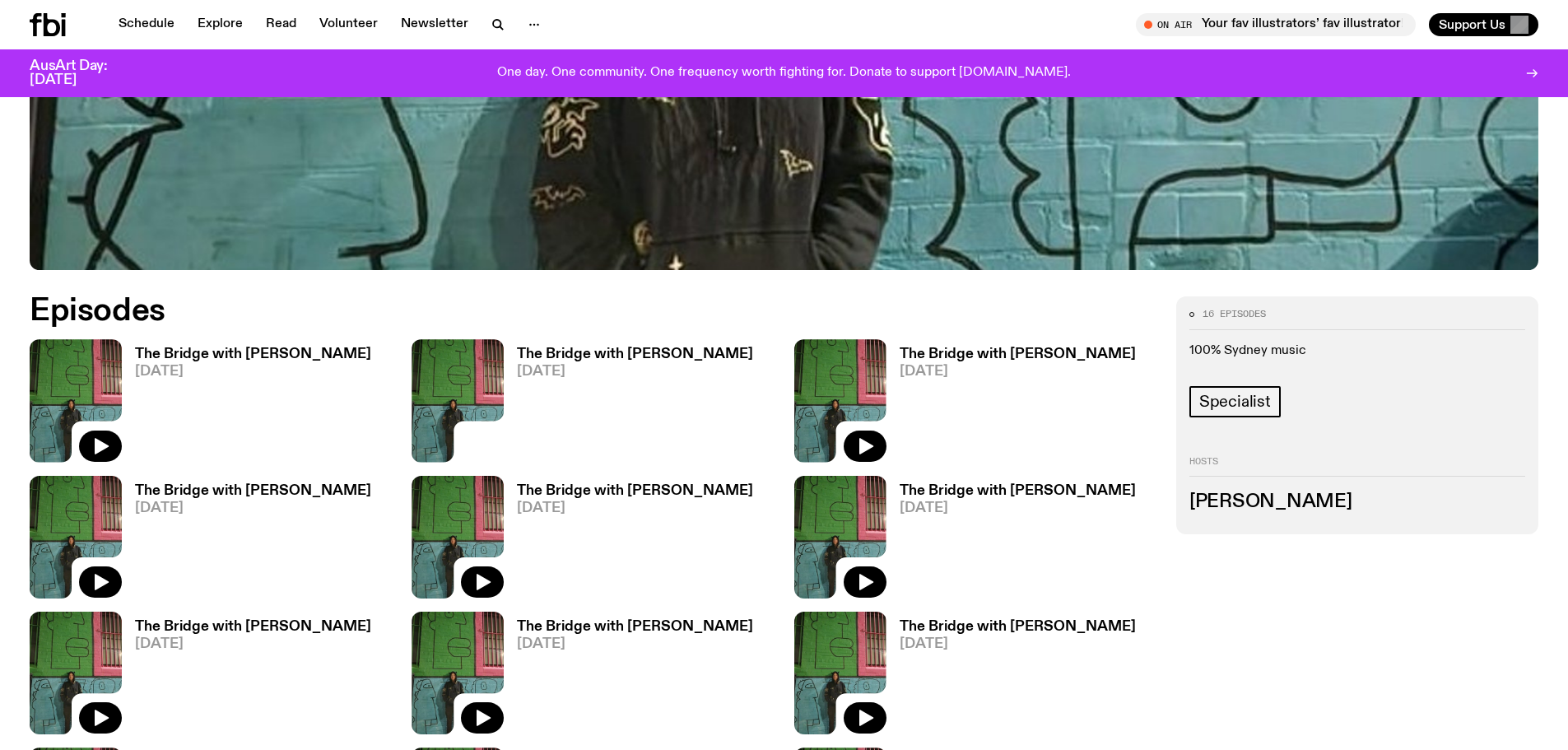
click at [1017, 348] on h3 "The Bridge with Amelia Sparke" at bounding box center [1017, 354] width 236 height 14
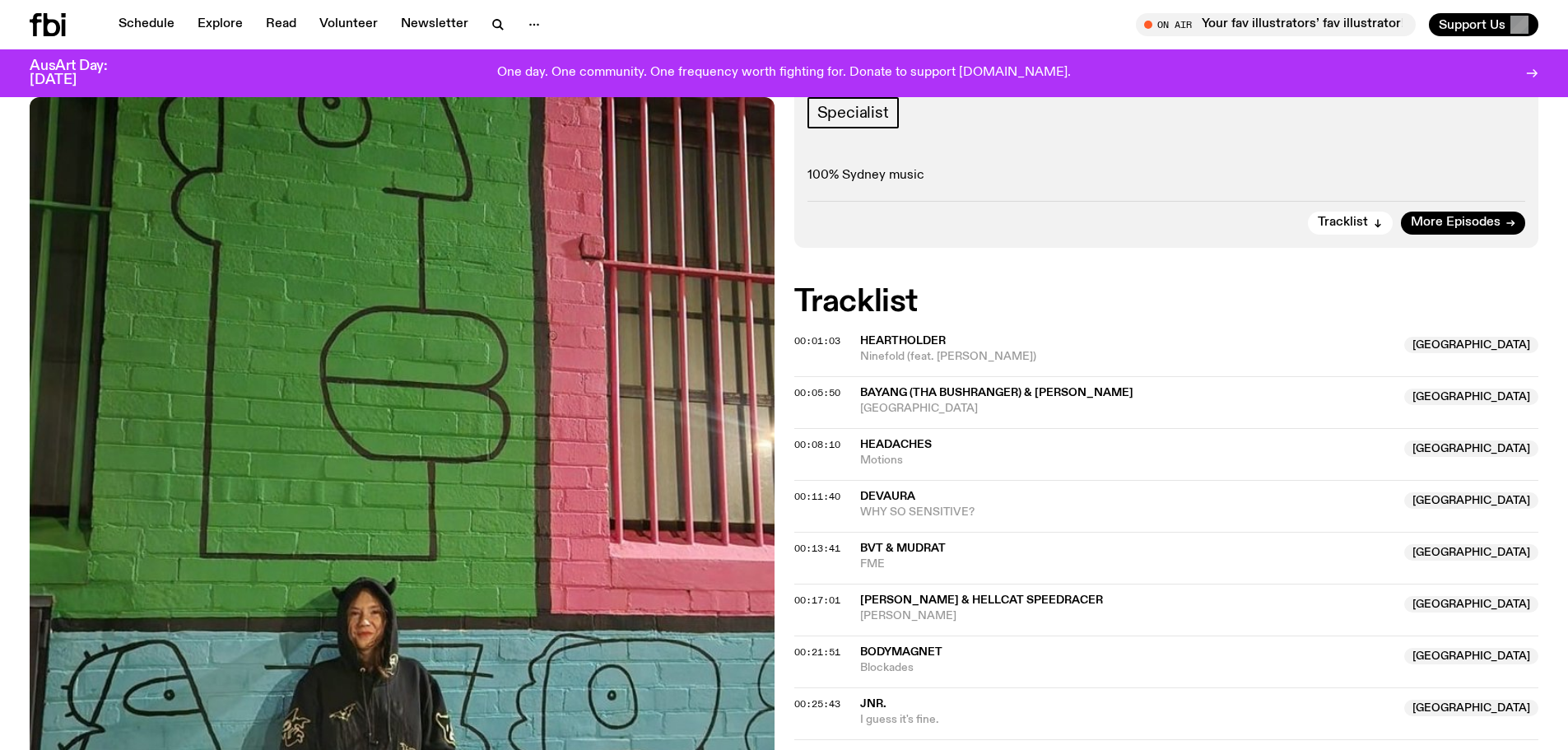
scroll to position [238, 0]
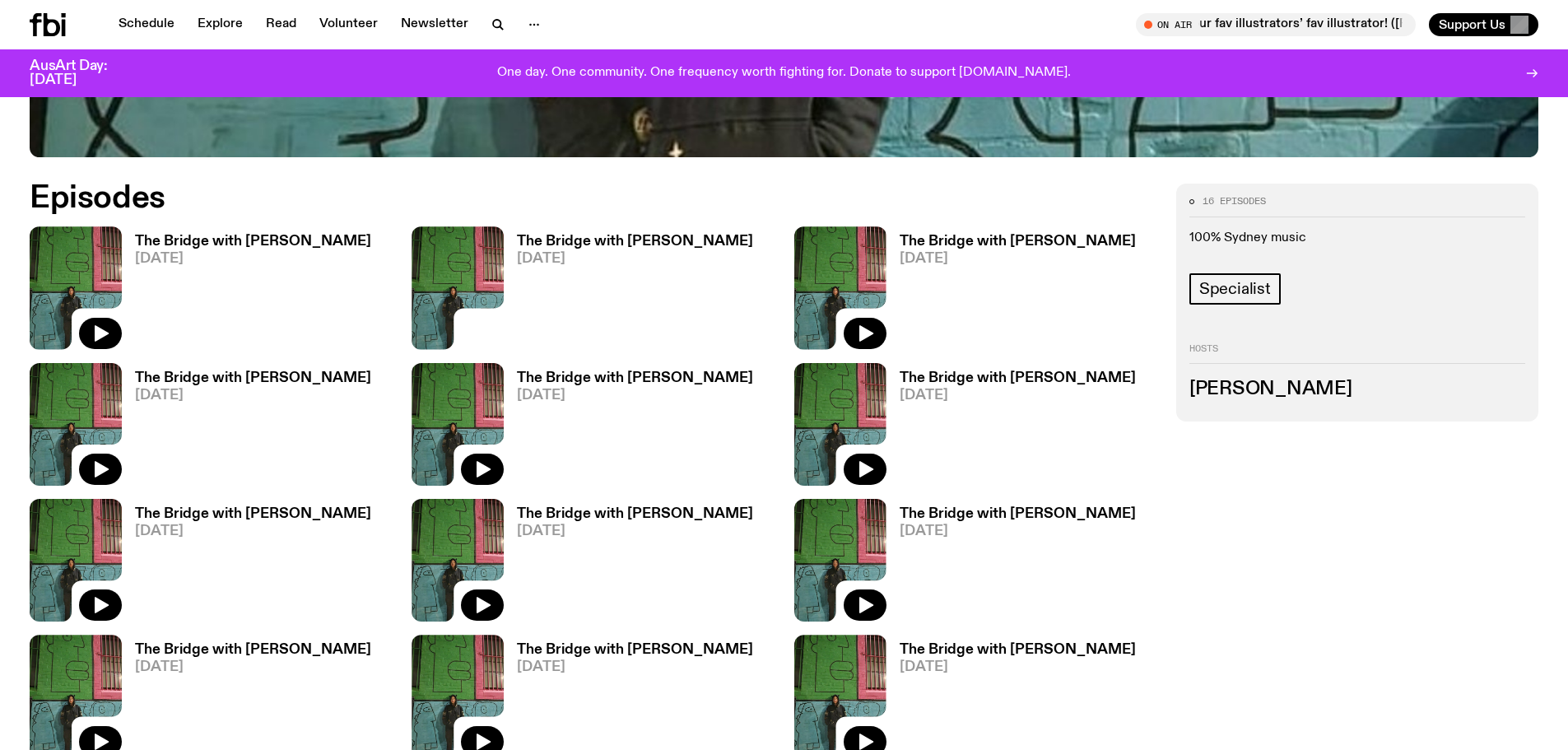
scroll to position [1142, 0]
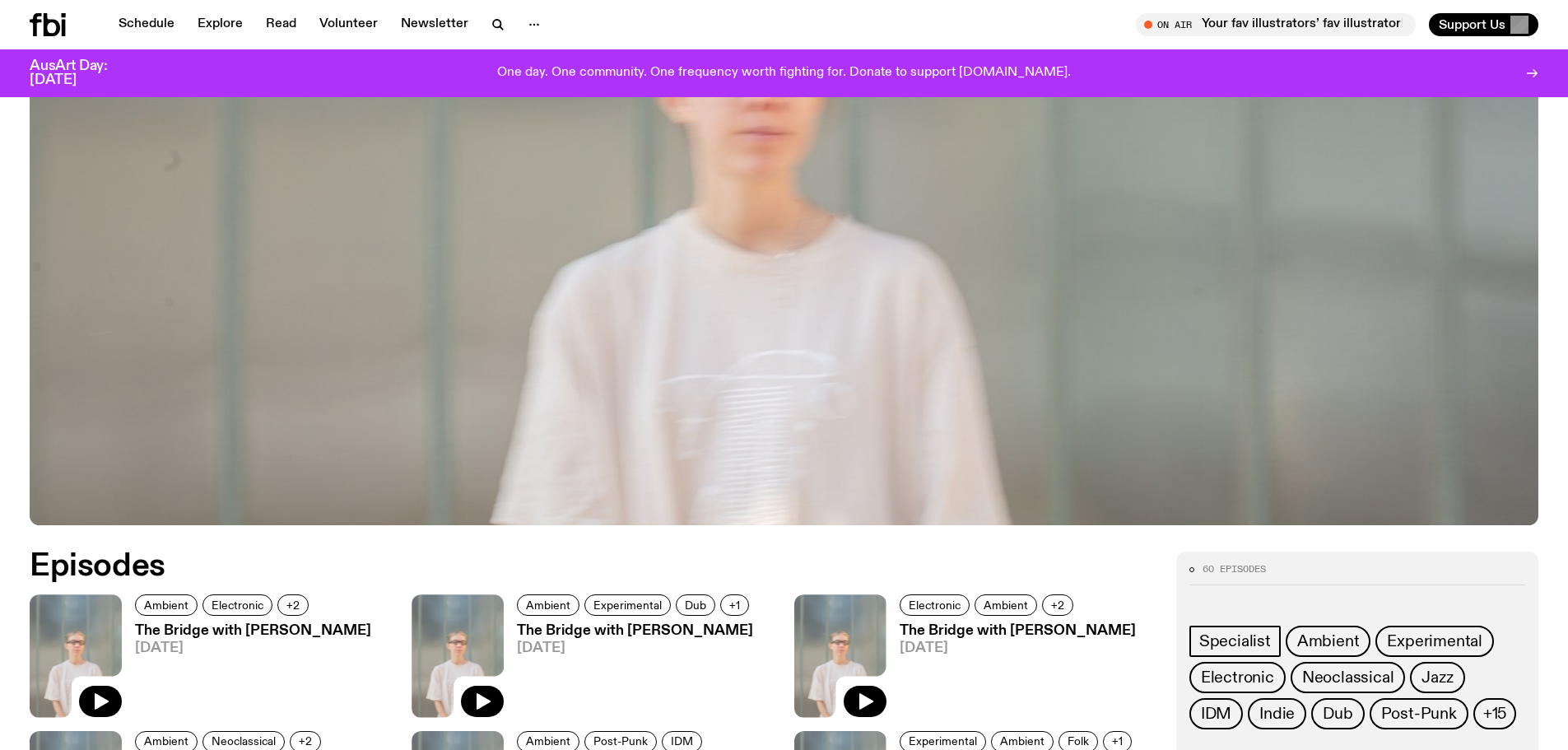
scroll to position [814, 0]
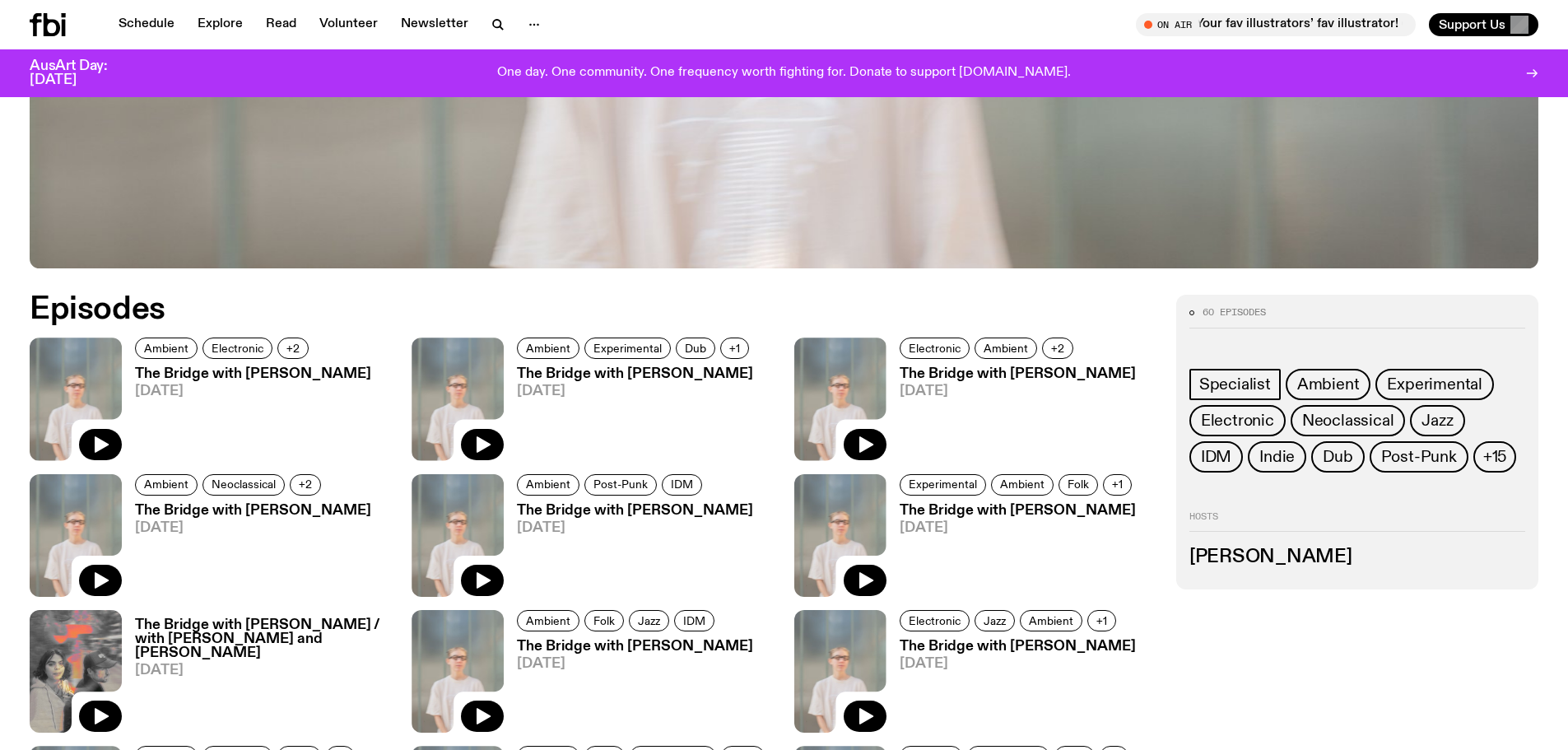
click at [263, 373] on h3 "The Bridge with Mara Schwerdtfeger" at bounding box center [253, 373] width 236 height 14
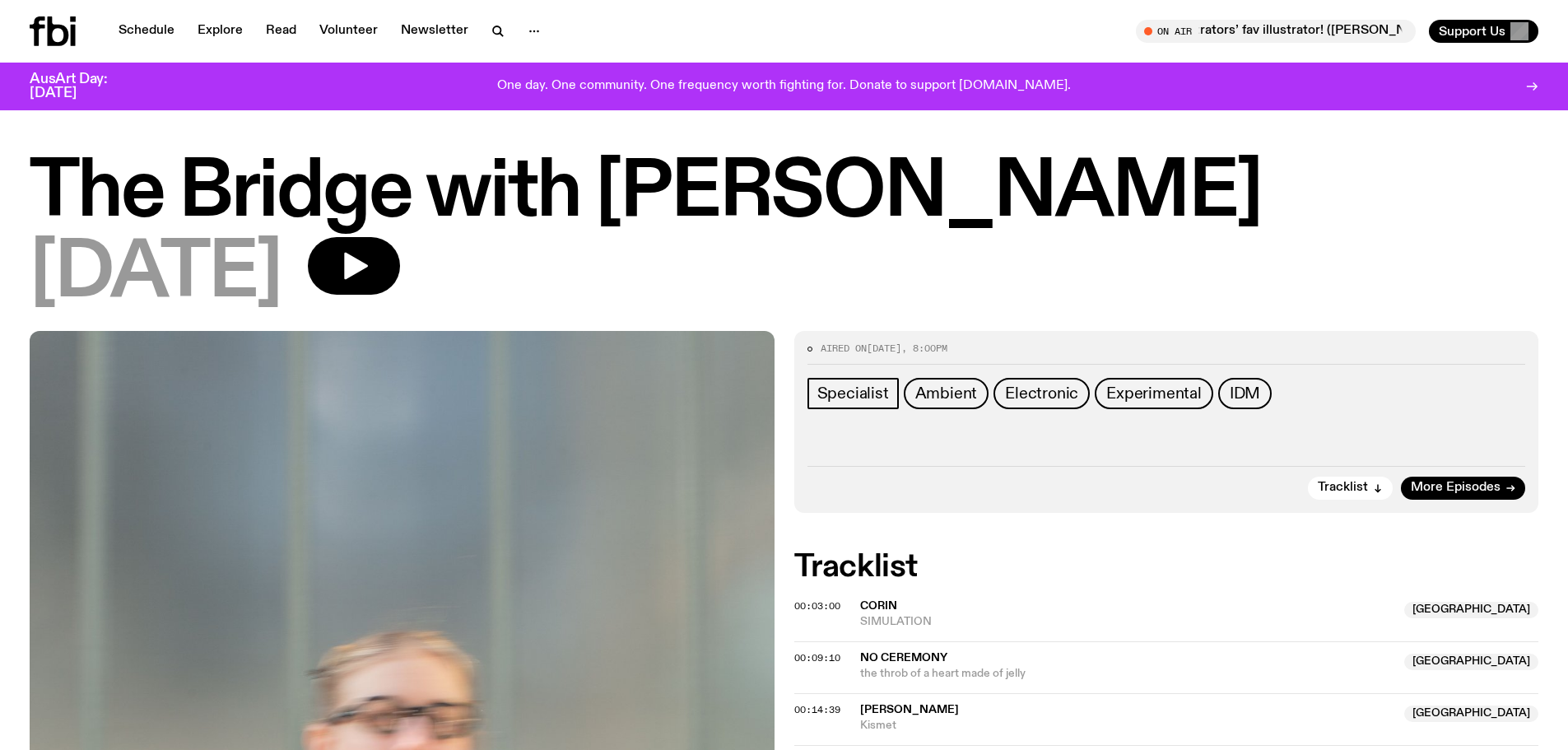
drag, startPoint x: 1324, startPoint y: 209, endPoint x: 814, endPoint y: 197, distance: 510.1
click at [814, 197] on h1 "The Bridge with Mara Schwerdtfeger" at bounding box center [784, 193] width 1509 height 74
copy h1 "Schwerdtfeger"
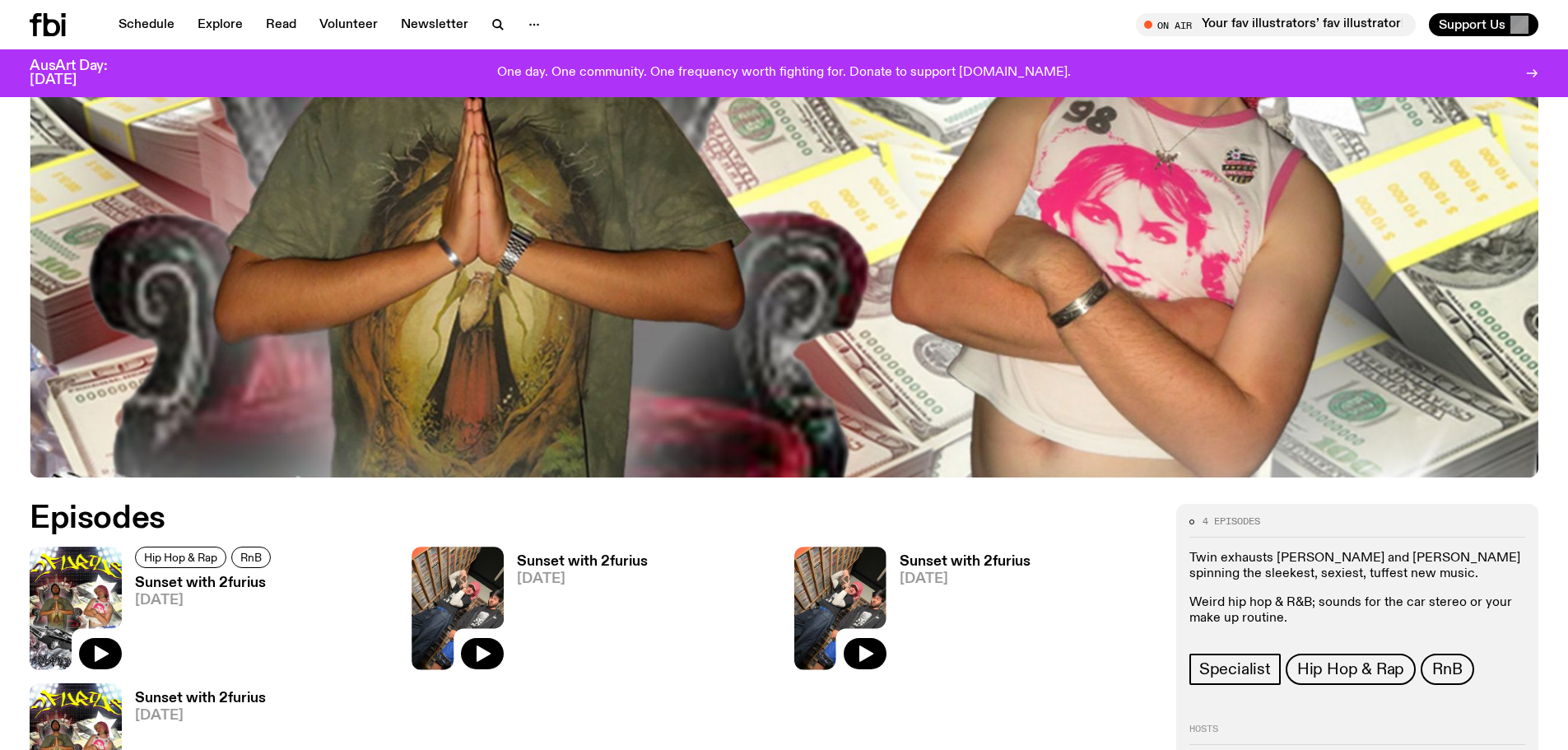
scroll to position [730, 0]
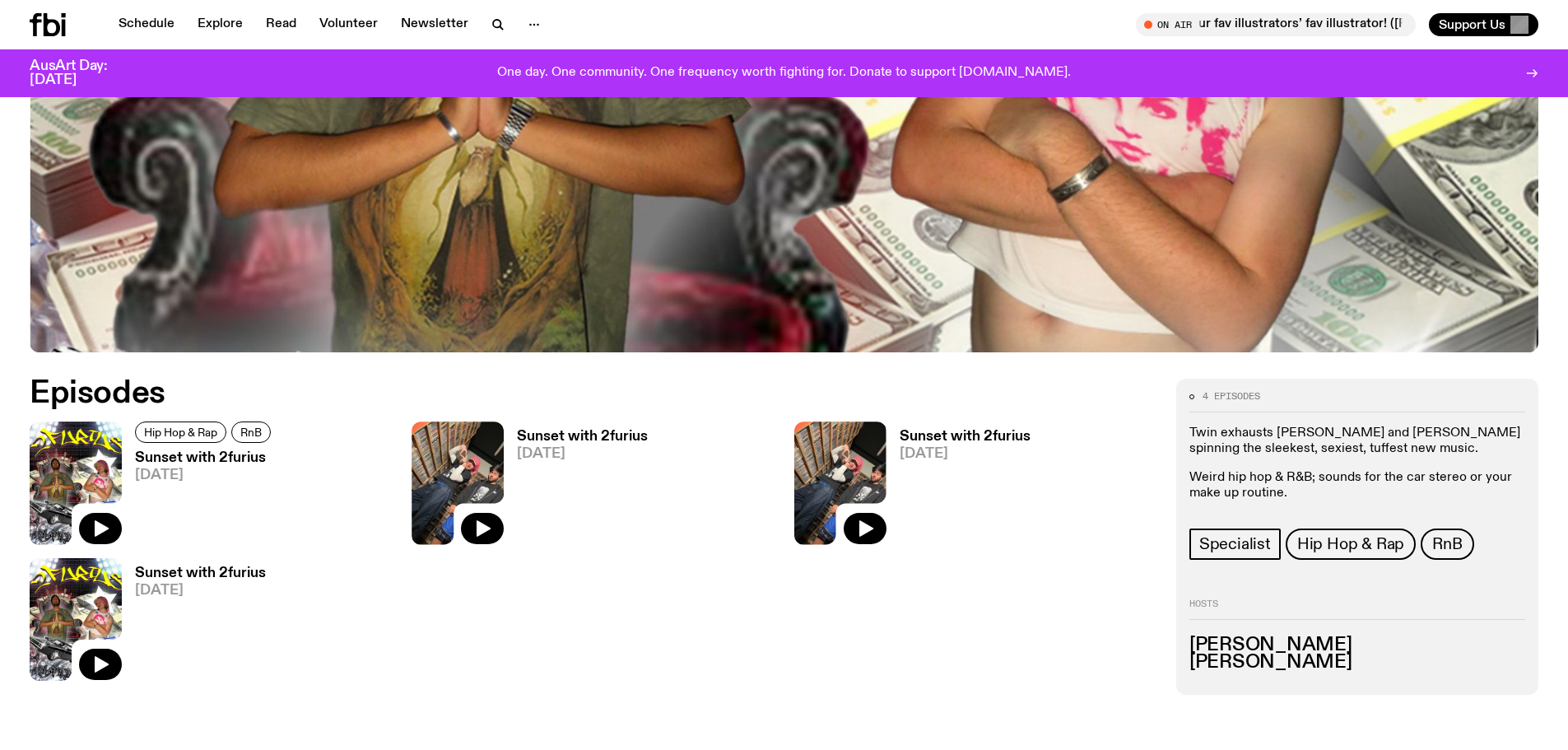
click at [179, 460] on h3 "Sunset with 2furius" at bounding box center [205, 458] width 141 height 14
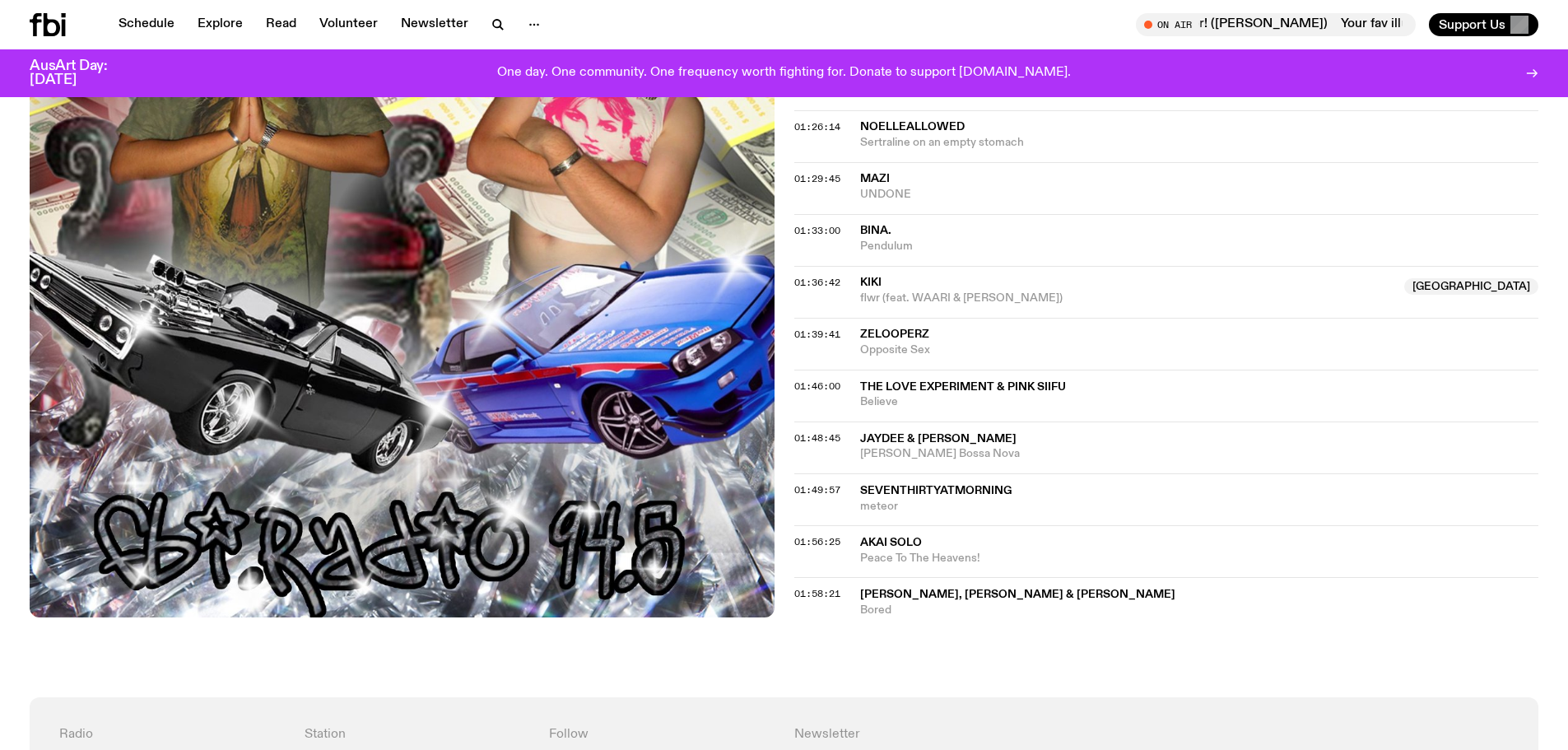
scroll to position [1803, 0]
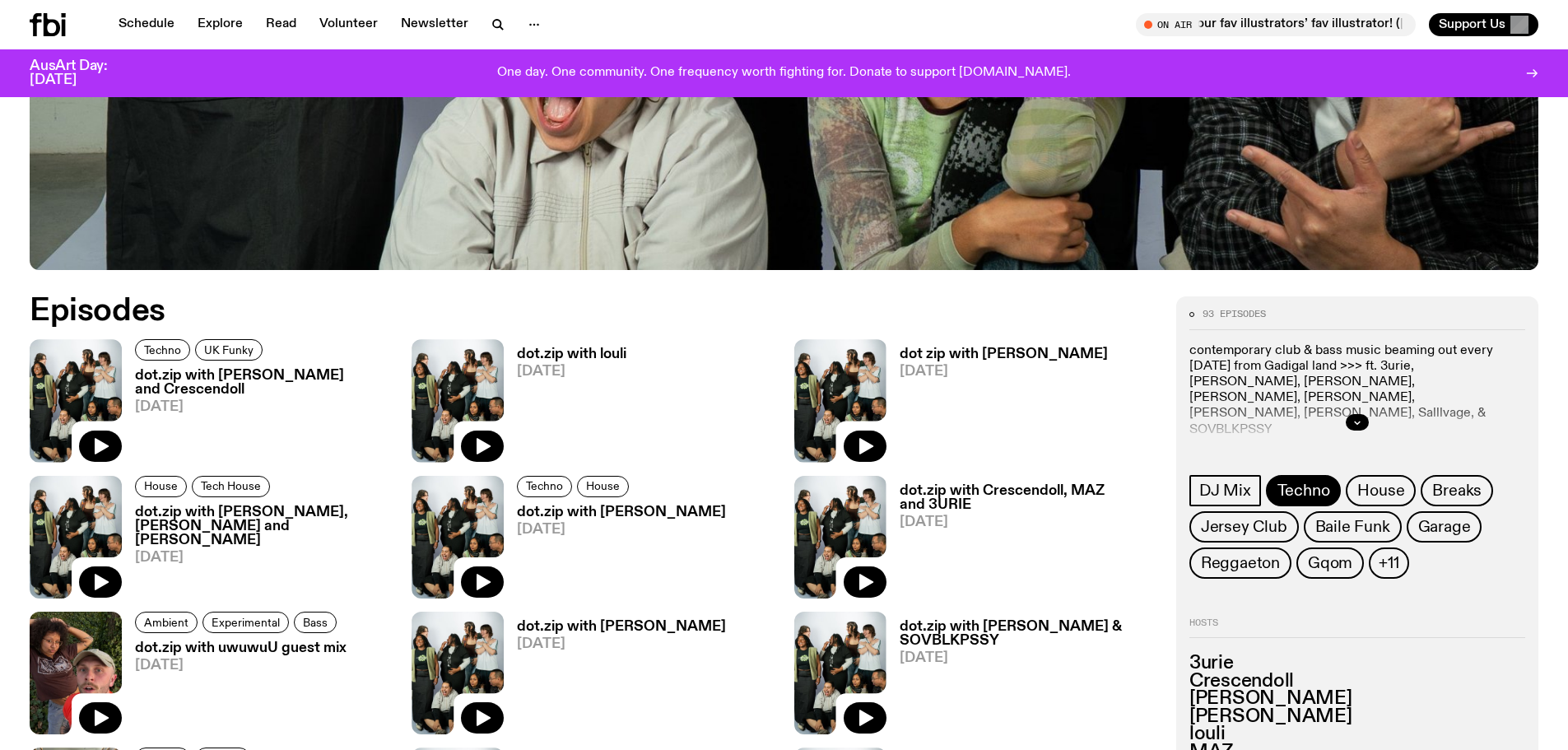
scroll to position [1142, 0]
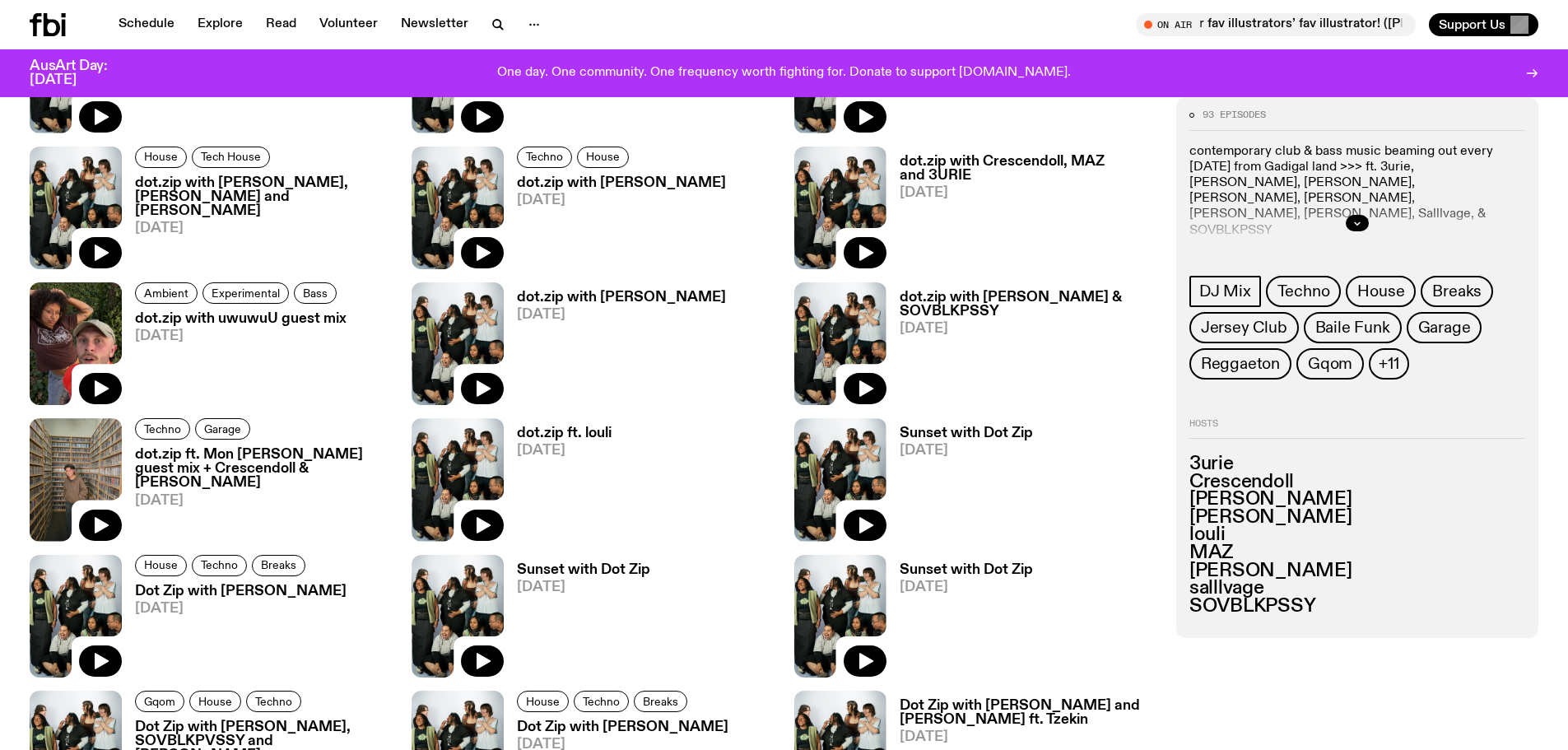
click at [1368, 217] on div at bounding box center [1357, 223] width 336 height 53
click at [1363, 219] on button "button" at bounding box center [1356, 223] width 23 height 17
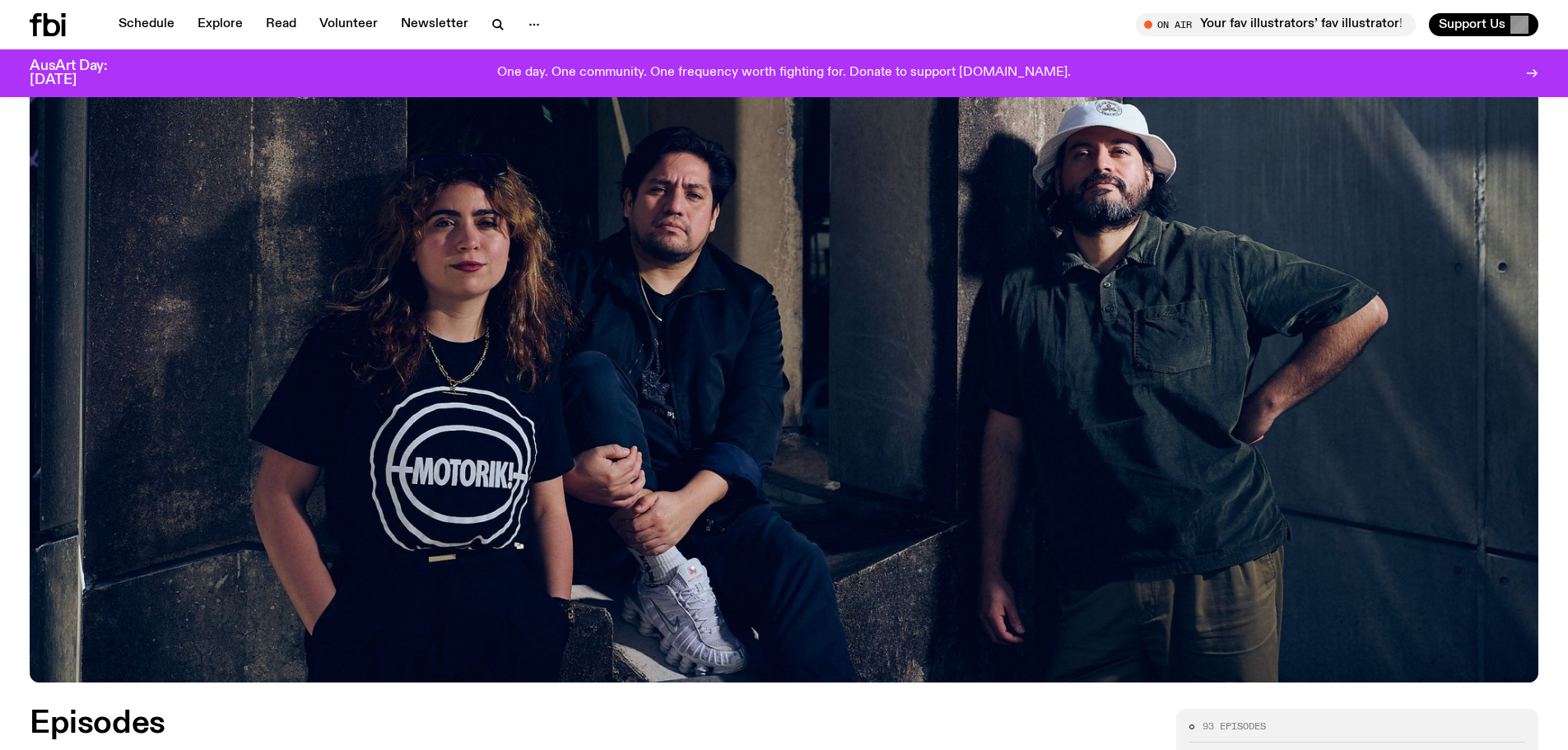
scroll to position [154, 0]
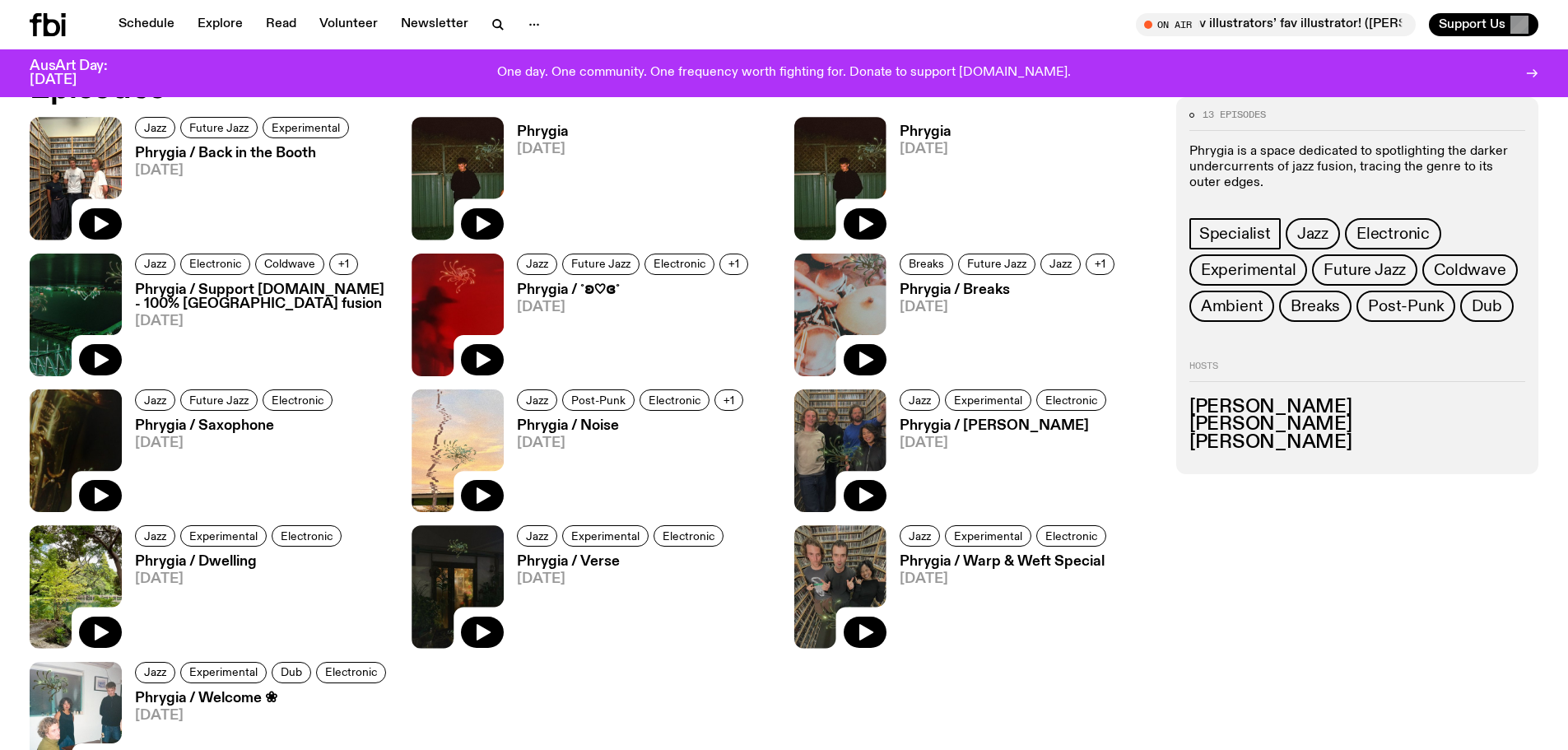
scroll to position [895, 0]
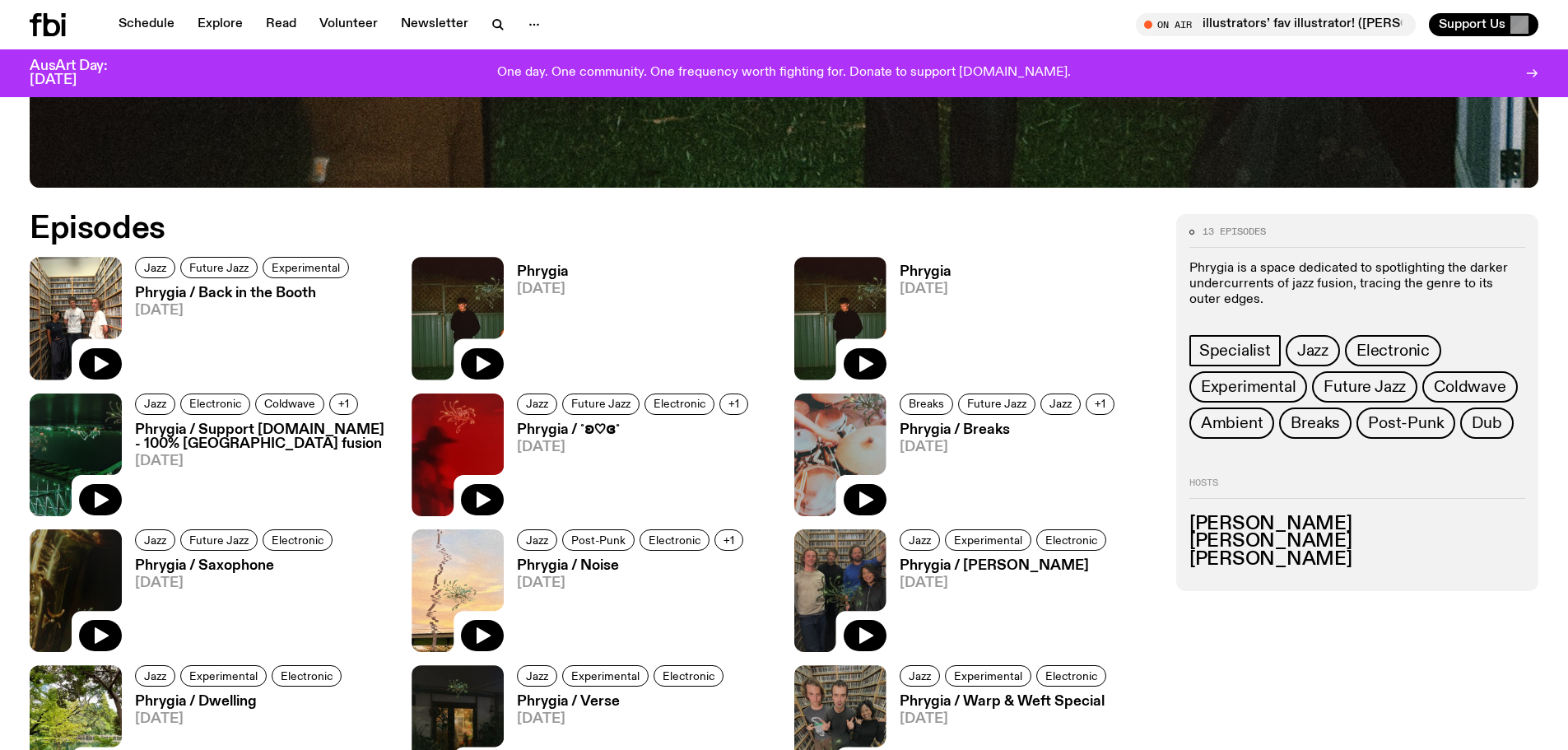
click at [208, 293] on h3 "Phrygia / Back in the Booth" at bounding box center [244, 292] width 219 height 14
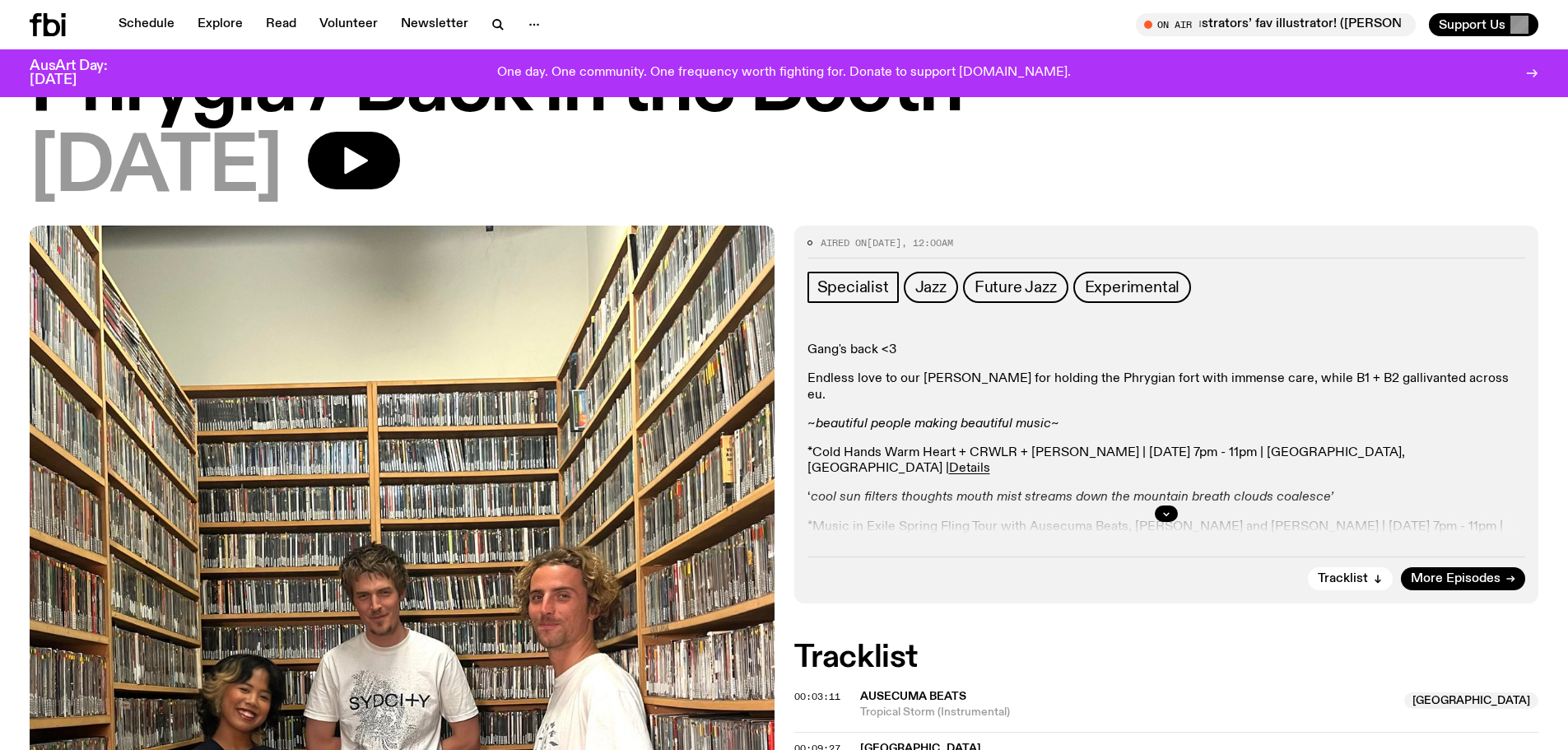
scroll to position [239, 0]
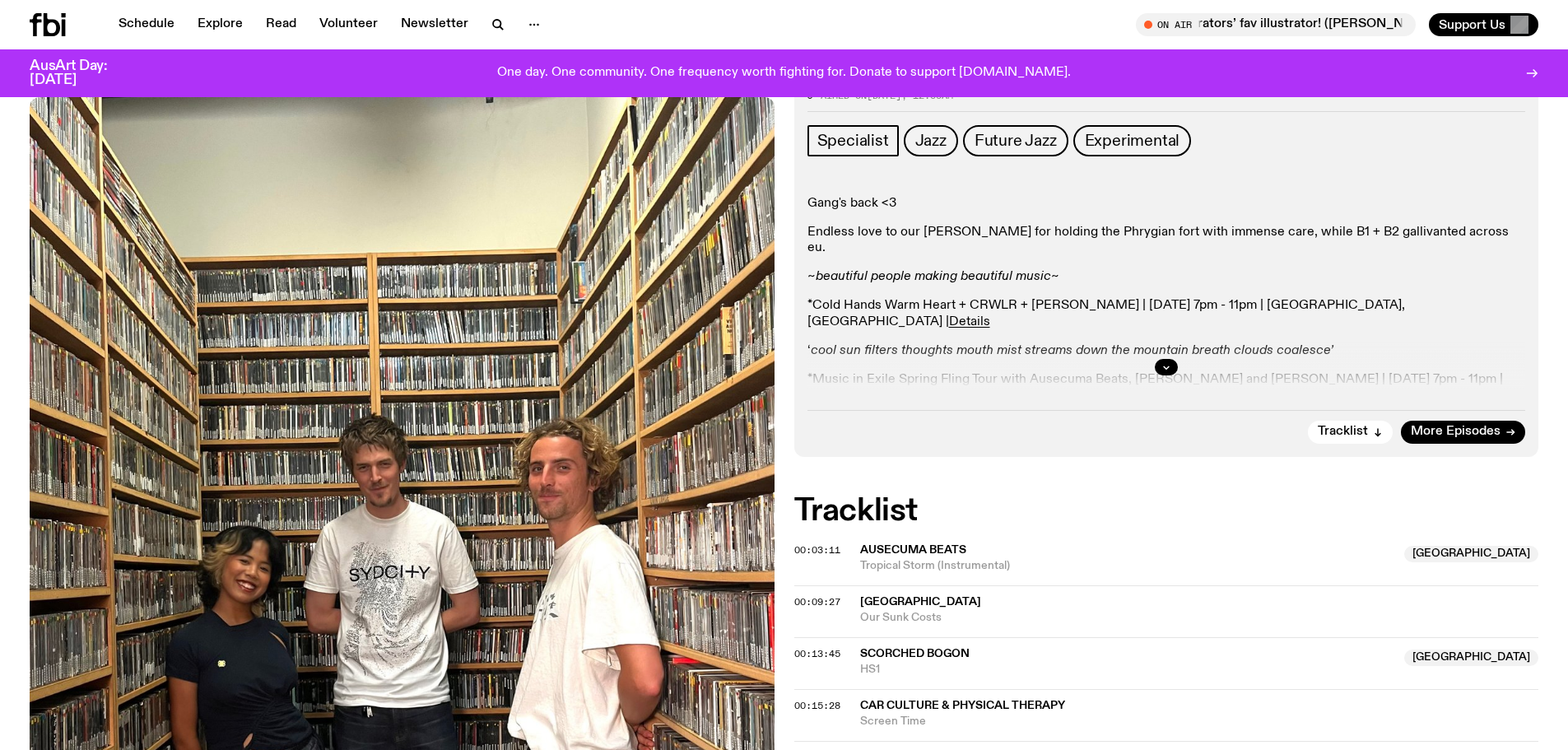
click at [1178, 369] on div at bounding box center [1167, 367] width 719 height 53
click at [1171, 369] on icon "button" at bounding box center [1166, 367] width 10 height 10
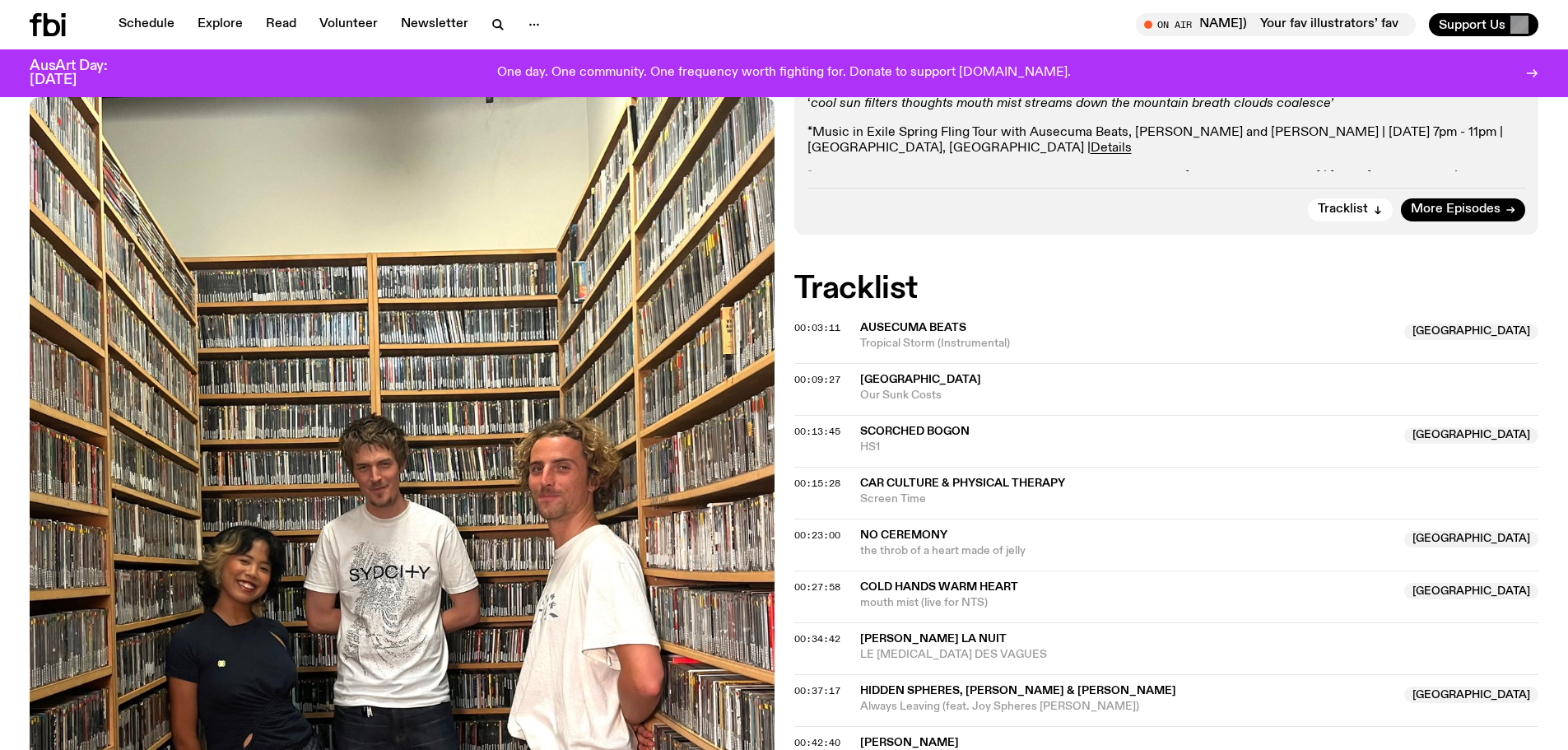
scroll to position [651, 0]
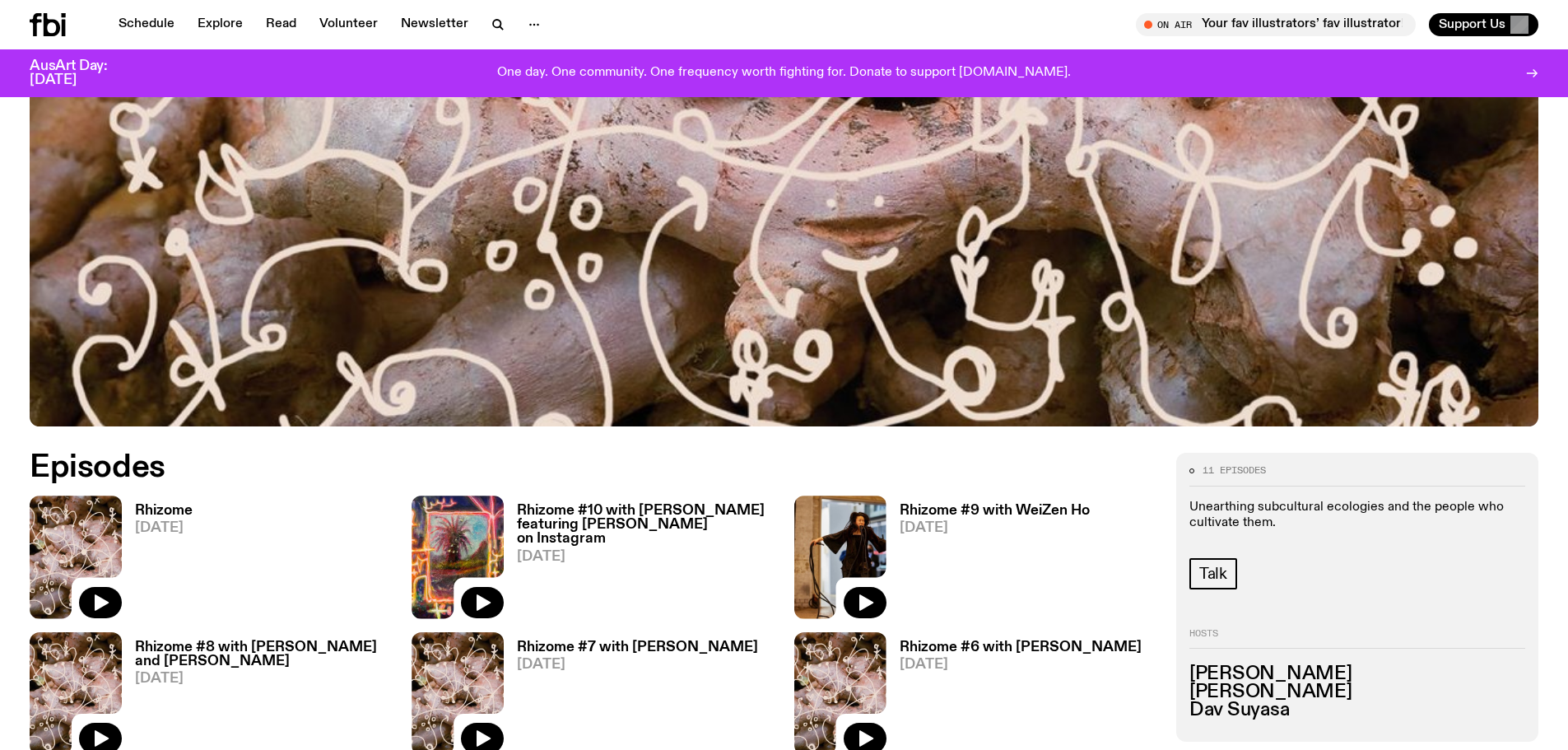
scroll to position [730, 0]
